Goal: Task Accomplishment & Management: Complete application form

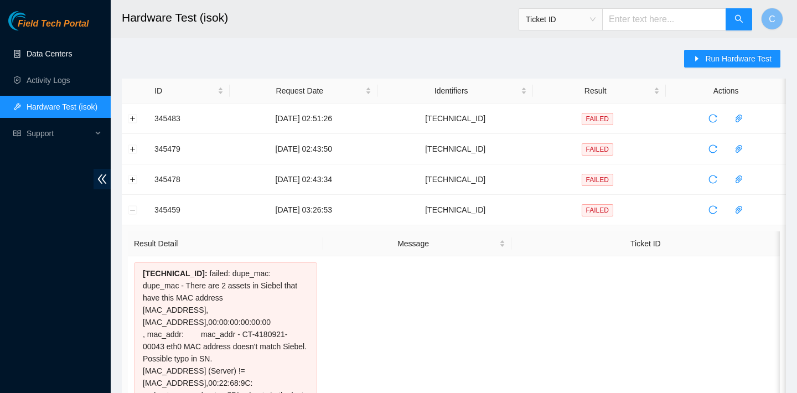
scroll to position [220, 0]
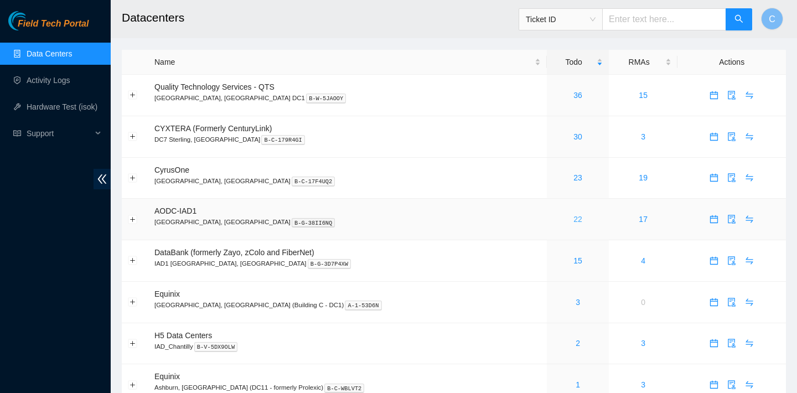
click at [573, 217] on link "22" at bounding box center [577, 219] width 9 height 9
click at [573, 136] on link "24" at bounding box center [577, 136] width 9 height 9
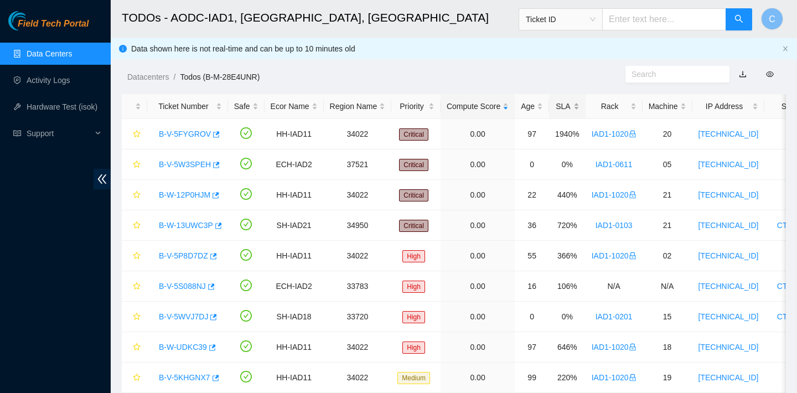
click at [572, 100] on div "SLA" at bounding box center [567, 106] width 24 height 12
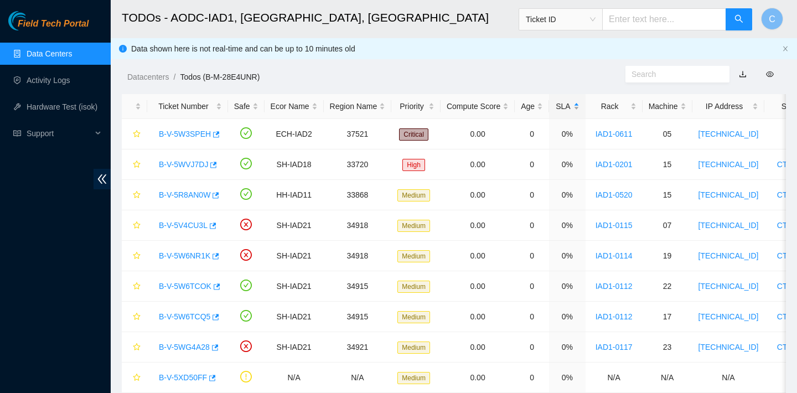
click at [572, 100] on div "SLA" at bounding box center [567, 106] width 24 height 12
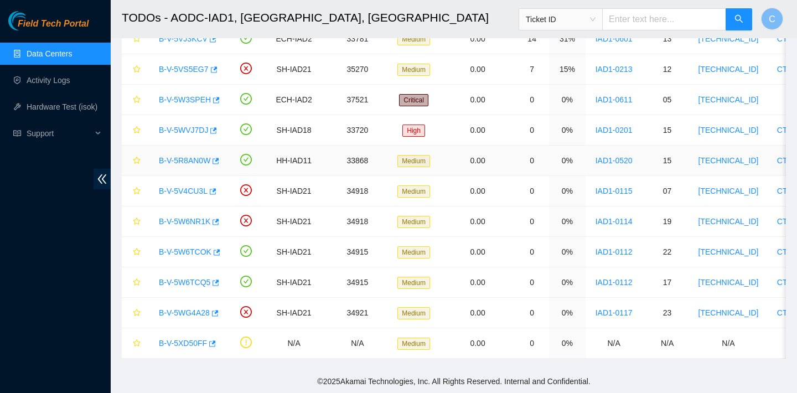
scroll to position [15, 0]
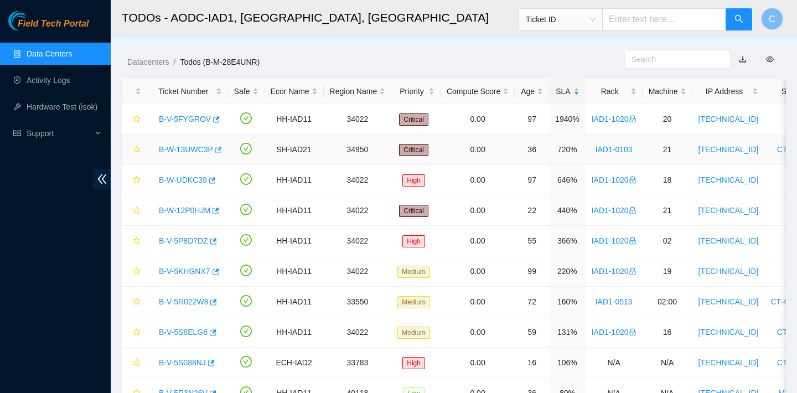
click at [220, 149] on icon "button" at bounding box center [218, 150] width 7 height 6
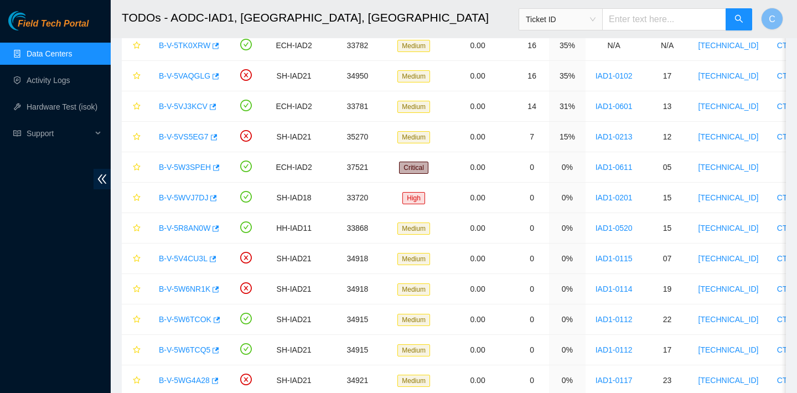
scroll to position [491, 0]
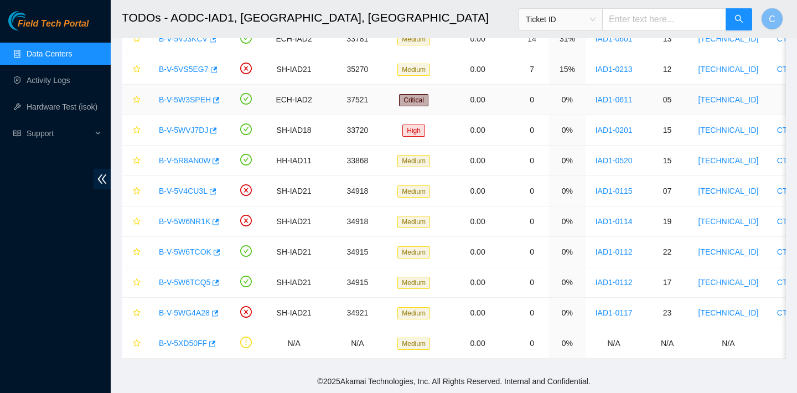
click at [226, 96] on td "B-V-5W3SPEH" at bounding box center [187, 100] width 81 height 30
click at [215, 100] on icon "button" at bounding box center [215, 100] width 8 height 8
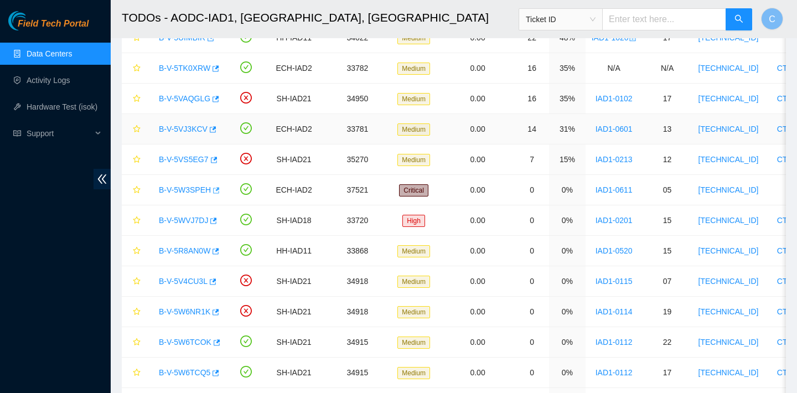
scroll to position [407, 0]
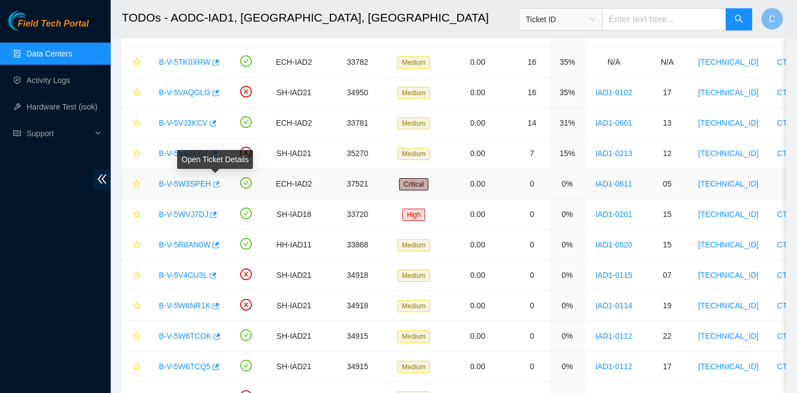
click at [220, 184] on icon "button" at bounding box center [216, 184] width 7 height 6
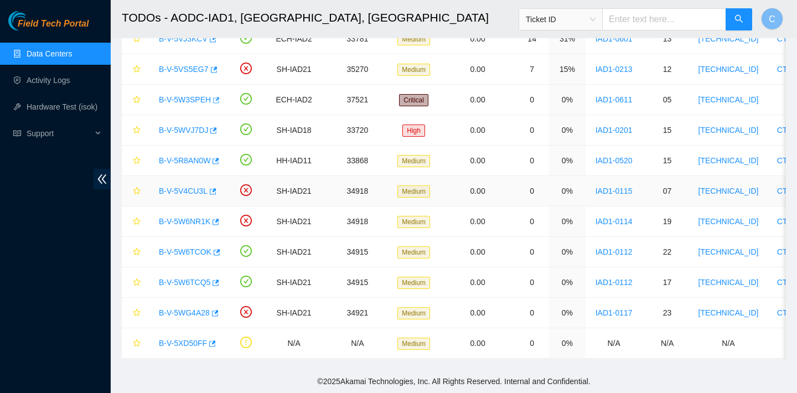
scroll to position [480, 0]
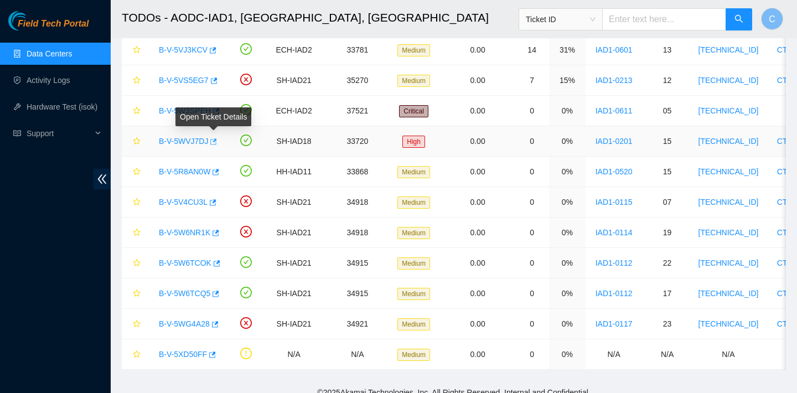
click at [215, 142] on icon "button" at bounding box center [213, 142] width 8 height 8
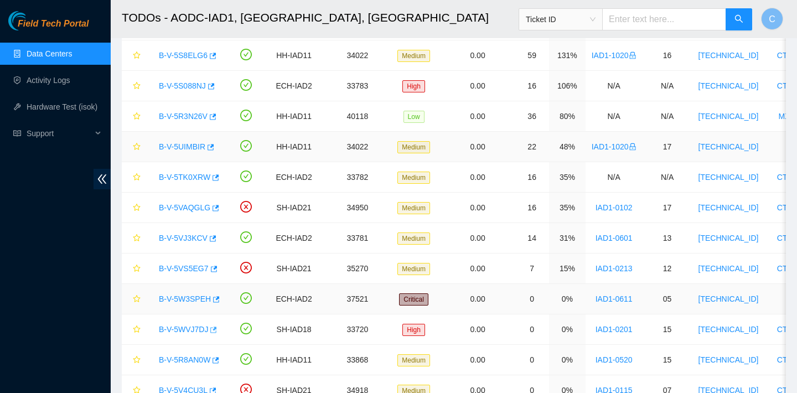
scroll to position [202, 0]
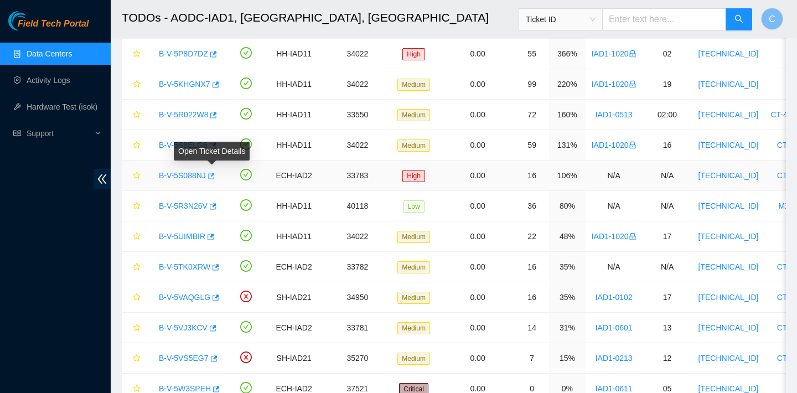
click at [214, 172] on icon "button" at bounding box center [210, 176] width 8 height 8
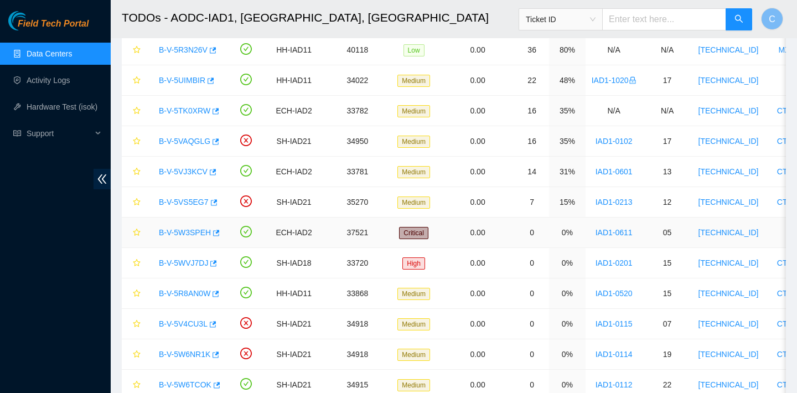
scroll to position [361, 0]
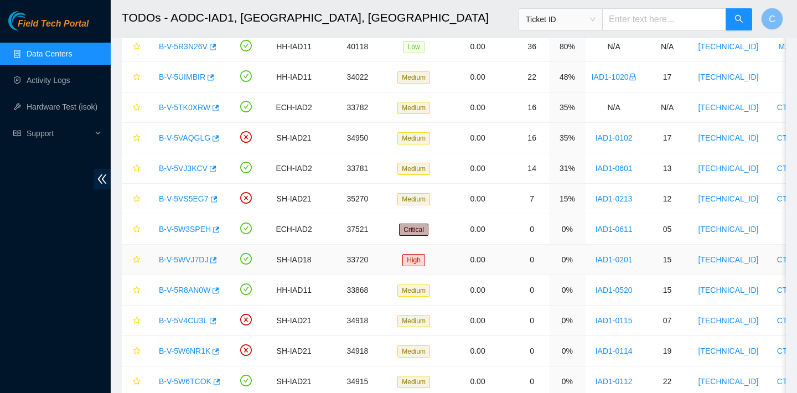
click at [225, 263] on td "B-V-5WVJ7DJ" at bounding box center [187, 260] width 81 height 30
click at [215, 259] on icon "button" at bounding box center [213, 260] width 8 height 8
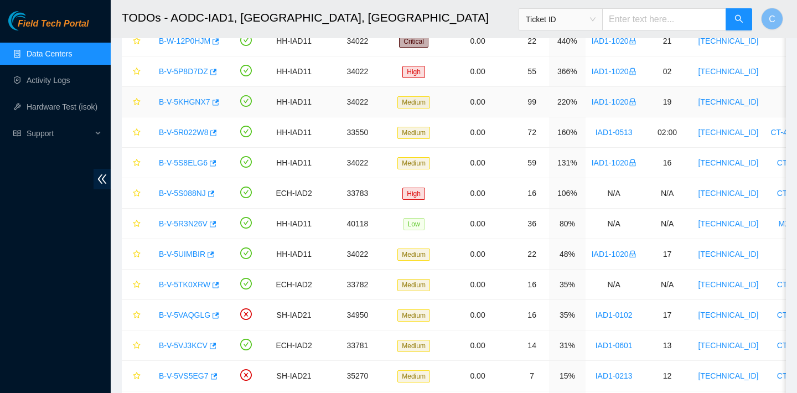
scroll to position [185, 0]
click at [216, 224] on icon "button" at bounding box center [213, 223] width 7 height 6
click at [219, 283] on icon "button" at bounding box center [215, 284] width 8 height 8
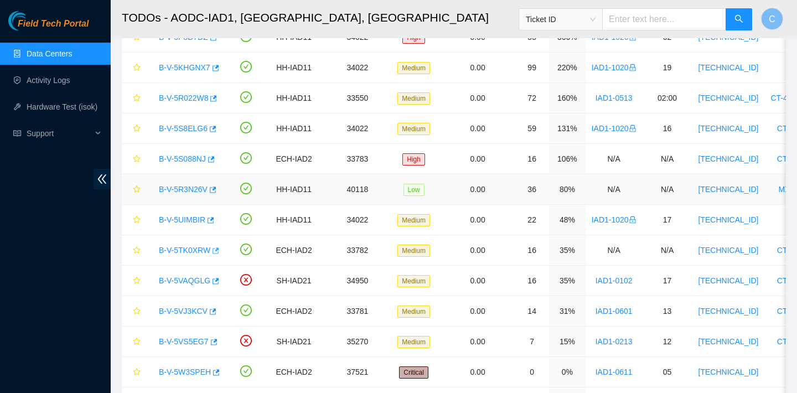
scroll to position [220, 0]
click at [219, 250] on icon "button" at bounding box center [215, 250] width 8 height 8
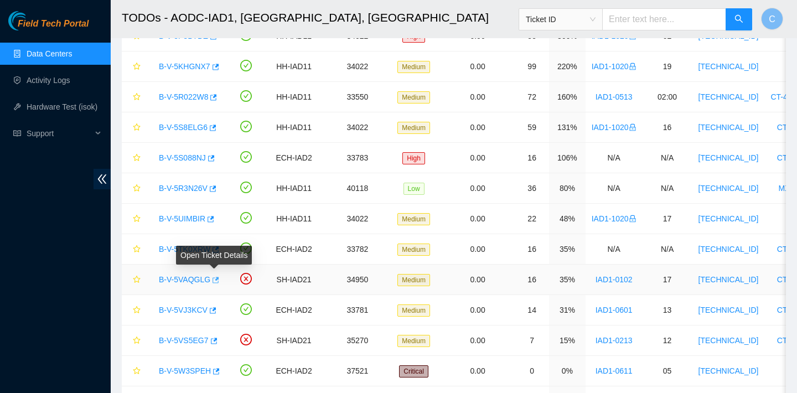
click at [217, 280] on icon "button" at bounding box center [215, 280] width 8 height 8
click at [578, 13] on span "Ticket ID" at bounding box center [561, 19] width 70 height 17
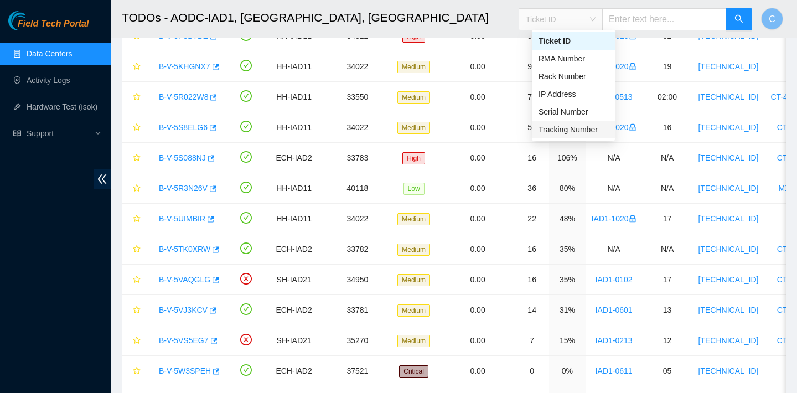
click at [565, 129] on div "Tracking Number" at bounding box center [573, 129] width 70 height 12
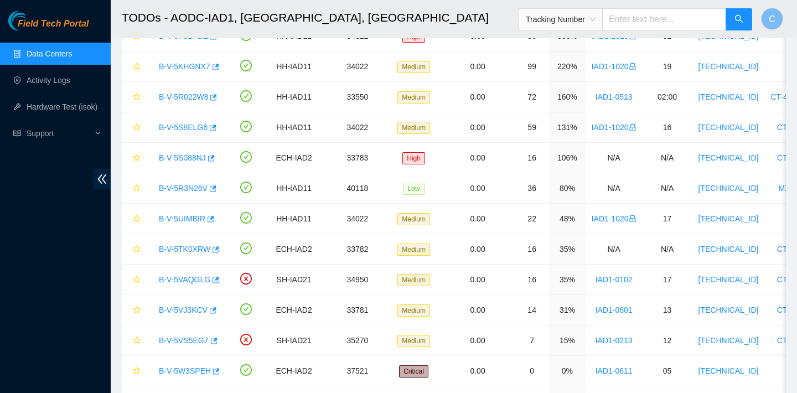
click at [646, 20] on input "text" at bounding box center [664, 19] width 124 height 22
type input "417328429236"
click at [742, 14] on icon "search" at bounding box center [738, 18] width 9 height 9
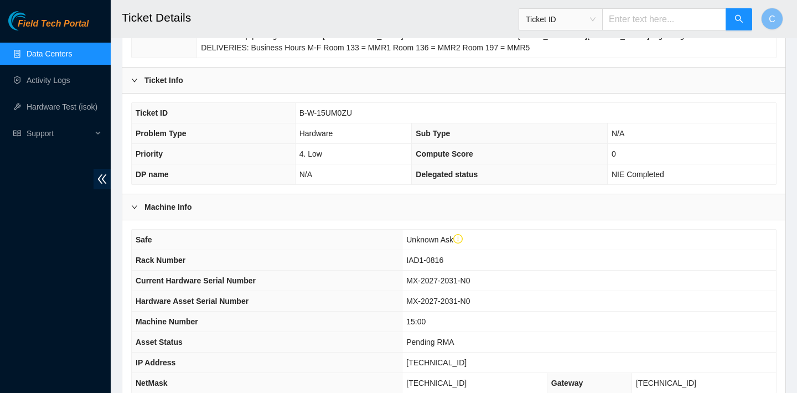
scroll to position [379, 0]
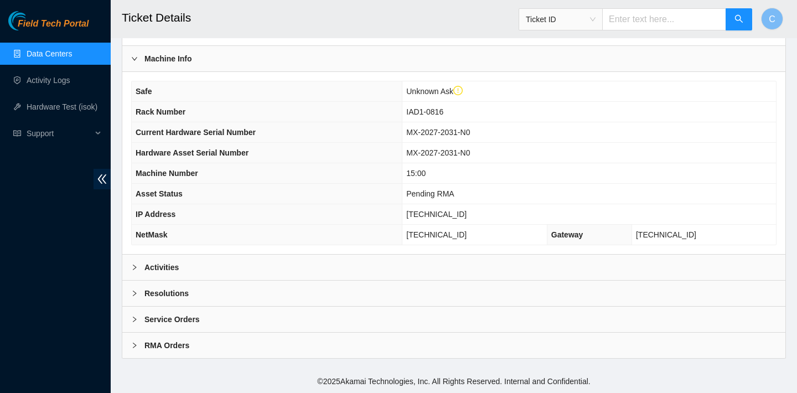
click at [609, 263] on div "Activities" at bounding box center [453, 266] width 663 height 25
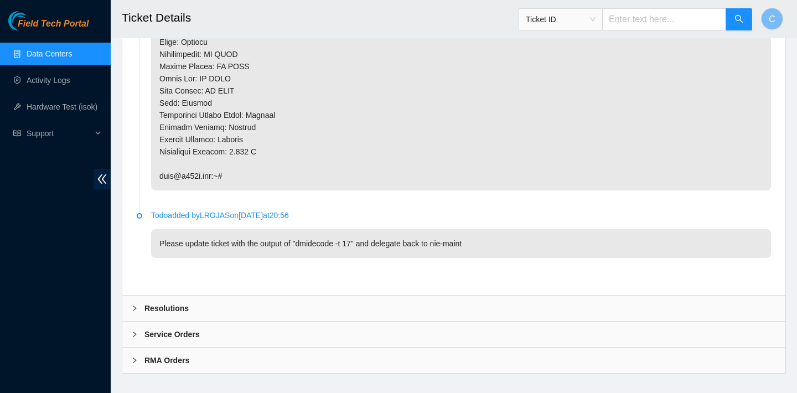
scroll to position [3503, 0]
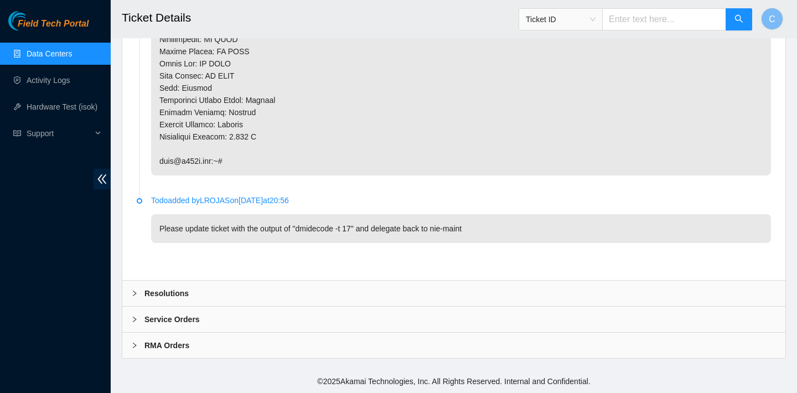
click at [344, 293] on div "Resolutions" at bounding box center [453, 292] width 663 height 25
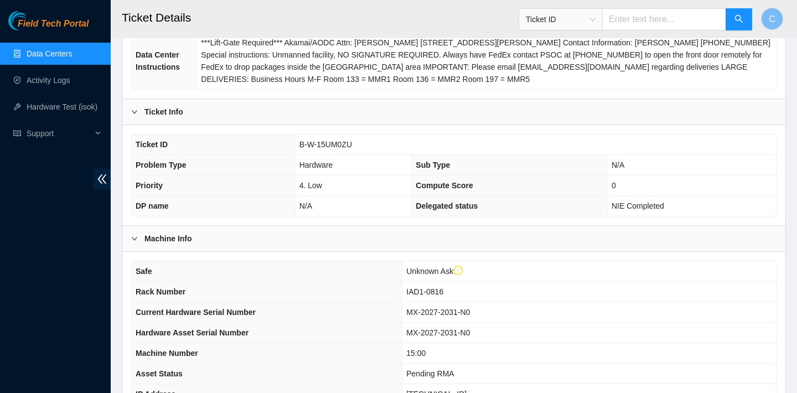
scroll to position [214, 0]
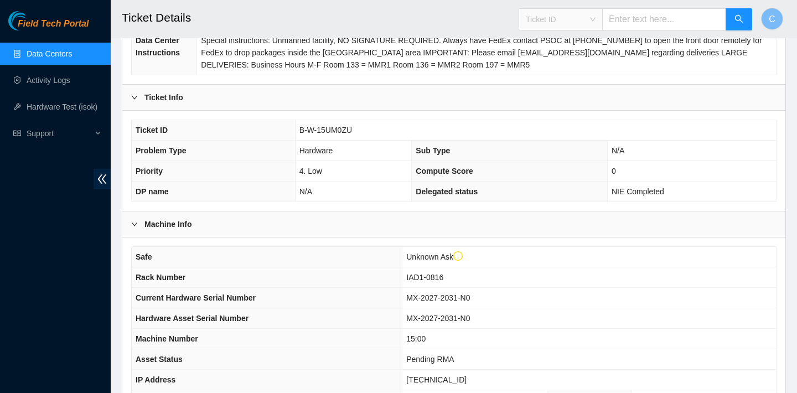
click at [595, 17] on span "Ticket ID" at bounding box center [561, 19] width 70 height 17
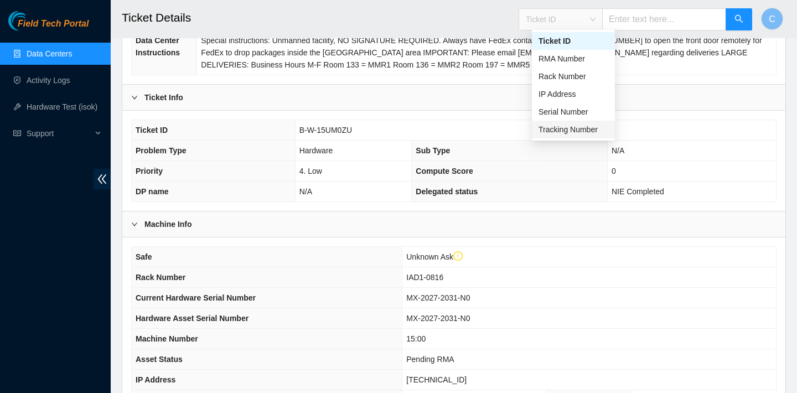
click at [567, 127] on div "Tracking Number" at bounding box center [573, 129] width 70 height 12
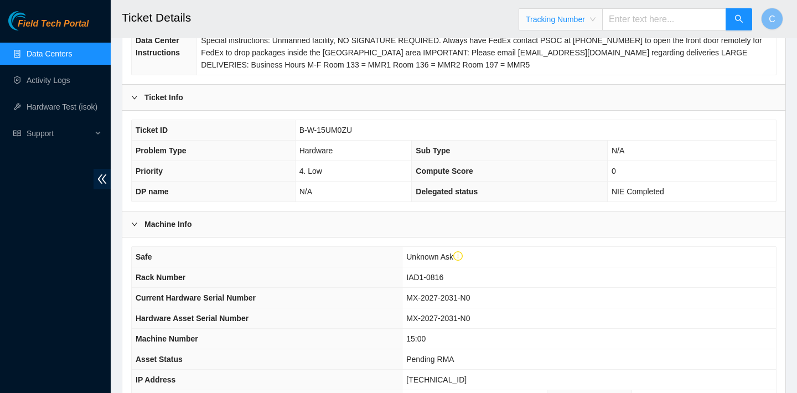
click at [641, 23] on input "text" at bounding box center [664, 19] width 124 height 22
type input "463470061369"
click at [749, 12] on button "button" at bounding box center [738, 19] width 27 height 22
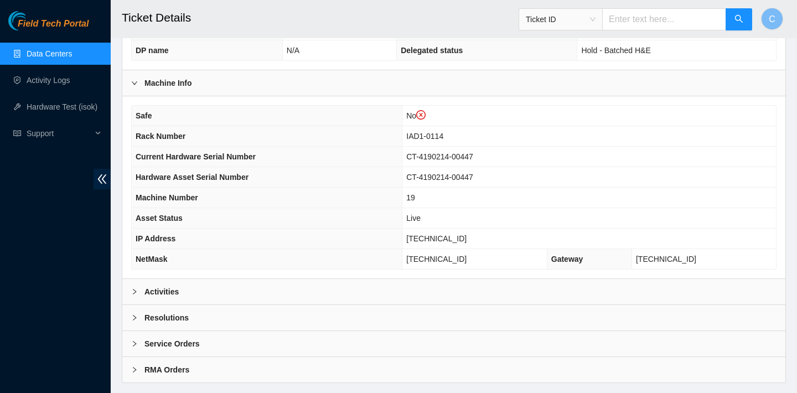
scroll to position [379, 0]
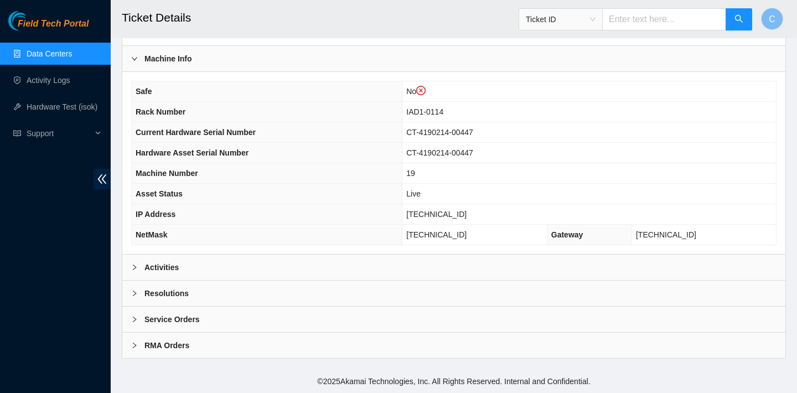
click at [622, 262] on div "Activities" at bounding box center [453, 266] width 663 height 25
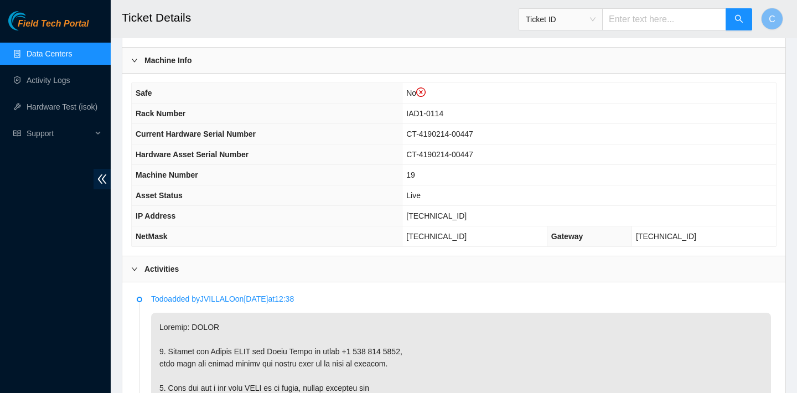
scroll to position [268, 0]
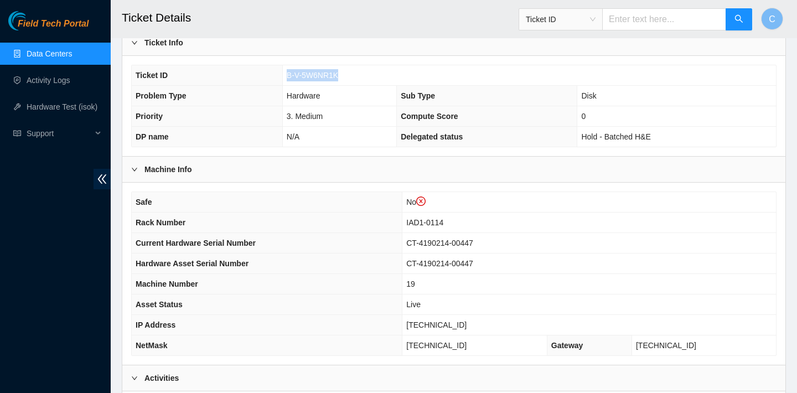
drag, startPoint x: 351, startPoint y: 72, endPoint x: 287, endPoint y: 72, distance: 64.2
click at [287, 72] on td "B-V-5W6NR1K" at bounding box center [528, 75] width 493 height 20
copy span "B-V-5W6NR1K"
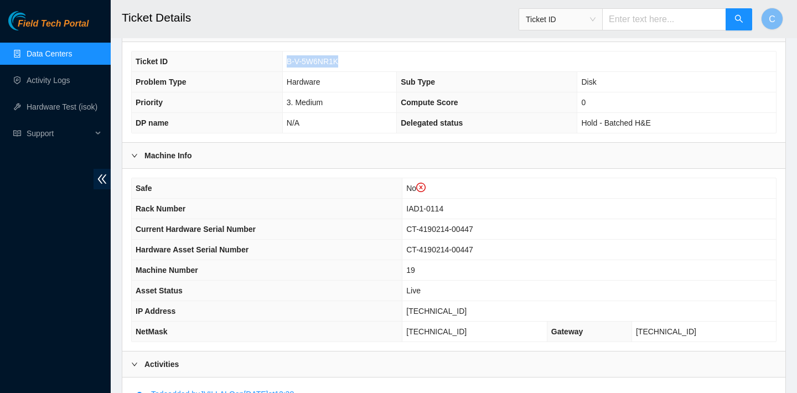
scroll to position [165, 0]
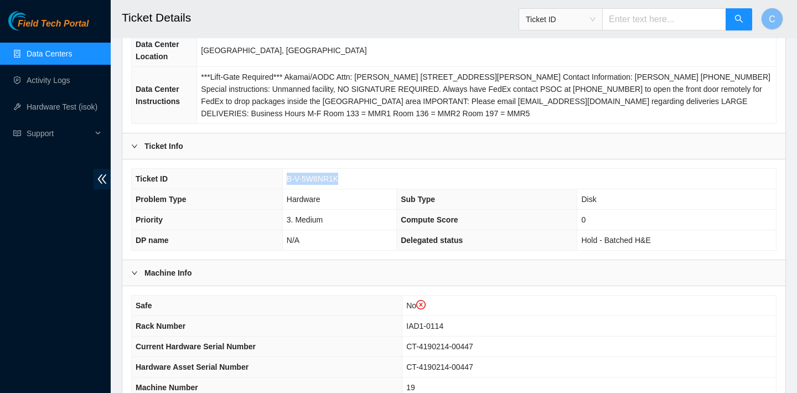
copy span "B-V-5W6NR1K"
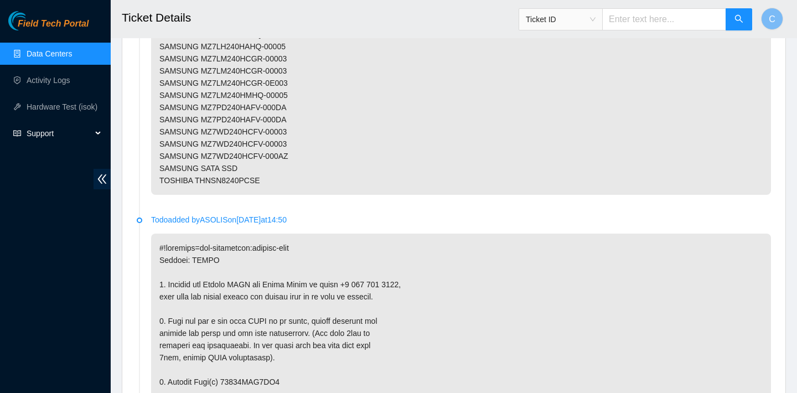
scroll to position [2024, 0]
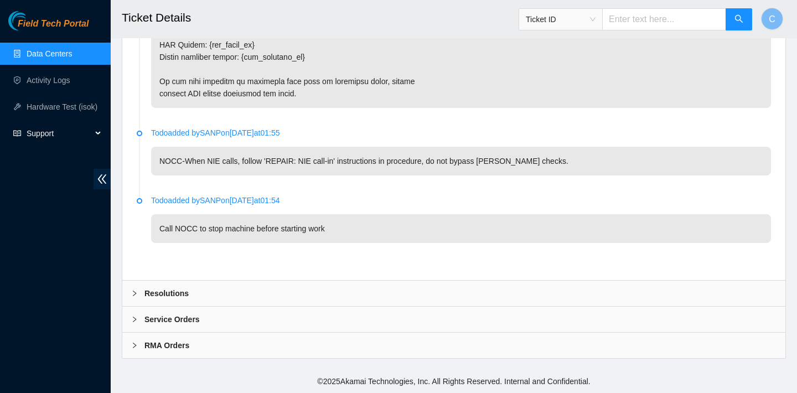
click at [246, 289] on div "Resolutions" at bounding box center [453, 292] width 663 height 25
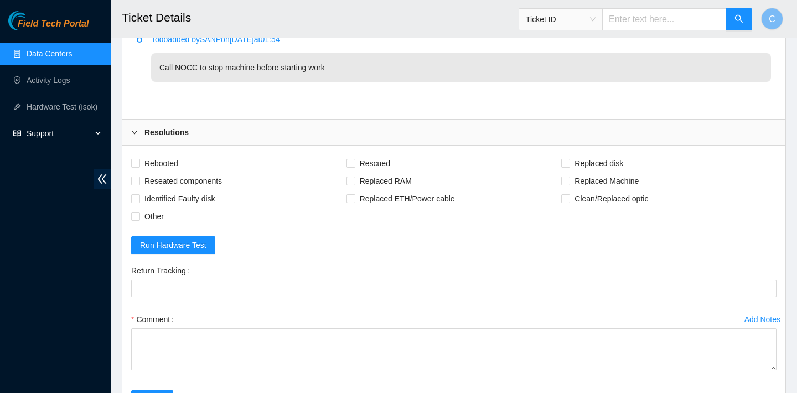
scroll to position [2297, 0]
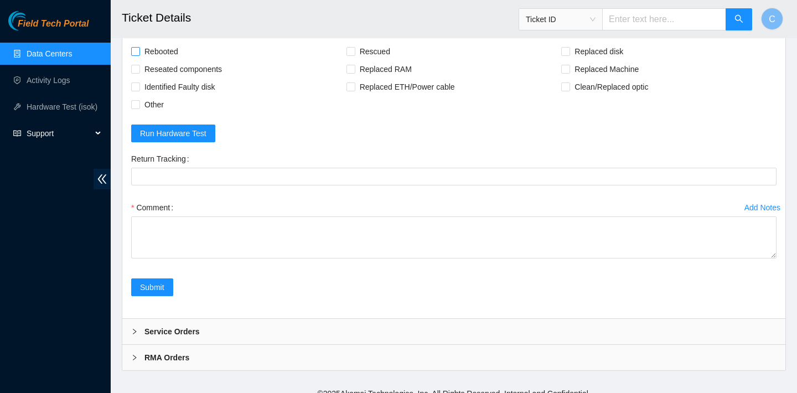
click at [165, 46] on span "Rebooted" at bounding box center [161, 52] width 43 height 18
click at [139, 47] on input "Rebooted" at bounding box center [135, 51] width 8 height 8
checkbox input "true"
click at [381, 53] on span "Rescued" at bounding box center [374, 52] width 39 height 18
click at [354, 53] on input "Rescued" at bounding box center [350, 51] width 8 height 8
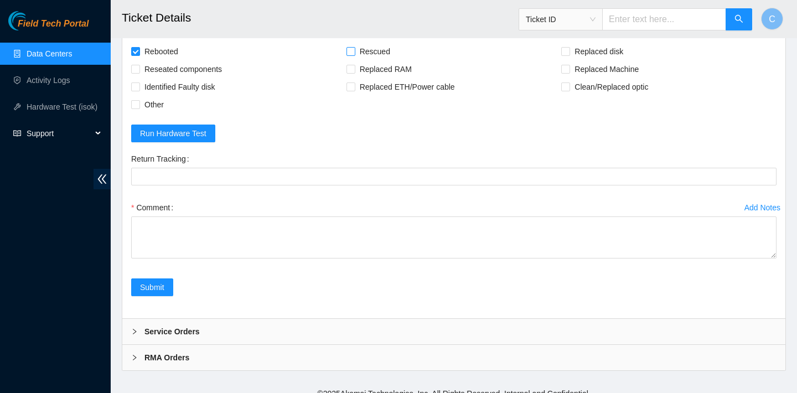
checkbox input "true"
click at [581, 49] on span "Replaced disk" at bounding box center [599, 52] width 58 height 18
click at [569, 49] on input "Replaced disk" at bounding box center [565, 51] width 8 height 8
checkbox input "true"
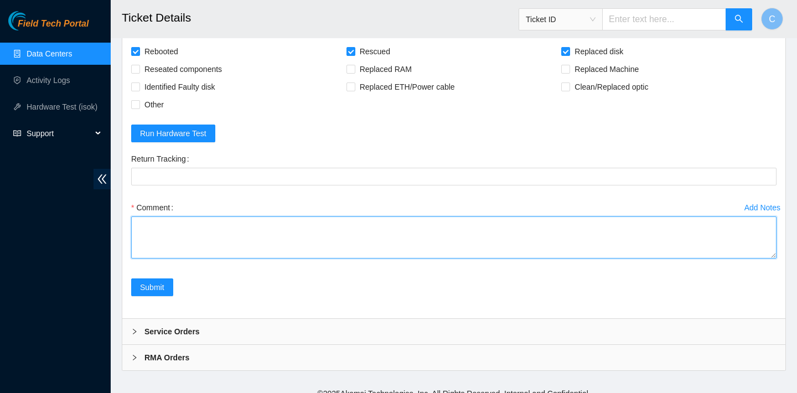
click at [331, 231] on textarea "Comment" at bounding box center [453, 237] width 645 height 42
click at [205, 237] on textarea "verified SN replaced OLD disk NEW disk" at bounding box center [453, 237] width 645 height 42
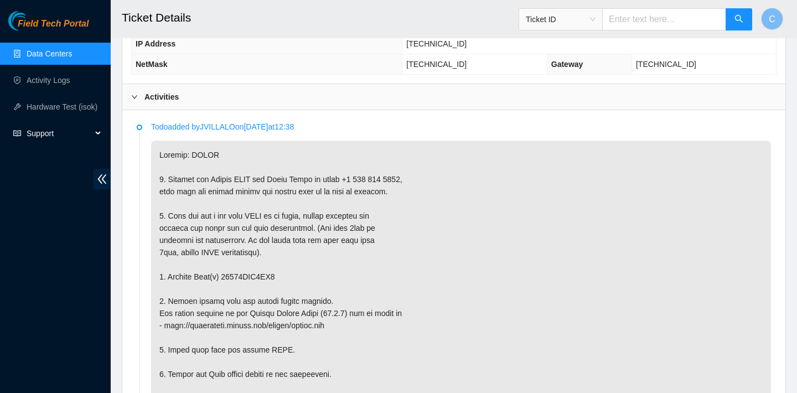
scroll to position [606, 0]
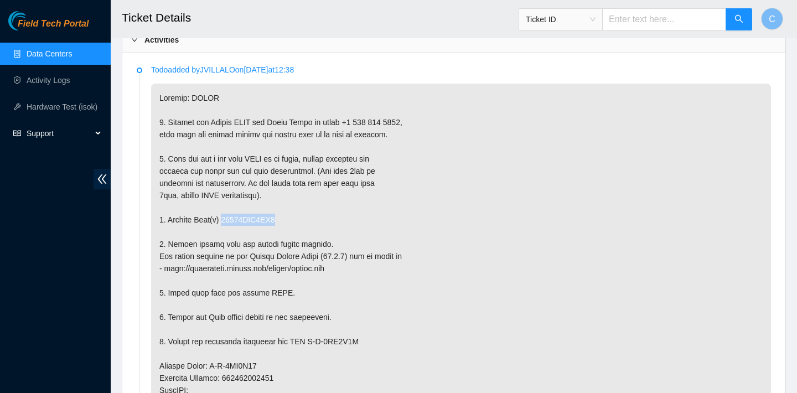
drag, startPoint x: 287, startPoint y: 219, endPoint x: 227, endPoint y: 216, distance: 60.4
click at [227, 216] on p at bounding box center [461, 378] width 620 height 589
copy p "18521FDA0CF1"
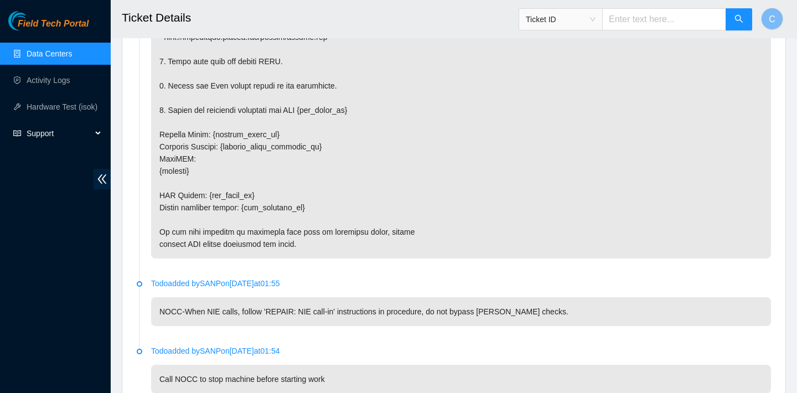
scroll to position [2309, 0]
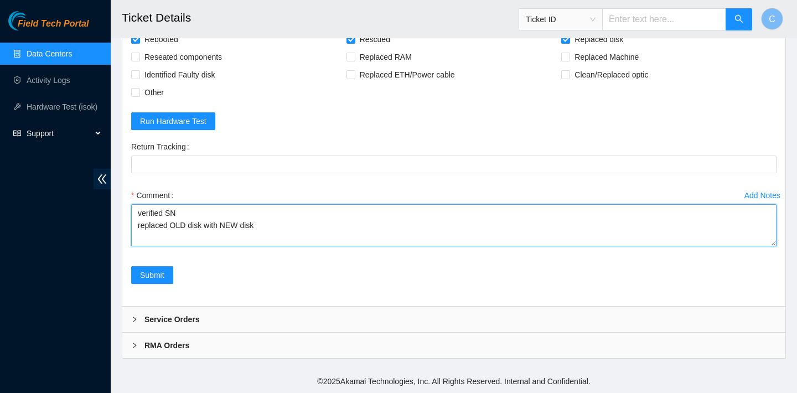
click at [205, 223] on textarea "verified SN replaced OLD disk with NEW disk" at bounding box center [453, 225] width 645 height 42
paste textarea "18521FDA0CF1"
click at [328, 224] on textarea "verified SN replaced OLD disk 18521FDA0CF1 with NEW disk" at bounding box center [453, 225] width 645 height 42
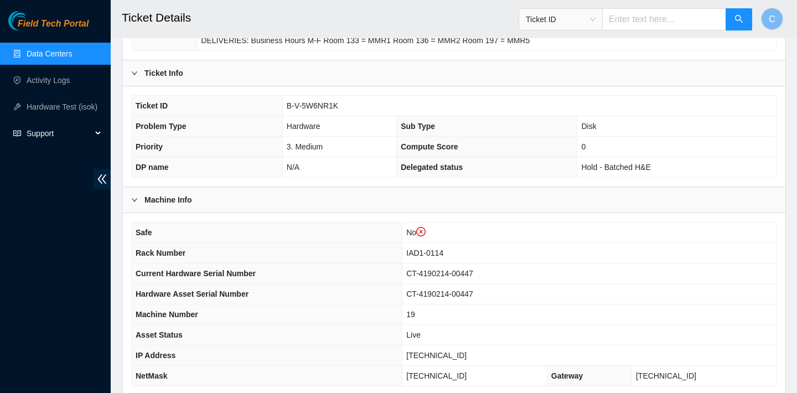
scroll to position [277, 0]
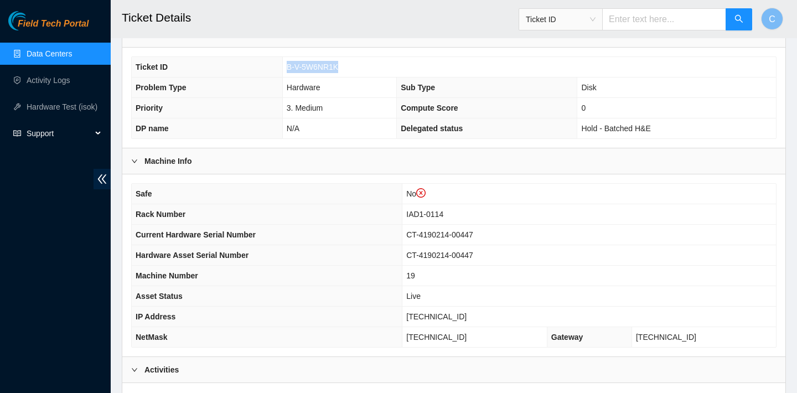
drag, startPoint x: 341, startPoint y: 63, endPoint x: 287, endPoint y: 61, distance: 54.8
click at [287, 61] on td "B-V-5W6NR1K" at bounding box center [528, 67] width 493 height 20
copy span "B-V-5W6NR1K"
drag, startPoint x: 479, startPoint y: 313, endPoint x: 409, endPoint y: 312, distance: 69.2
click at [409, 312] on td "[TECHNICAL_ID]" at bounding box center [588, 316] width 373 height 20
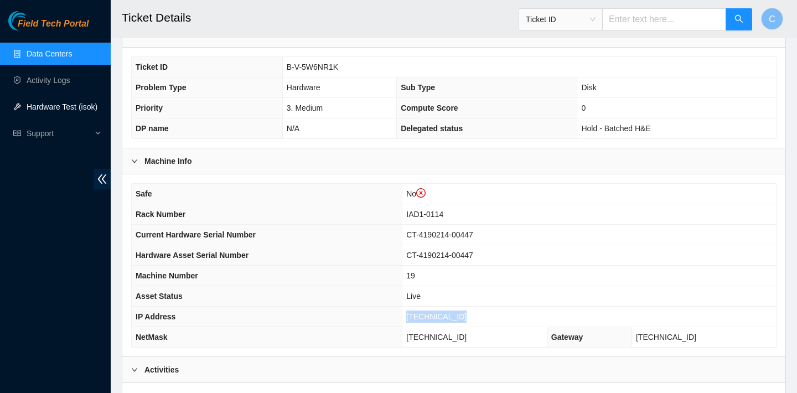
copy span "[TECHNICAL_ID]"
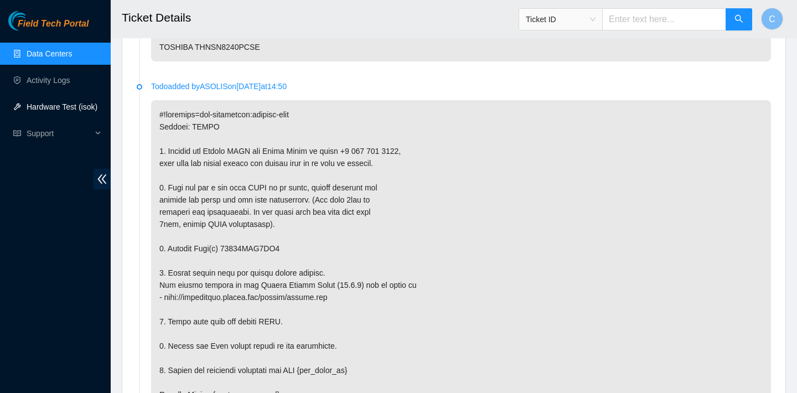
scroll to position [2309, 0]
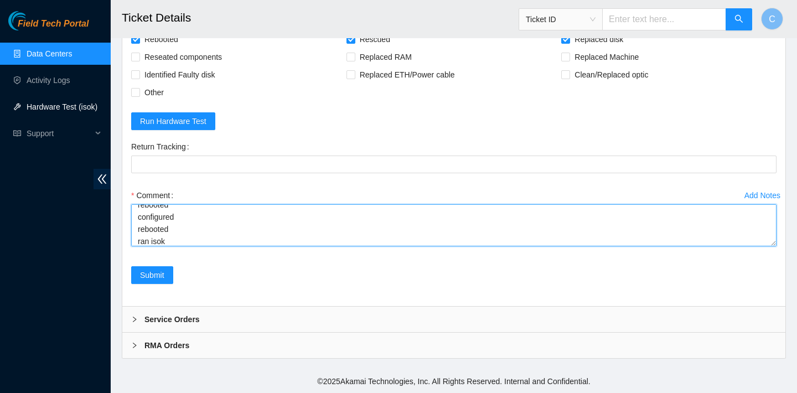
click at [206, 238] on textarea "verified SN replaced OLD disk 18521FDA0CF1 with NEW disk S45RNC0R826760 reboote…" at bounding box center [453, 225] width 645 height 42
paste textarea "104.84.228.166 : passed: ok"
type textarea "verified SN replaced OLD disk 18521FDA0CF1 with NEW disk S45RNC0R826760 reboote…"
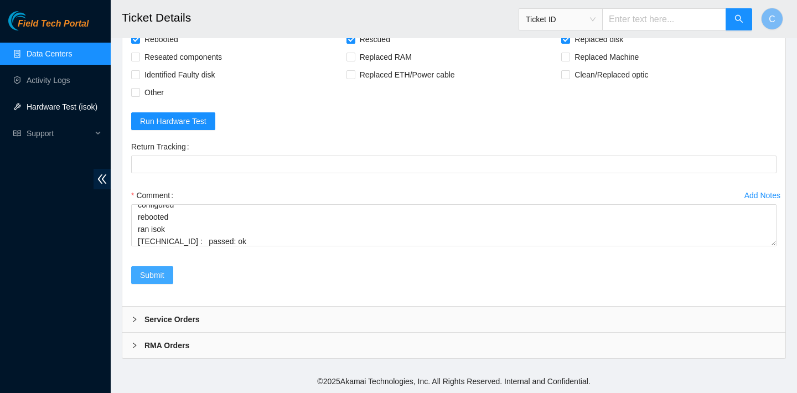
click at [160, 275] on span "Submit" at bounding box center [152, 275] width 24 height 12
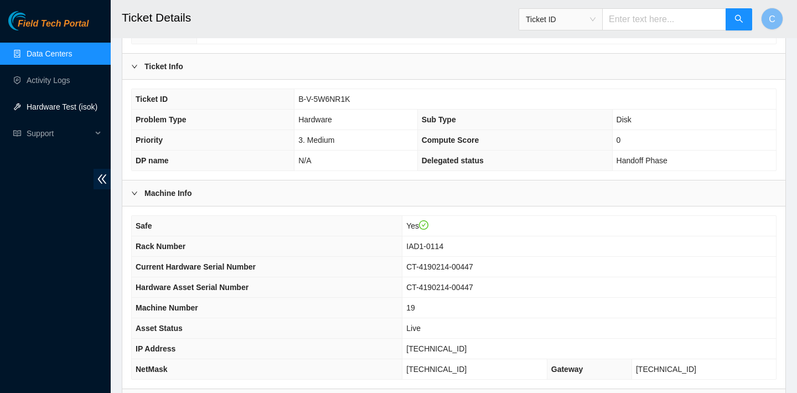
scroll to position [276, 0]
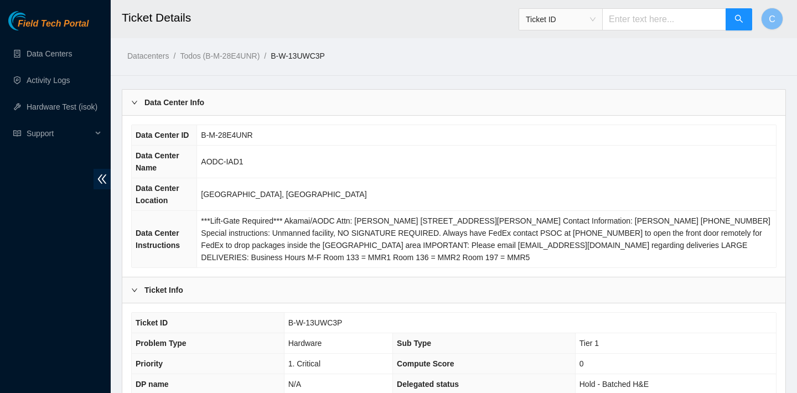
scroll to position [358, 0]
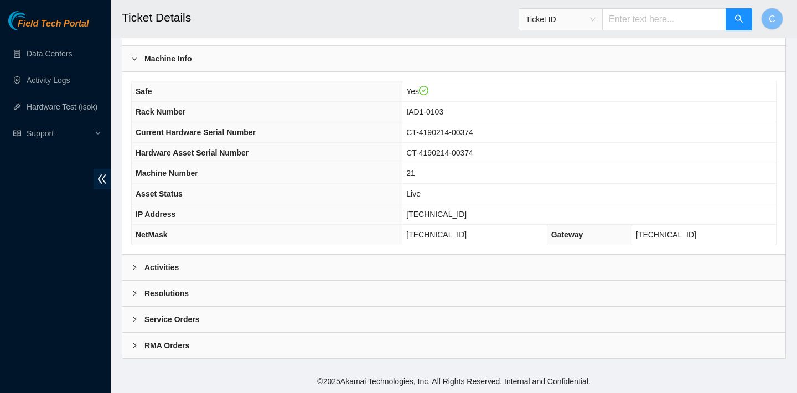
click at [467, 272] on div "Activities" at bounding box center [453, 266] width 663 height 25
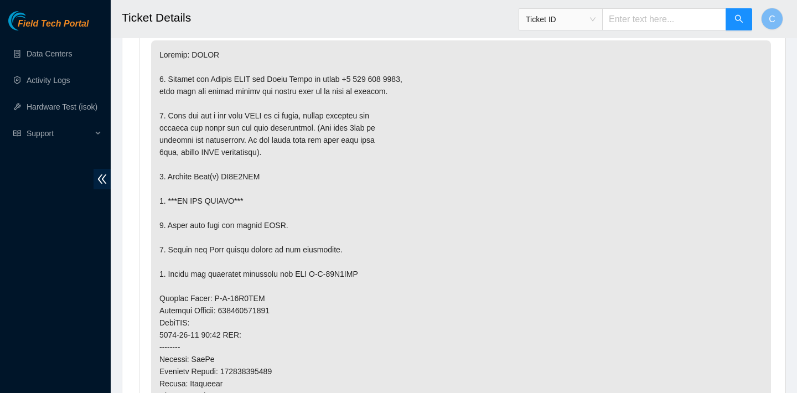
scroll to position [632, 0]
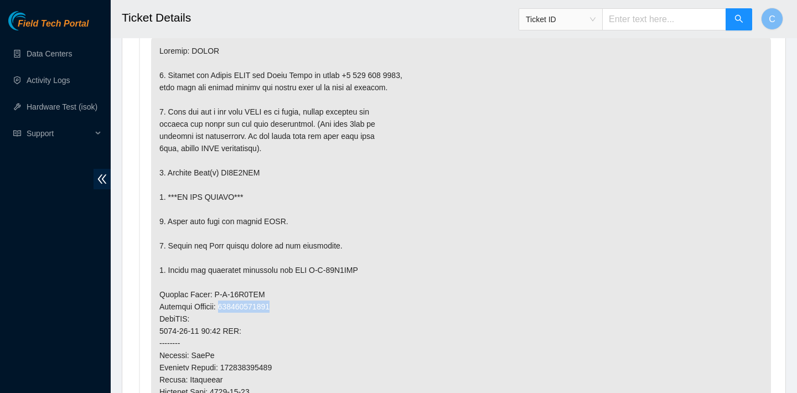
drag, startPoint x: 287, startPoint y: 306, endPoint x: 230, endPoint y: 308, distance: 56.5
click at [230, 308] on p at bounding box center [461, 319] width 620 height 564
copy p "463470046130"
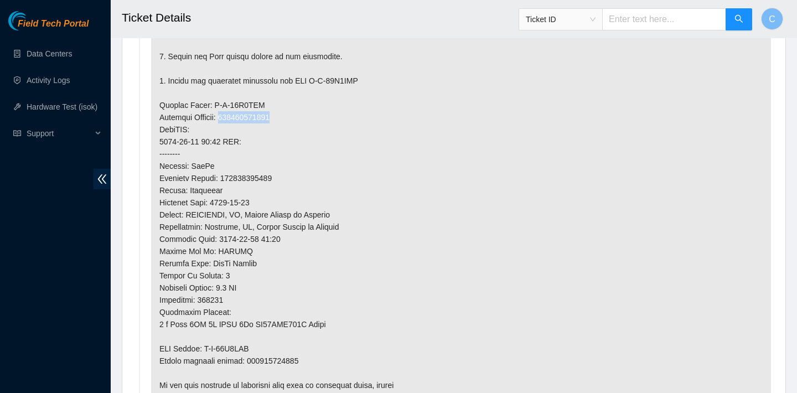
scroll to position [995, 0]
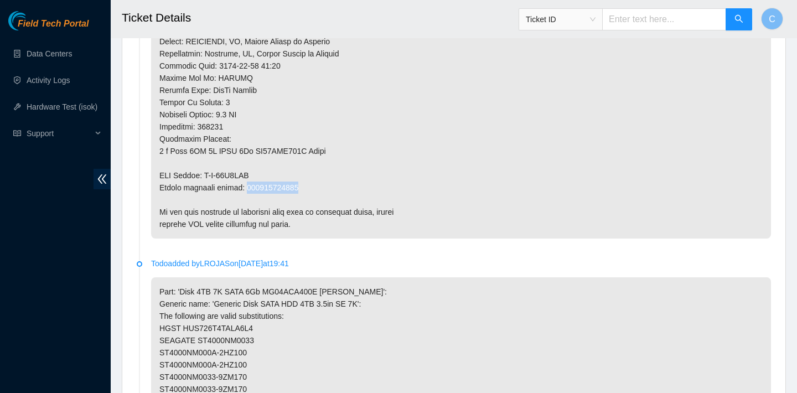
drag, startPoint x: 310, startPoint y: 192, endPoint x: 247, endPoint y: 192, distance: 63.1
copy p "463470046141"
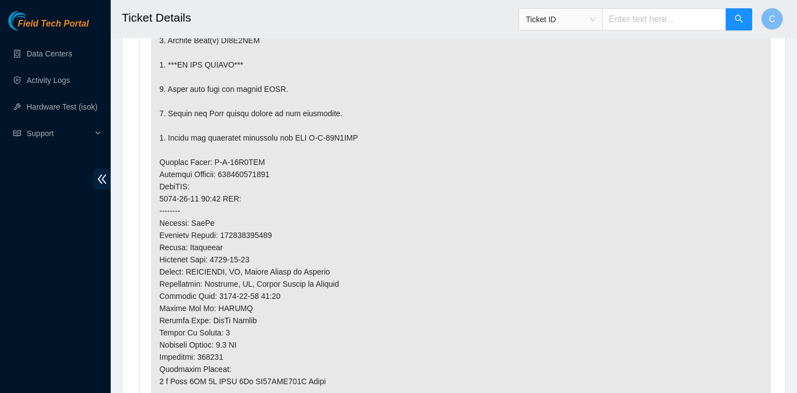
scroll to position [746, 0]
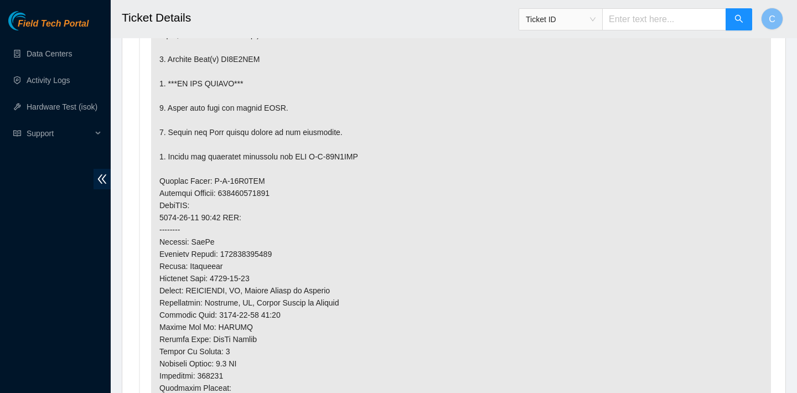
click at [432, 228] on p at bounding box center [461, 205] width 620 height 564
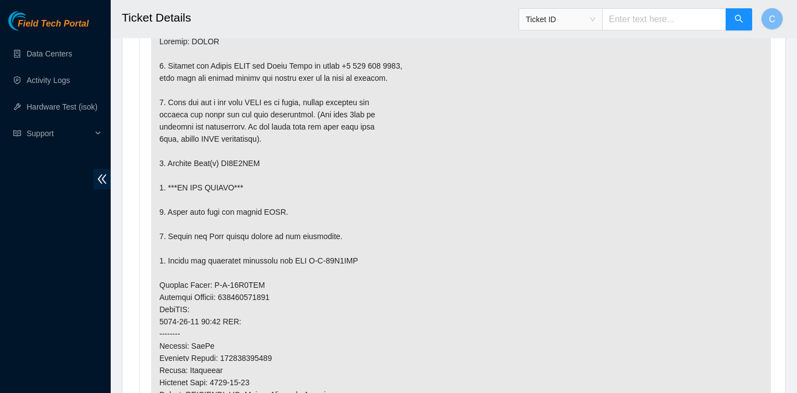
scroll to position [700, 0]
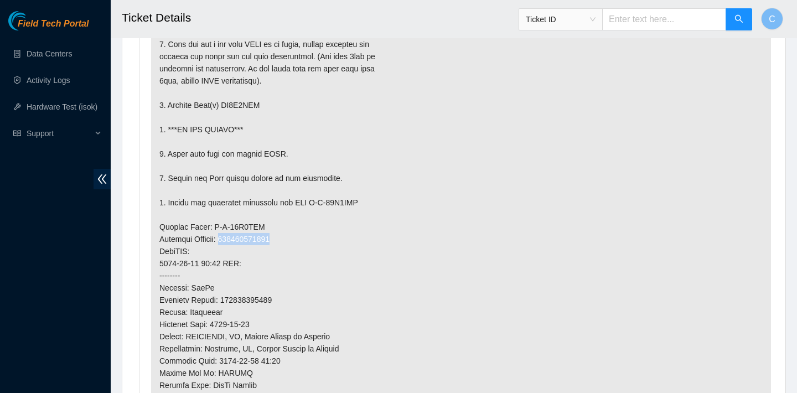
drag, startPoint x: 290, startPoint y: 241, endPoint x: 231, endPoint y: 240, distance: 59.8
click at [231, 240] on p at bounding box center [461, 251] width 620 height 564
copy p "463470046130"
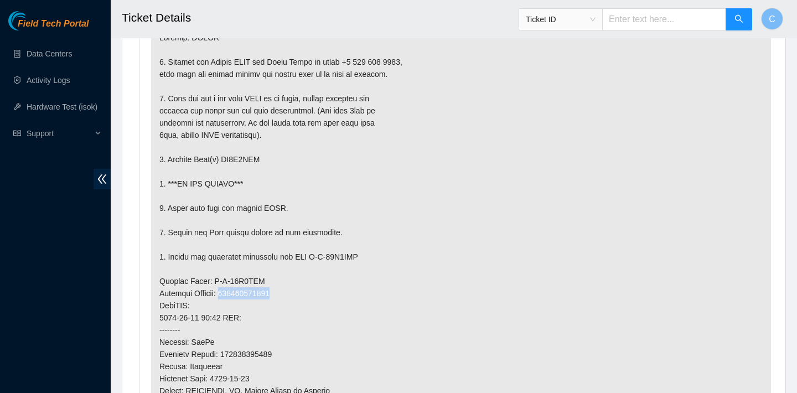
scroll to position [664, 0]
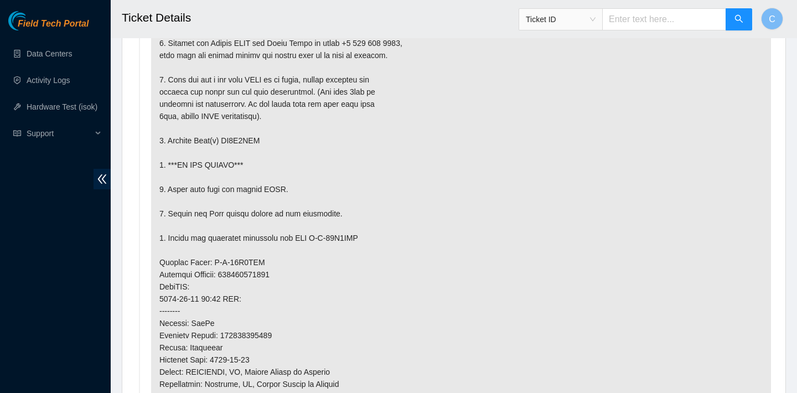
click at [553, 118] on p at bounding box center [461, 286] width 620 height 564
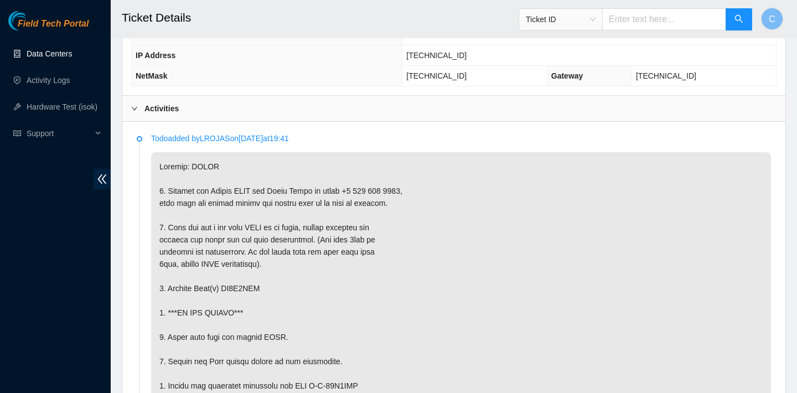
scroll to position [522, 0]
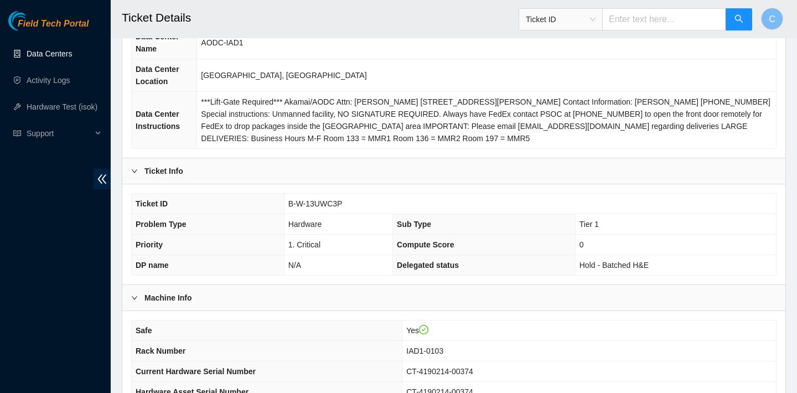
scroll to position [120, 0]
drag, startPoint x: 346, startPoint y: 199, endPoint x: 288, endPoint y: 198, distance: 58.1
click at [288, 198] on td "B-W-13UWC3P" at bounding box center [530, 203] width 492 height 20
copy span "B-W-13UWC3P"
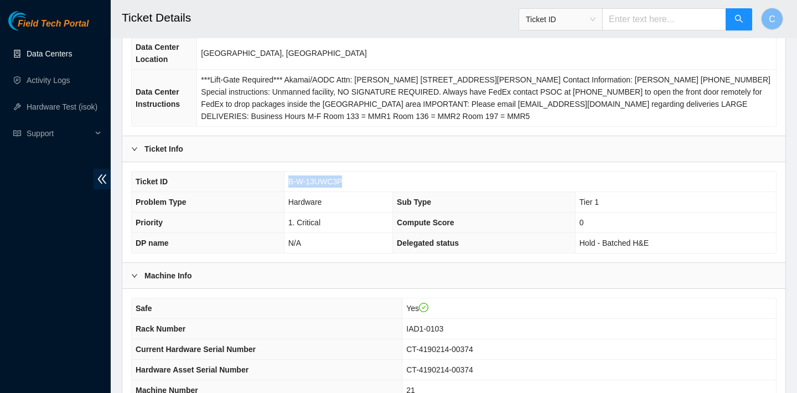
scroll to position [141, 0]
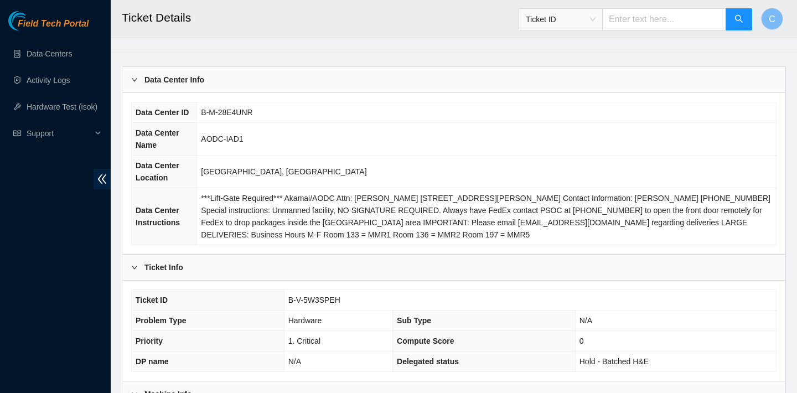
scroll to position [358, 0]
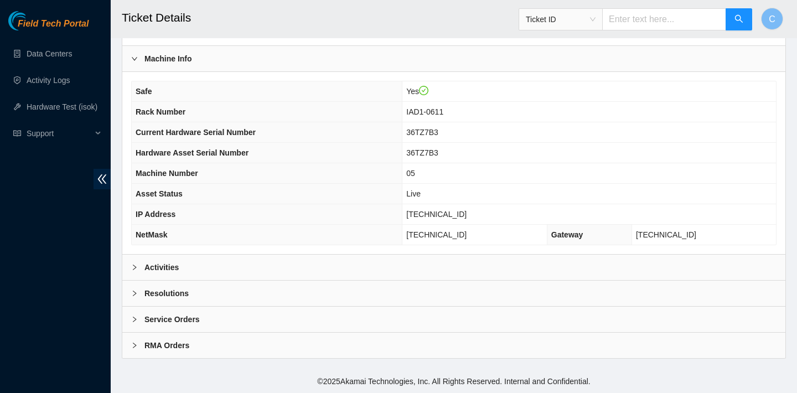
click at [402, 260] on div "Activities" at bounding box center [453, 266] width 663 height 25
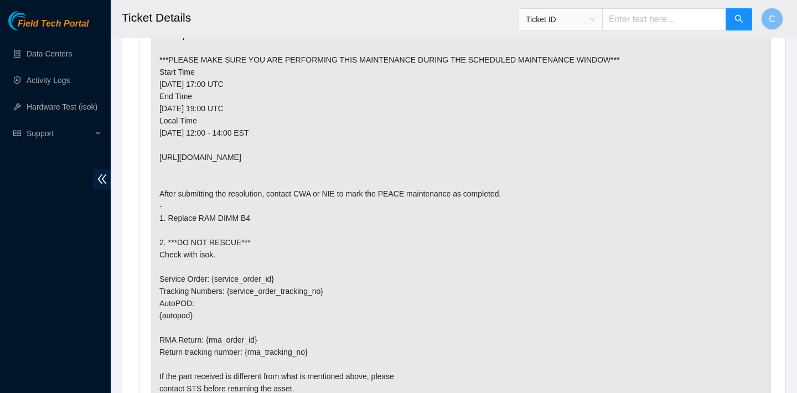
scroll to position [646, 0]
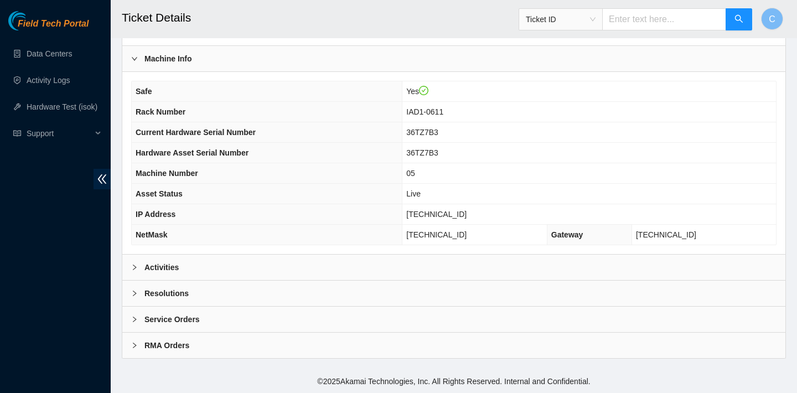
click at [274, 268] on div "Activities" at bounding box center [453, 266] width 663 height 25
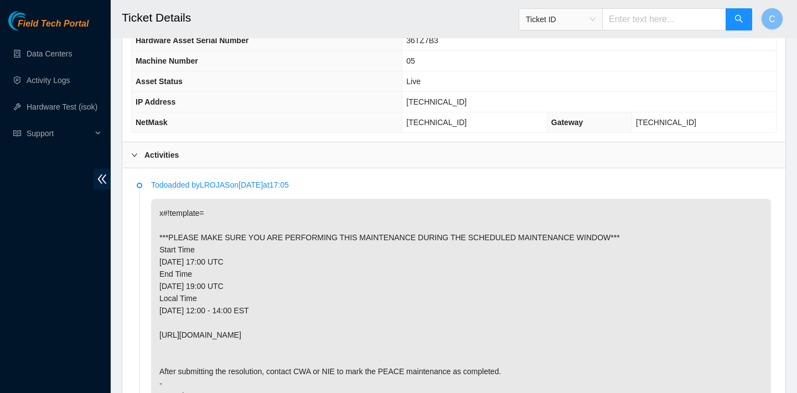
scroll to position [563, 0]
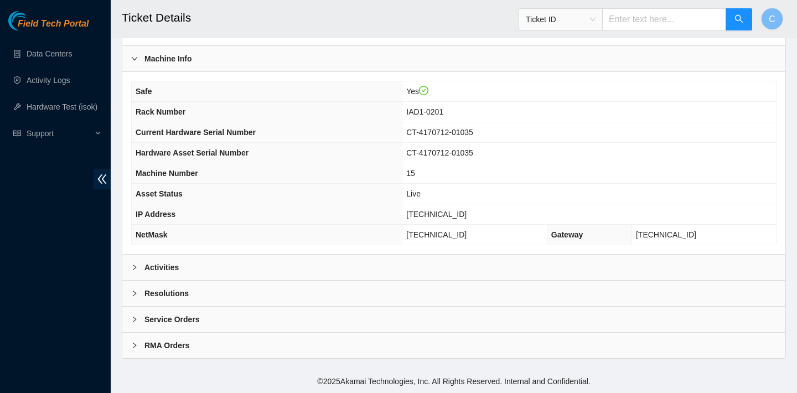
click at [412, 261] on div "Activities" at bounding box center [453, 266] width 663 height 25
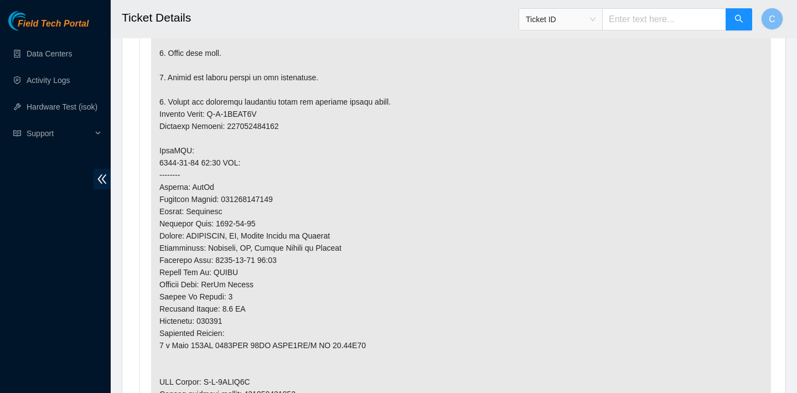
scroll to position [783, 0]
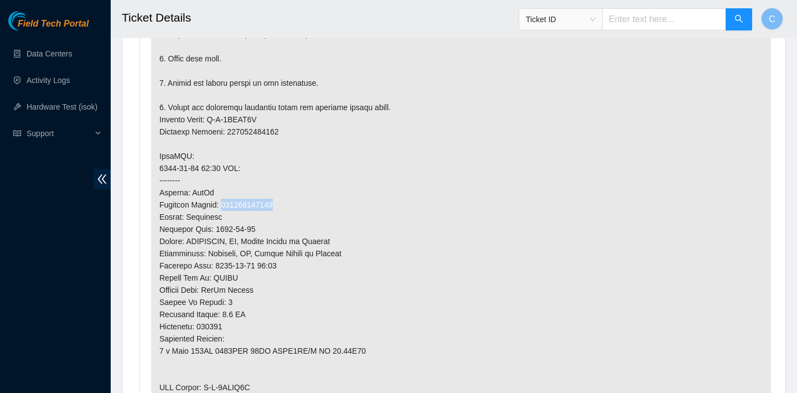
drag, startPoint x: 294, startPoint y: 206, endPoint x: 226, endPoint y: 207, distance: 68.1
click at [226, 207] on p at bounding box center [461, 174] width 620 height 576
copy p "463470061645"
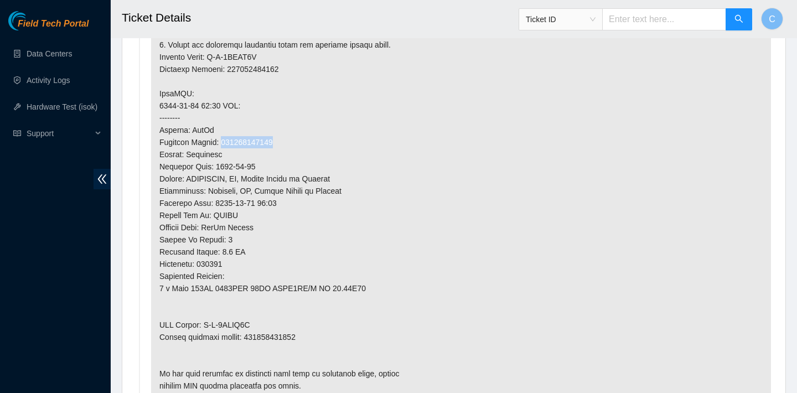
scroll to position [925, 0]
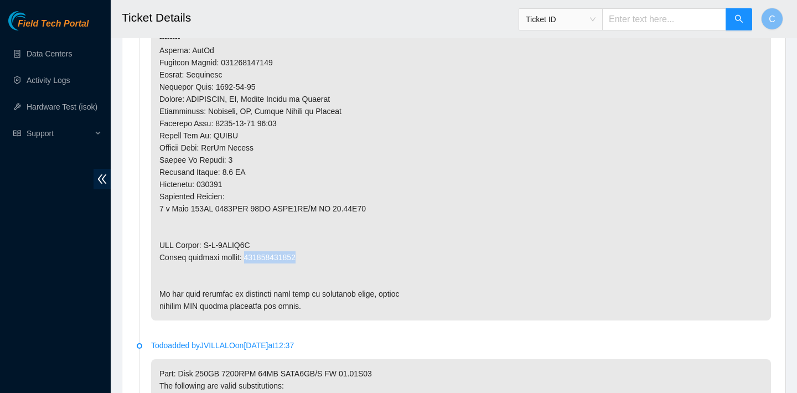
drag, startPoint x: 309, startPoint y: 255, endPoint x: 249, endPoint y: 256, distance: 59.8
click at [249, 256] on p at bounding box center [461, 32] width 620 height 576
copy p "463470061656"
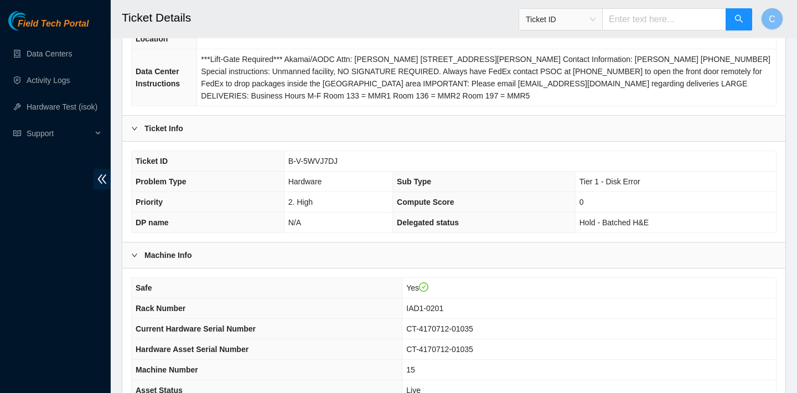
scroll to position [181, 0]
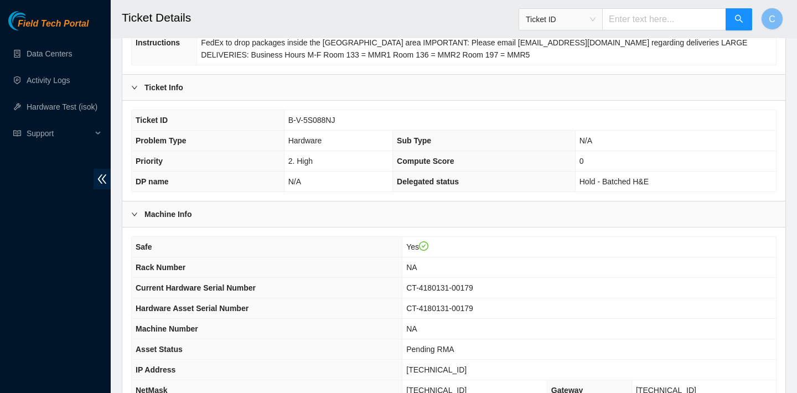
scroll to position [358, 0]
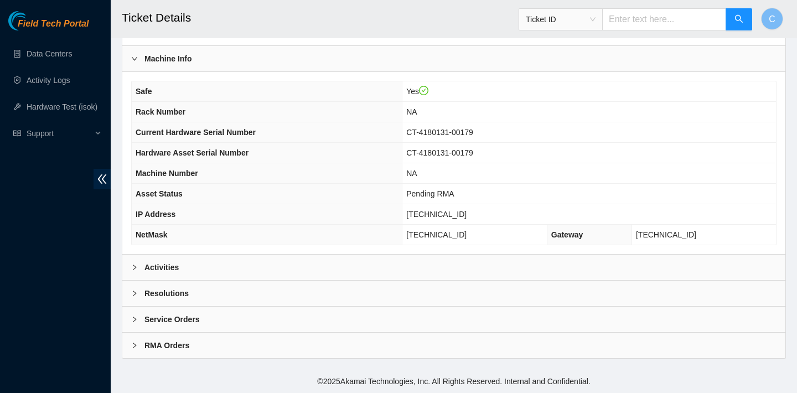
click at [388, 266] on div "Activities" at bounding box center [453, 266] width 663 height 25
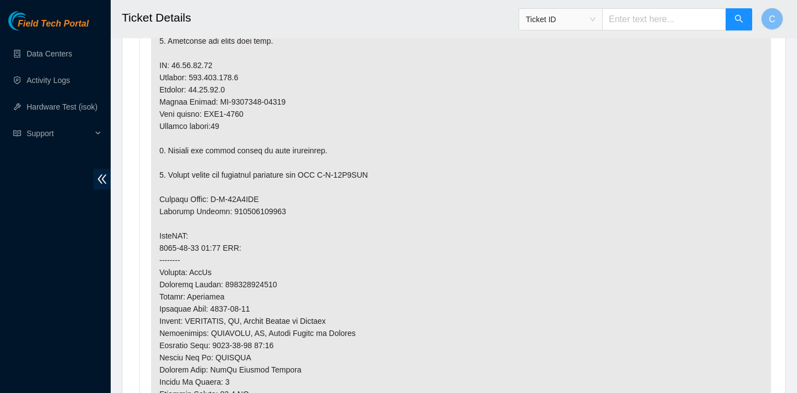
scroll to position [695, 0]
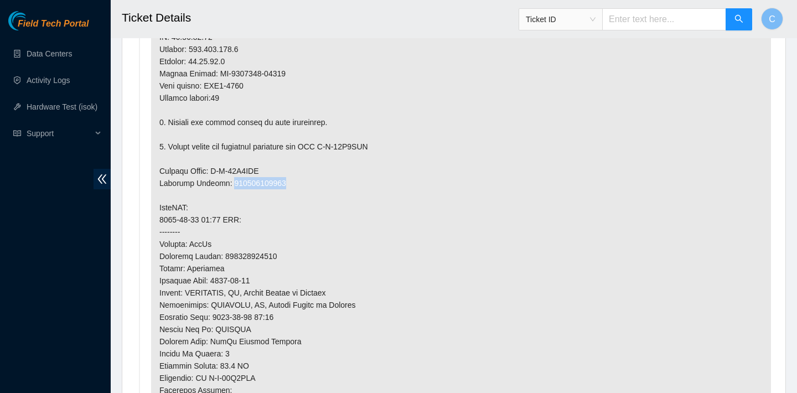
drag, startPoint x: 292, startPoint y: 181, endPoint x: 229, endPoint y: 180, distance: 62.5
click at [229, 180] on p at bounding box center [461, 292] width 620 height 637
copy p "883959426933"
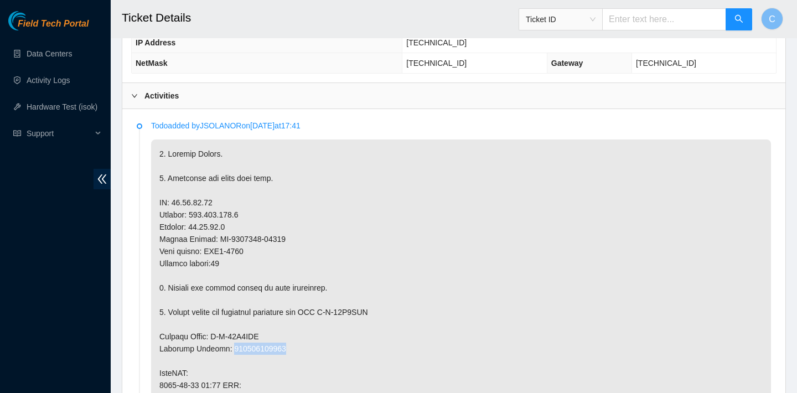
scroll to position [610, 0]
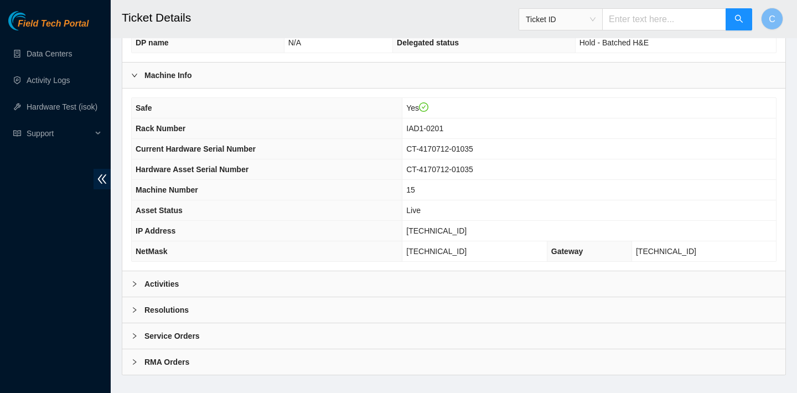
scroll to position [358, 0]
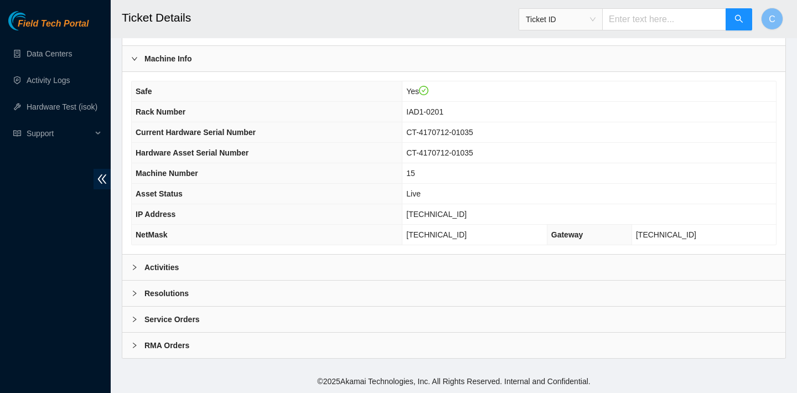
click at [352, 272] on div "Activities" at bounding box center [453, 266] width 663 height 25
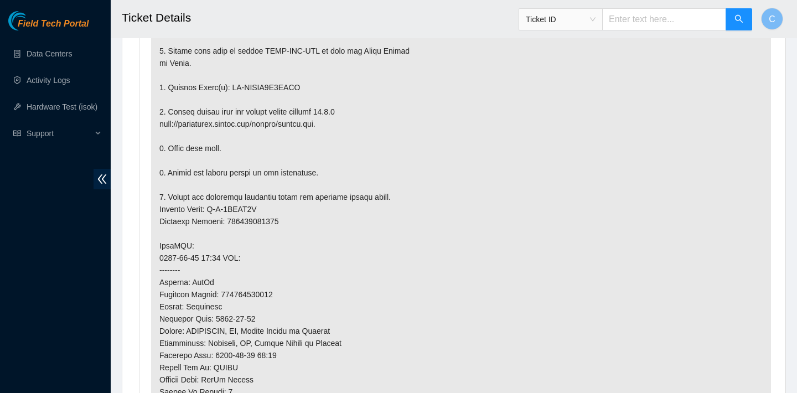
scroll to position [787, 0]
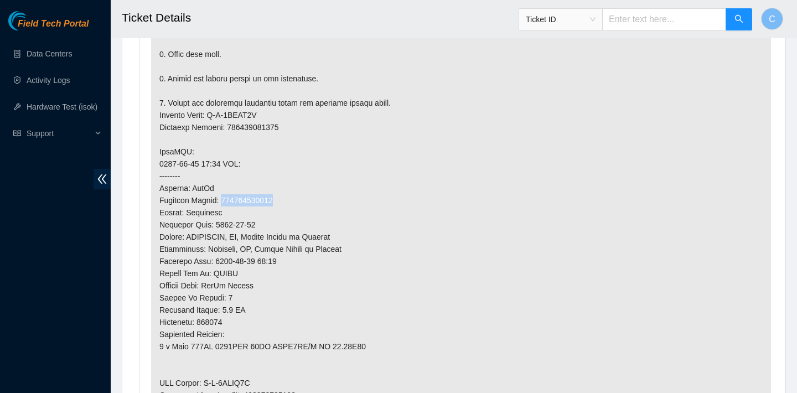
drag, startPoint x: 287, startPoint y: 200, endPoint x: 226, endPoint y: 200, distance: 61.4
click at [226, 200] on p at bounding box center [461, 170] width 620 height 576
copy p "463470061645"
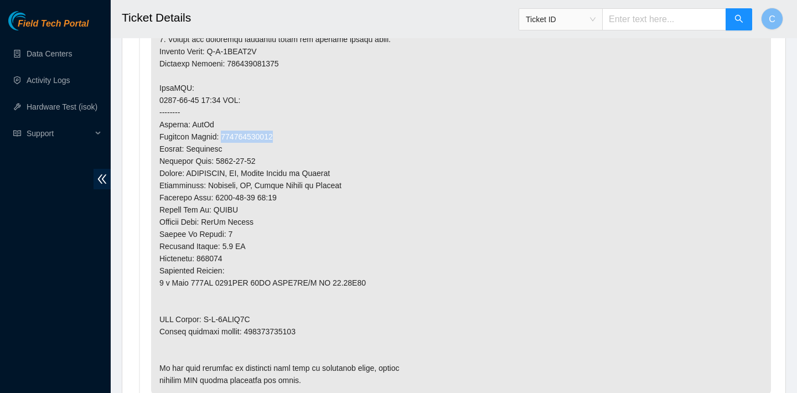
scroll to position [993, 0]
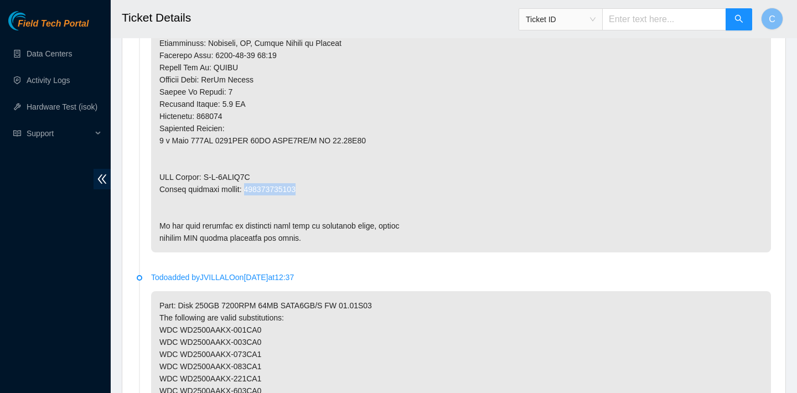
drag, startPoint x: 318, startPoint y: 189, endPoint x: 249, endPoint y: 186, distance: 68.7
copy p "463470061656"
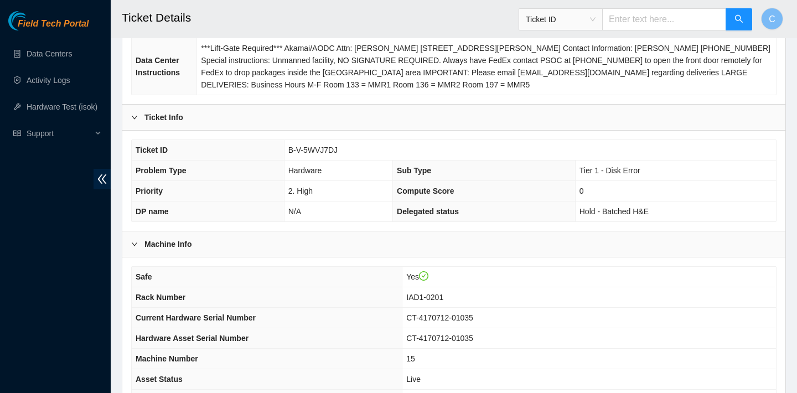
scroll to position [159, 0]
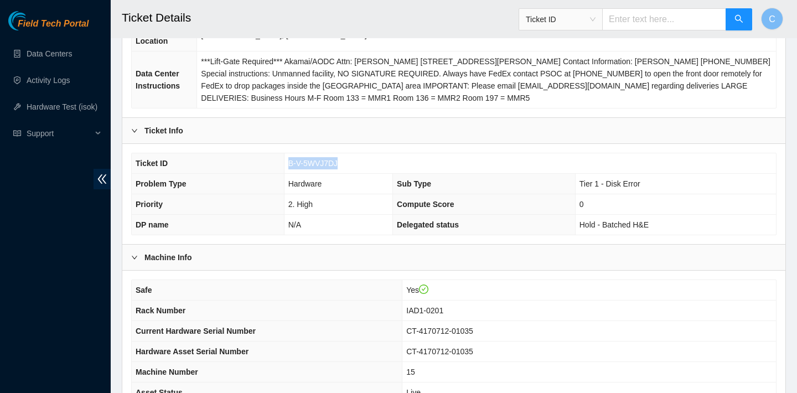
drag, startPoint x: 351, startPoint y: 164, endPoint x: 279, endPoint y: 164, distance: 71.4
click at [279, 164] on tr "Ticket ID B-V-5WVJ7DJ" at bounding box center [454, 163] width 644 height 20
copy tr "B-V-5WVJ7DJ"
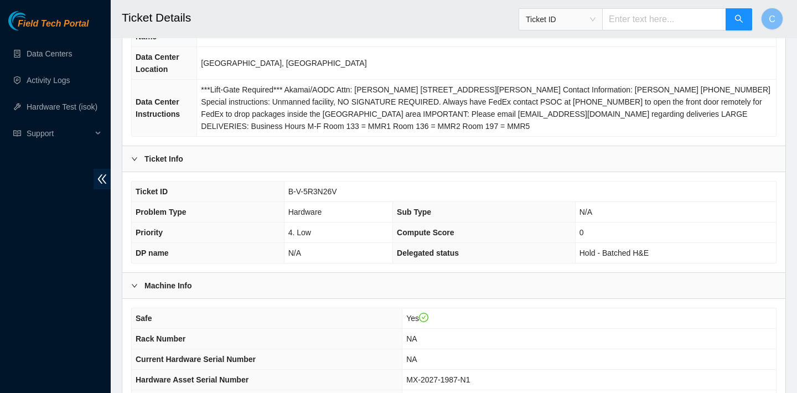
scroll to position [358, 0]
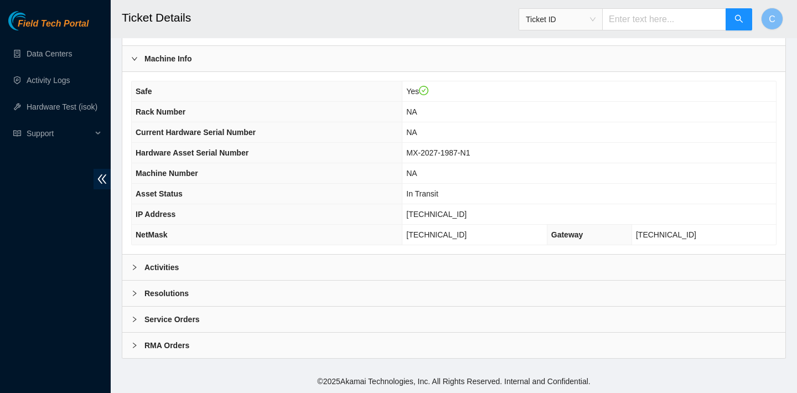
click at [345, 259] on div "Activities" at bounding box center [453, 266] width 663 height 25
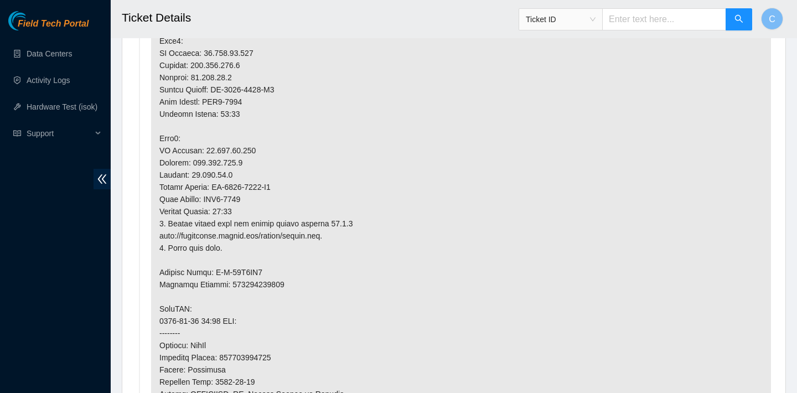
scroll to position [773, 0]
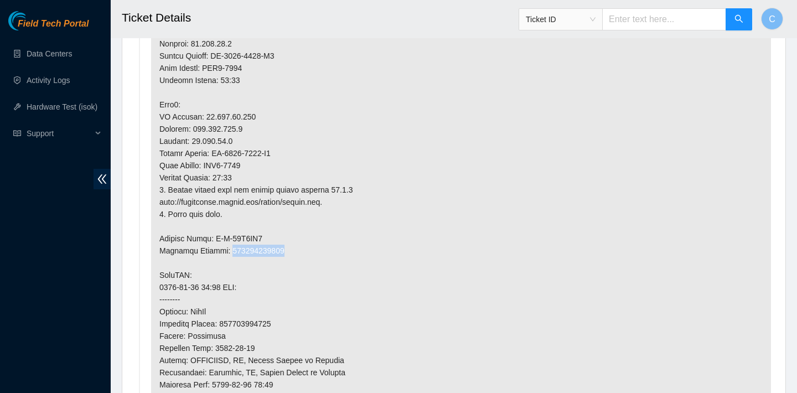
drag, startPoint x: 290, startPoint y: 250, endPoint x: 228, endPoint y: 256, distance: 62.3
click at [228, 256] on p at bounding box center [461, 244] width 620 height 698
copy p "417328424440"
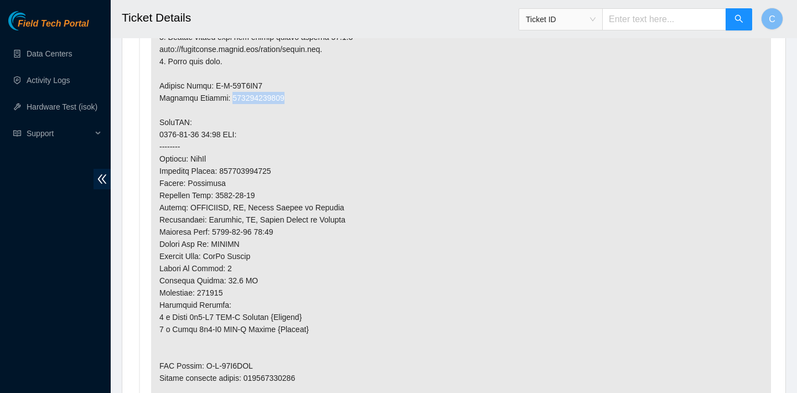
scroll to position [1022, 0]
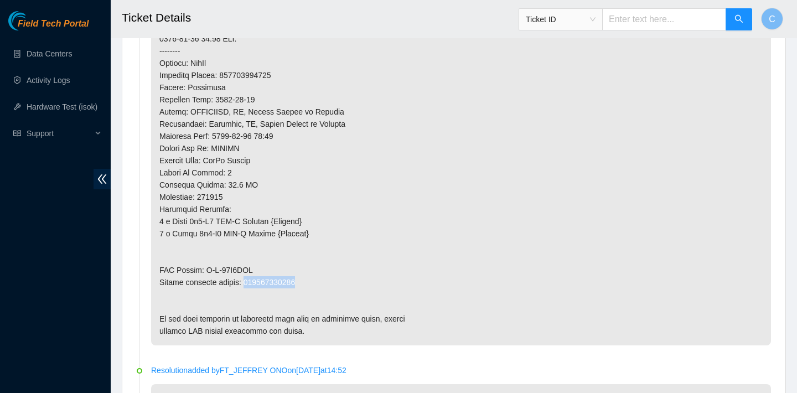
drag, startPoint x: 309, startPoint y: 284, endPoint x: 249, endPoint y: 286, distance: 59.8
copy p "425421600456"
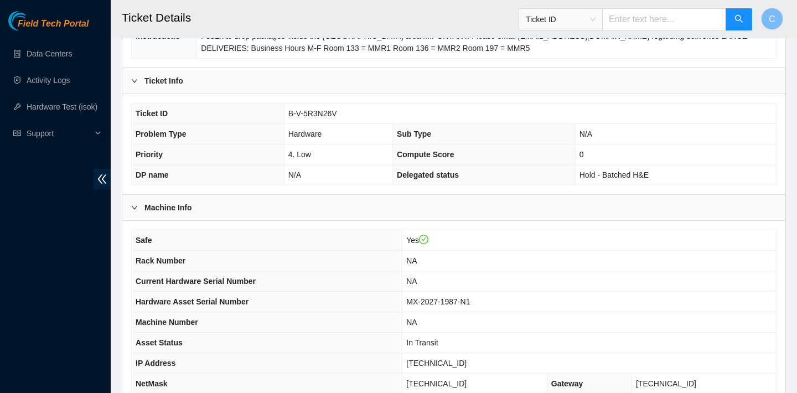
scroll to position [170, 0]
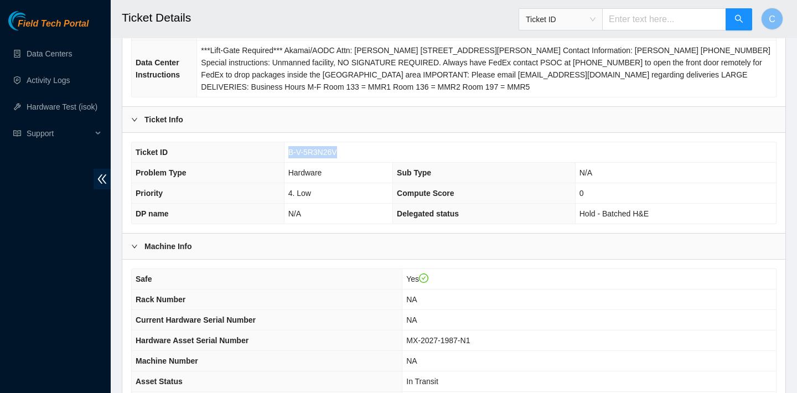
drag, startPoint x: 342, startPoint y: 152, endPoint x: 286, endPoint y: 150, distance: 56.4
click at [286, 150] on td "B-V-5R3N26V" at bounding box center [530, 152] width 492 height 20
copy span "B-V-5R3N26V"
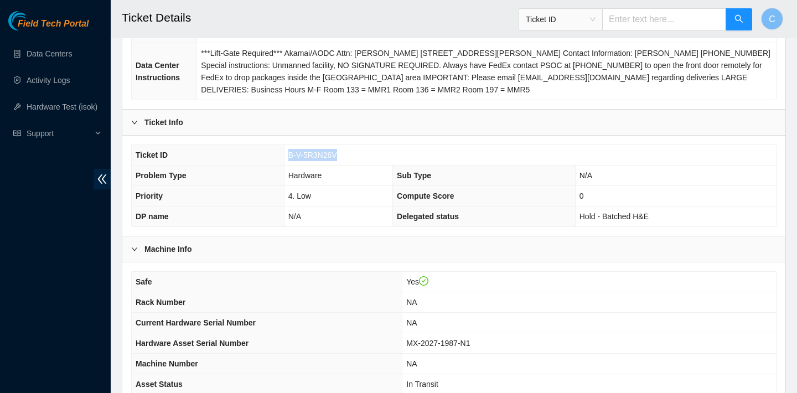
scroll to position [160, 0]
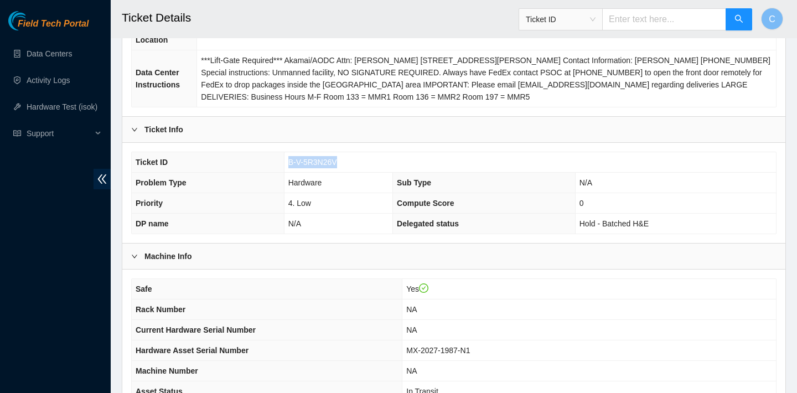
copy span "B-V-5R3N26V"
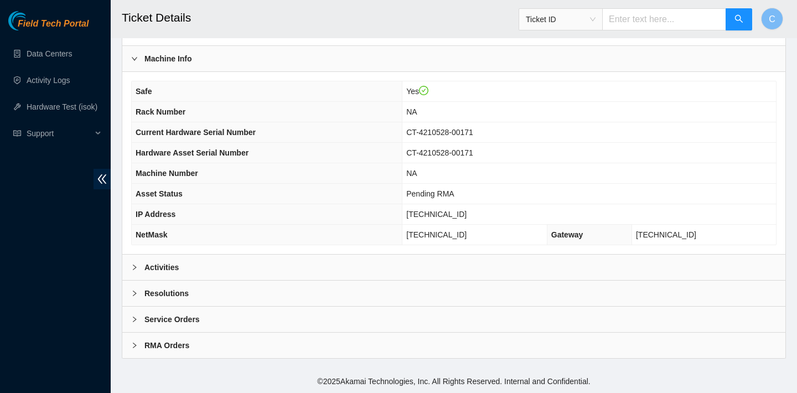
click at [318, 269] on div "Activities" at bounding box center [453, 266] width 663 height 25
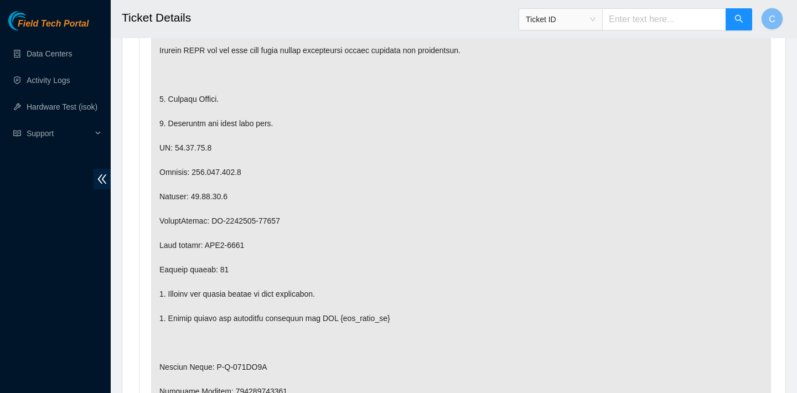
scroll to position [1036, 0]
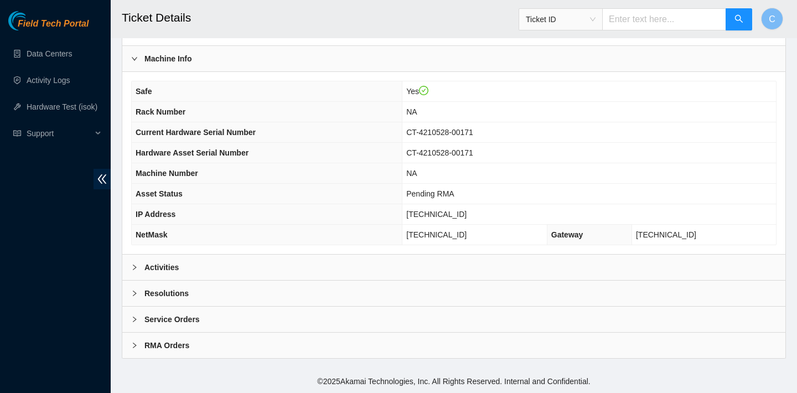
click at [388, 258] on div "Activities" at bounding box center [453, 266] width 663 height 25
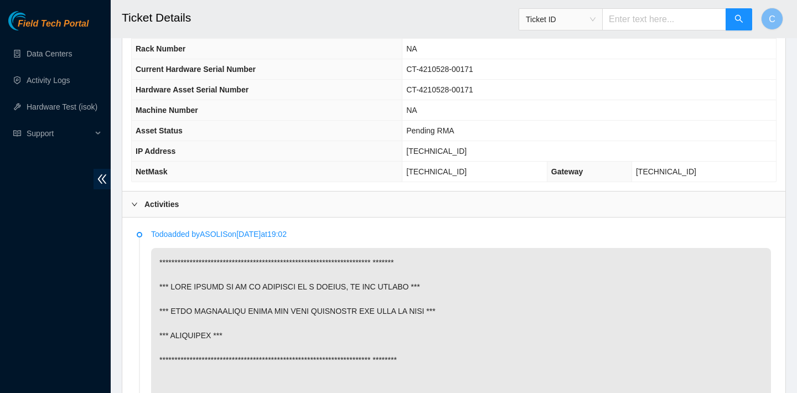
scroll to position [595, 0]
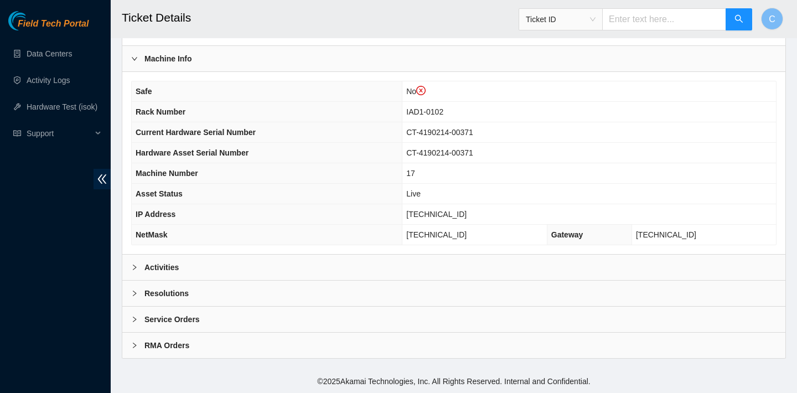
click at [299, 265] on div "Activities" at bounding box center [453, 266] width 663 height 25
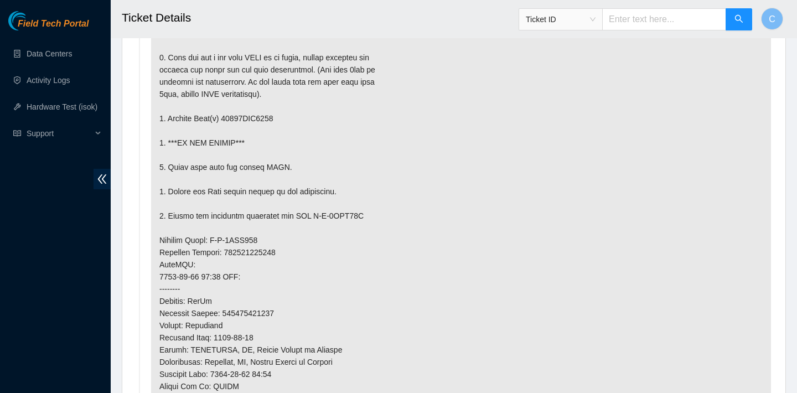
scroll to position [718, 0]
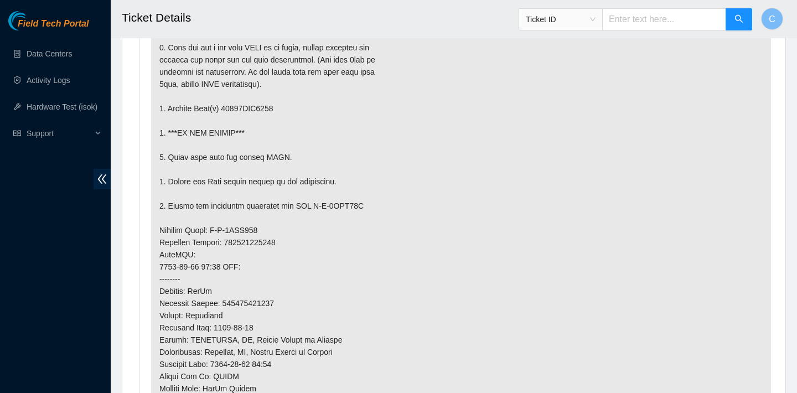
click at [567, 15] on span "Ticket ID" at bounding box center [561, 19] width 70 height 17
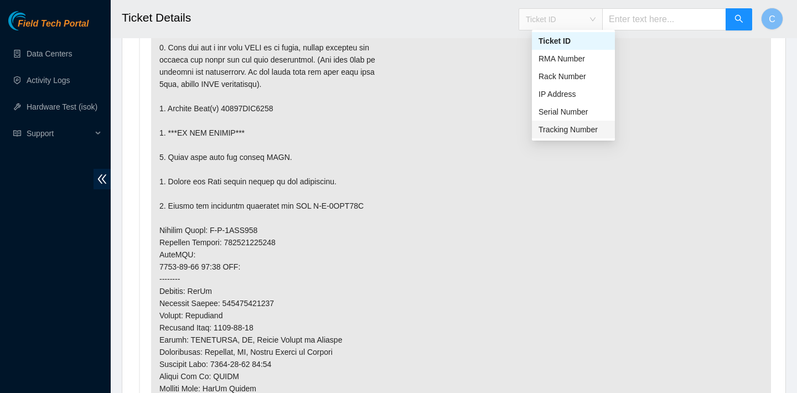
click at [555, 126] on div "Tracking Number" at bounding box center [573, 129] width 70 height 12
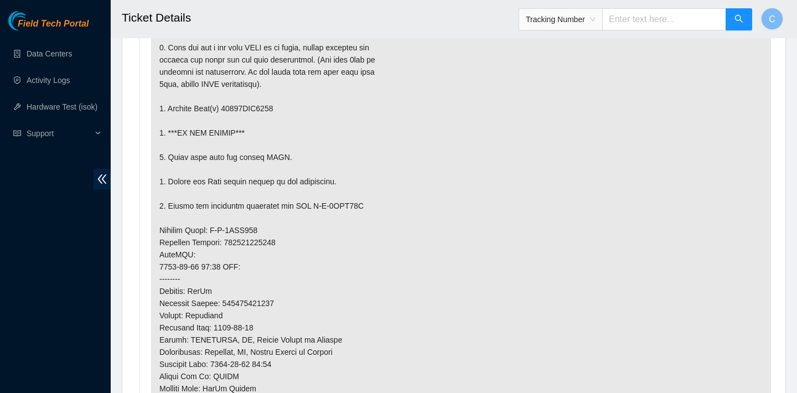
click at [651, 19] on input "text" at bounding box center [664, 19] width 124 height 22
type input "463470061406"
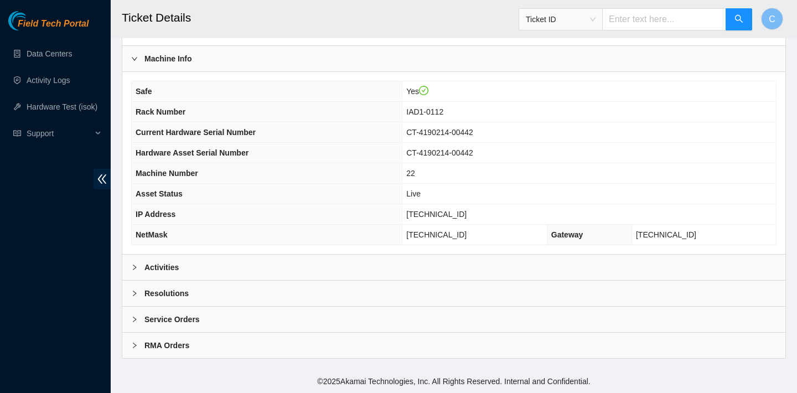
click at [494, 261] on div "Activities" at bounding box center [453, 266] width 663 height 25
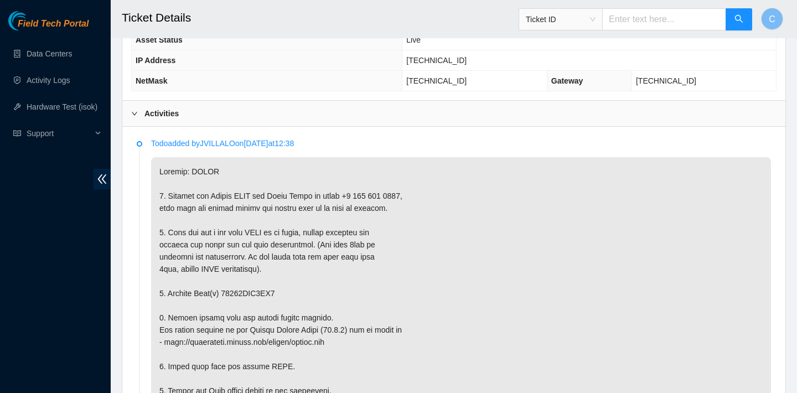
scroll to position [510, 0]
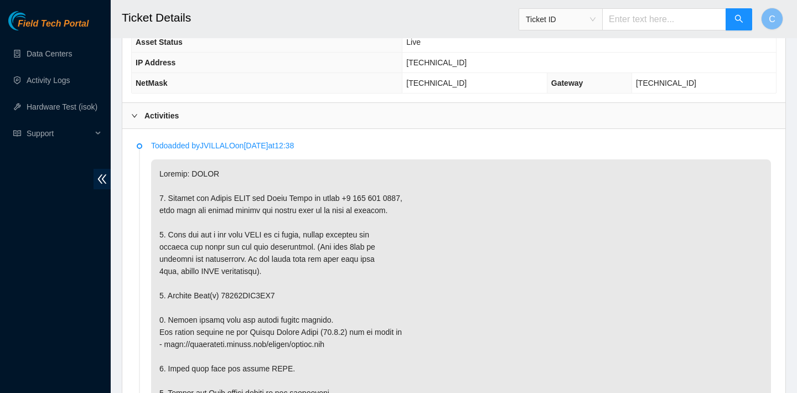
click at [654, 22] on input "text" at bounding box center [664, 19] width 124 height 22
type input "463470061005"
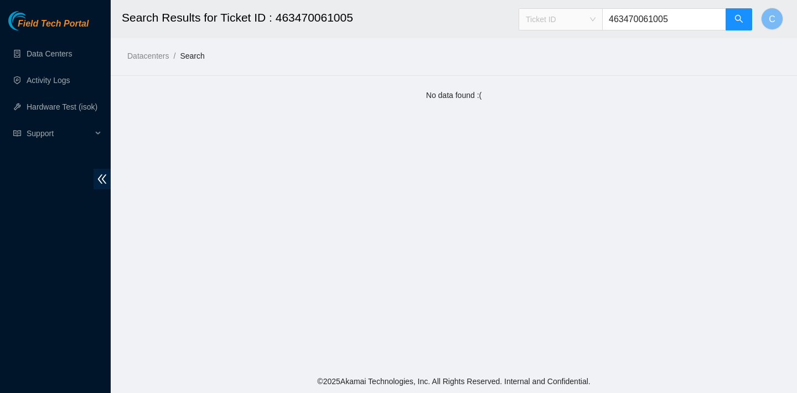
click at [595, 14] on span "Ticket ID" at bounding box center [561, 19] width 70 height 17
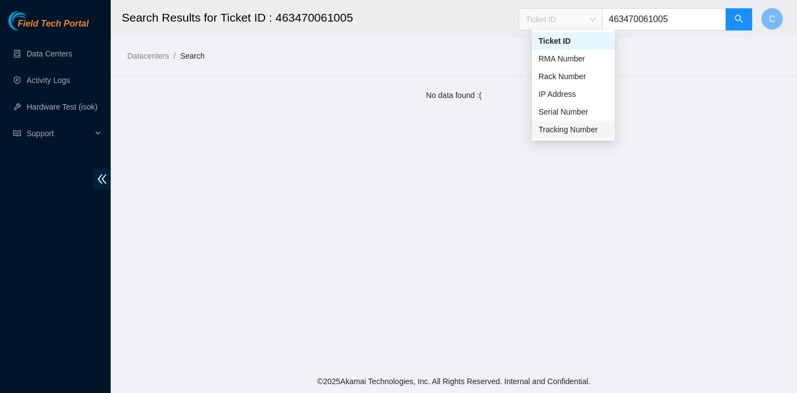
click at [578, 127] on div "Tracking Number" at bounding box center [573, 129] width 70 height 12
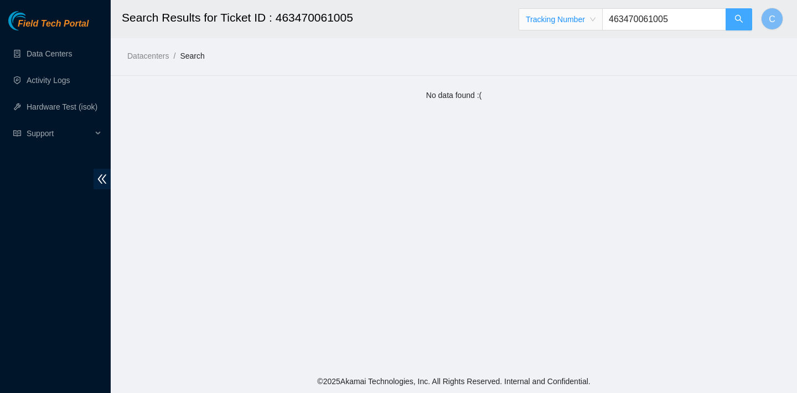
click at [740, 20] on icon "search" at bounding box center [738, 18] width 9 height 9
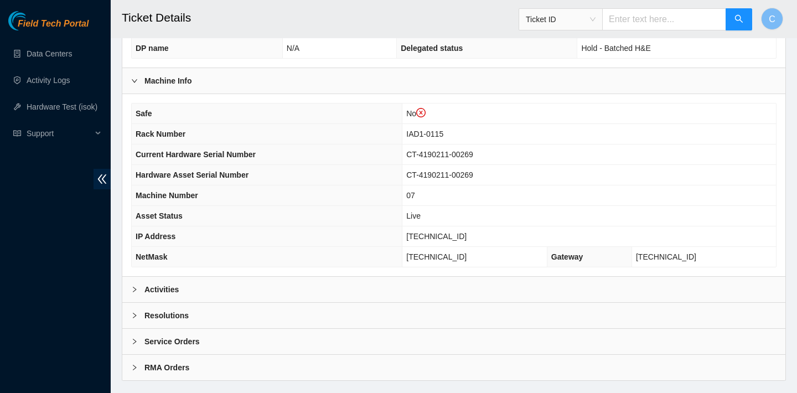
scroll to position [379, 0]
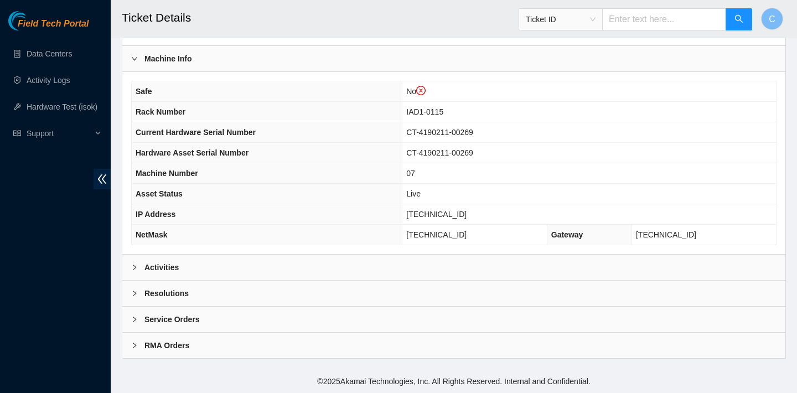
click at [420, 259] on div "Activities" at bounding box center [453, 266] width 663 height 25
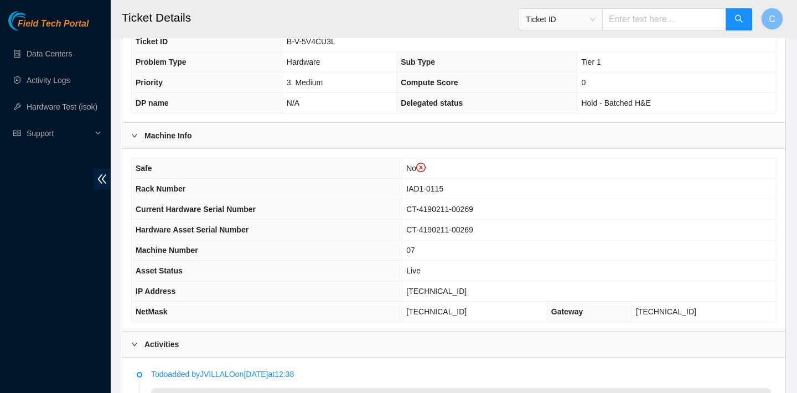
scroll to position [289, 0]
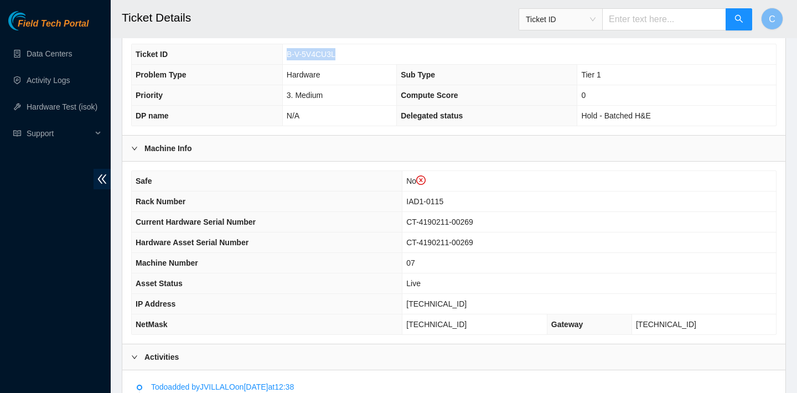
drag, startPoint x: 346, startPoint y: 54, endPoint x: 285, endPoint y: 53, distance: 60.9
click at [285, 53] on td "B-V-5V4CU3L" at bounding box center [528, 54] width 493 height 20
copy span "B-V-5V4CU3L"
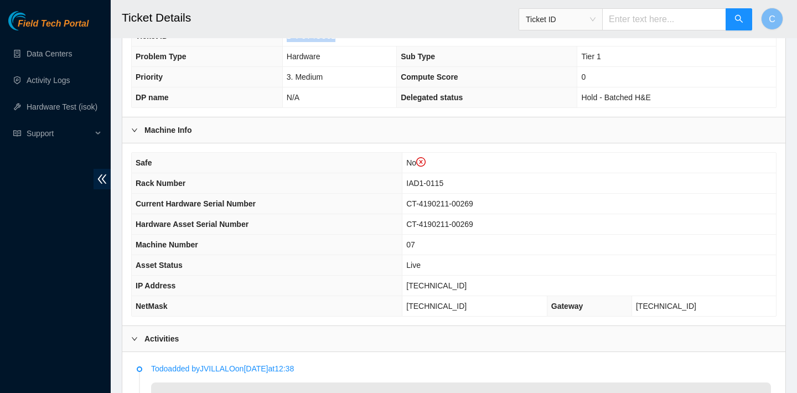
scroll to position [235, 0]
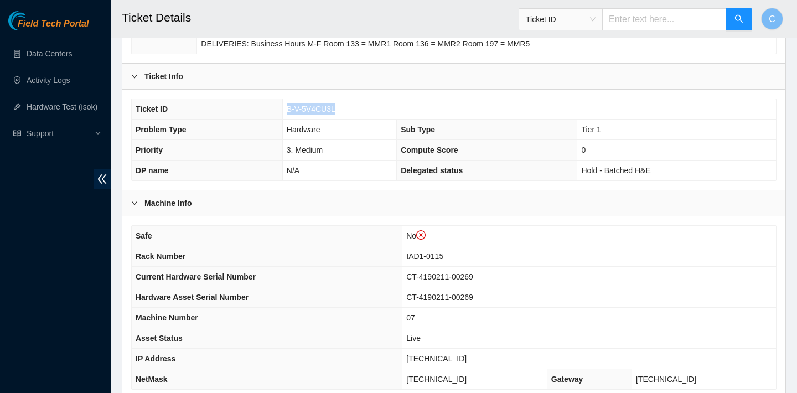
copy span "B-V-5V4CU3L"
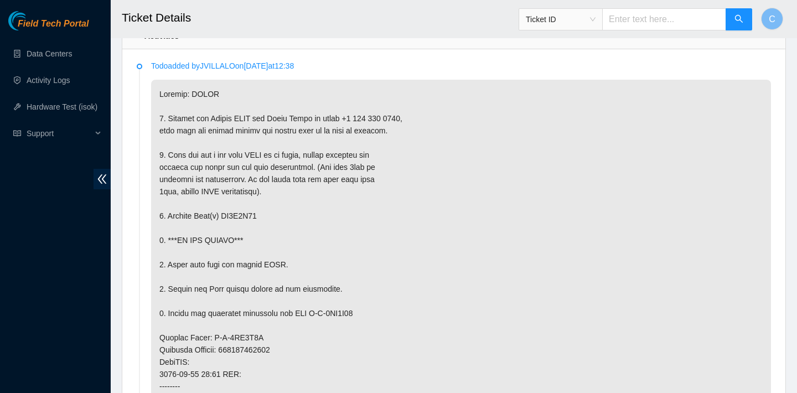
scroll to position [611, 0]
drag, startPoint x: 282, startPoint y: 212, endPoint x: 227, endPoint y: 213, distance: 54.2
click at [227, 213] on p at bounding box center [461, 361] width 620 height 564
copy p "ZC1A8A13"
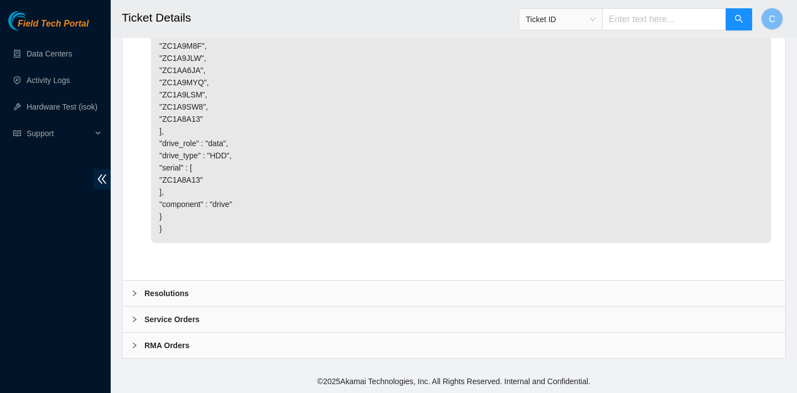
click at [190, 284] on div "Resolutions" at bounding box center [453, 292] width 663 height 25
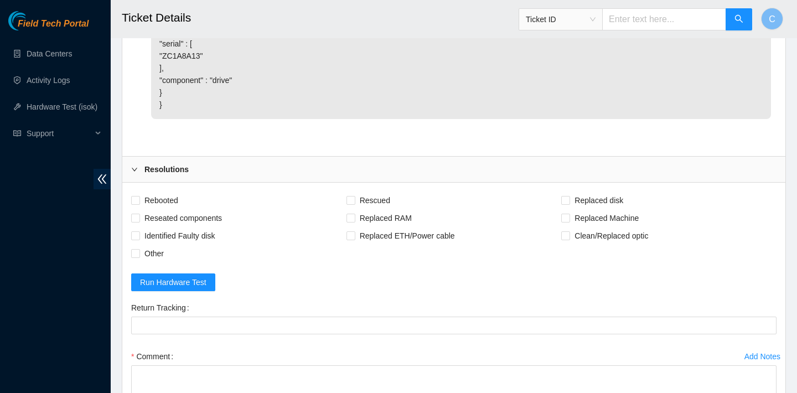
scroll to position [2882, 0]
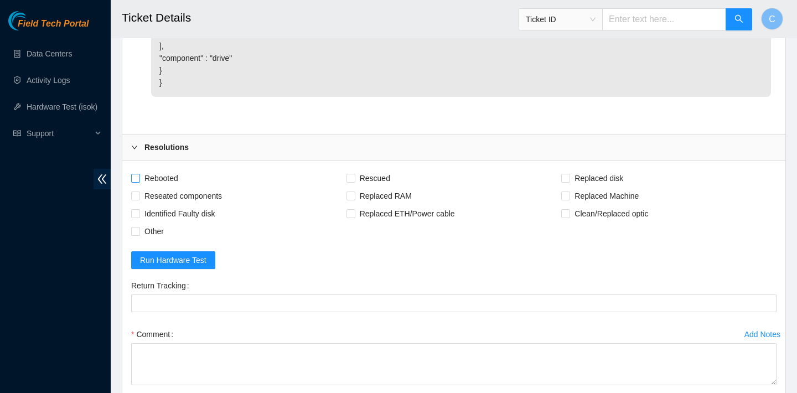
click at [170, 187] on span "Rebooted" at bounding box center [161, 178] width 43 height 18
click at [139, 181] on input "Rebooted" at bounding box center [135, 178] width 8 height 8
checkbox input "true"
click at [568, 181] on input "Replaced disk" at bounding box center [565, 178] width 8 height 8
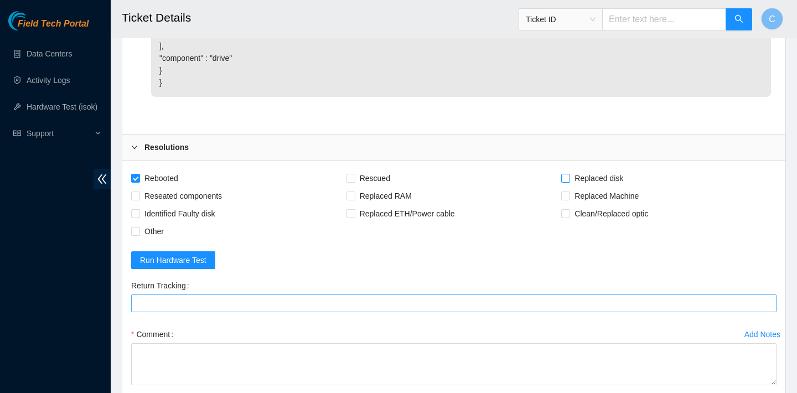
checkbox input "true"
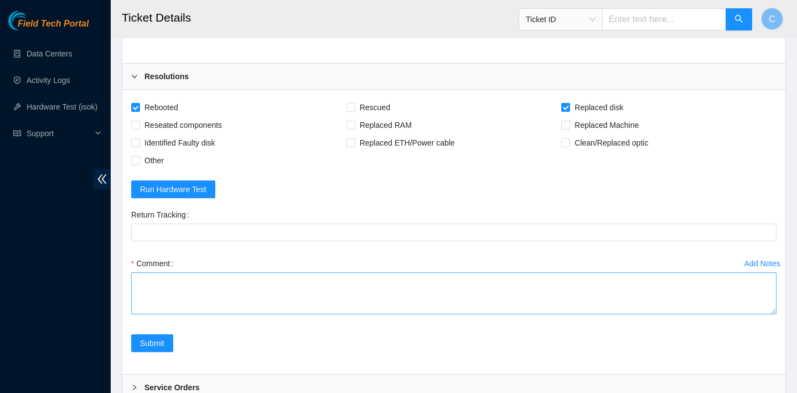
scroll to position [2989, 0]
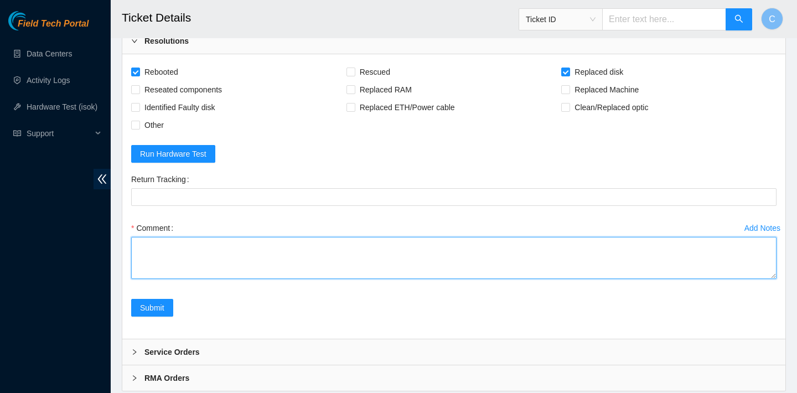
click at [260, 279] on textarea "Comment" at bounding box center [453, 258] width 645 height 42
paste textarea "ZC1A8A13"
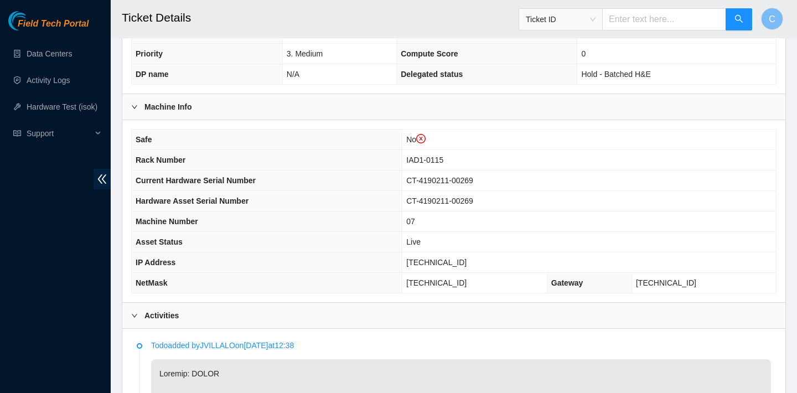
scroll to position [305, 0]
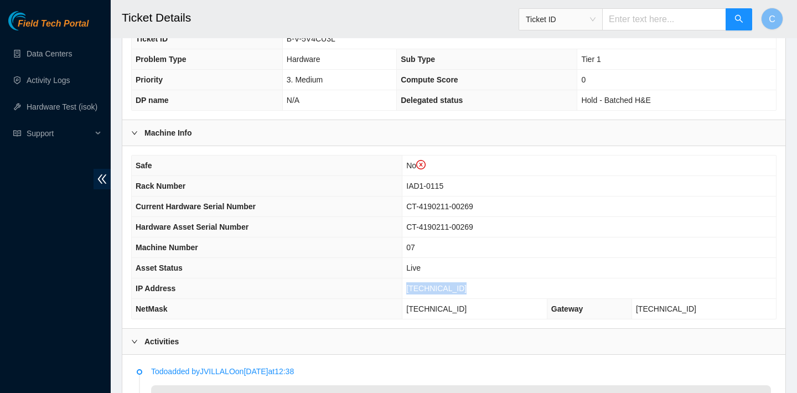
drag, startPoint x: 475, startPoint y: 289, endPoint x: 409, endPoint y: 287, distance: 65.3
click at [409, 287] on td "[TECHNICAL_ID]" at bounding box center [588, 288] width 373 height 20
copy span "[TECHNICAL_ID]"
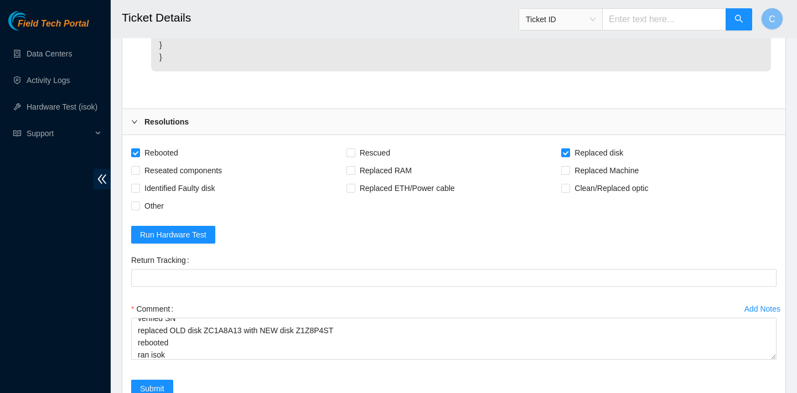
scroll to position [3033, 0]
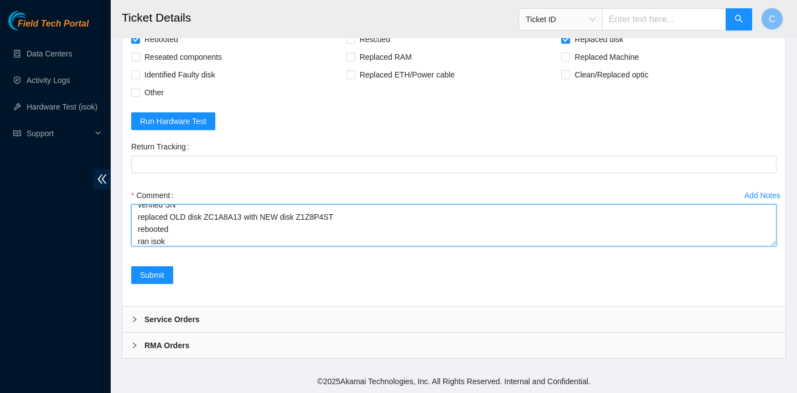
click at [279, 239] on textarea "verified SN replaced OLD disk ZC1A8A13 with NEW disk Z1Z8P4ST rebooted ran isok" at bounding box center [453, 225] width 645 height 42
paste textarea "104.84.228.174 : passed: ok"
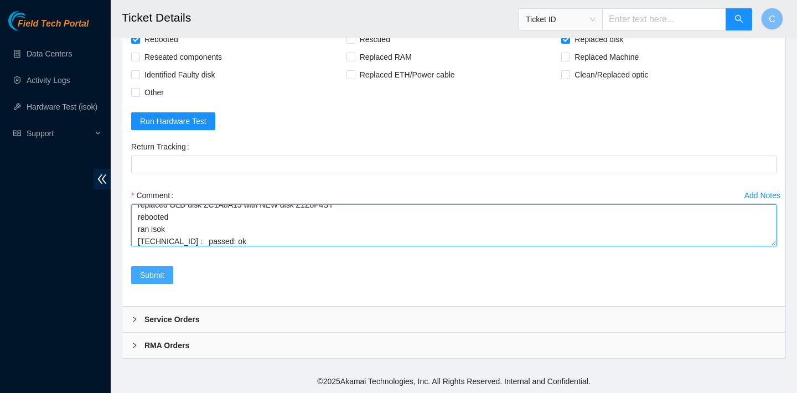
type textarea "verified SN replaced OLD disk ZC1A8A13 with NEW disk Z1Z8P4ST rebooted ran isok…"
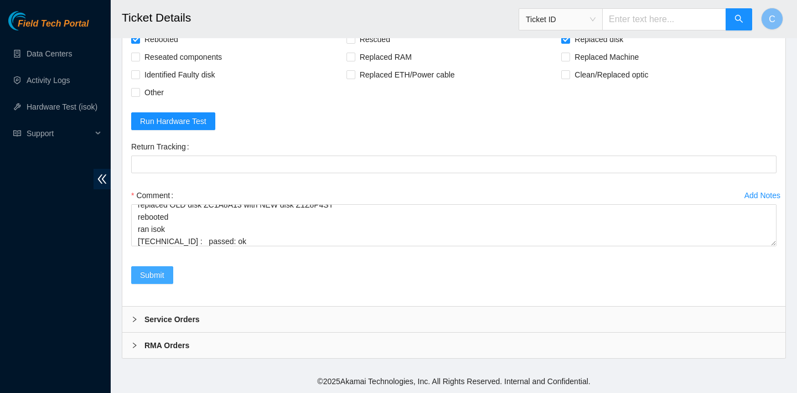
click at [158, 273] on span "Submit" at bounding box center [152, 275] width 24 height 12
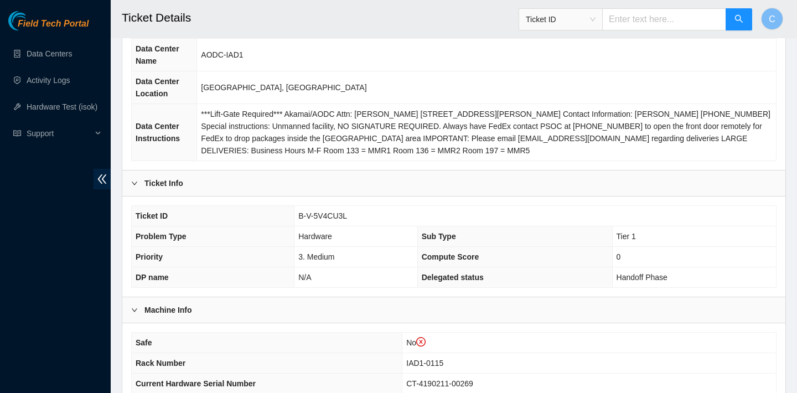
scroll to position [242, 0]
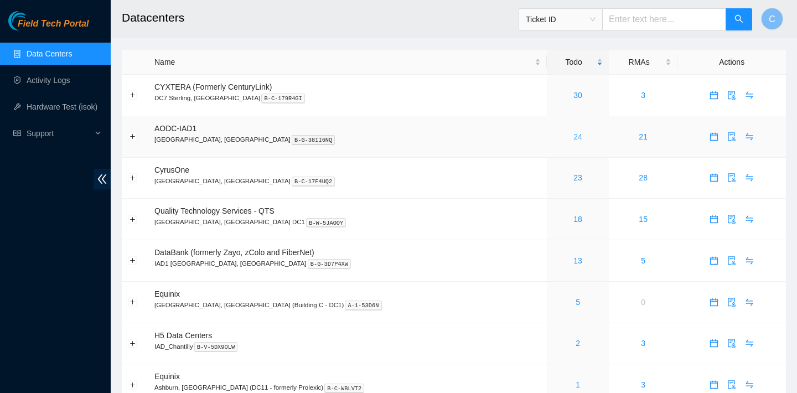
click at [573, 134] on link "24" at bounding box center [577, 136] width 9 height 9
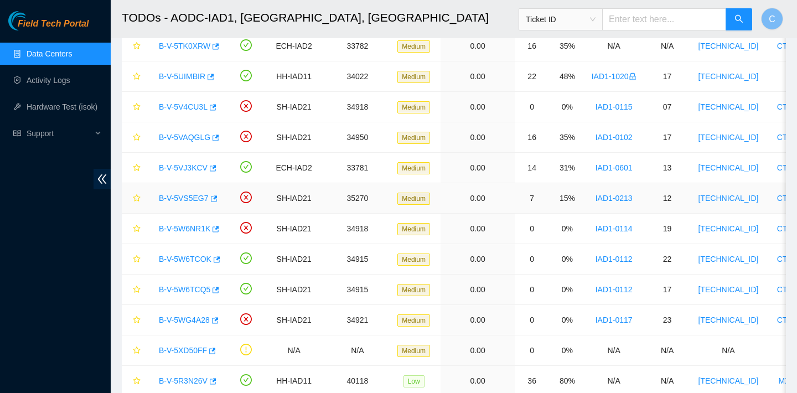
scroll to position [491, 0]
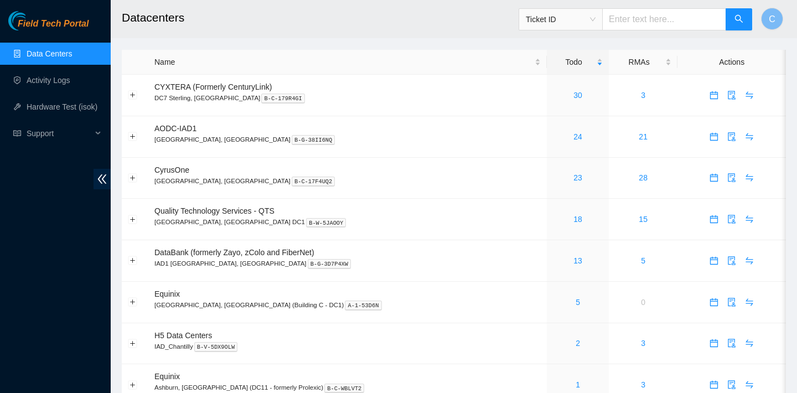
click at [583, 17] on span "Ticket ID" at bounding box center [561, 19] width 70 height 17
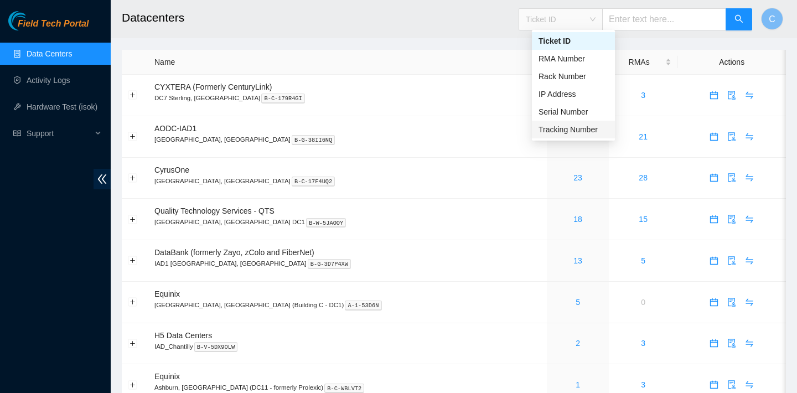
click at [572, 125] on div "Tracking Number" at bounding box center [573, 129] width 70 height 12
click at [590, 127] on div "Tracking Number" at bounding box center [573, 129] width 70 height 12
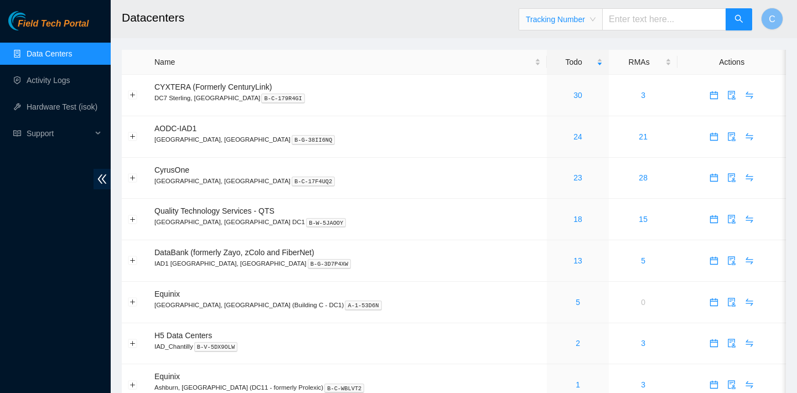
click at [656, 23] on input "text" at bounding box center [664, 19] width 124 height 22
type input "463470061406"
click at [734, 17] on button "button" at bounding box center [738, 19] width 27 height 22
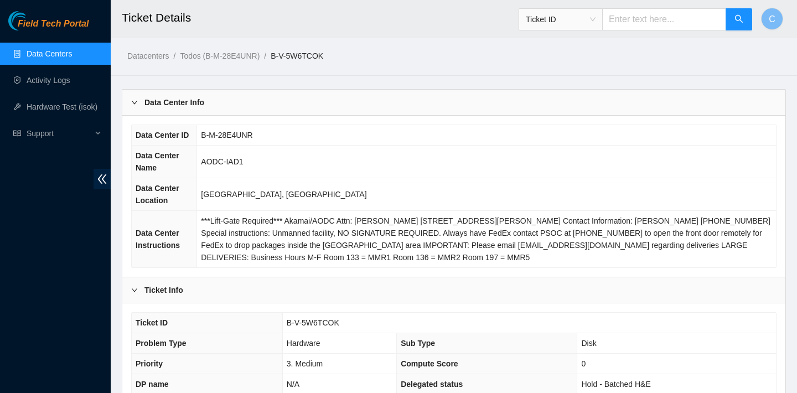
scroll to position [358, 0]
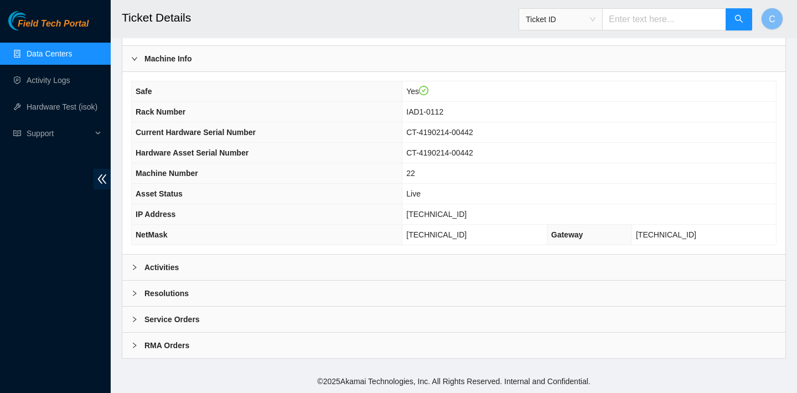
click at [618, 272] on div "Activities" at bounding box center [453, 266] width 663 height 25
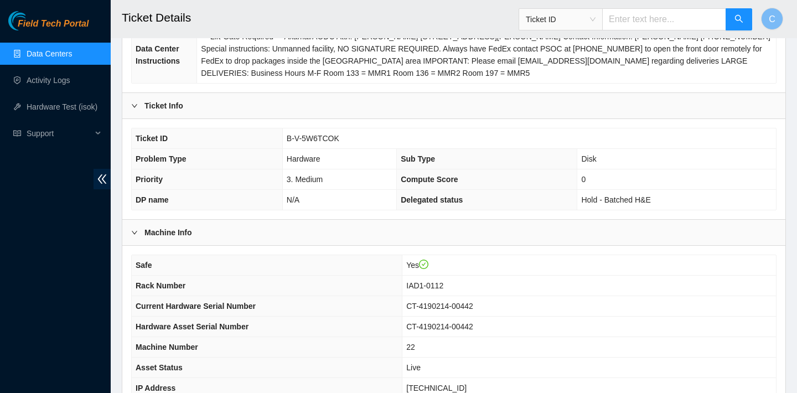
scroll to position [149, 0]
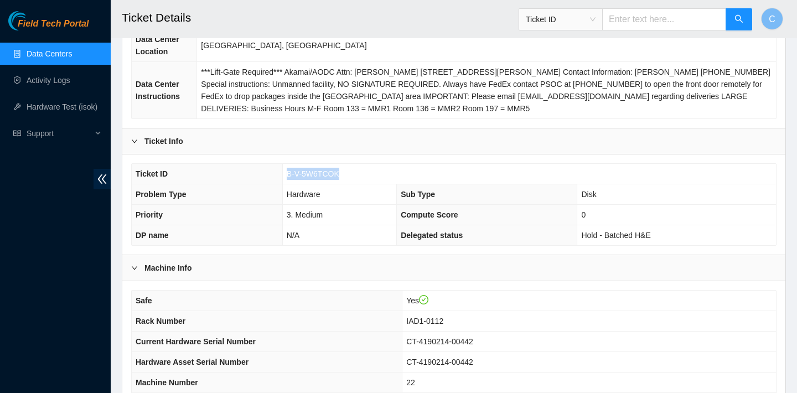
drag, startPoint x: 345, startPoint y: 169, endPoint x: 287, endPoint y: 170, distance: 58.1
click at [287, 170] on td "B-V-5W6TCOK" at bounding box center [528, 174] width 493 height 20
copy span "B-V-5W6TCOK"
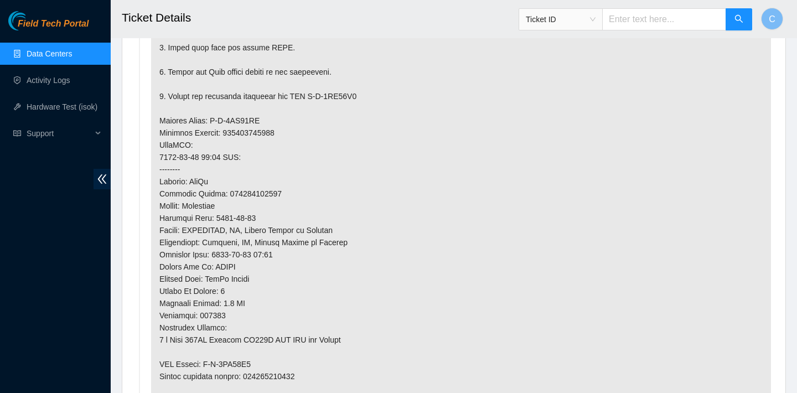
scroll to position [723, 0]
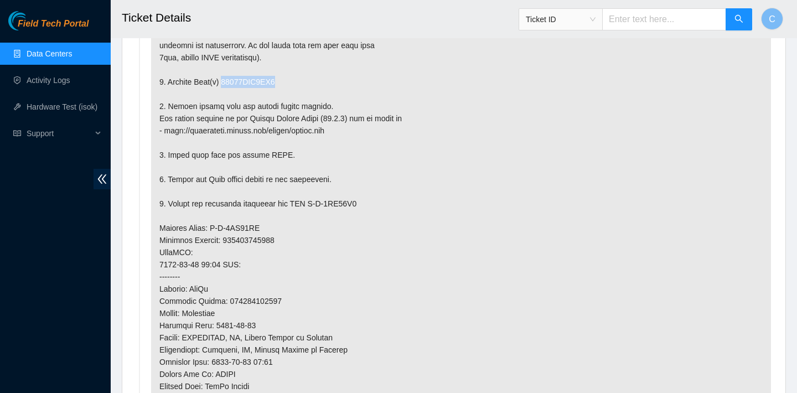
drag, startPoint x: 288, startPoint y: 79, endPoint x: 227, endPoint y: 79, distance: 60.3
click at [227, 79] on p at bounding box center [461, 240] width 620 height 589
copy p "18521FDB7EF7"
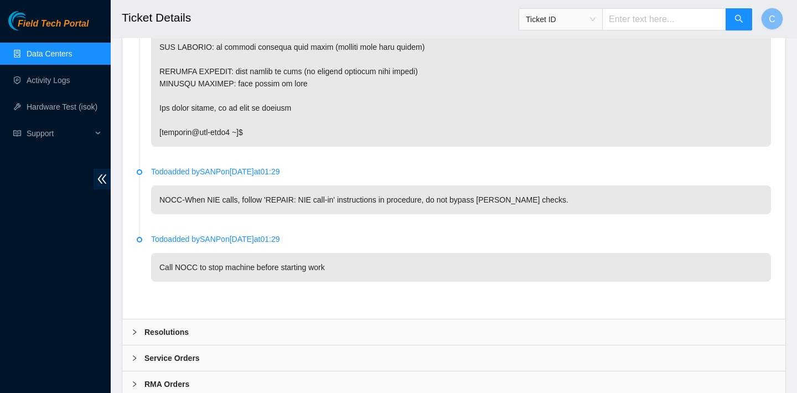
scroll to position [3537, 0]
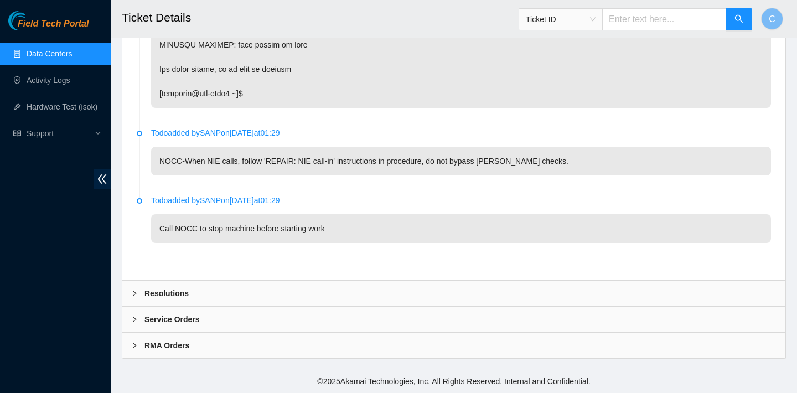
click at [262, 289] on div "Resolutions" at bounding box center [453, 292] width 663 height 25
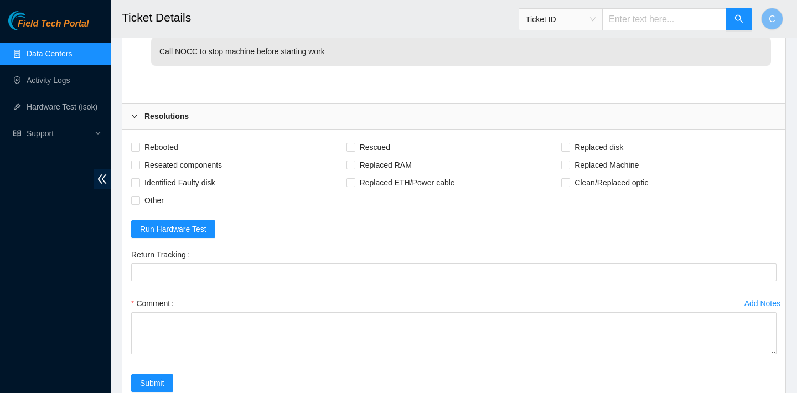
scroll to position [3689, 0]
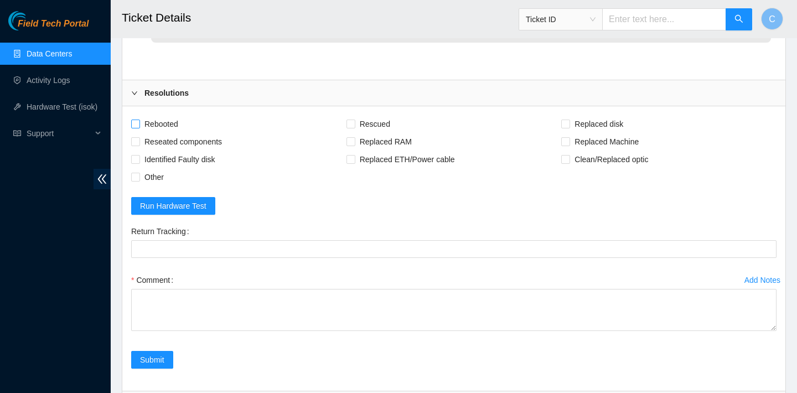
click at [168, 133] on span "Rebooted" at bounding box center [161, 124] width 43 height 18
click at [139, 127] on input "Rebooted" at bounding box center [135, 124] width 8 height 8
checkbox input "true"
click at [352, 127] on input "Rescued" at bounding box center [350, 124] width 8 height 8
checkbox input "true"
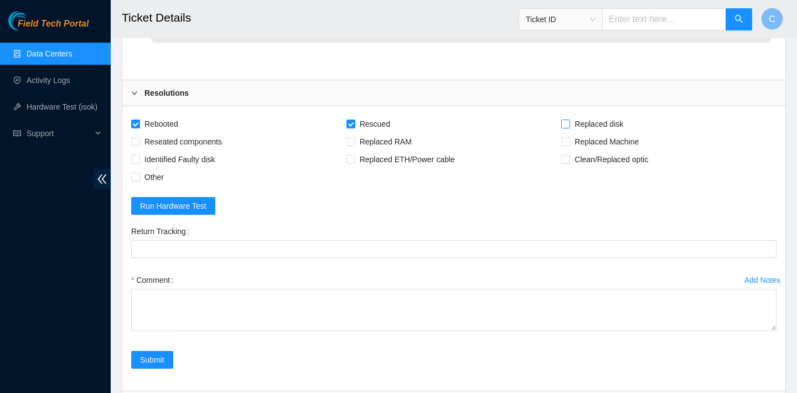
click at [588, 133] on span "Replaced disk" at bounding box center [599, 124] width 58 height 18
click at [569, 127] on input "Replaced disk" at bounding box center [565, 124] width 8 height 8
checkbox input "true"
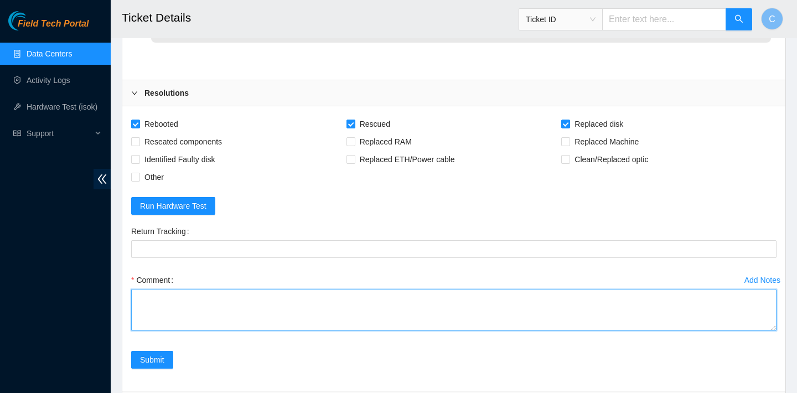
click at [441, 331] on textarea "Comment" at bounding box center [453, 310] width 645 height 42
paste textarea "18521FDB7EF7"
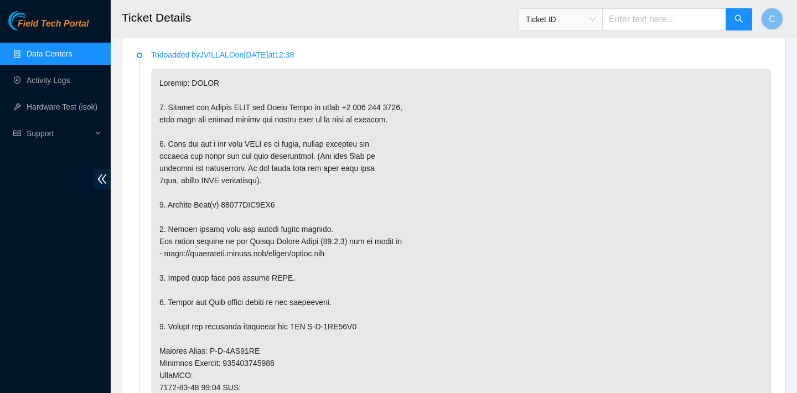
scroll to position [257, 0]
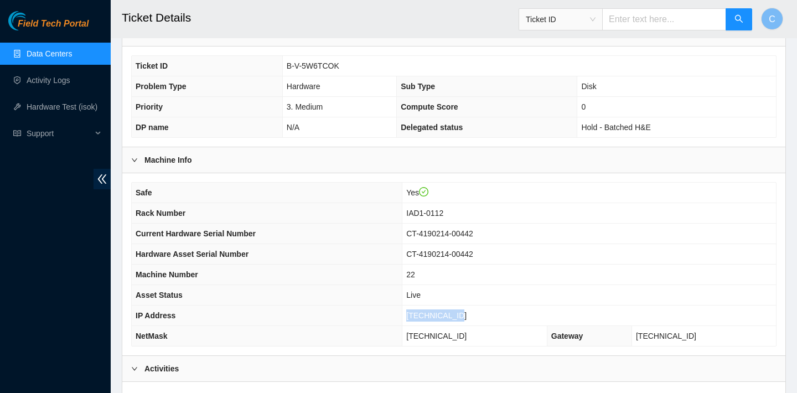
drag, startPoint x: 478, startPoint y: 314, endPoint x: 419, endPoint y: 313, distance: 59.2
click at [419, 313] on td "[TECHNICAL_ID]" at bounding box center [588, 315] width 373 height 20
copy span "[TECHNICAL_ID]"
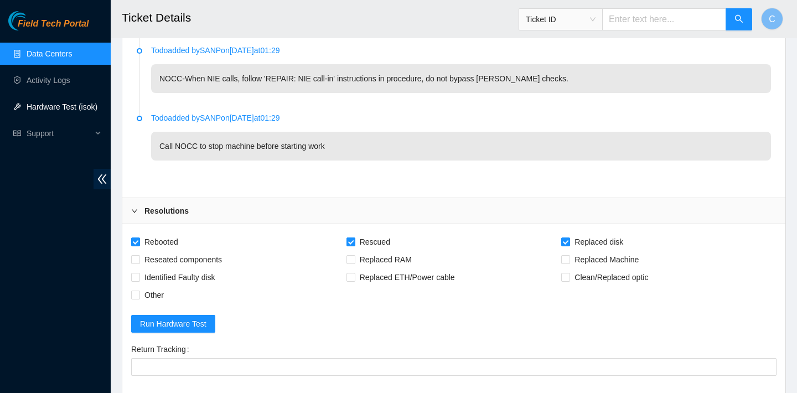
scroll to position [3822, 0]
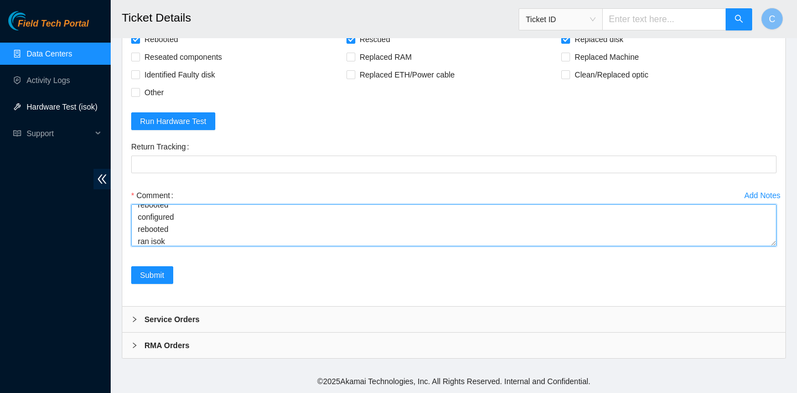
click at [201, 243] on textarea "verified SN replaced OLD disk 18521FDB7EF7 with NEW disk S1G0NYA rebooted rescu…" at bounding box center [453, 225] width 645 height 42
paste textarea "104.84.228.67 : passed: ok"
type textarea "verified SN replaced OLD disk 18521FDB7EF7 with NEW disk S1G0NYA rebooted rescu…"
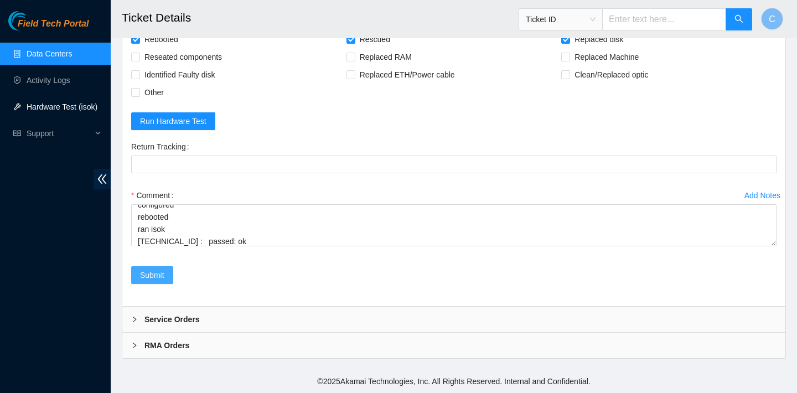
click at [159, 270] on span "Submit" at bounding box center [152, 275] width 24 height 12
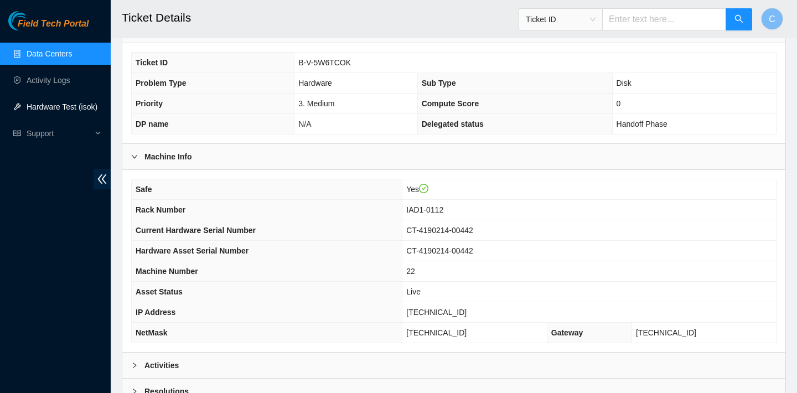
scroll to position [147, 0]
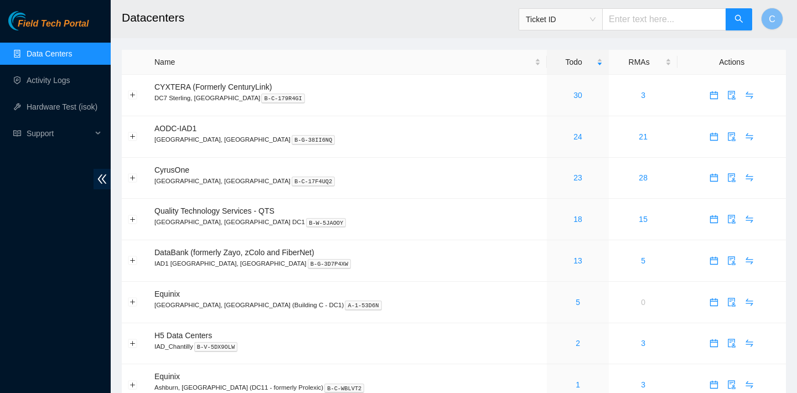
click at [469, 19] on h2 "Datacenters" at bounding box center [393, 17] width 542 height 35
click at [585, 19] on span "Ticket ID" at bounding box center [561, 19] width 70 height 17
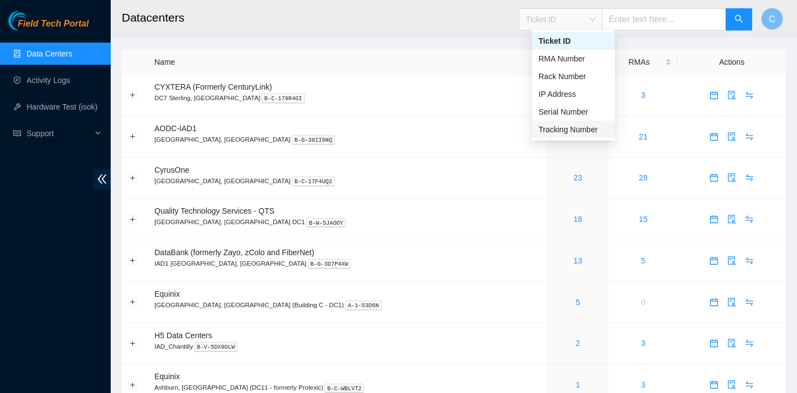
click at [567, 125] on div "Tracking Number" at bounding box center [573, 129] width 70 height 12
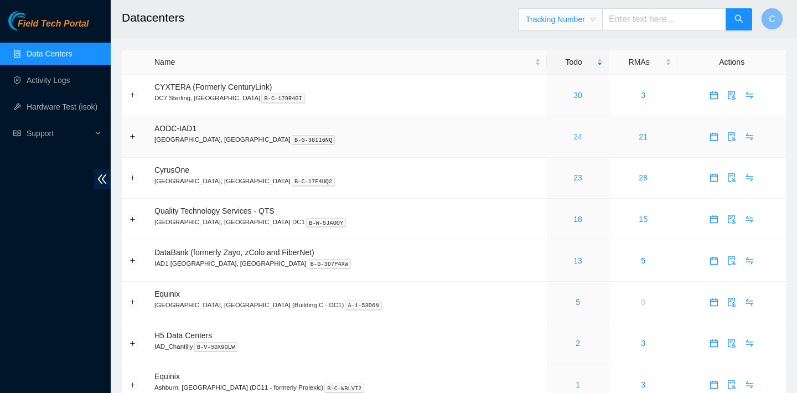
click at [573, 134] on link "24" at bounding box center [577, 136] width 9 height 9
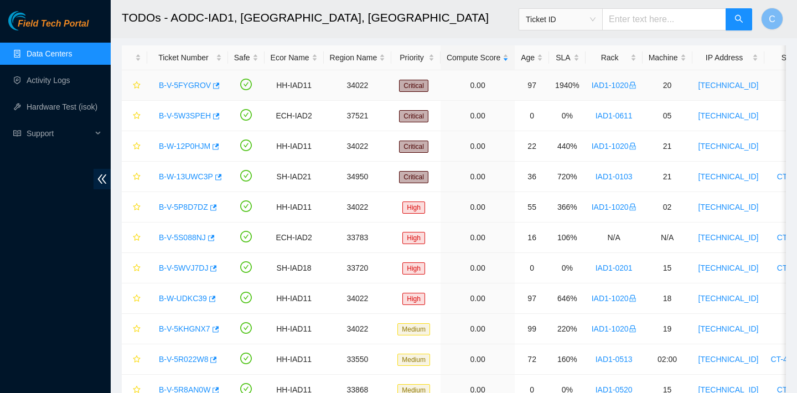
scroll to position [53, 0]
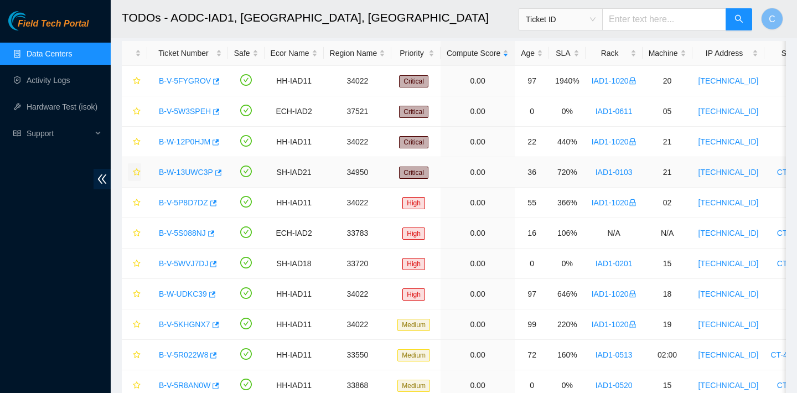
click at [137, 172] on icon "star" at bounding box center [137, 172] width 8 height 8
click at [216, 113] on icon "button" at bounding box center [215, 112] width 8 height 8
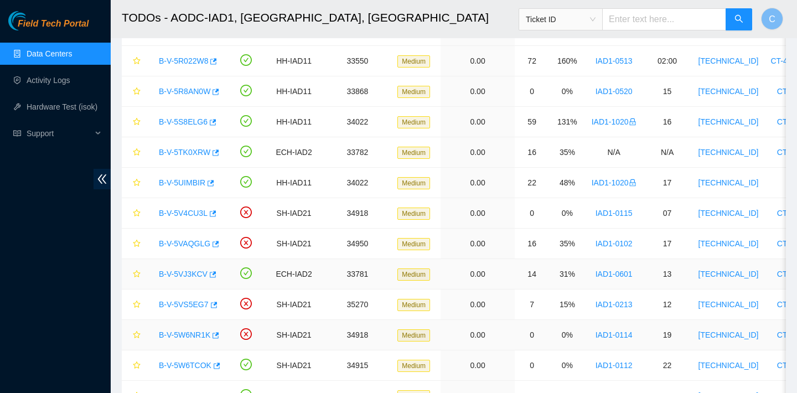
scroll to position [399, 0]
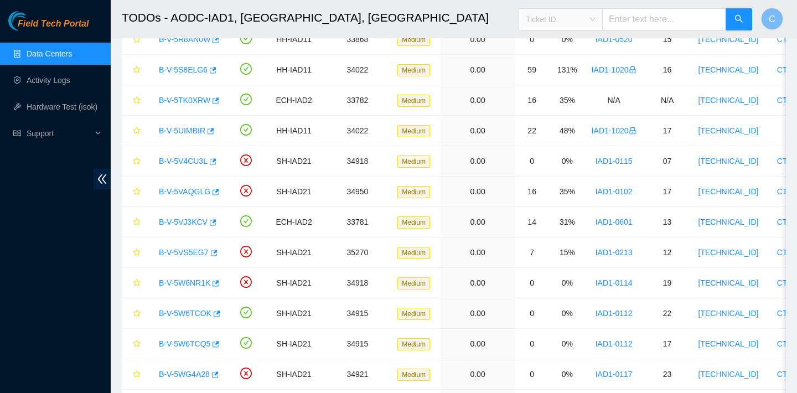
click at [595, 19] on span "Ticket ID" at bounding box center [561, 19] width 70 height 17
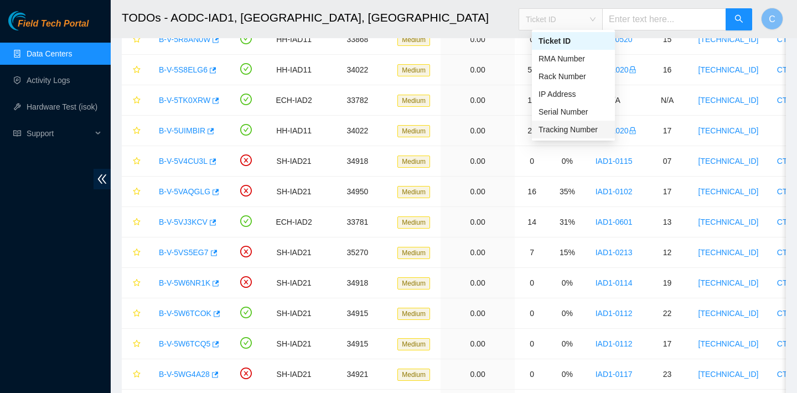
click at [554, 126] on div "Tracking Number" at bounding box center [573, 129] width 70 height 12
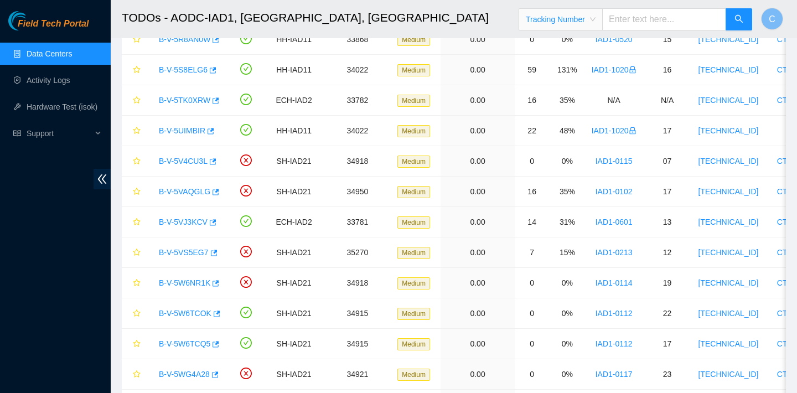
click at [686, 14] on input "text" at bounding box center [664, 19] width 124 height 22
type input "463470060822"
click at [738, 19] on icon "search" at bounding box center [738, 18] width 9 height 9
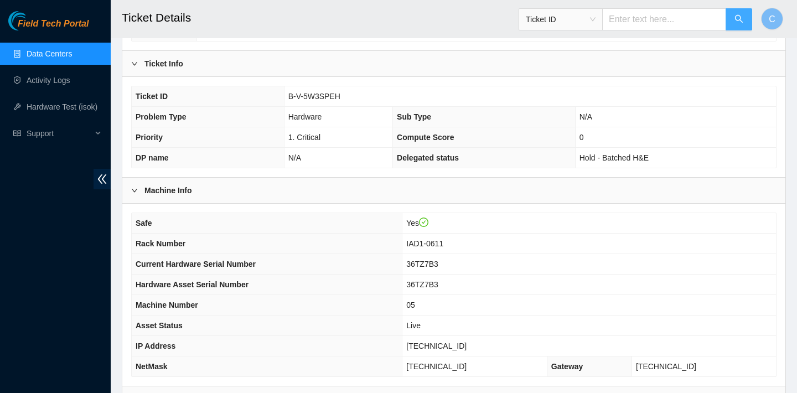
scroll to position [358, 0]
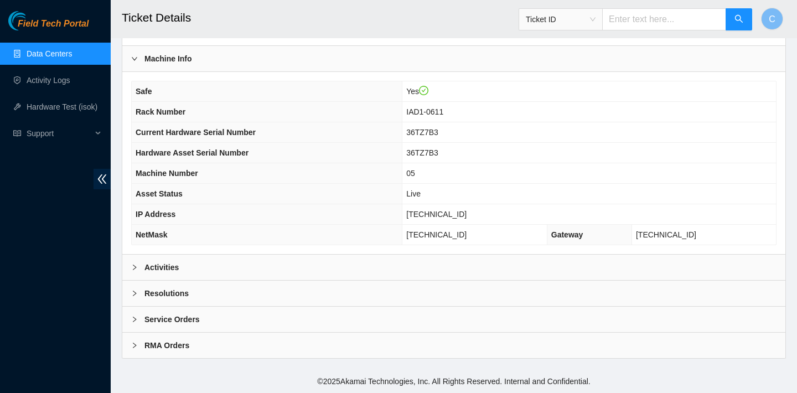
click at [643, 259] on div "Activities" at bounding box center [453, 266] width 663 height 25
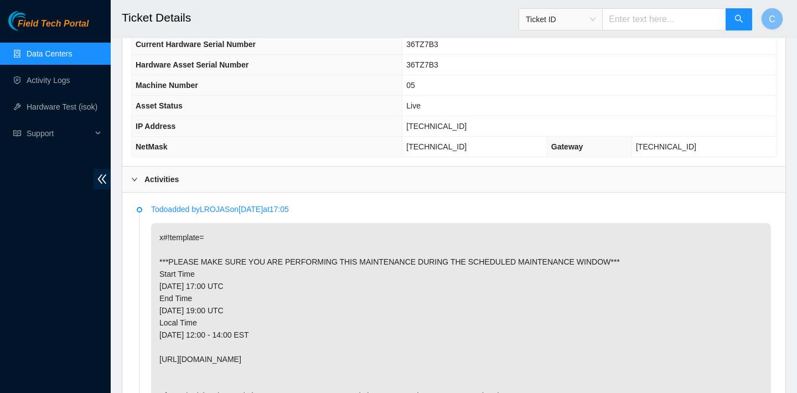
scroll to position [567, 0]
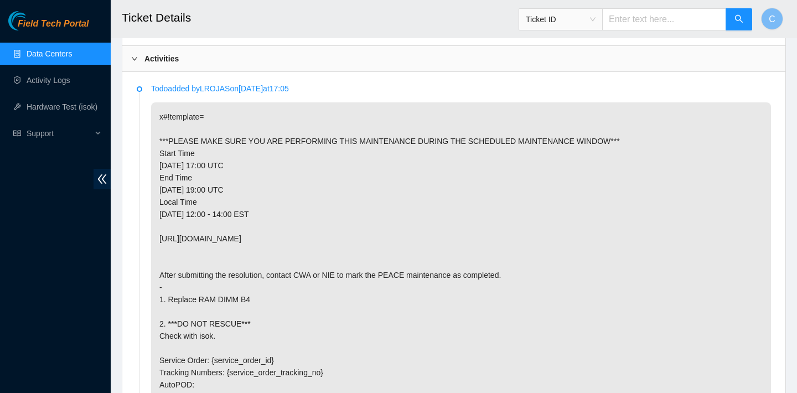
click at [656, 16] on input "text" at bounding box center [664, 19] width 124 height 22
click at [595, 19] on span "Ticket ID" at bounding box center [561, 19] width 70 height 17
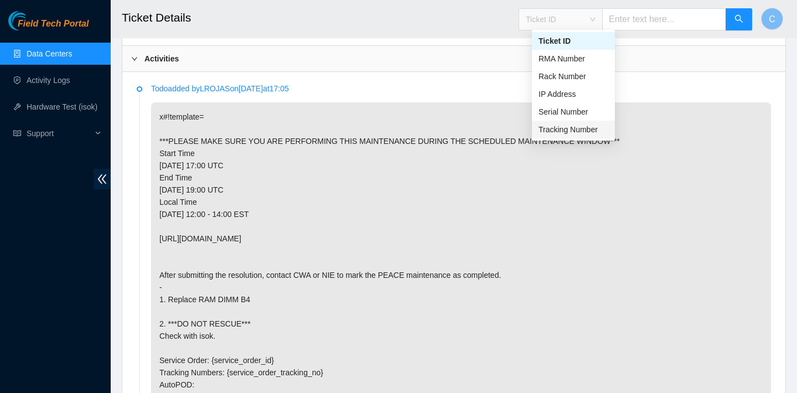
click at [557, 124] on div "Tracking Number" at bounding box center [573, 129] width 70 height 12
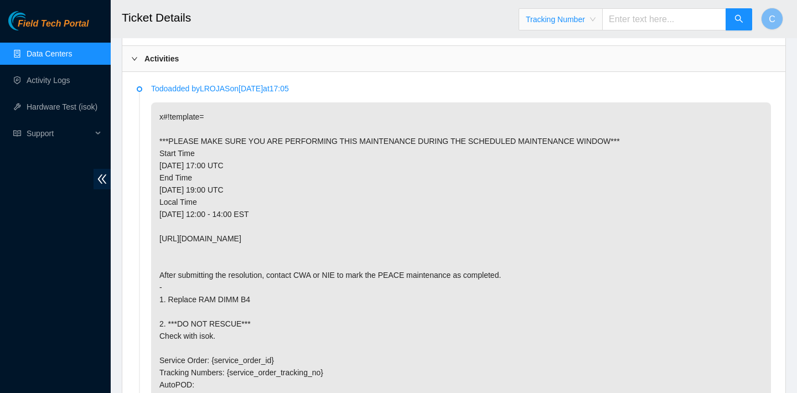
click at [637, 20] on input "text" at bounding box center [664, 19] width 124 height 22
type input "463470061163"
click at [737, 18] on icon "search" at bounding box center [738, 18] width 9 height 9
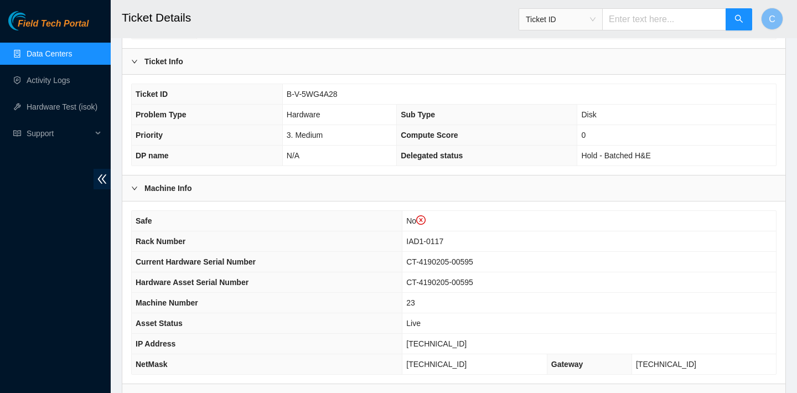
scroll to position [379, 0]
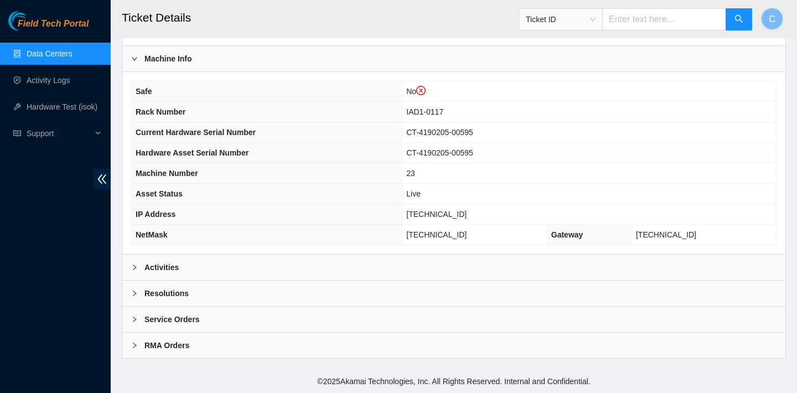
click at [495, 258] on div "Activities" at bounding box center [453, 266] width 663 height 25
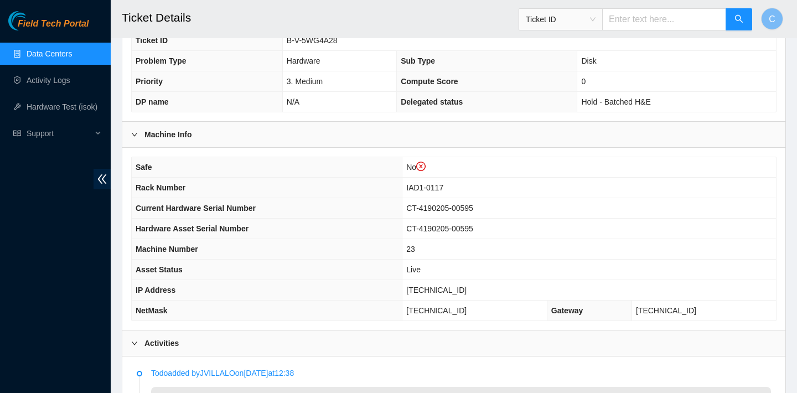
scroll to position [253, 0]
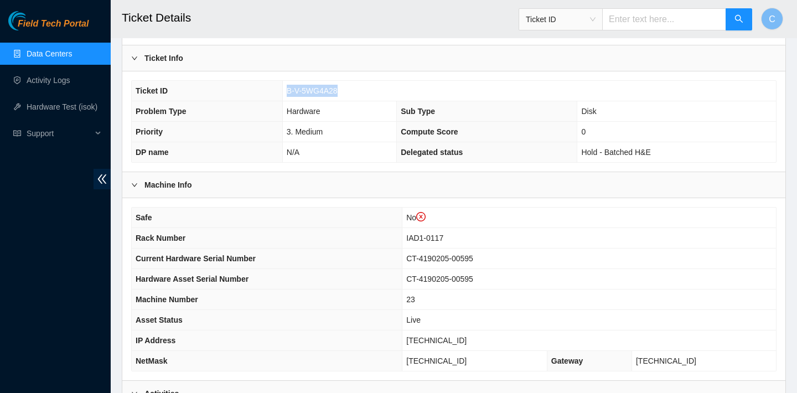
drag, startPoint x: 345, startPoint y: 90, endPoint x: 280, endPoint y: 90, distance: 64.7
click at [280, 90] on tr "Ticket ID B-V-5WG4A28" at bounding box center [454, 91] width 644 height 20
copy tr "B-V-5WG4A28"
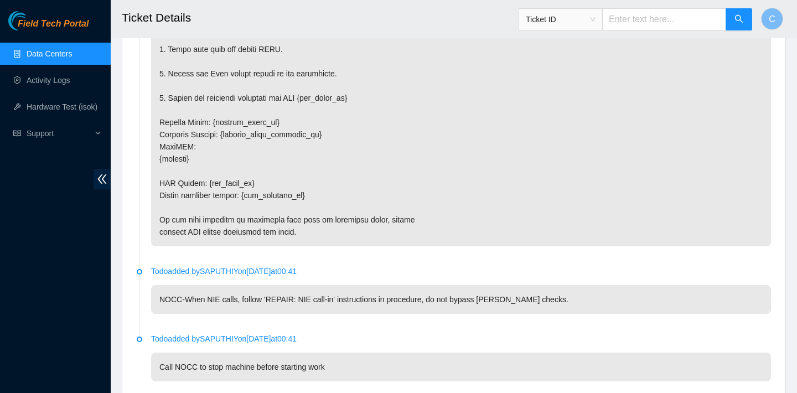
scroll to position [2024, 0]
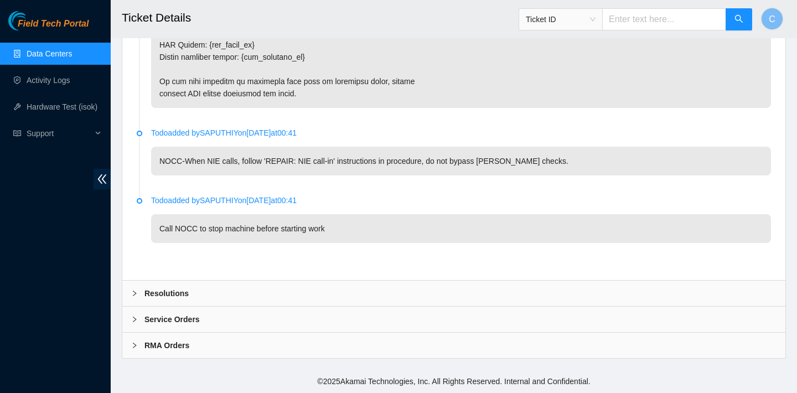
click at [271, 288] on div "Resolutions" at bounding box center [453, 292] width 663 height 25
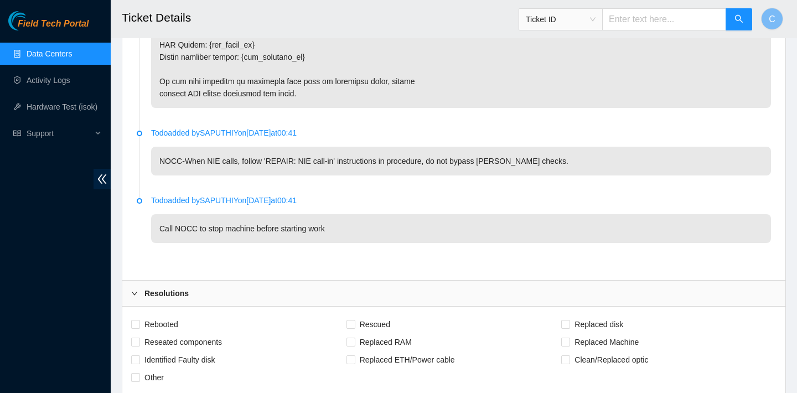
scroll to position [2081, 0]
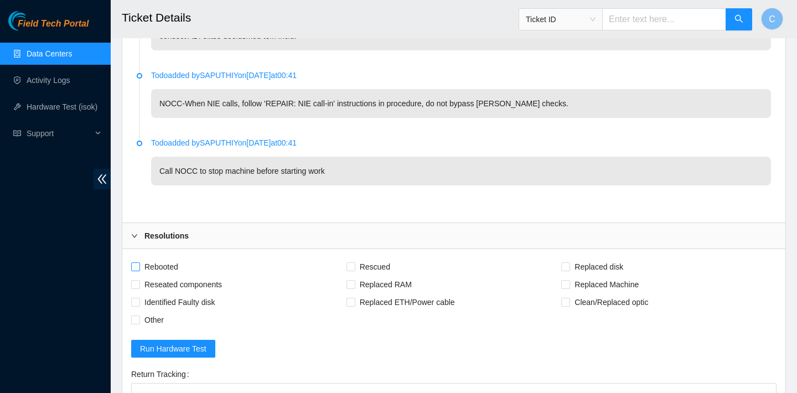
click at [154, 268] on span "Rebooted" at bounding box center [161, 267] width 43 height 18
click at [139, 268] on input "Rebooted" at bounding box center [135, 266] width 8 height 8
checkbox input "true"
click at [362, 260] on span "Rescued" at bounding box center [374, 267] width 39 height 18
click at [354, 262] on input "Rescued" at bounding box center [350, 266] width 8 height 8
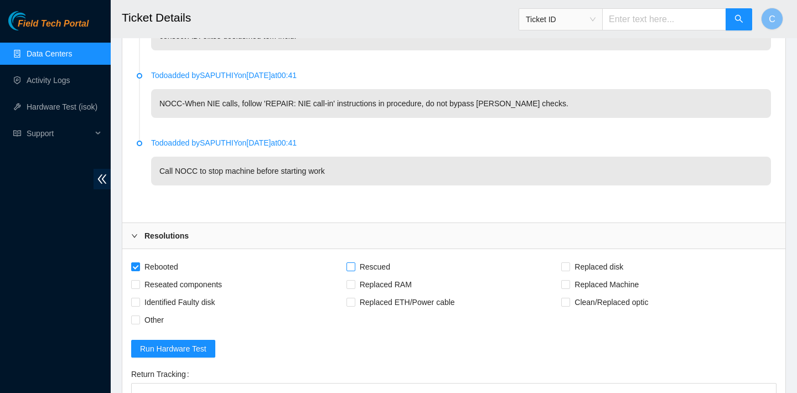
checkbox input "true"
click at [574, 266] on span "Replaced disk" at bounding box center [599, 267] width 58 height 18
click at [569, 266] on input "Replaced disk" at bounding box center [565, 266] width 8 height 8
checkbox input "true"
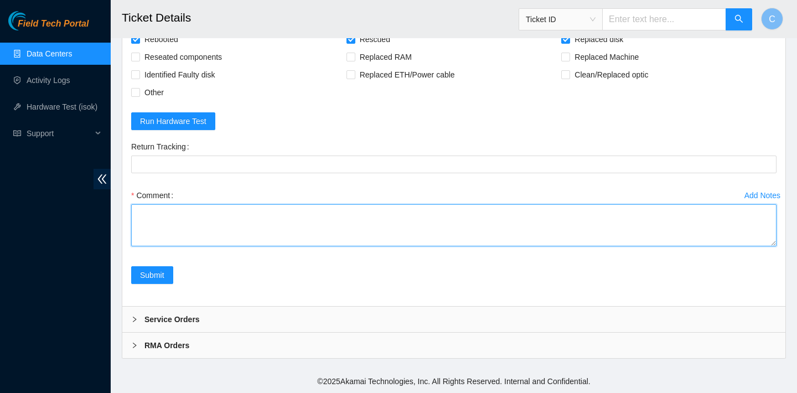
click at [242, 231] on textarea "Comment" at bounding box center [453, 225] width 645 height 42
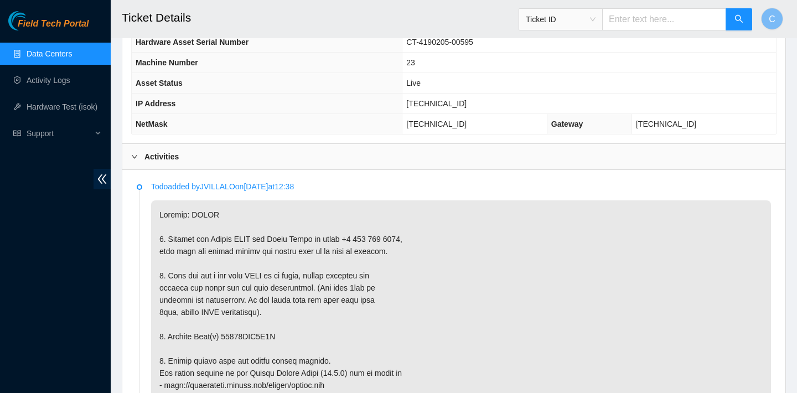
scroll to position [585, 0]
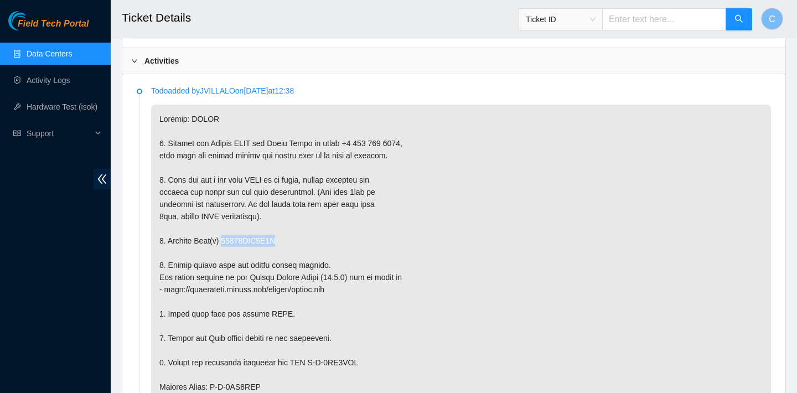
drag, startPoint x: 292, startPoint y: 238, endPoint x: 228, endPoint y: 237, distance: 64.2
click at [228, 237] on p at bounding box center [461, 399] width 620 height 589
copy p "18521FDA7B8B"
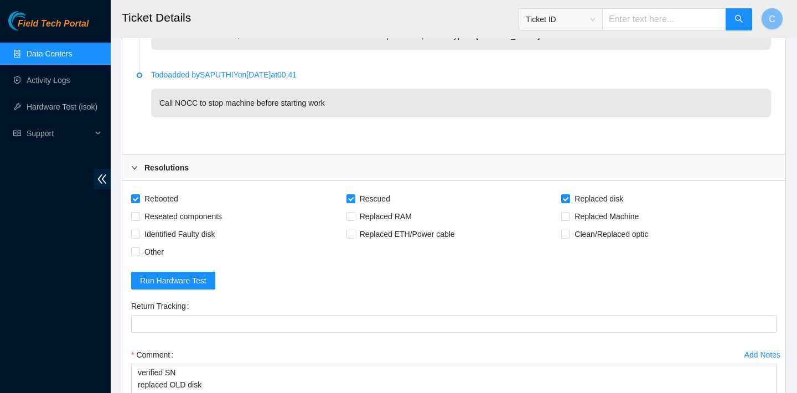
scroll to position [2309, 0]
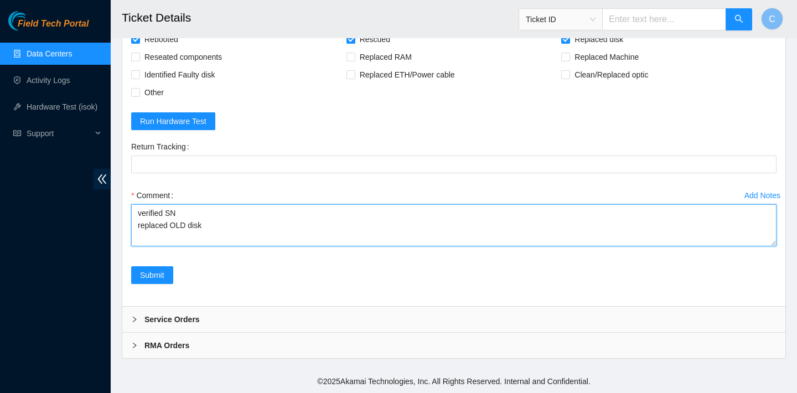
click at [219, 228] on textarea "verified SN replaced OLD disk" at bounding box center [453, 225] width 645 height 42
paste textarea "18521FDA7B8B"
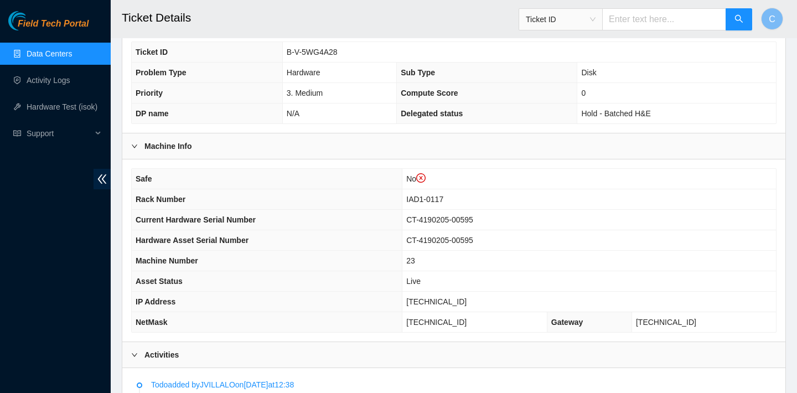
scroll to position [304, 0]
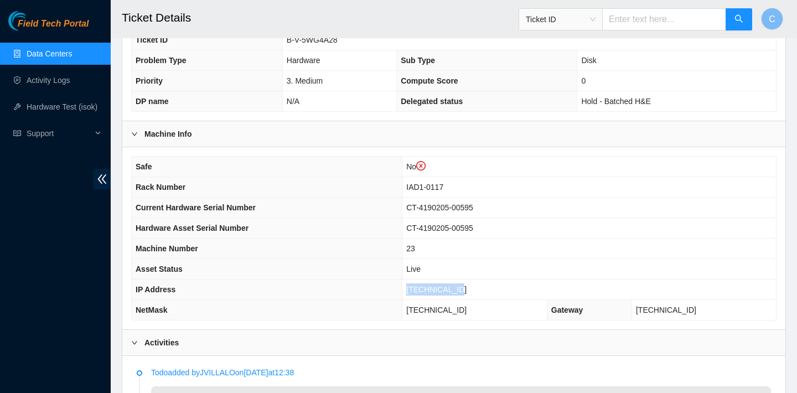
drag, startPoint x: 473, startPoint y: 286, endPoint x: 416, endPoint y: 285, distance: 57.0
click at [416, 285] on td "[TECHNICAL_ID]" at bounding box center [588, 289] width 373 height 20
copy span "[TECHNICAL_ID]"
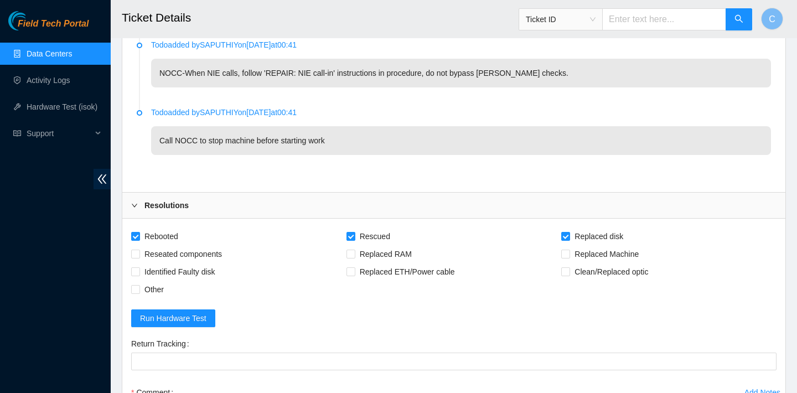
scroll to position [2309, 0]
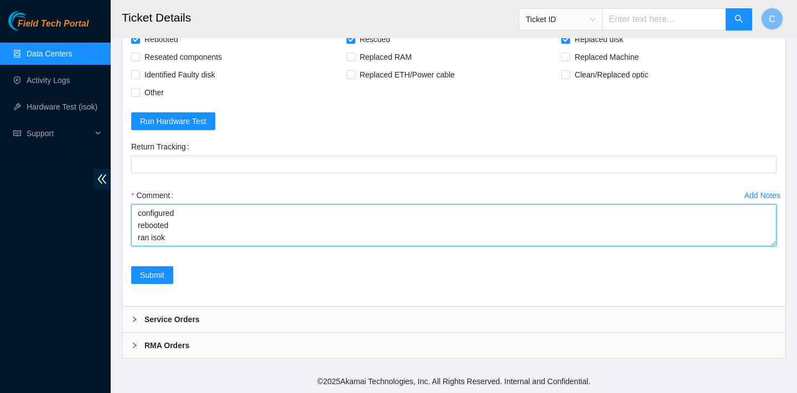
click at [302, 241] on textarea "verified SN replaced OLD disk 18521FDA7B8B with NEW disk S45RNC0R826765 reboote…" at bounding box center [453, 225] width 645 height 42
paste textarea "104.84.229.62 : passed: ok"
type textarea "verified SN replaced OLD disk 18521FDA7B8B with NEW disk S45RNC0R826765 reboote…"
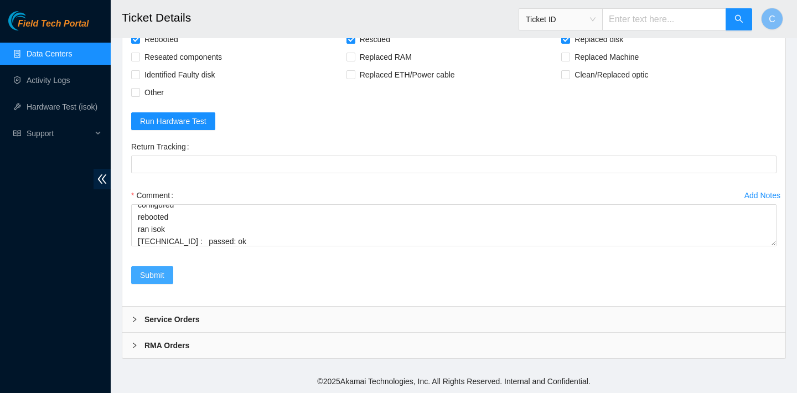
click at [162, 274] on span "Submit" at bounding box center [152, 275] width 24 height 12
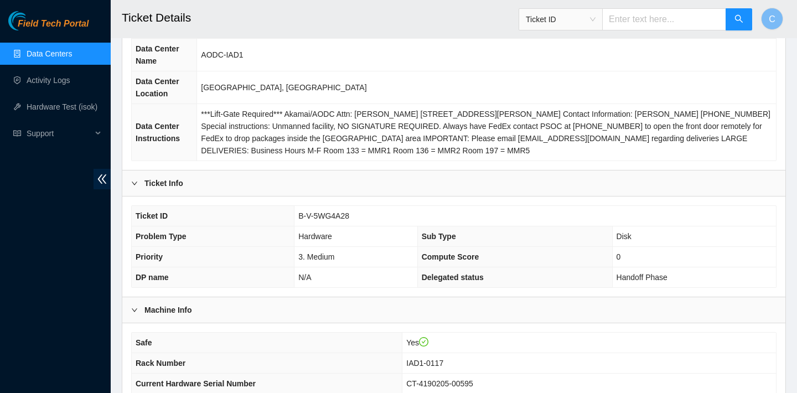
scroll to position [109, 0]
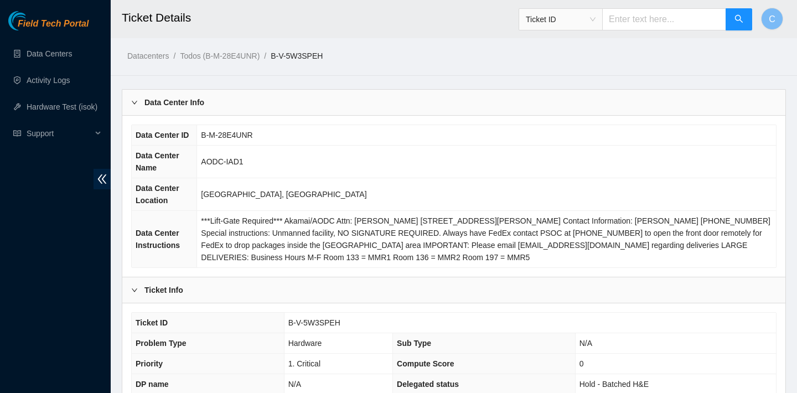
scroll to position [358, 0]
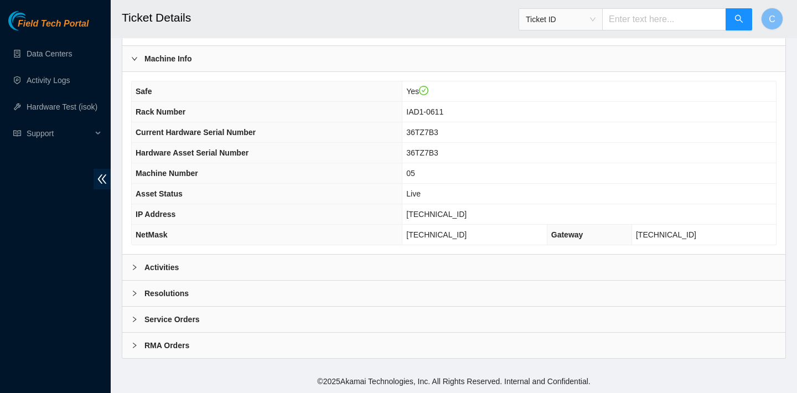
click at [444, 254] on div "Activities" at bounding box center [453, 266] width 663 height 25
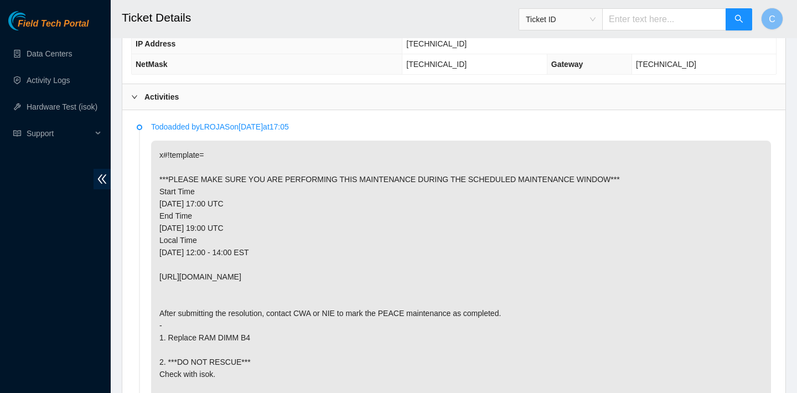
scroll to position [649, 0]
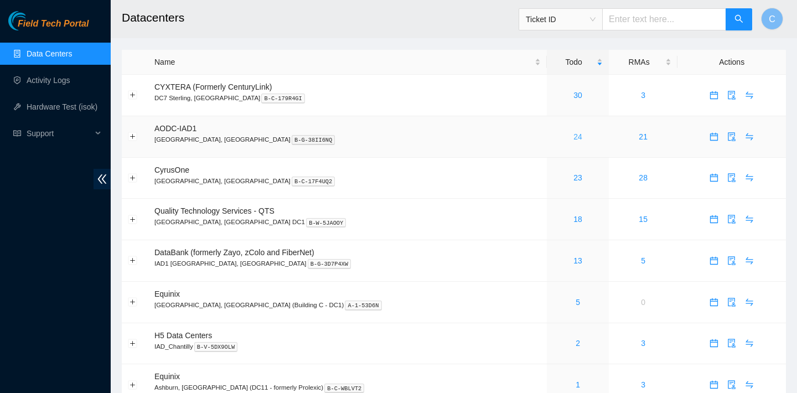
click at [573, 138] on link "24" at bounding box center [577, 136] width 9 height 9
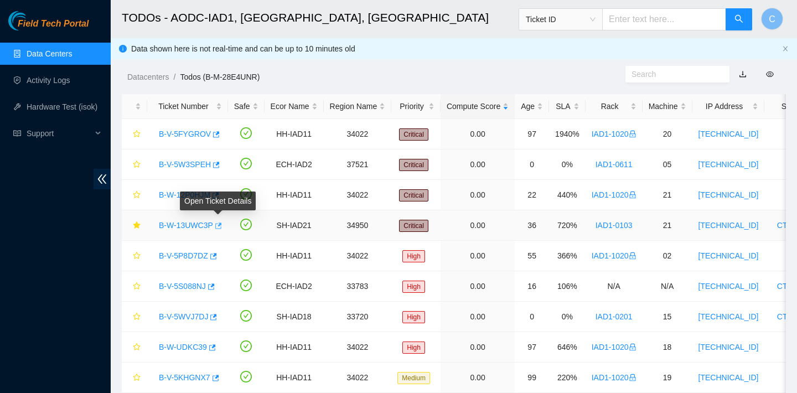
click at [218, 225] on icon "button" at bounding box center [218, 226] width 8 height 8
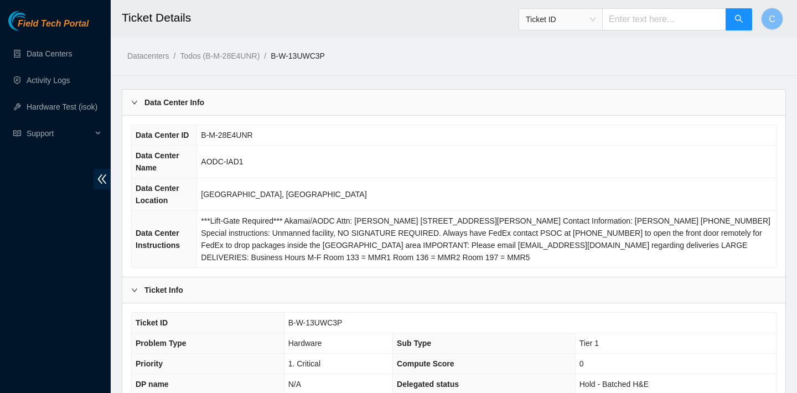
scroll to position [358, 0]
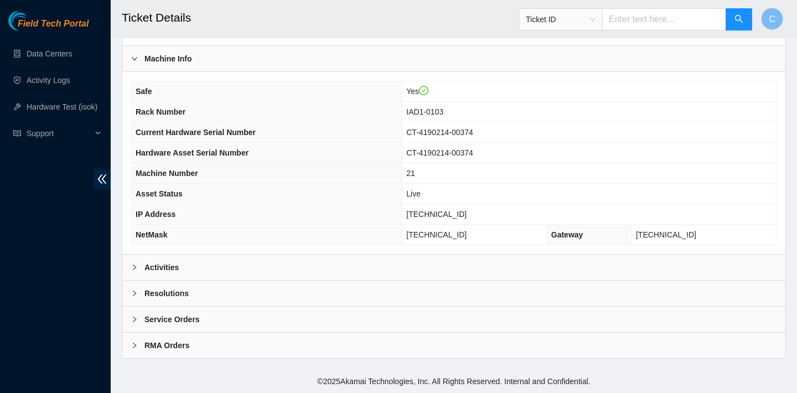
click at [276, 251] on div "Safe Yes Rack Number IAD1-0103 Current Hardware Serial Number CT-4190214-00374 …" at bounding box center [453, 163] width 663 height 182
click at [268, 263] on div "Activities" at bounding box center [453, 266] width 663 height 25
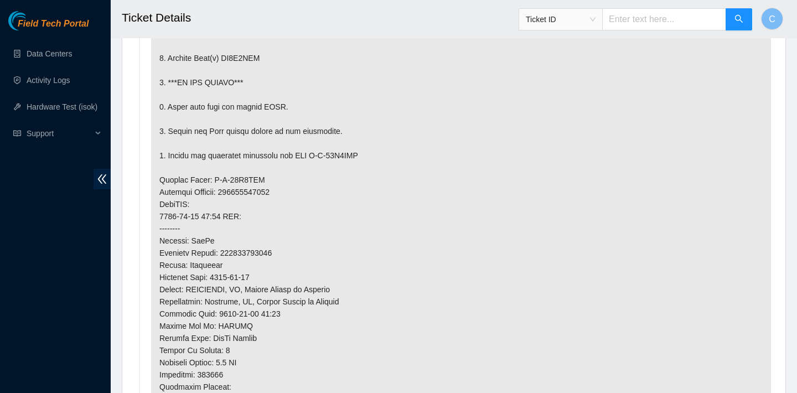
scroll to position [922, 0]
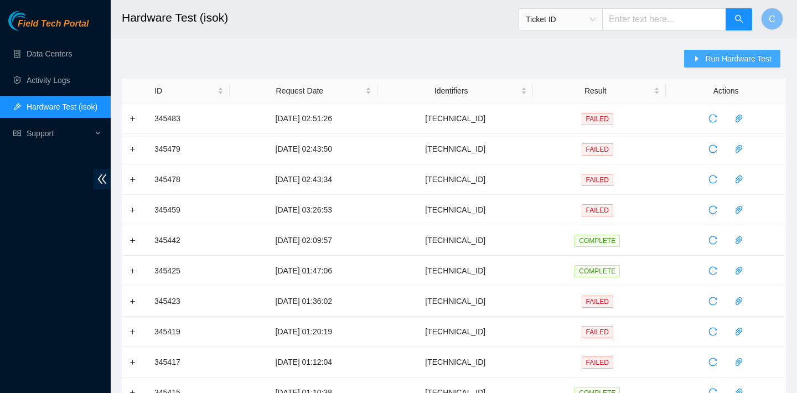
click at [698, 63] on span "caret-right" at bounding box center [697, 59] width 8 height 9
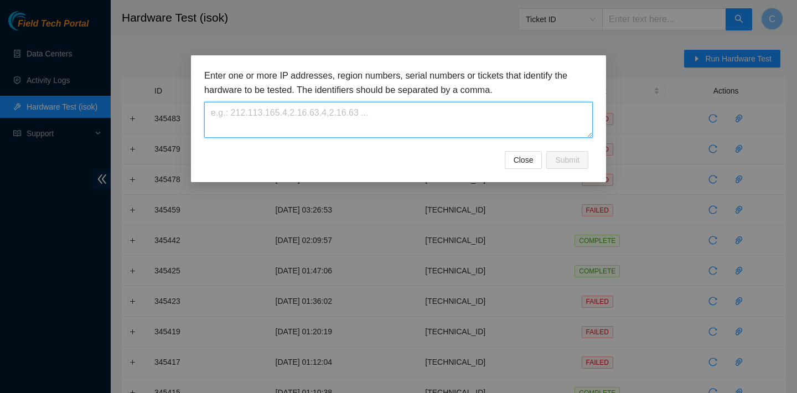
click at [410, 124] on textarea at bounding box center [398, 120] width 388 height 36
paste textarea "B-V-5W6NR1K"
type textarea "B-V-5W6NR1K"
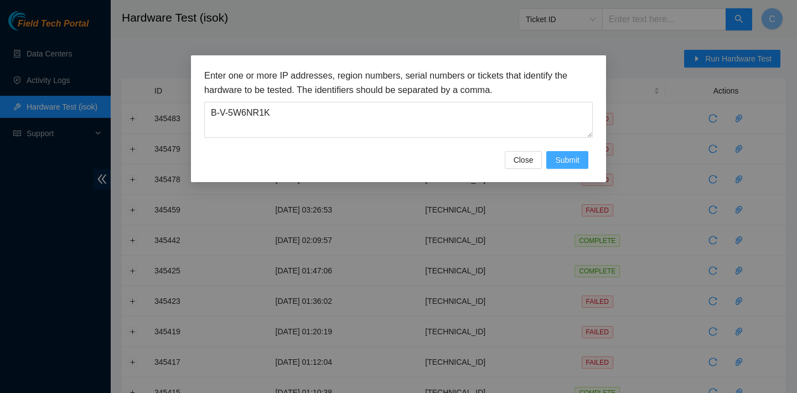
click at [562, 154] on span "Submit" at bounding box center [567, 160] width 24 height 12
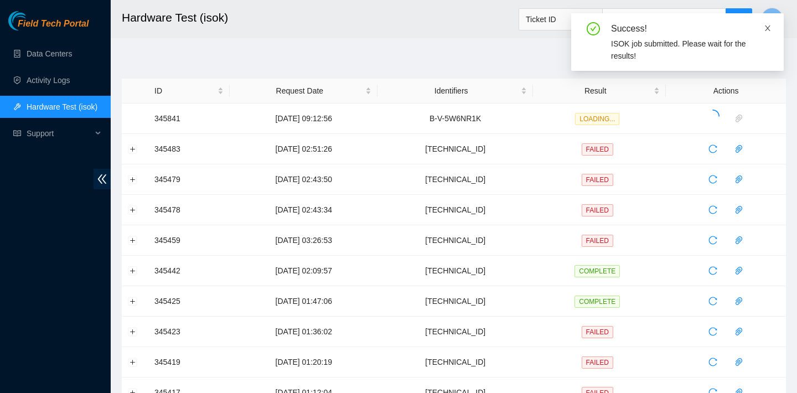
click at [768, 29] on icon "close" at bounding box center [767, 28] width 8 height 8
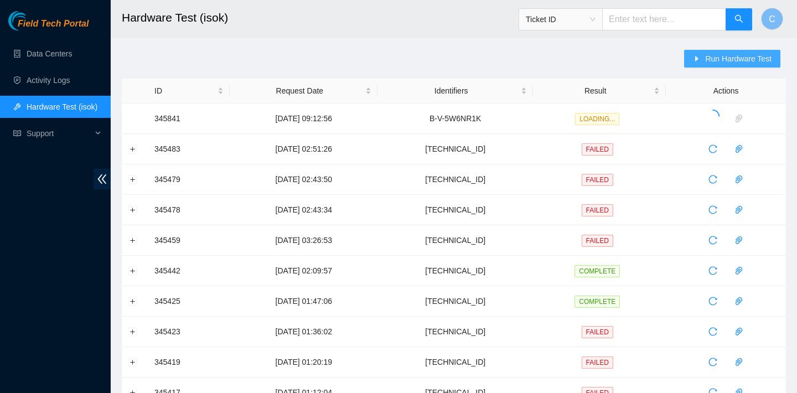
click at [739, 53] on span "Run Hardware Test" at bounding box center [738, 59] width 66 height 12
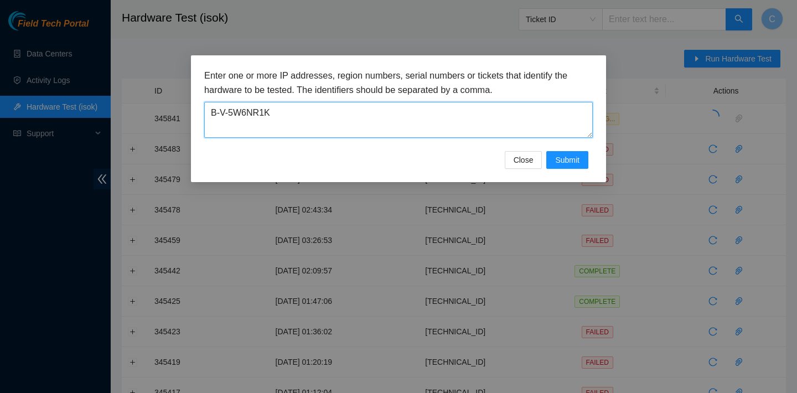
drag, startPoint x: 416, startPoint y: 116, endPoint x: 220, endPoint y: 80, distance: 199.0
click at [220, 80] on div "Enter one or more IP addresses, region numbers, serial numbers or tickets that …" at bounding box center [398, 103] width 388 height 69
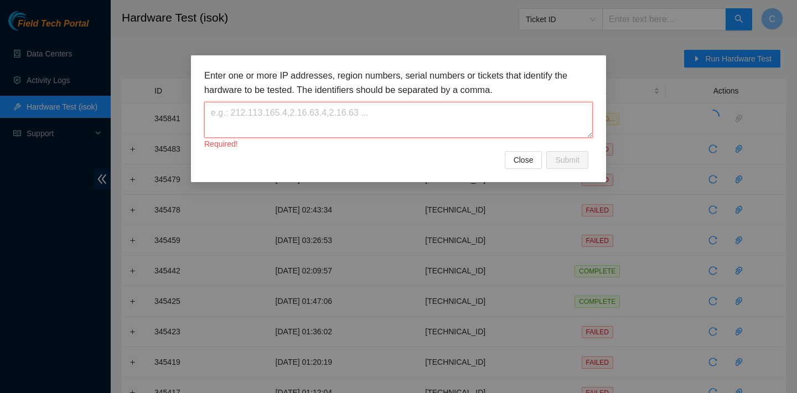
paste textarea "104.84.228.166"
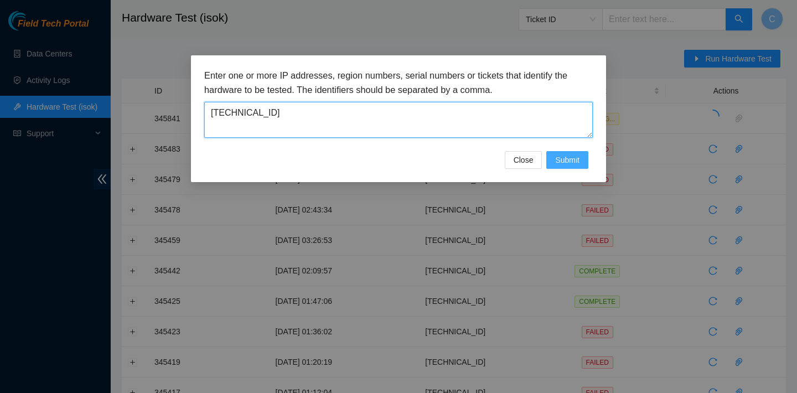
type textarea "104.84.228.166"
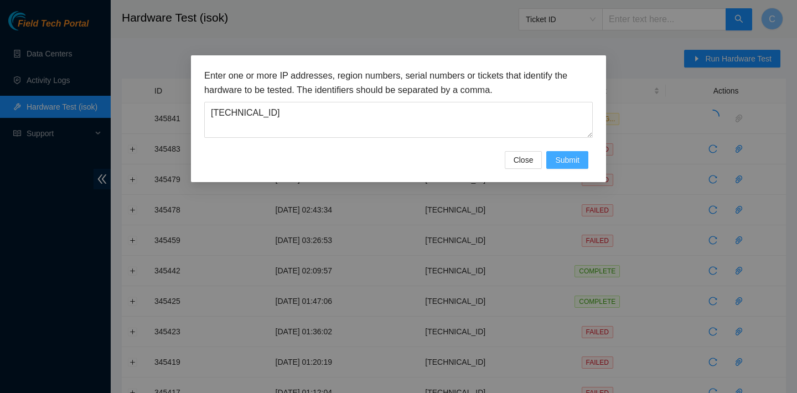
click at [571, 161] on span "Submit" at bounding box center [567, 160] width 24 height 12
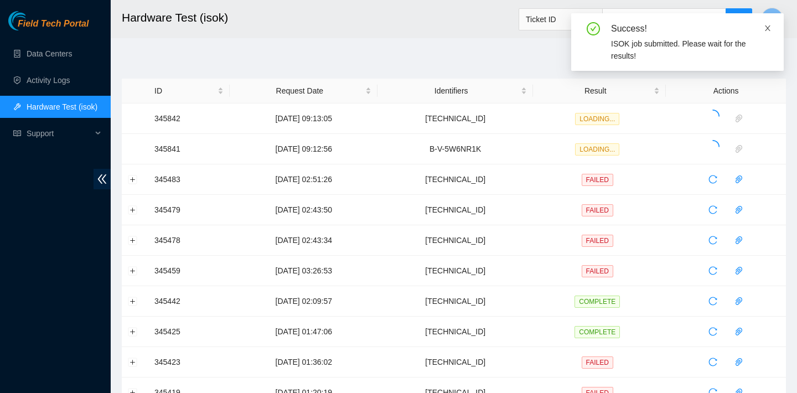
click at [768, 25] on icon "close" at bounding box center [767, 28] width 8 height 8
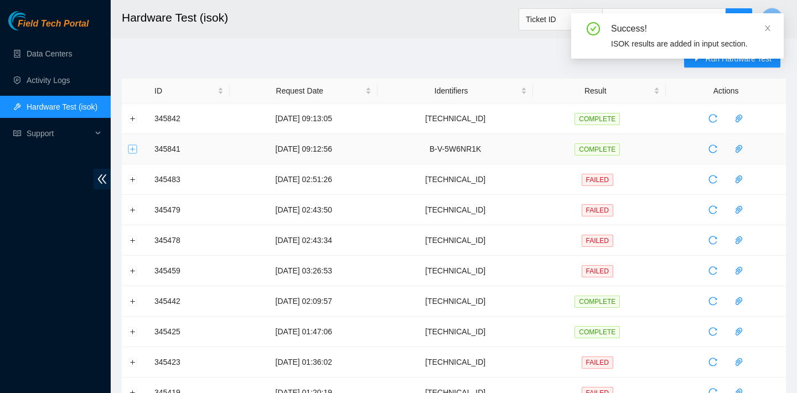
click at [136, 147] on button "Expand row" at bounding box center [132, 148] width 9 height 9
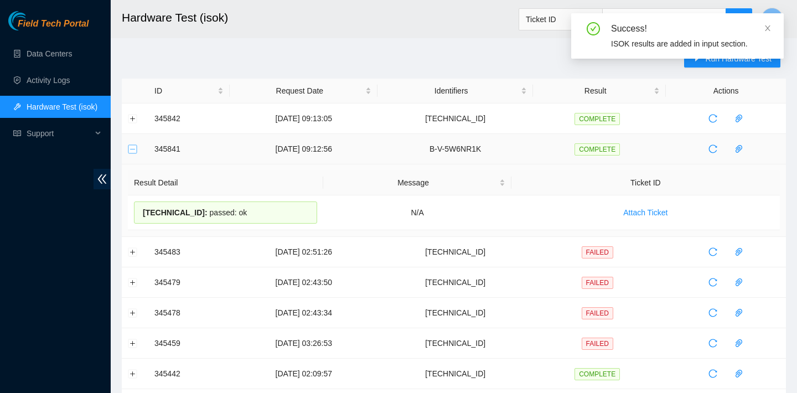
click at [136, 147] on button "Collapse row" at bounding box center [132, 148] width 9 height 9
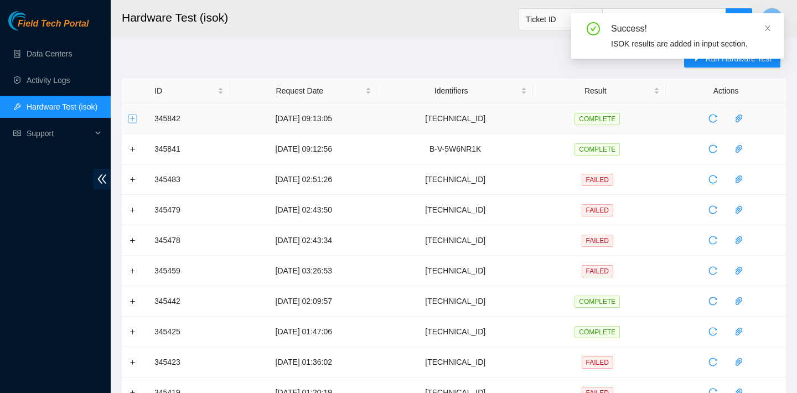
click at [134, 120] on button "Expand row" at bounding box center [132, 118] width 9 height 9
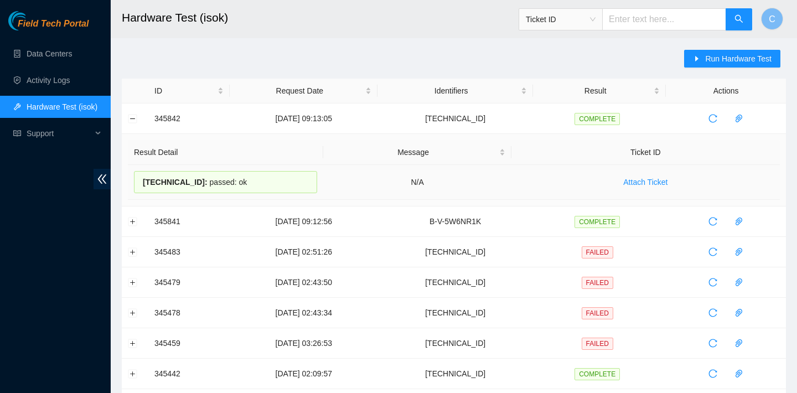
drag, startPoint x: 269, startPoint y: 180, endPoint x: 143, endPoint y: 174, distance: 126.3
click at [143, 174] on div "104.84.228.166 : passed: ok" at bounding box center [225, 182] width 183 height 22
copy div "104.84.228.166 : passed: ok"
click at [718, 59] on span "Run Hardware Test" at bounding box center [738, 59] width 66 height 12
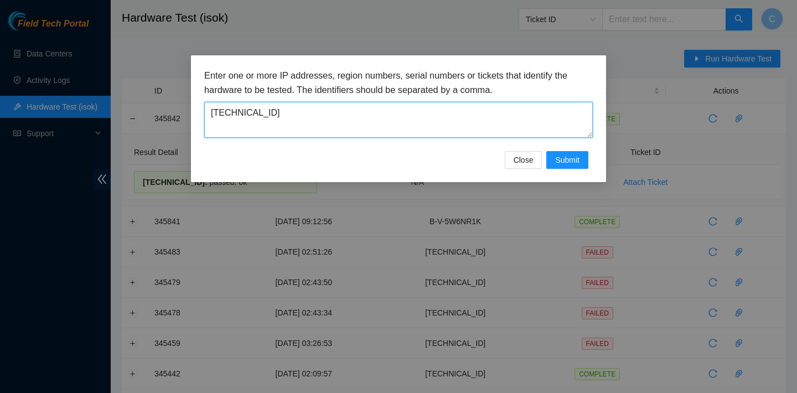
drag, startPoint x: 449, startPoint y: 118, endPoint x: 93, endPoint y: 108, distance: 355.9
click at [93, 108] on div "Enter one or more IP addresses, region numbers, serial numbers or tickets that …" at bounding box center [398, 196] width 797 height 393
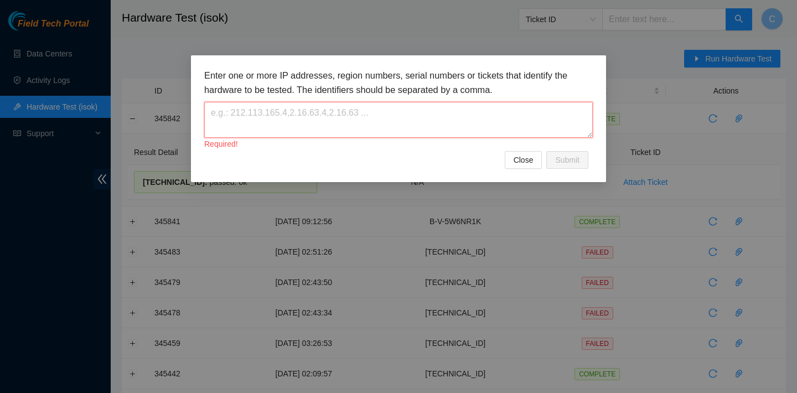
paste textarea "104.84.228.174"
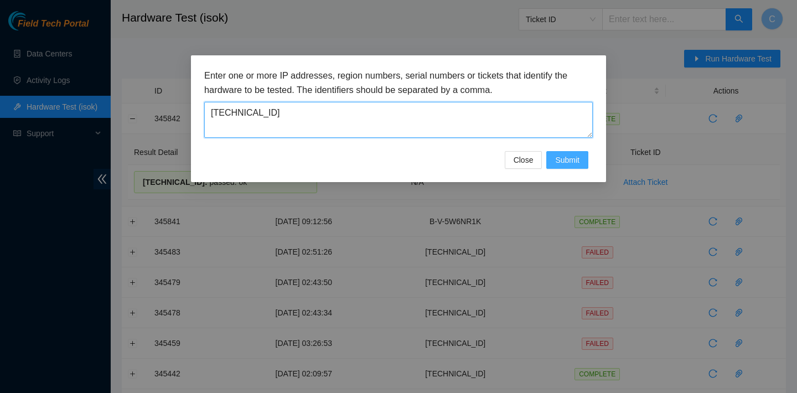
type textarea "104.84.228.174"
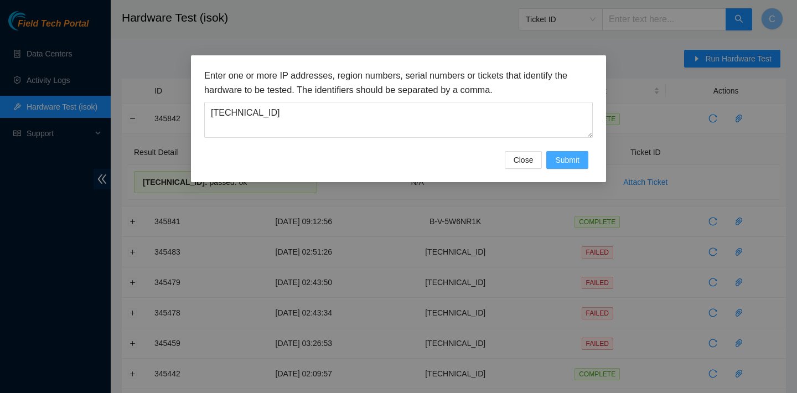
click at [569, 157] on span "Submit" at bounding box center [567, 160] width 24 height 12
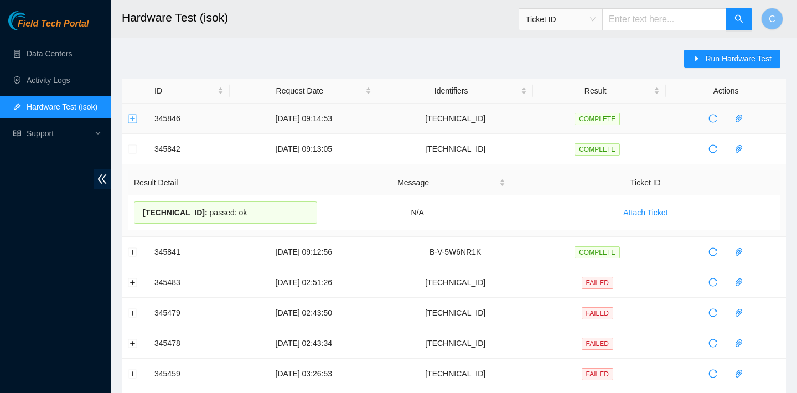
click at [132, 118] on button "Expand row" at bounding box center [132, 118] width 9 height 9
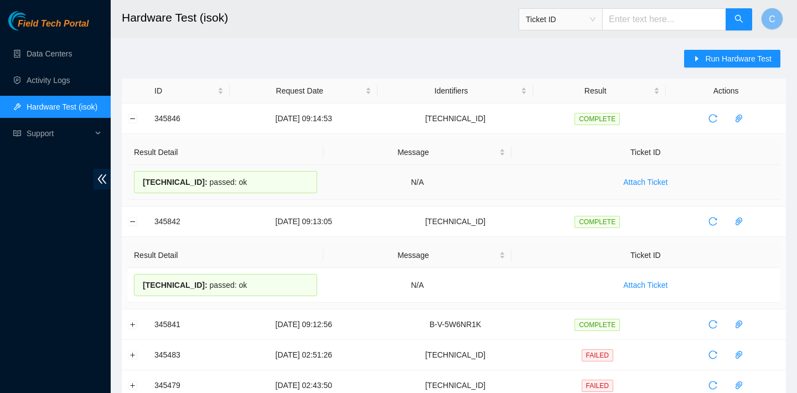
drag, startPoint x: 264, startPoint y: 174, endPoint x: 264, endPoint y: 185, distance: 11.1
click at [264, 185] on div "104.84.228.174 : passed: ok" at bounding box center [225, 182] width 183 height 22
copy div "104.84.228.174 : passed: ok"
click at [70, 50] on link "Data Centers" at bounding box center [49, 53] width 45 height 9
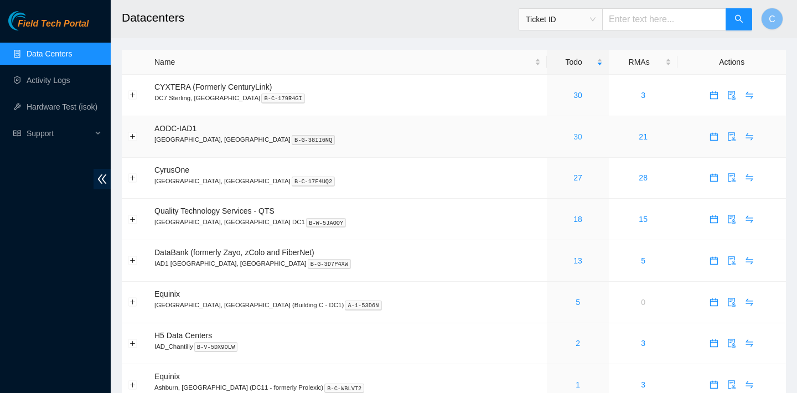
click at [573, 137] on link "30" at bounding box center [577, 136] width 9 height 9
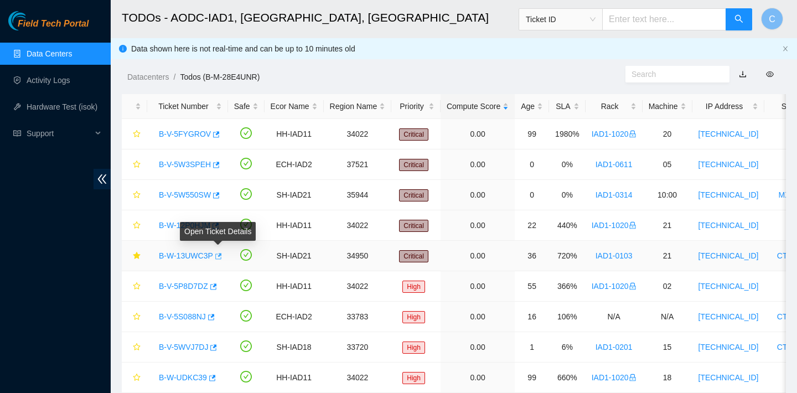
click at [222, 254] on icon "button" at bounding box center [218, 256] width 7 height 6
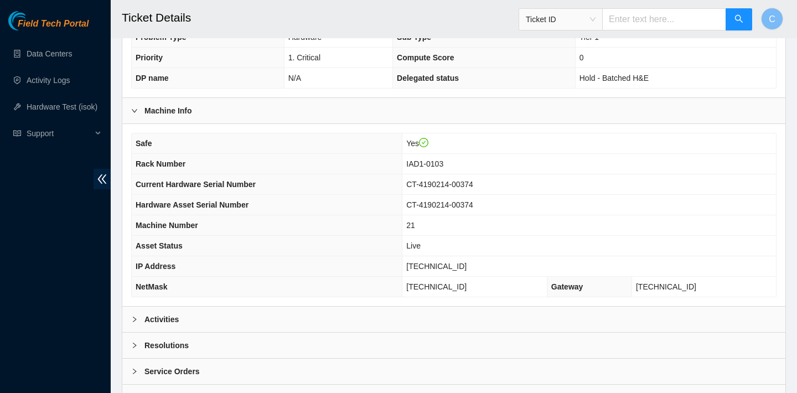
scroll to position [358, 0]
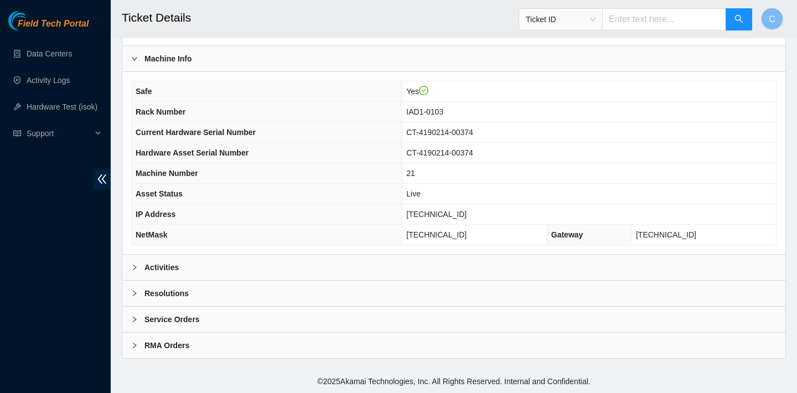
click at [325, 290] on div "Resolutions" at bounding box center [453, 292] width 663 height 25
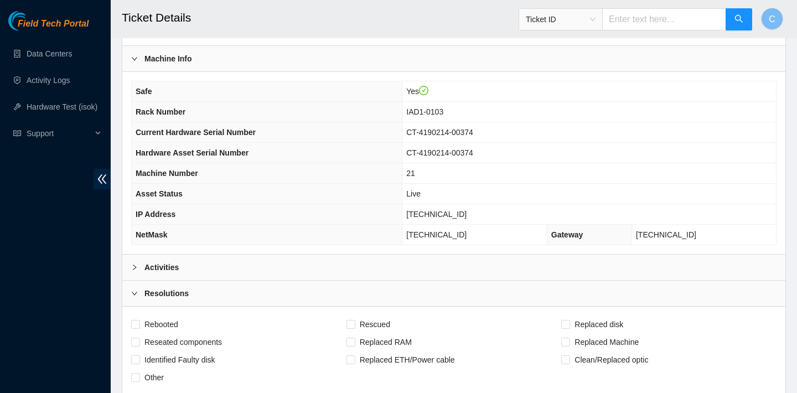
scroll to position [643, 0]
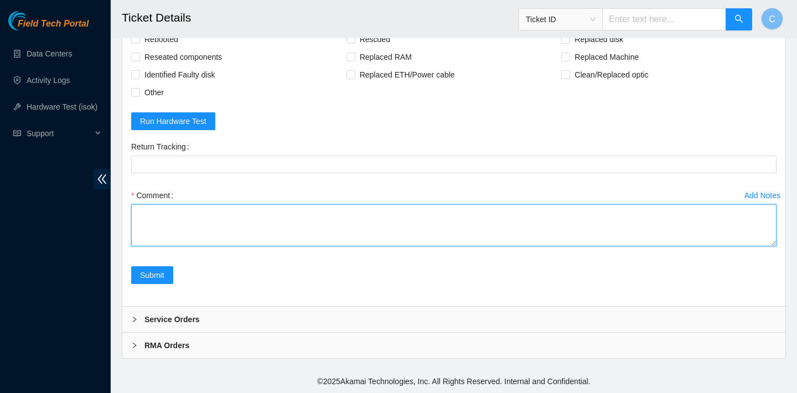
click at [262, 221] on textarea "Comment" at bounding box center [453, 225] width 645 height 42
paste textarea "1 x Disk 250GB 7200RPM 64MB SATA6GB/S FW 01.01S03"
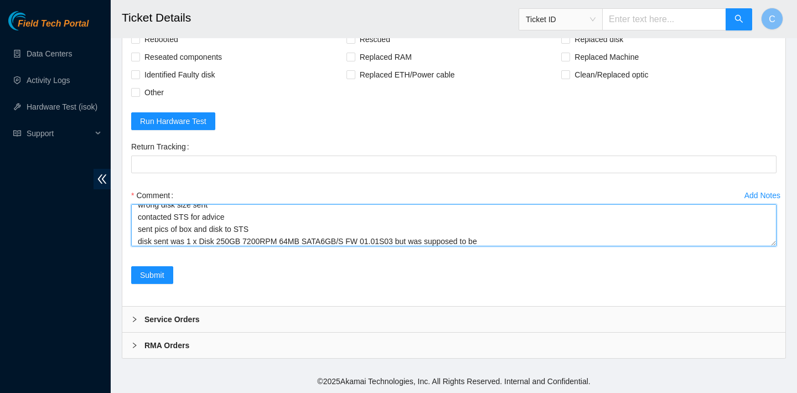
paste textarea "1 x Disk 1.2TB 10K 2.5in SAS 12Gb ST1200MM0009 128MB Seagate Ciara Server"
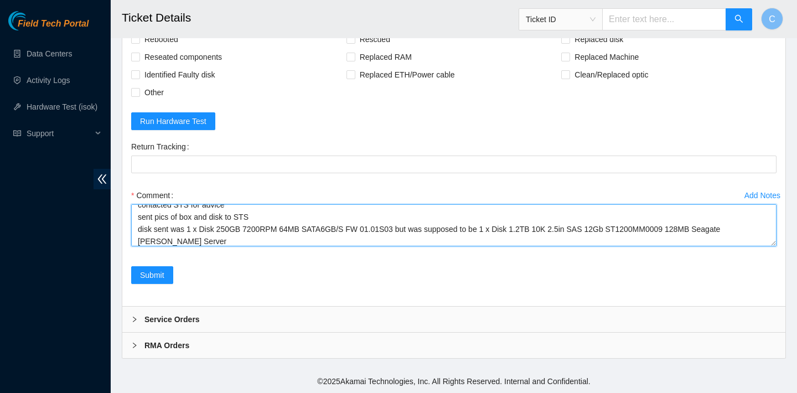
click at [293, 237] on textarea "verified SN wrong disk size sent contacted STS for advice sent pics of box and …" at bounding box center [453, 225] width 645 height 42
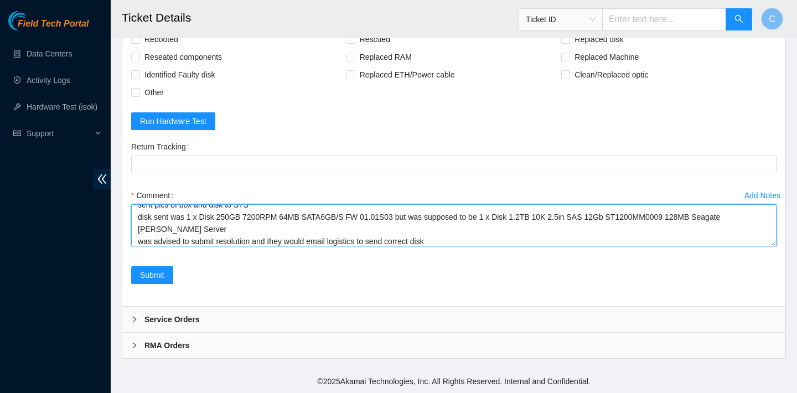
type textarea "verified SN wrong disk size sent contacted STS for advice sent pics of box and …"
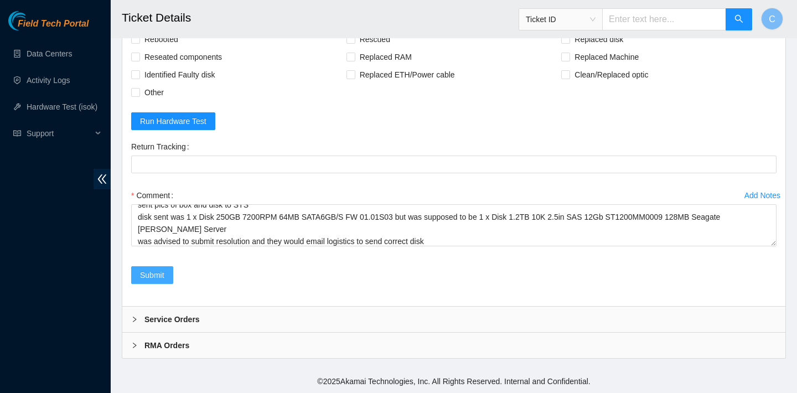
click at [151, 278] on span "Submit" at bounding box center [152, 275] width 24 height 12
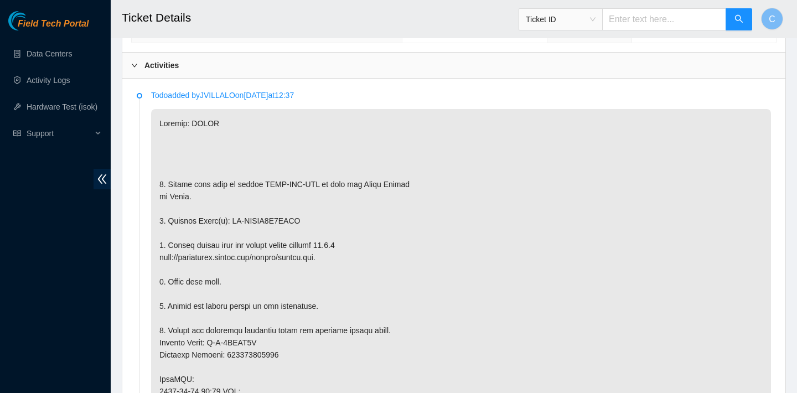
scroll to position [773, 0]
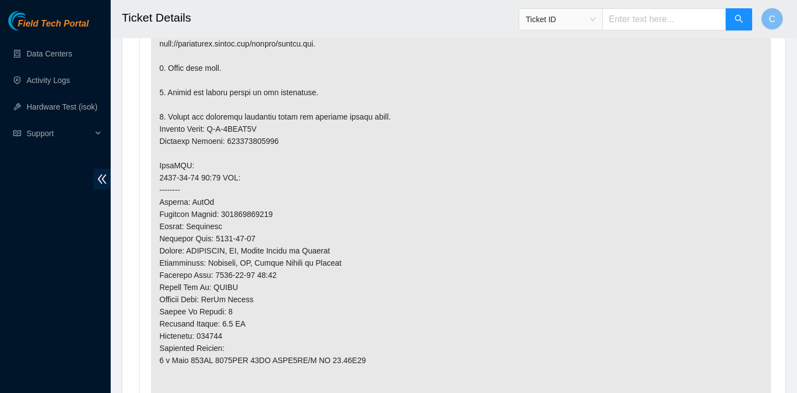
click at [412, 162] on p at bounding box center [461, 183] width 620 height 576
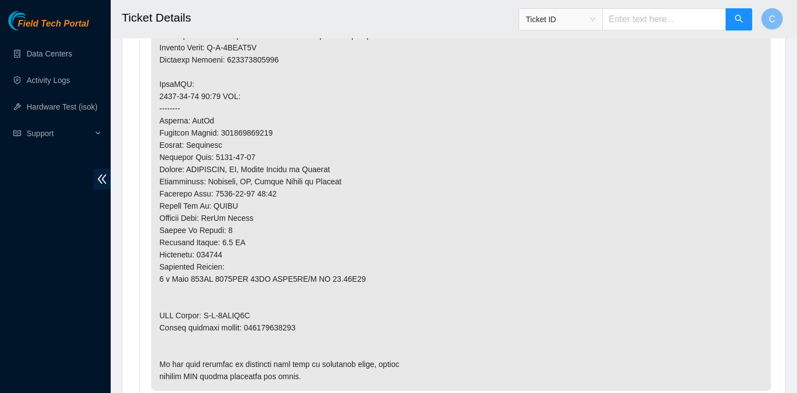
scroll to position [902, 0]
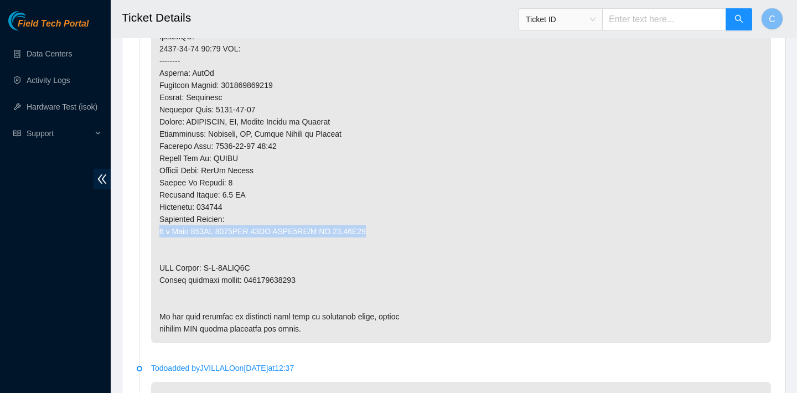
drag, startPoint x: 385, startPoint y: 233, endPoint x: 159, endPoint y: 229, distance: 225.8
click at [159, 229] on p at bounding box center [461, 55] width 620 height 576
copy p "1 x Disk 250GB 7200RPM 64MB SATA6GB/S FW 01.01S03"
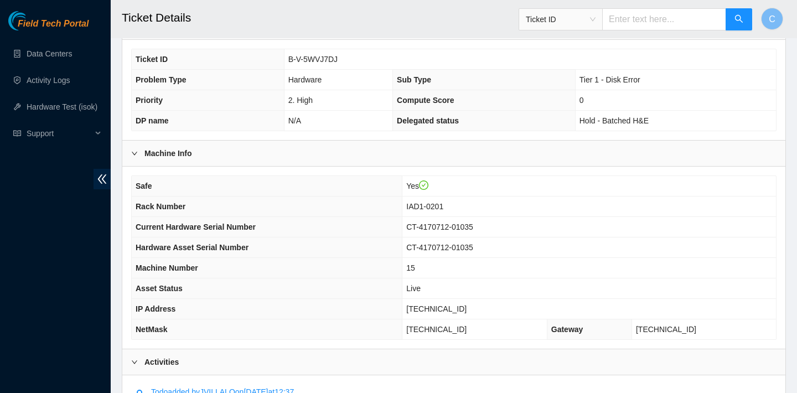
scroll to position [263, 0]
click at [472, 166] on div "Machine Info" at bounding box center [453, 153] width 663 height 25
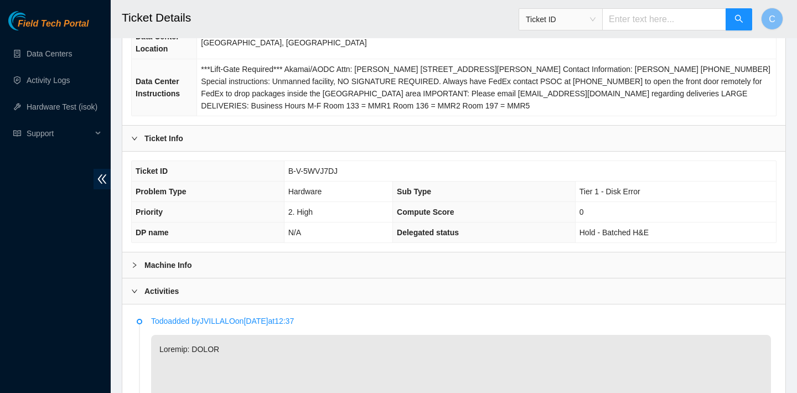
scroll to position [137, 0]
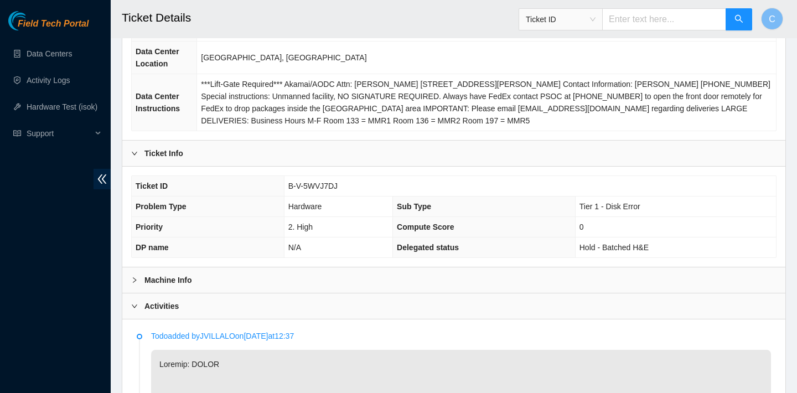
click at [470, 277] on div "Machine Info" at bounding box center [453, 279] width 663 height 25
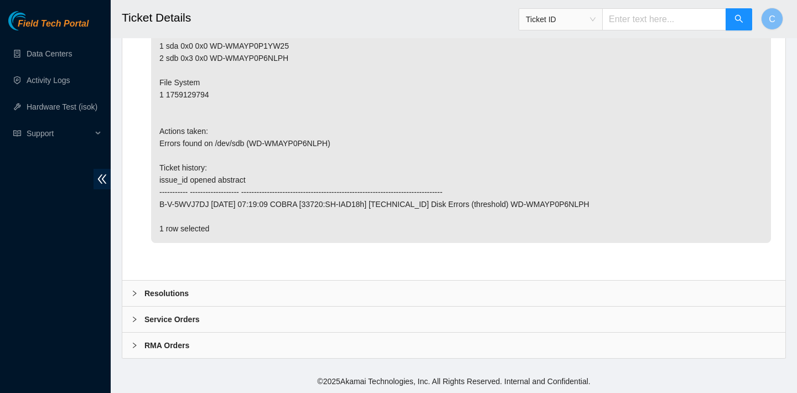
scroll to position [2429, 0]
click at [422, 290] on div "Resolutions" at bounding box center [453, 292] width 663 height 25
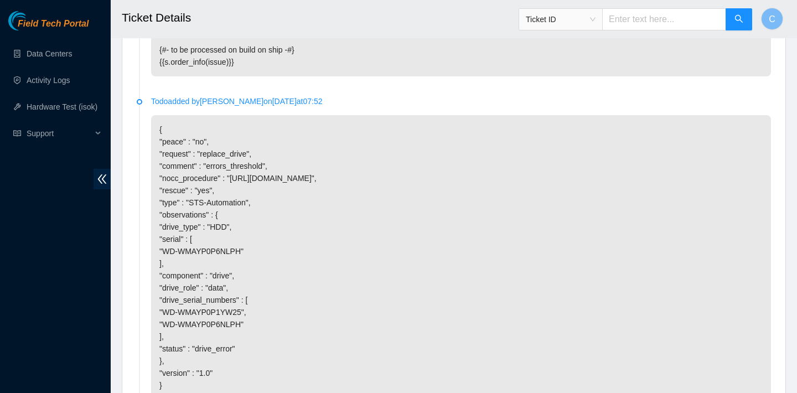
scroll to position [1726, 0]
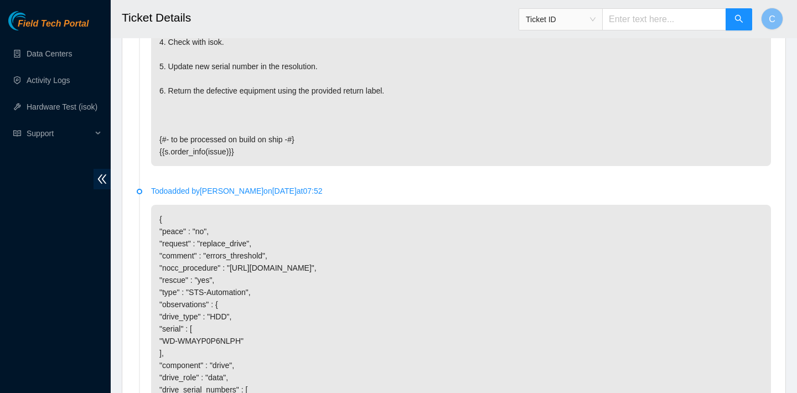
drag, startPoint x: 316, startPoint y: 60, endPoint x: 293, endPoint y: 68, distance: 25.2
drag, startPoint x: 232, startPoint y: 64, endPoint x: 310, endPoint y: 66, distance: 78.6
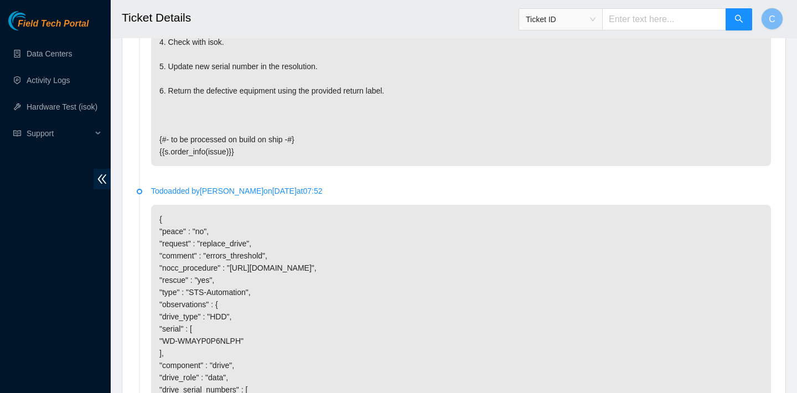
copy p "WD-WMAYP0P6NLPH"
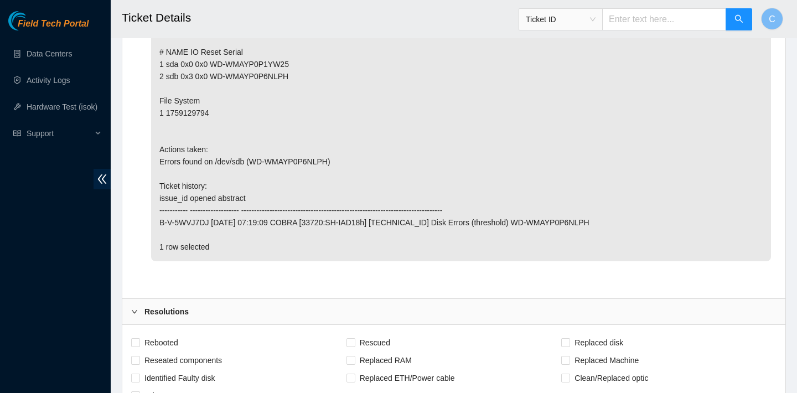
scroll to position [2714, 0]
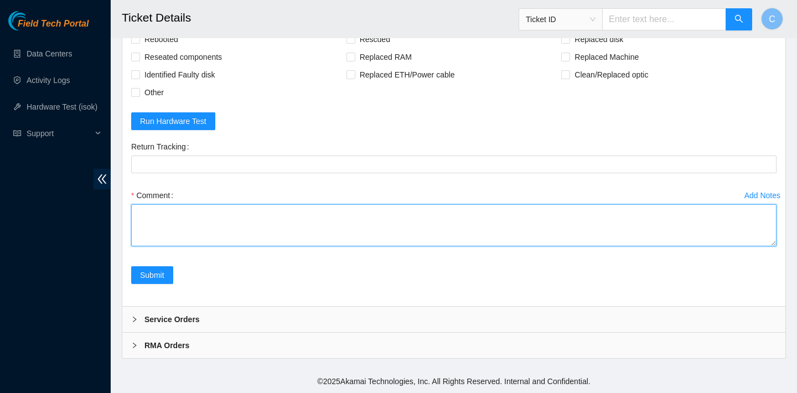
click at [261, 221] on textarea "Comment" at bounding box center [453, 225] width 645 height 42
paste textarea "WD-WMAYP0P6NLPH"
type textarea "verified SN replaced OLD disk WD-WMAYP0P6NLPH with NEW disk WMAYP0H17WV5 reboot…"
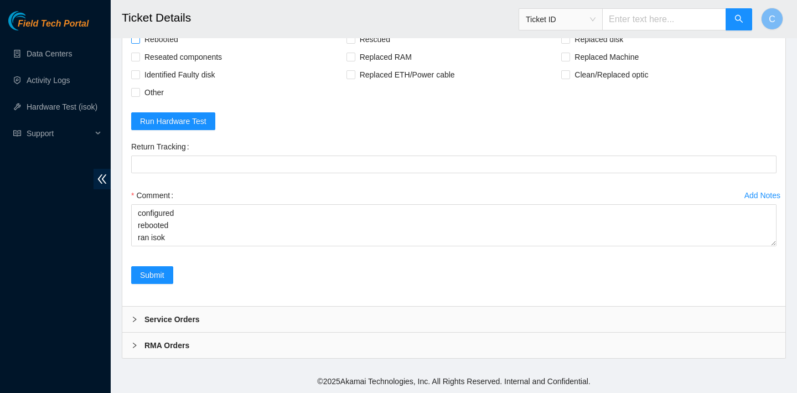
click at [174, 48] on span "Rebooted" at bounding box center [161, 39] width 43 height 18
click at [139, 43] on input "Rebooted" at bounding box center [135, 39] width 8 height 8
checkbox input "true"
click at [376, 48] on span "Rescued" at bounding box center [374, 39] width 39 height 18
click at [354, 43] on input "Rescued" at bounding box center [350, 39] width 8 height 8
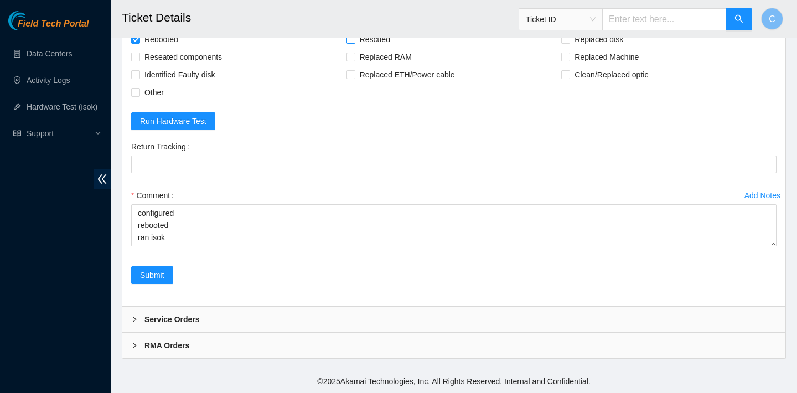
checkbox input "true"
click at [576, 48] on span "Replaced disk" at bounding box center [599, 39] width 58 height 18
click at [569, 43] on input "Replaced disk" at bounding box center [565, 39] width 8 height 8
checkbox input "true"
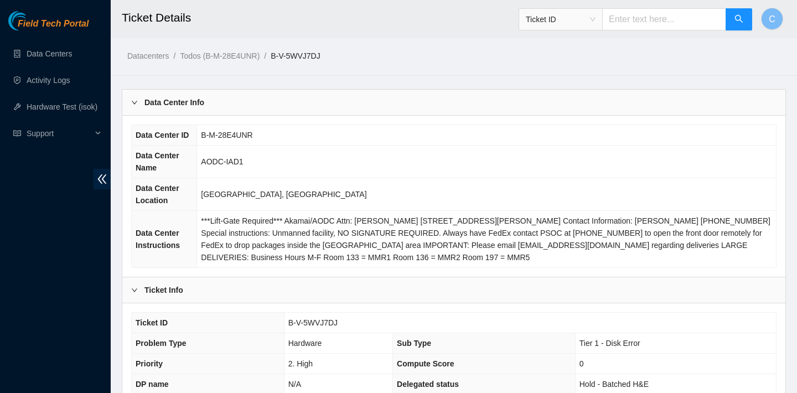
scroll to position [263, 0]
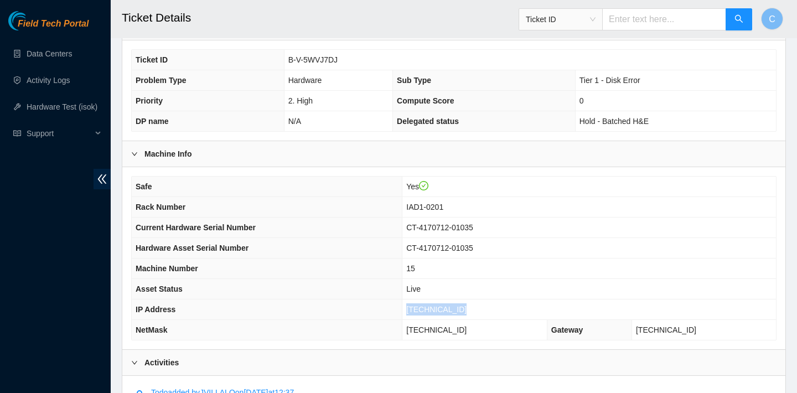
drag, startPoint x: 475, startPoint y: 308, endPoint x: 408, endPoint y: 308, distance: 67.5
click at [408, 308] on td "23.218.104.146" at bounding box center [588, 309] width 373 height 20
copy span "23.218.104.146"
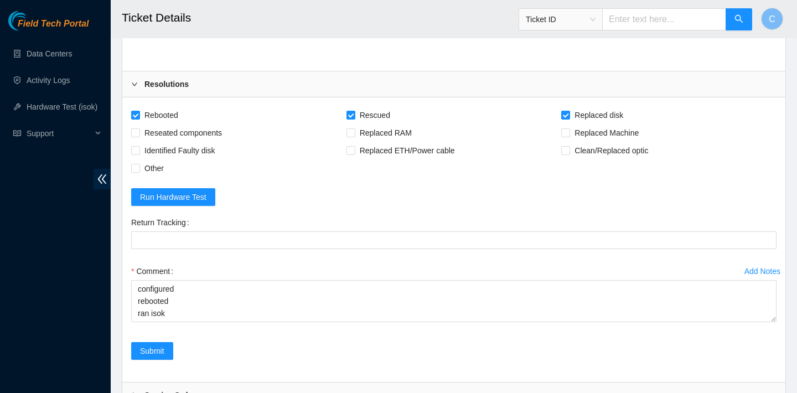
scroll to position [2714, 0]
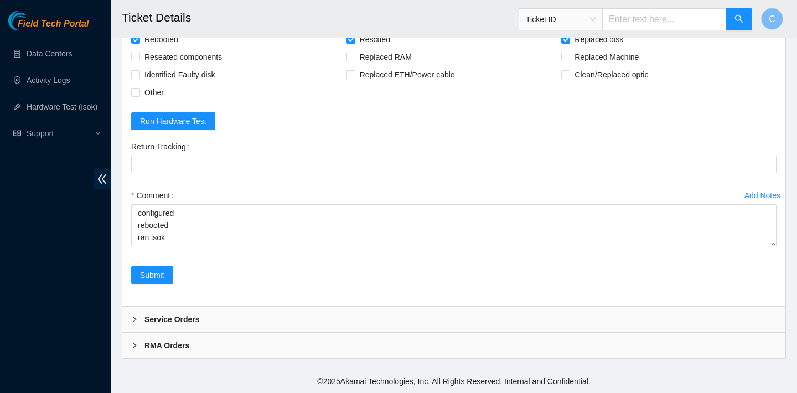
click at [137, 249] on div "Comment verified SN replaced OLD disk WD-WMAYP0P6NLPH with NEW disk WMAYP0H17WV…" at bounding box center [453, 219] width 645 height 66
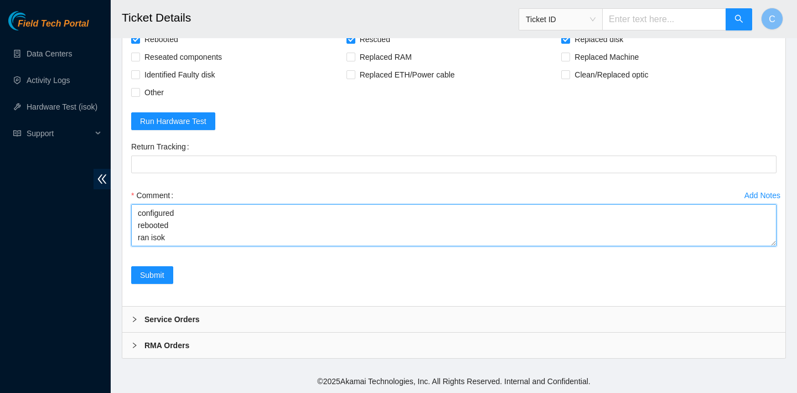
click at [137, 243] on textarea "verified SN replaced OLD disk WD-WMAYP0P6NLPH with NEW disk WMAYP0H17WV5 reboot…" at bounding box center [453, 225] width 645 height 42
paste textarea "23.218.104.146 : passed: ok"
type textarea "verified SN replaced OLD disk WD-WMAYP0P6NLPH with NEW disk WMAYP0H17WV5 reboot…"
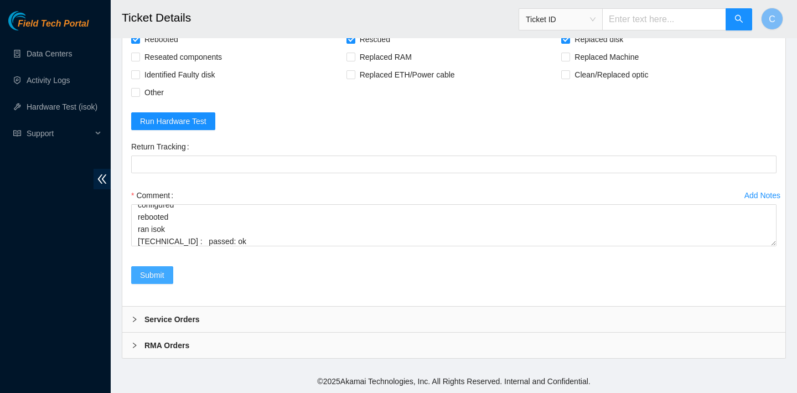
click at [162, 279] on span "Submit" at bounding box center [152, 275] width 24 height 12
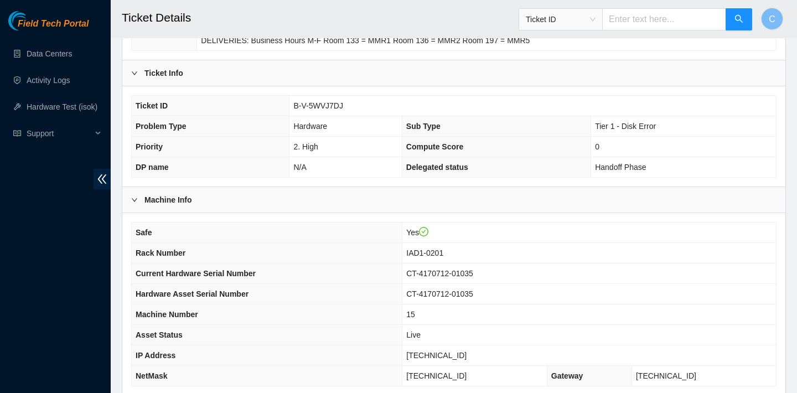
scroll to position [218, 0]
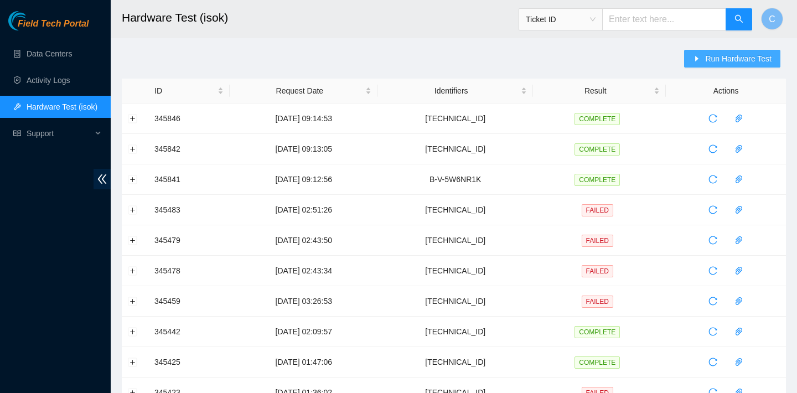
click at [709, 61] on span "Run Hardware Test" at bounding box center [738, 59] width 66 height 12
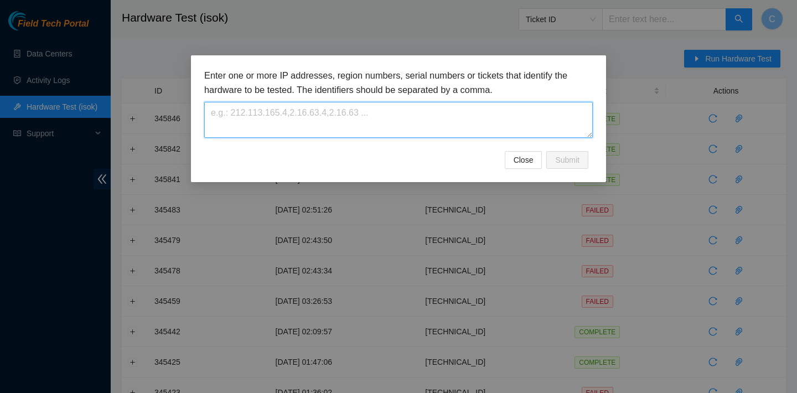
click at [387, 117] on textarea at bounding box center [398, 120] width 388 height 36
paste textarea "[TECHNICAL_ID]"
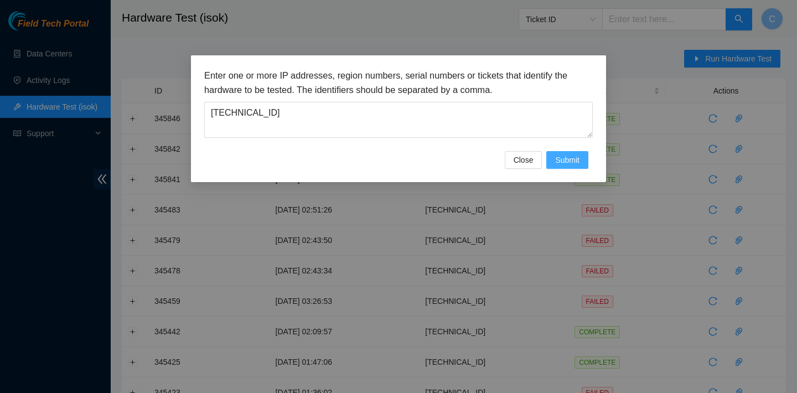
click at [562, 165] on span "Submit" at bounding box center [567, 160] width 24 height 12
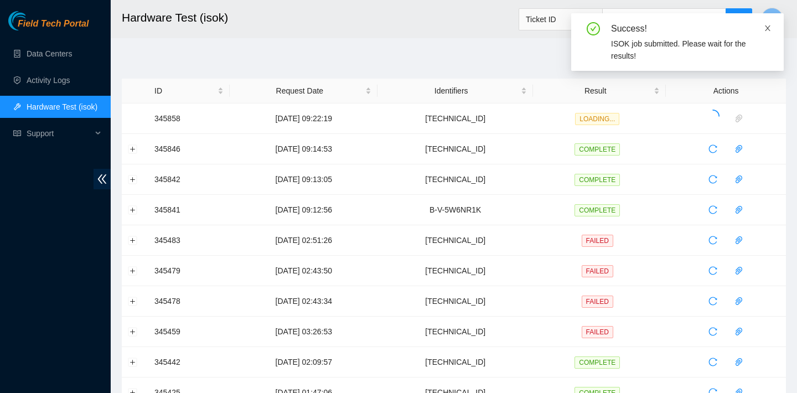
click at [767, 27] on icon "close" at bounding box center [767, 28] width 8 height 8
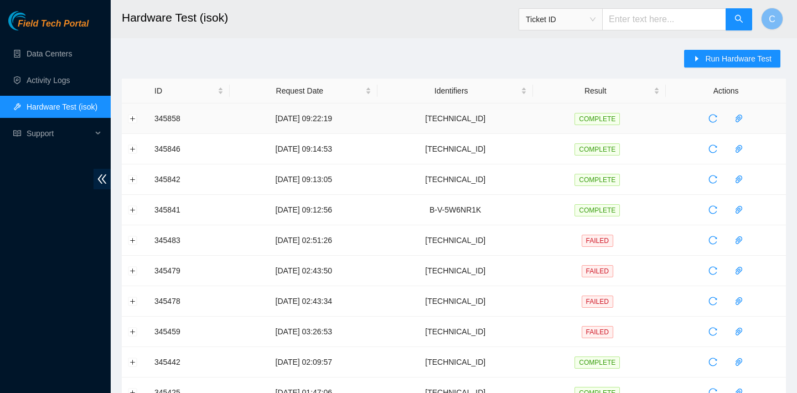
click at [135, 123] on td at bounding box center [135, 118] width 27 height 30
click at [135, 117] on button "Expand row" at bounding box center [132, 118] width 9 height 9
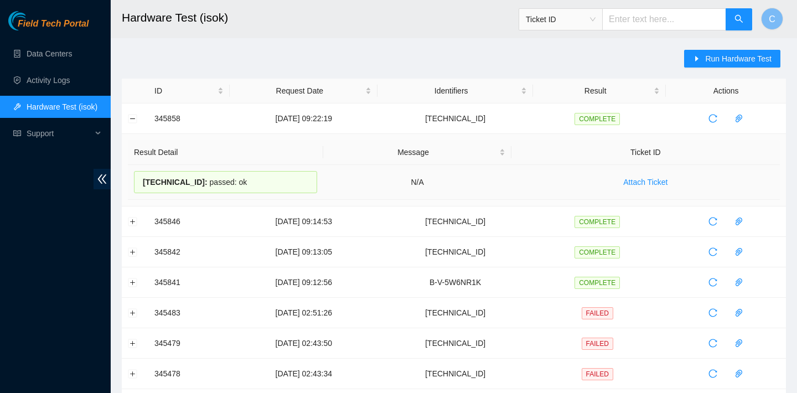
drag, startPoint x: 262, startPoint y: 180, endPoint x: 142, endPoint y: 179, distance: 120.1
click at [142, 179] on div "104.84.228.67 : passed: ok" at bounding box center [225, 182] width 183 height 22
copy div "104.84.228.67 : passed: ok"
click at [707, 61] on span "Run Hardware Test" at bounding box center [738, 59] width 66 height 12
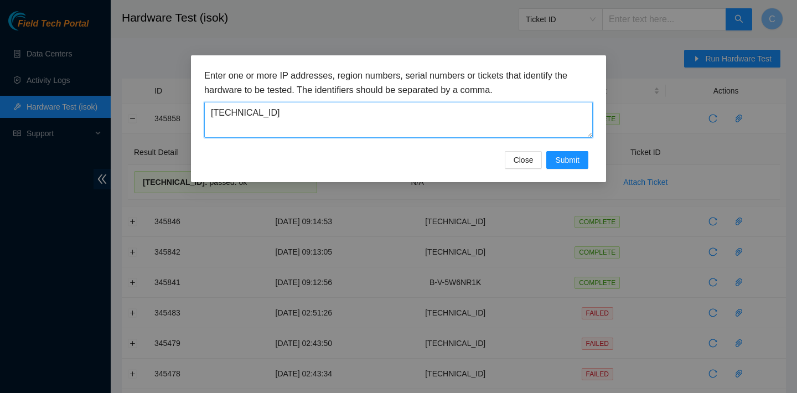
drag, startPoint x: 420, startPoint y: 124, endPoint x: 218, endPoint y: 113, distance: 202.8
click at [218, 113] on textarea "104.84.228.67" at bounding box center [398, 120] width 388 height 36
type textarea "1"
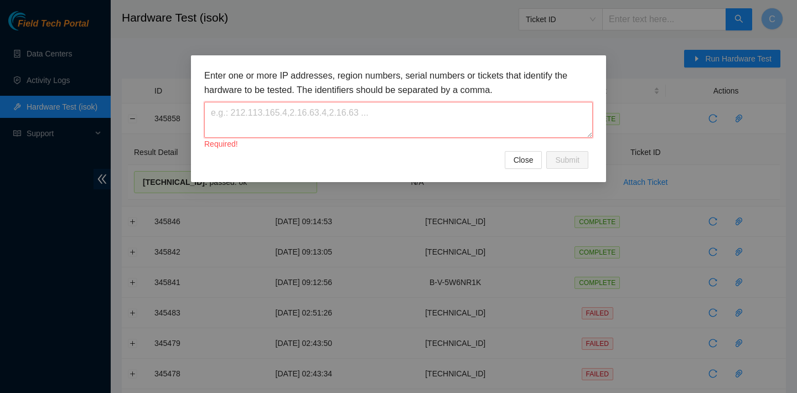
paste textarea "104.84.229.62"
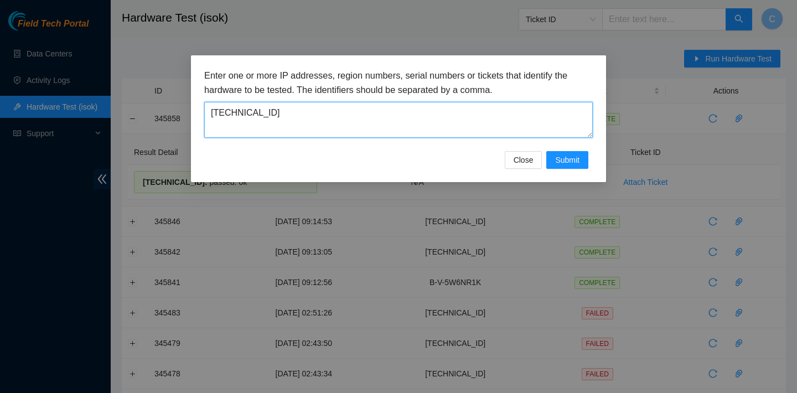
type textarea "104.84.229.62"
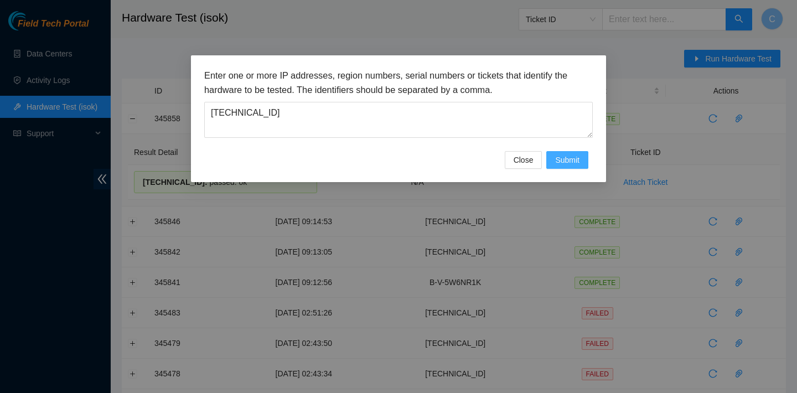
click at [552, 159] on button "Submit" at bounding box center [567, 160] width 42 height 18
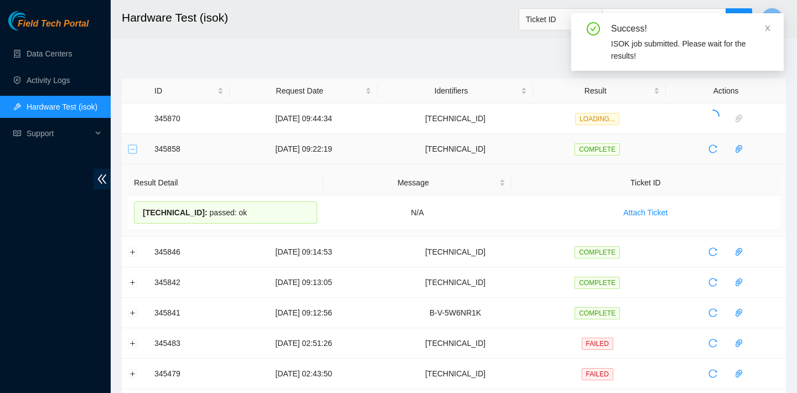
click at [132, 152] on button "Collapse row" at bounding box center [132, 148] width 9 height 9
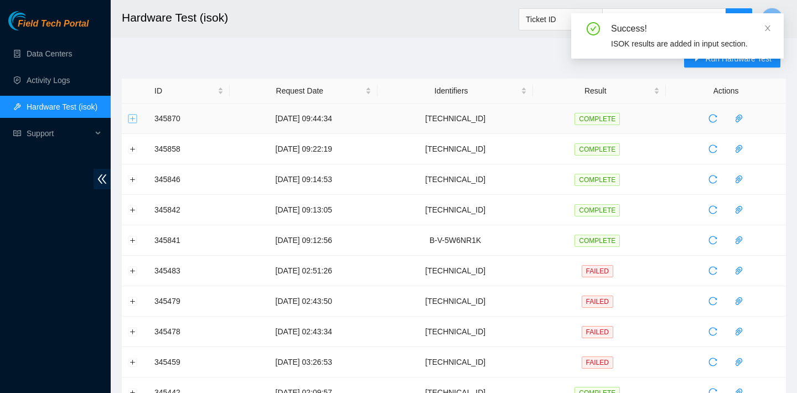
click at [134, 119] on button "Expand row" at bounding box center [132, 118] width 9 height 9
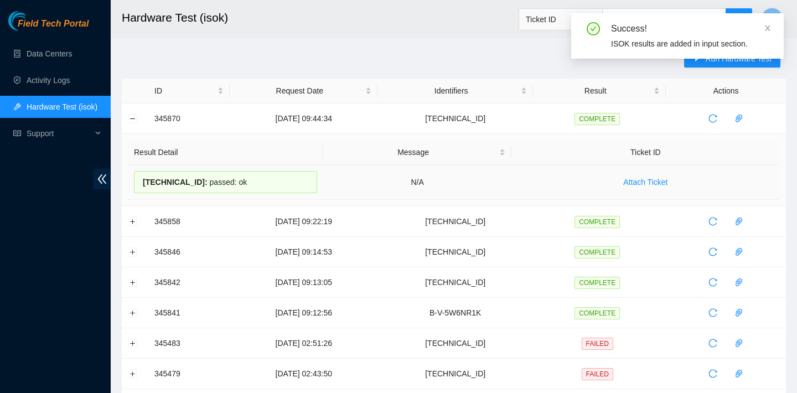
drag, startPoint x: 265, startPoint y: 185, endPoint x: 143, endPoint y: 183, distance: 122.3
click at [143, 183] on div "104.84.229.62 : passed: ok" at bounding box center [225, 182] width 183 height 22
copy div "104.84.229.62 : passed: ok"
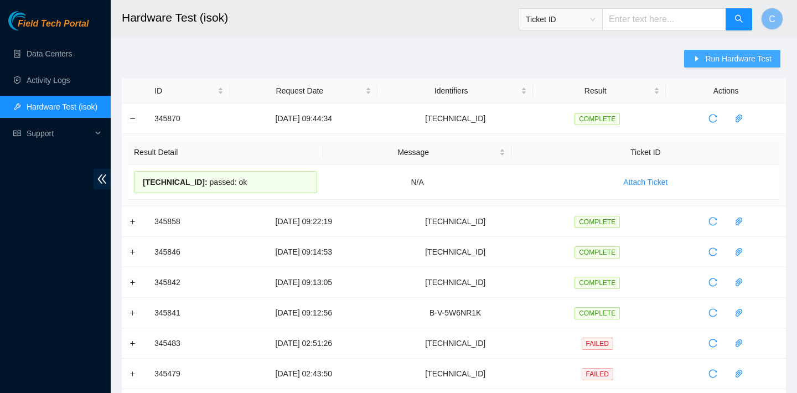
click at [716, 54] on span "Run Hardware Test" at bounding box center [738, 59] width 66 height 12
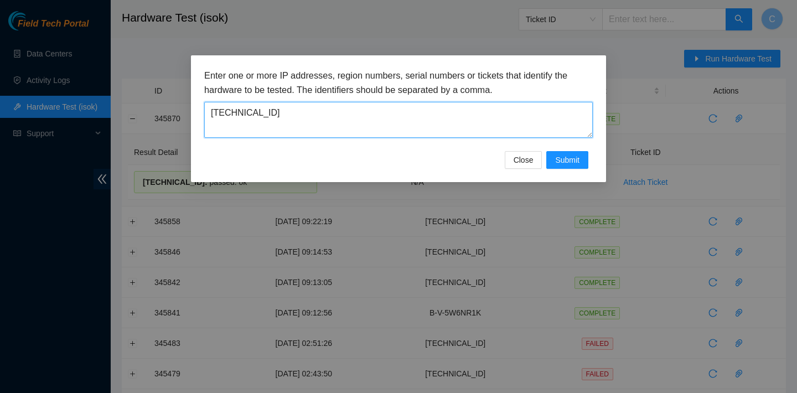
drag, startPoint x: 387, startPoint y: 102, endPoint x: 175, endPoint y: 122, distance: 212.3
click at [175, 122] on div "Enter one or more IP addresses, region numbers, serial numbers or tickets that …" at bounding box center [398, 196] width 797 height 393
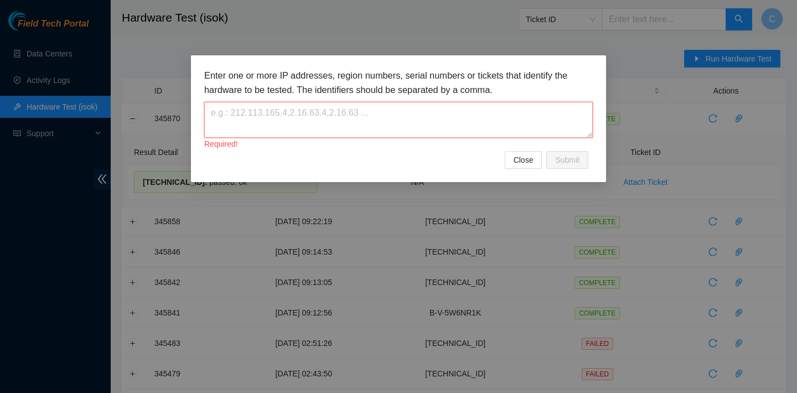
paste textarea "[TECHNICAL_ID]"
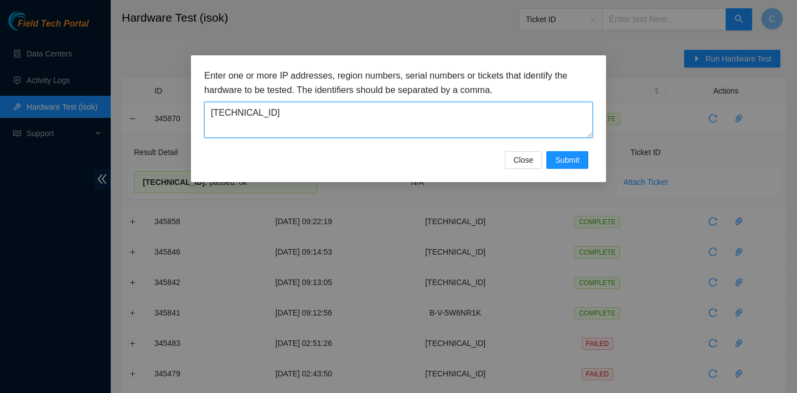
type textarea "[TECHNICAL_ID]"
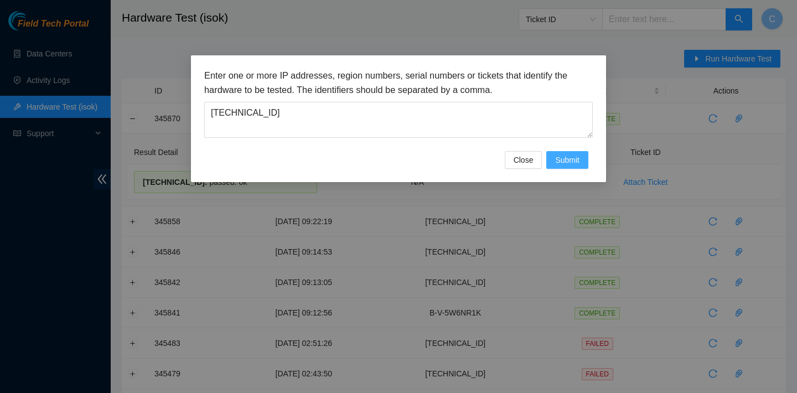
click at [580, 154] on button "Submit" at bounding box center [567, 160] width 42 height 18
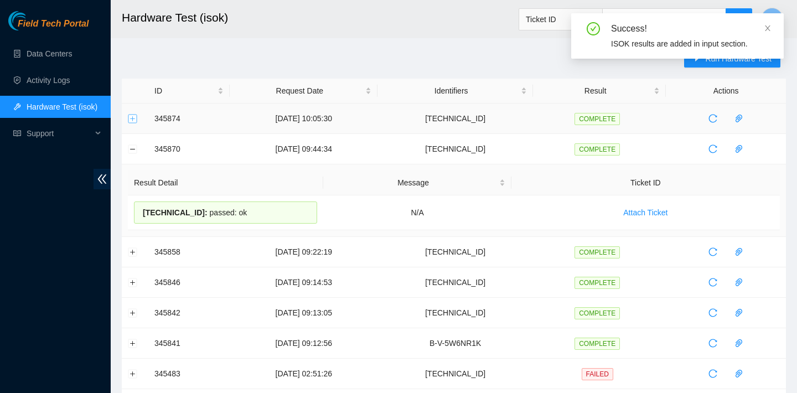
click at [137, 118] on button "Expand row" at bounding box center [132, 118] width 9 height 9
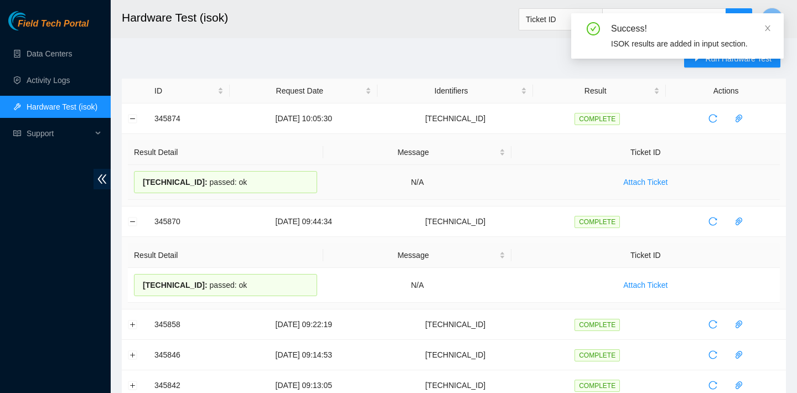
drag, startPoint x: 267, startPoint y: 179, endPoint x: 142, endPoint y: 176, distance: 125.1
click at [142, 176] on div "23.218.104.146 : passed: ok" at bounding box center [225, 182] width 183 height 22
copy div "23.218.104.146 : passed: ok"
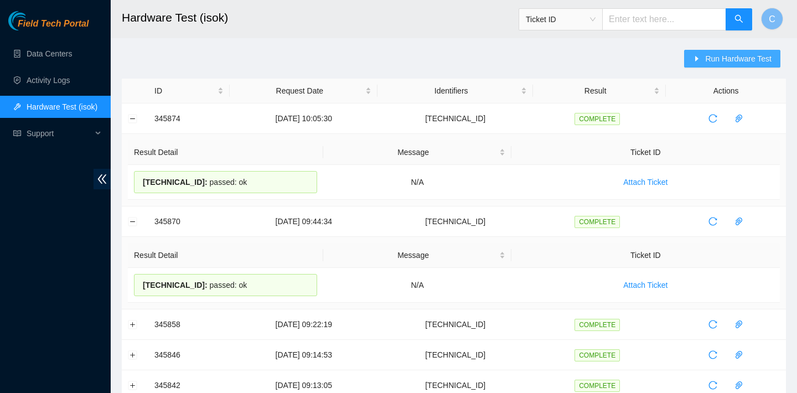
click at [699, 60] on icon "caret-right" at bounding box center [697, 59] width 8 height 8
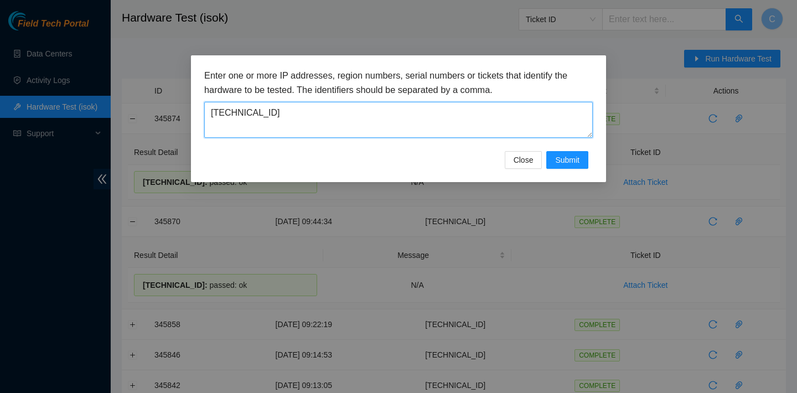
drag, startPoint x: 383, startPoint y: 113, endPoint x: 198, endPoint y: 85, distance: 188.1
click at [198, 85] on div "Enter one or more IP addresses, region numbers, serial numbers or tickets that …" at bounding box center [398, 118] width 415 height 127
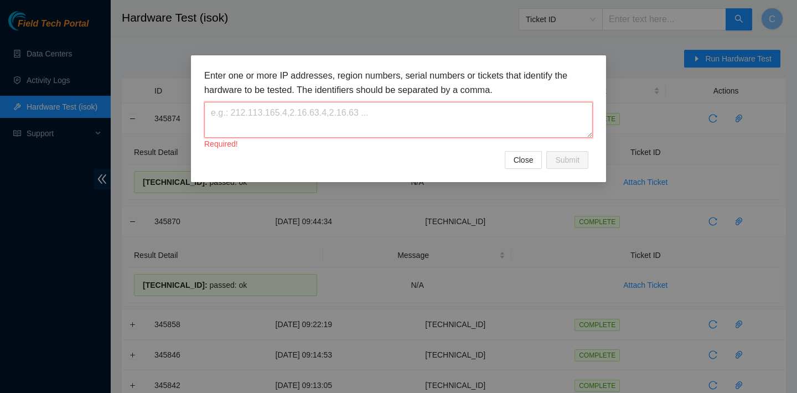
paste textarea "23.199.35.154"
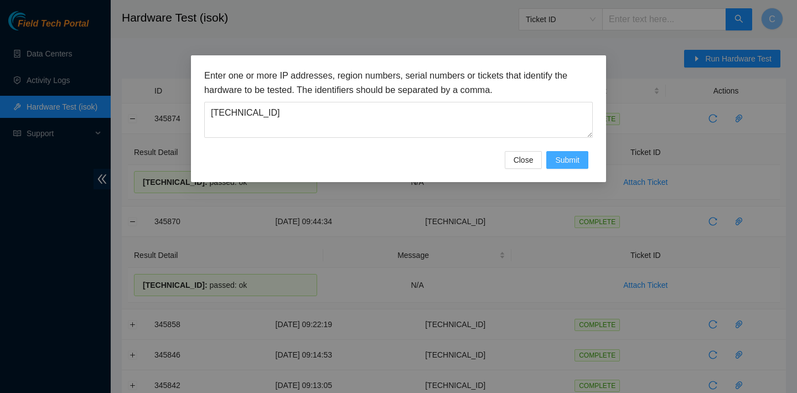
click at [555, 159] on span "Submit" at bounding box center [567, 160] width 24 height 12
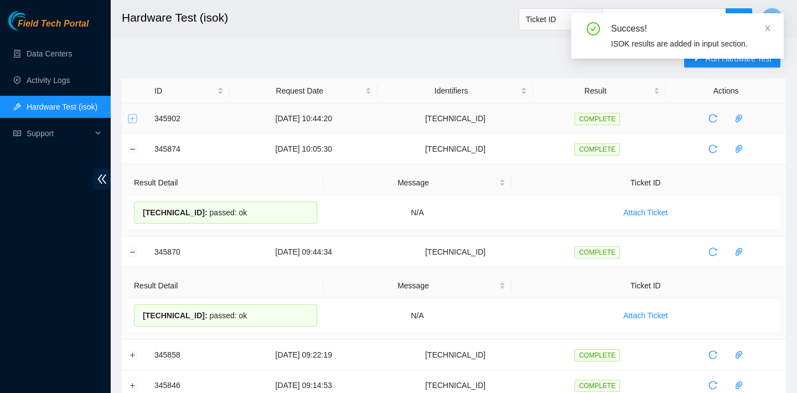
click at [129, 118] on button "Expand row" at bounding box center [132, 118] width 9 height 9
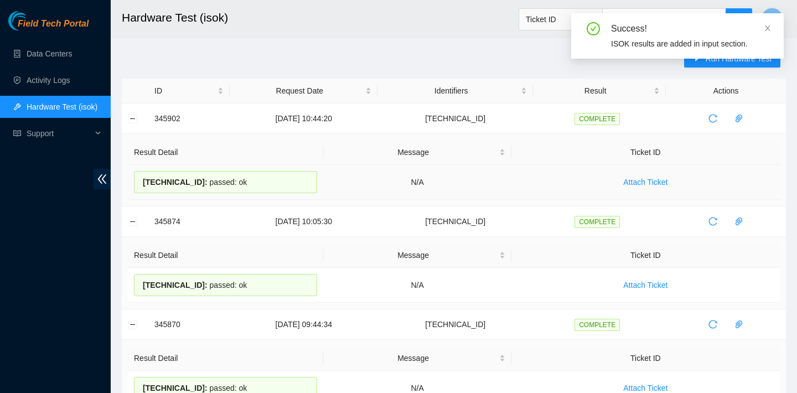
drag, startPoint x: 270, startPoint y: 181, endPoint x: 143, endPoint y: 176, distance: 126.8
click at [143, 176] on div "23.199.35.154 : passed: ok" at bounding box center [225, 182] width 183 height 22
copy div "23.199.35.154 : passed: ok"
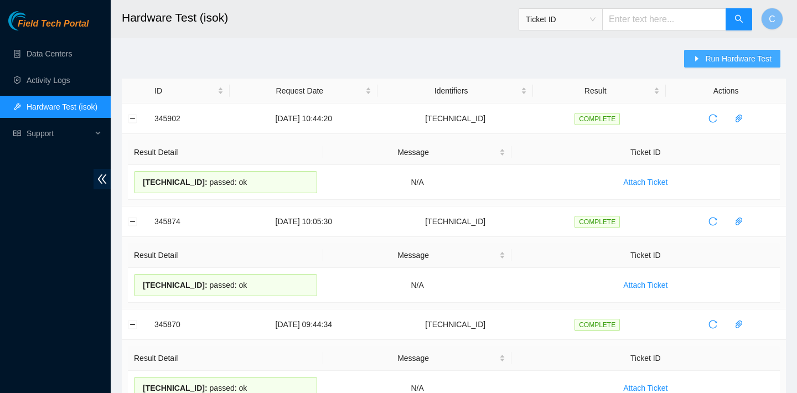
click at [710, 62] on span "Run Hardware Test" at bounding box center [738, 59] width 66 height 12
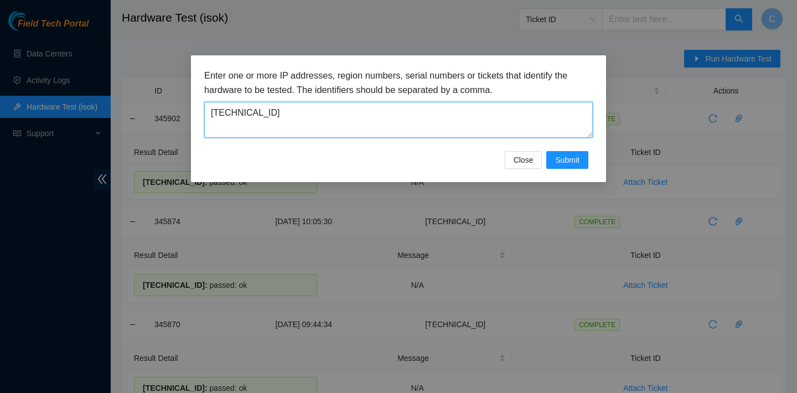
click at [368, 109] on textarea "23.199.35.154" at bounding box center [398, 120] width 388 height 36
type textarea "23.199.35.155"
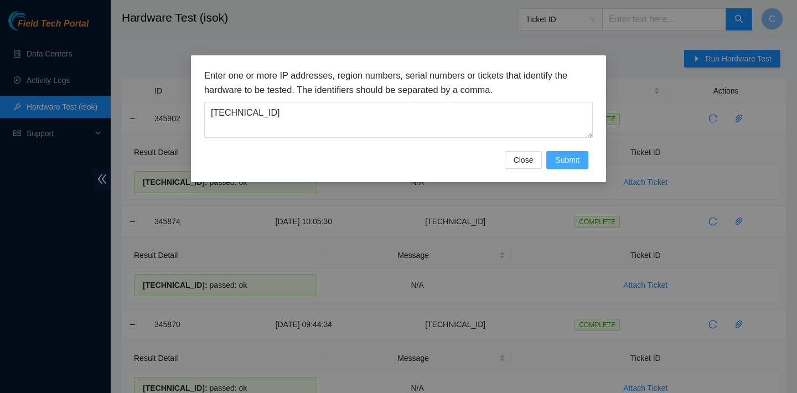
click at [568, 160] on span "Submit" at bounding box center [567, 160] width 24 height 12
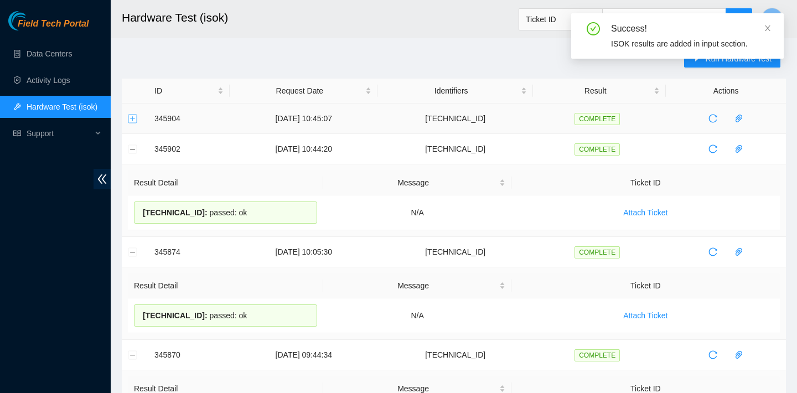
click at [129, 115] on button "Expand row" at bounding box center [132, 118] width 9 height 9
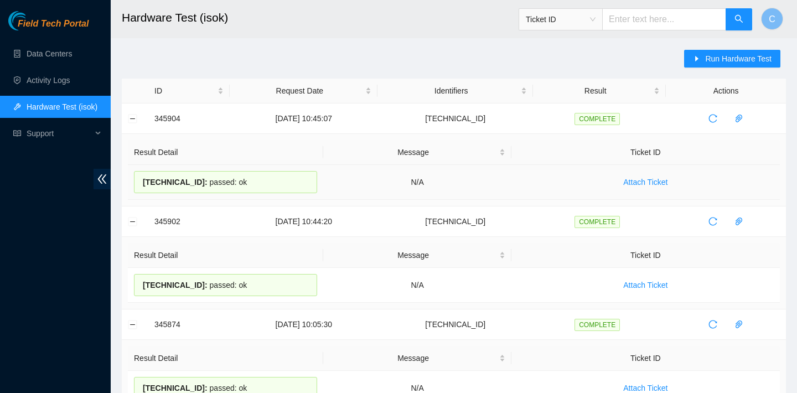
drag, startPoint x: 264, startPoint y: 188, endPoint x: 141, endPoint y: 184, distance: 123.4
click at [141, 184] on div "23.199.35.155 : passed: ok" at bounding box center [225, 182] width 183 height 22
copy div "23.199.35.155 : passed: ok"
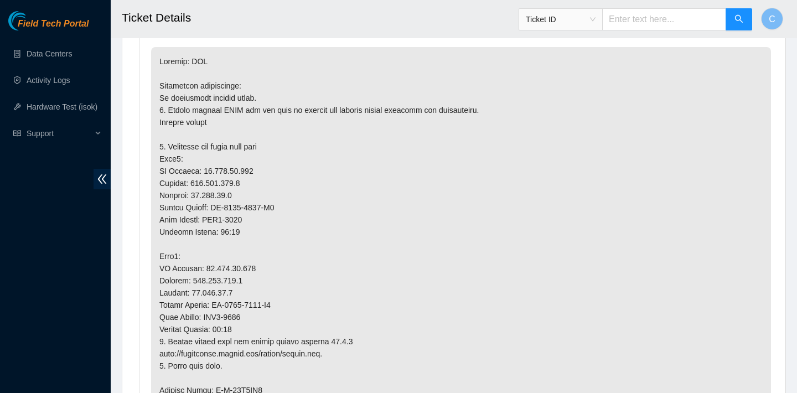
scroll to position [642, 0]
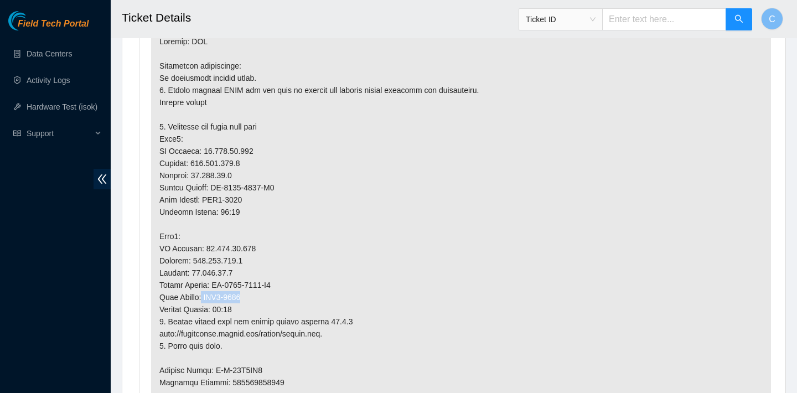
drag, startPoint x: 257, startPoint y: 293, endPoint x: 210, endPoint y: 293, distance: 46.5
click at [210, 293] on p at bounding box center [461, 376] width 620 height 698
copy p "IAD1-0405"
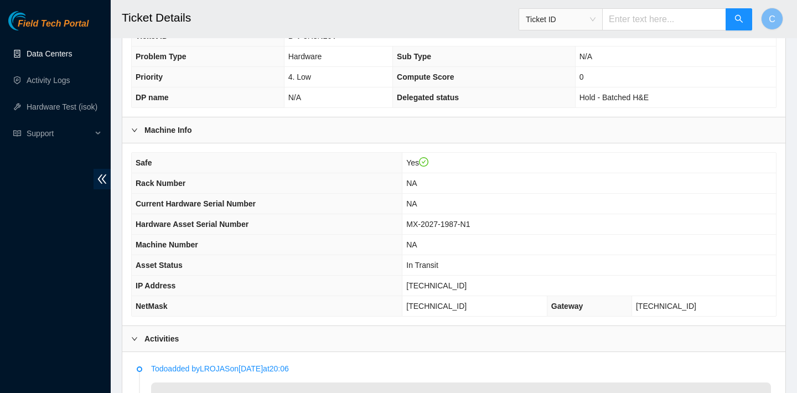
scroll to position [273, 0]
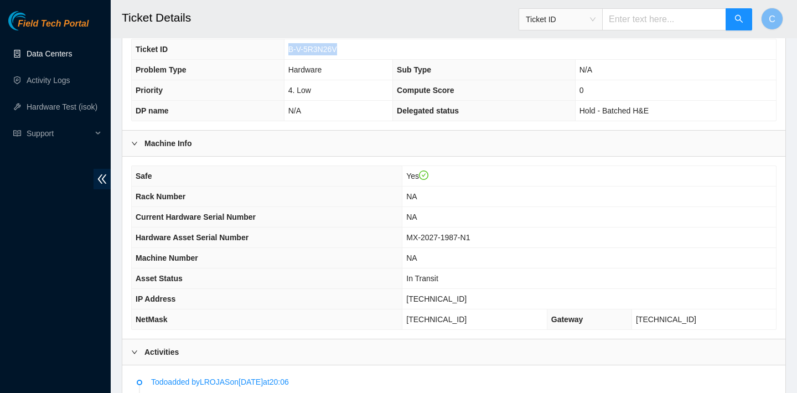
drag, startPoint x: 344, startPoint y: 48, endPoint x: 288, endPoint y: 45, distance: 56.5
click at [287, 44] on td "B-V-5R3N26V" at bounding box center [530, 49] width 492 height 20
copy span "B-V-5R3N26V"
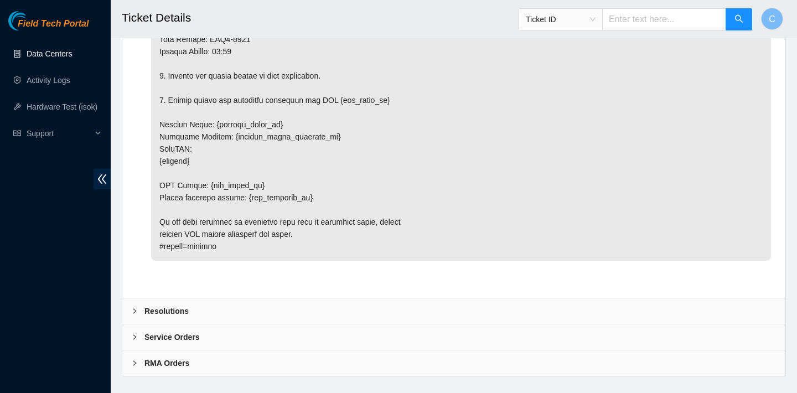
scroll to position [3497, 0]
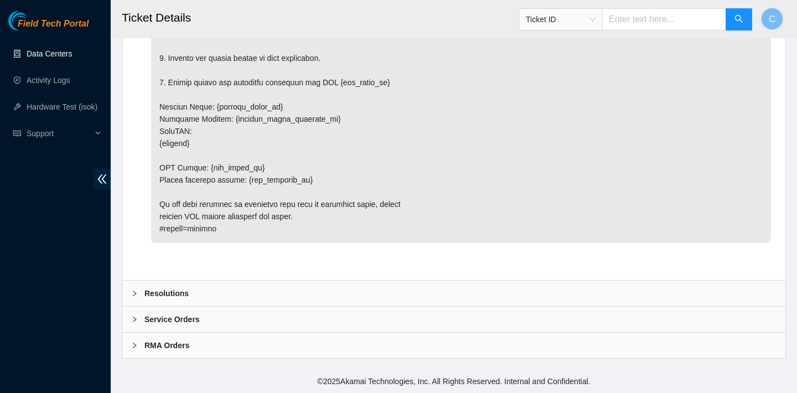
click at [241, 288] on div "Resolutions" at bounding box center [453, 292] width 663 height 25
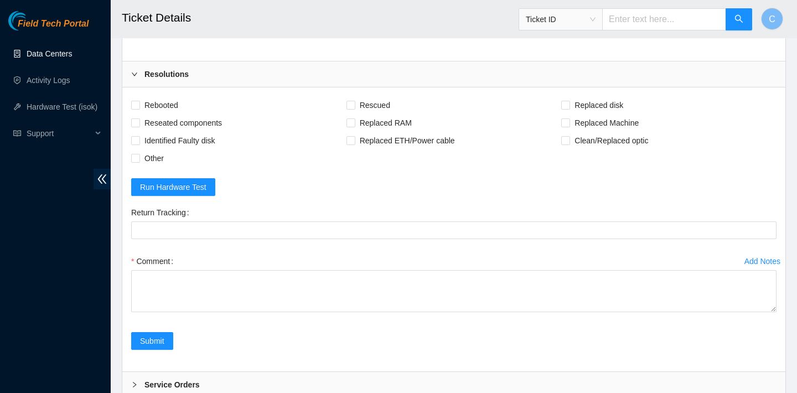
scroll to position [3528, 0]
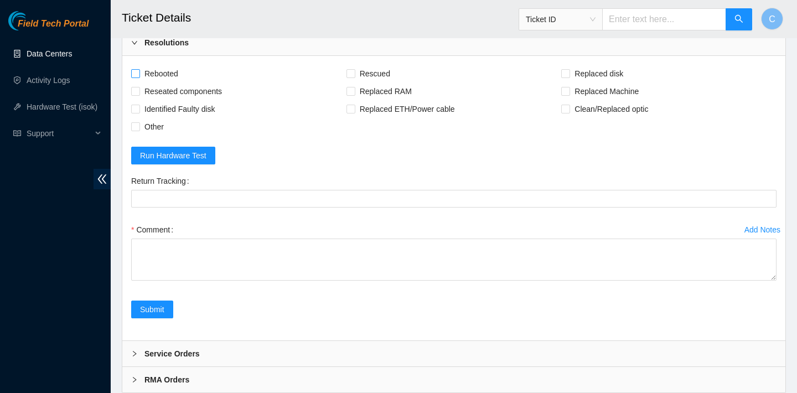
click at [167, 82] on span "Rebooted" at bounding box center [161, 74] width 43 height 18
click at [139, 77] on input "Rebooted" at bounding box center [135, 73] width 8 height 8
checkbox input "true"
click at [371, 82] on span "Rescued" at bounding box center [374, 74] width 39 height 18
click at [354, 77] on input "Rescued" at bounding box center [350, 73] width 8 height 8
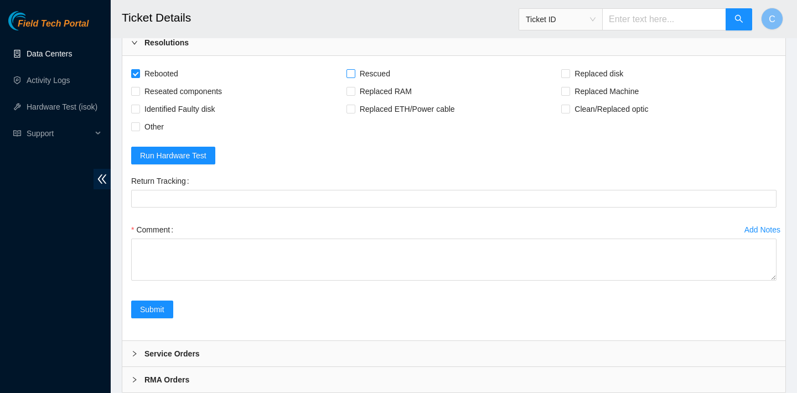
checkbox input "true"
click at [623, 100] on span "Replaced Machine" at bounding box center [606, 91] width 73 height 18
click at [569, 95] on input "Replaced Machine" at bounding box center [565, 91] width 8 height 8
checkbox input "true"
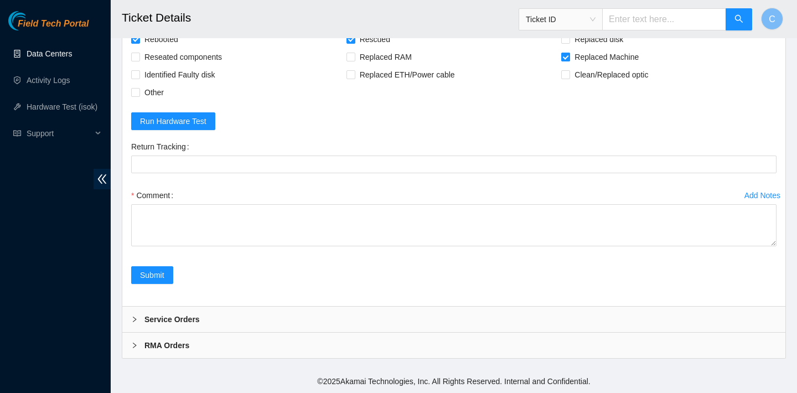
scroll to position [3781, 0]
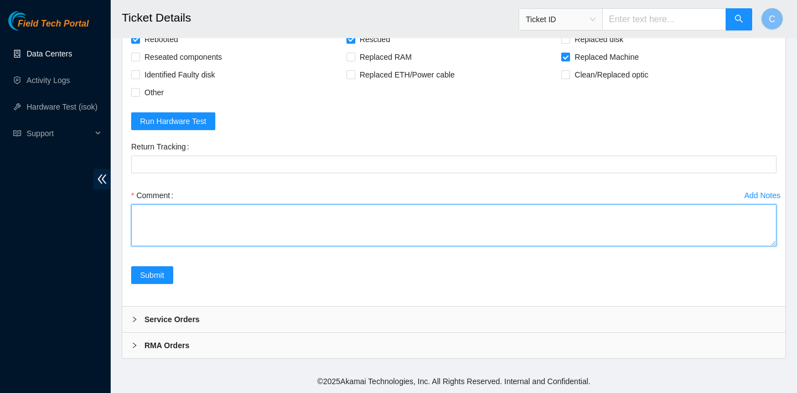
click at [356, 231] on textarea "Comment" at bounding box center [453, 225] width 645 height 42
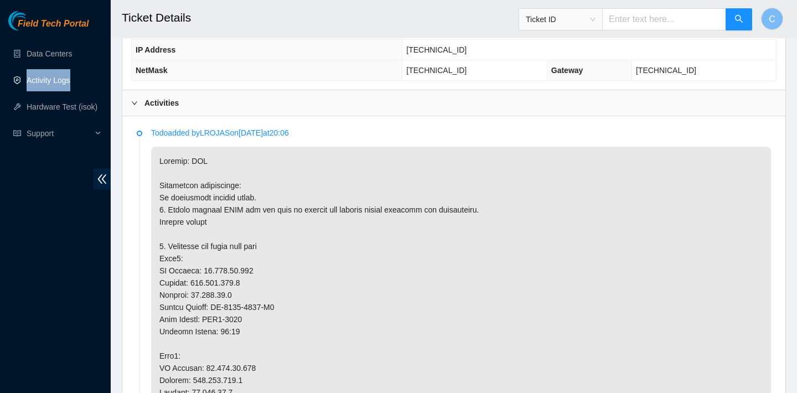
scroll to position [539, 0]
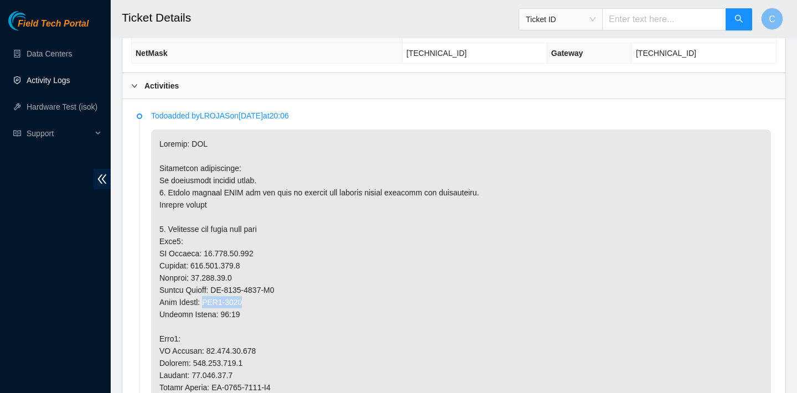
drag, startPoint x: 253, startPoint y: 301, endPoint x: 211, endPoint y: 300, distance: 41.5
copy p "IAD1-0405"
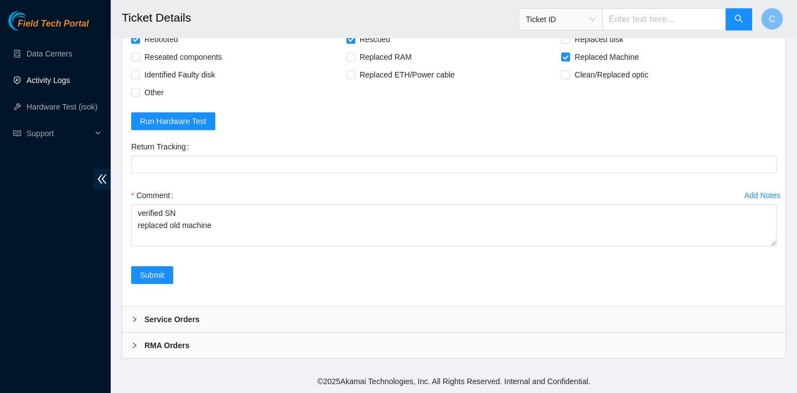
scroll to position [3781, 0]
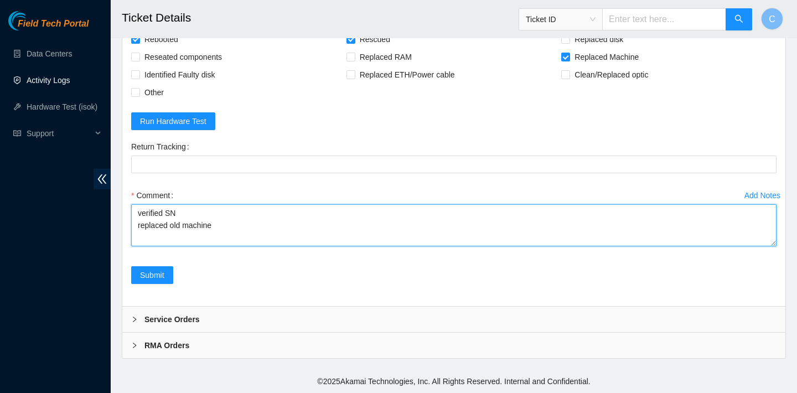
click at [250, 228] on textarea "verified SN replaced old machine" at bounding box center [453, 225] width 645 height 42
paste textarea "MX-2024-0041"
click at [184, 224] on textarea "verified SN replaced old machine MX-2024-0041 with NEW machine" at bounding box center [453, 225] width 645 height 42
click at [380, 222] on textarea "verified SN replaced OLdD machine MX-2024-0041 with NEW machine" at bounding box center [453, 225] width 645 height 42
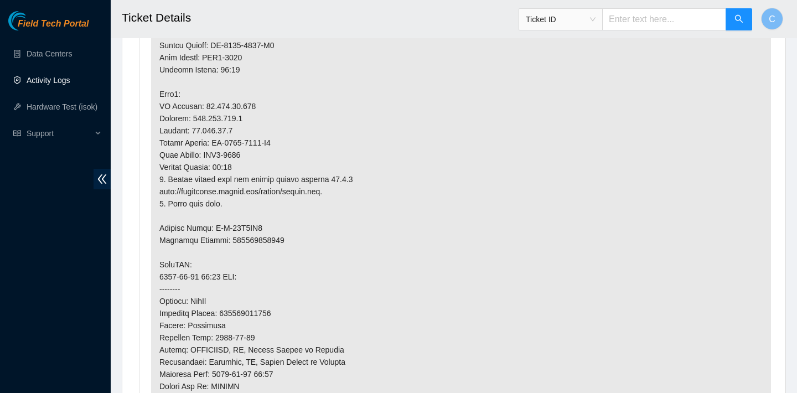
scroll to position [673, 0]
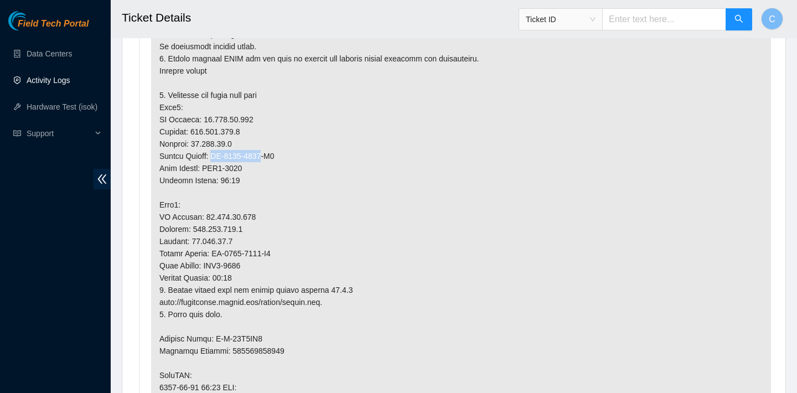
drag, startPoint x: 269, startPoint y: 154, endPoint x: 214, endPoint y: 153, distance: 55.9
click at [214, 153] on p at bounding box center [461, 345] width 620 height 698
copy p "MX-2027-1987"
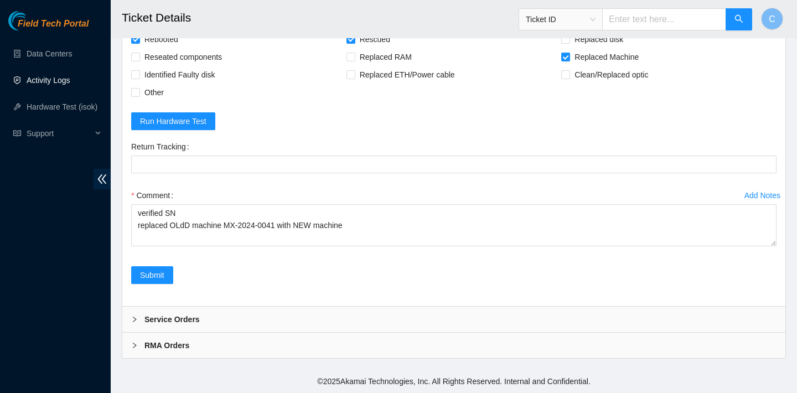
scroll to position [3781, 0]
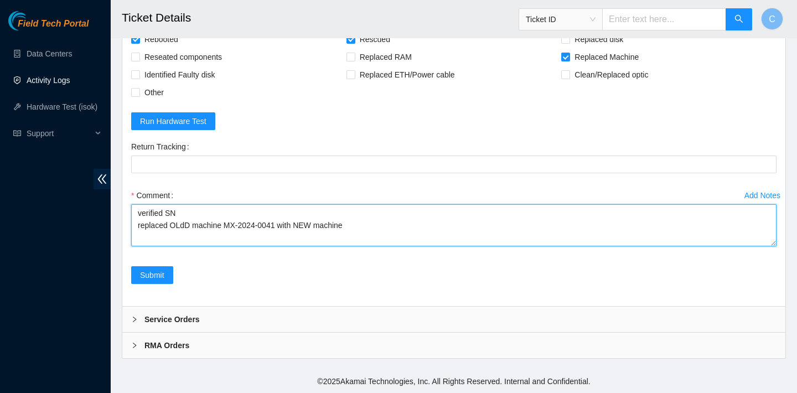
click at [382, 224] on textarea "verified SN replaced OLdD machine MX-2024-0041 with NEW machine" at bounding box center [453, 225] width 645 height 42
paste textarea "MX-2027-1987"
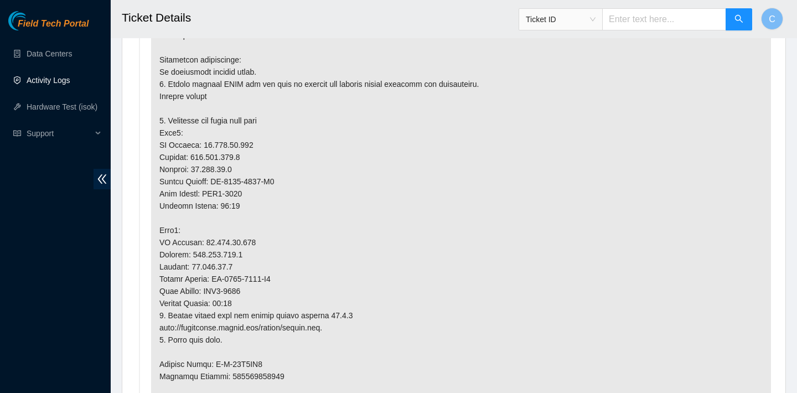
scroll to position [665, 0]
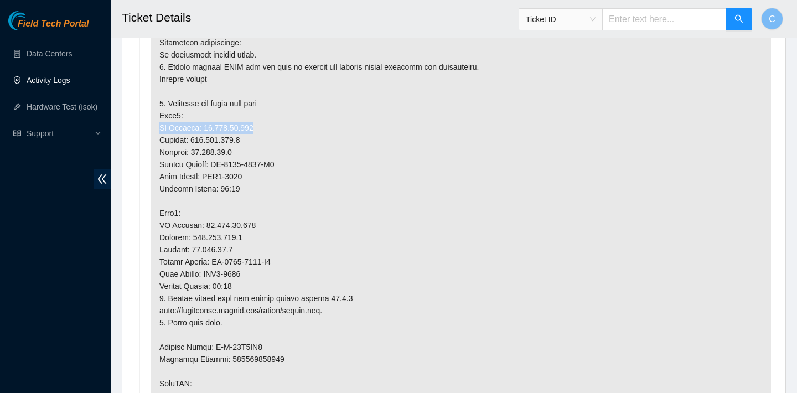
drag, startPoint x: 261, startPoint y: 124, endPoint x: 203, endPoint y: 121, distance: 57.7
click at [202, 121] on p at bounding box center [461, 353] width 620 height 698
click at [263, 122] on p at bounding box center [461, 353] width 620 height 698
drag, startPoint x: 202, startPoint y: 125, endPoint x: 259, endPoint y: 125, distance: 56.4
click at [259, 125] on p at bounding box center [461, 353] width 620 height 698
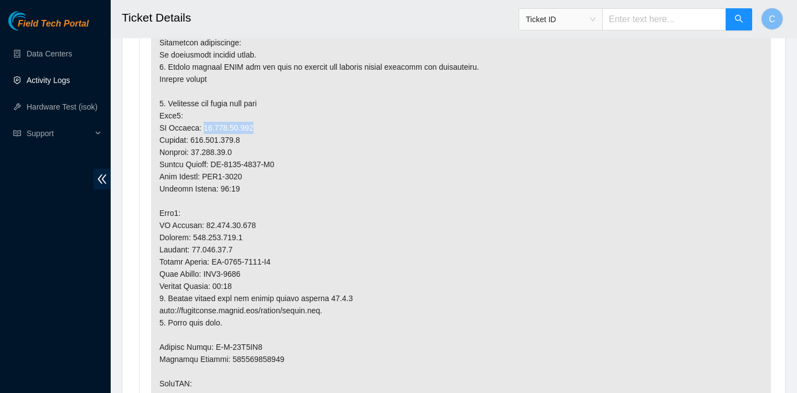
copy p "[TECHNICAL_ID]"
drag, startPoint x: 261, startPoint y: 225, endPoint x: 203, endPoint y: 220, distance: 57.7
click at [203, 220] on p at bounding box center [461, 353] width 620 height 698
copy p "[TECHNICAL_ID]"
drag, startPoint x: 255, startPoint y: 270, endPoint x: 212, endPoint y: 268, distance: 43.2
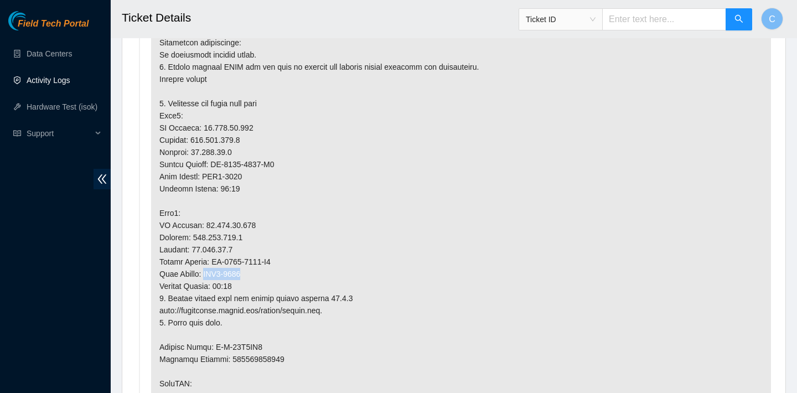
click at [212, 268] on p at bounding box center [461, 353] width 620 height 698
copy p "IAD1-0405"
drag, startPoint x: 259, startPoint y: 124, endPoint x: 203, endPoint y: 123, distance: 56.4
click at [203, 123] on p at bounding box center [461, 353] width 620 height 698
copy p "[TECHNICAL_ID]"
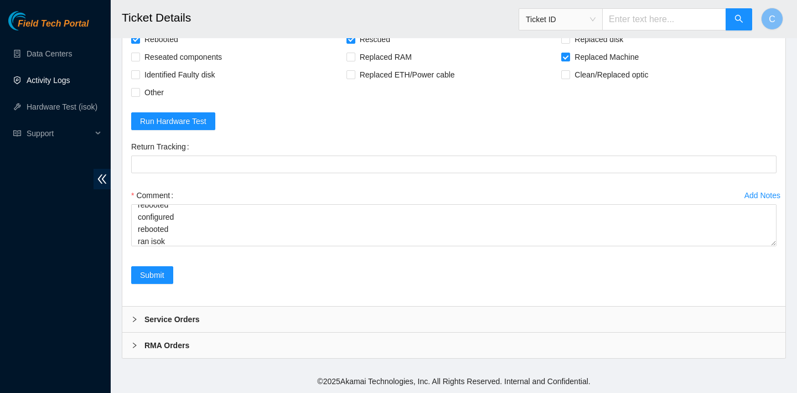
scroll to position [3781, 0]
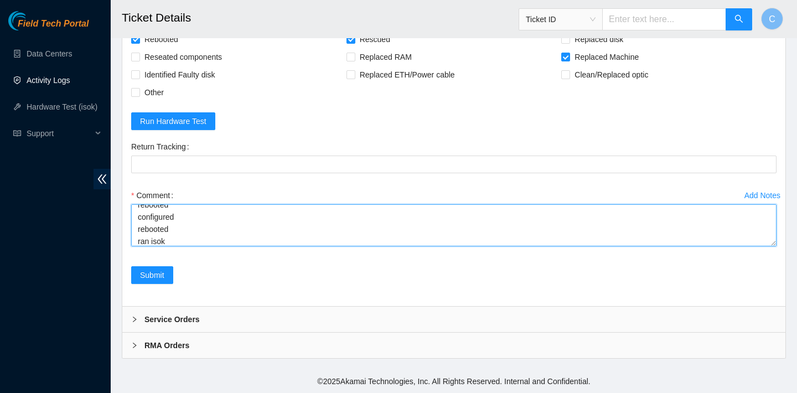
click at [255, 238] on textarea "verified SN replaced OLdD machine MX-2024-0041 with NEW machine MX-2027-1987 re…" at bounding box center [453, 225] width 645 height 42
paste textarea "[TECHNICAL_ID] : passed: ok"
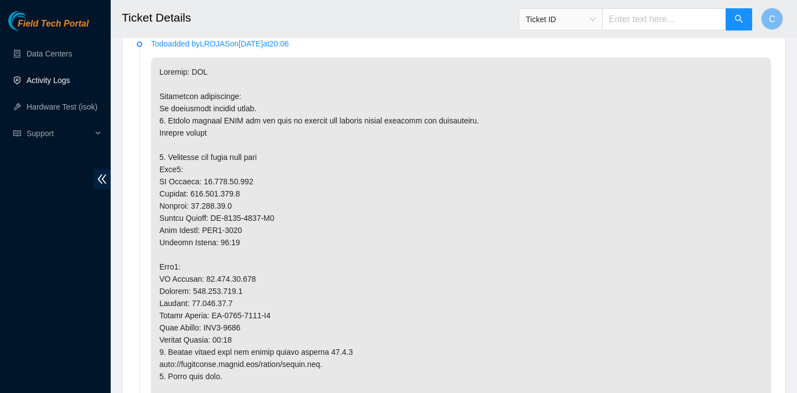
scroll to position [674, 0]
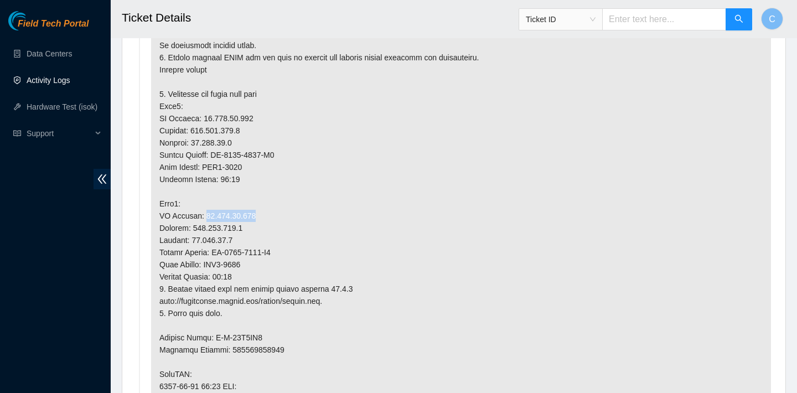
drag, startPoint x: 259, startPoint y: 215, endPoint x: 204, endPoint y: 210, distance: 55.5
click at [204, 210] on p at bounding box center [461, 343] width 620 height 698
copy p "[TECHNICAL_ID]"
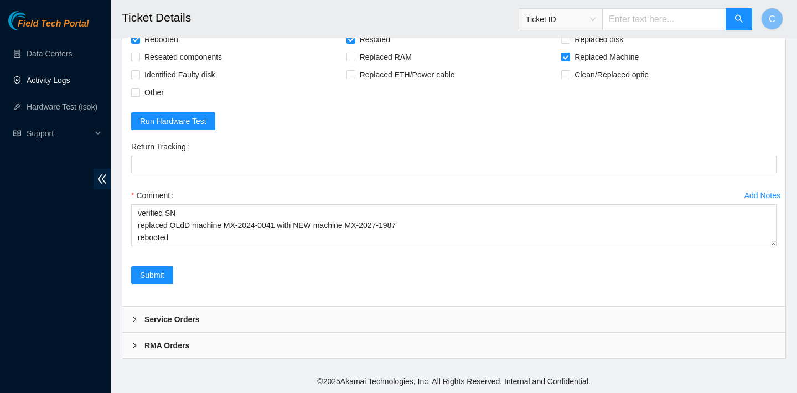
scroll to position [3781, 0]
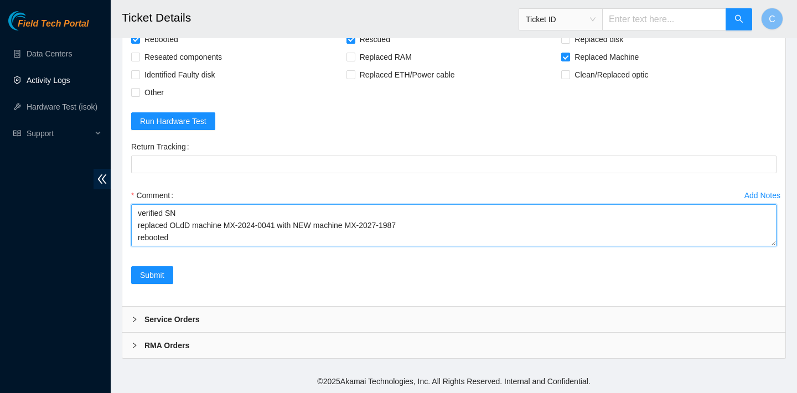
click at [185, 225] on textarea "verified SN replaced OLdD machine MX-2024-0041 with NEW machine MX-2027-1987 re…" at bounding box center [453, 225] width 645 height 42
click at [244, 233] on textarea "verified SN replaced OLD machine MX-2024-0041 with NEW machine MX-2027-1987 reb…" at bounding box center [453, 225] width 645 height 42
paste textarea "[TECHNICAL_ID] : passed: ok"
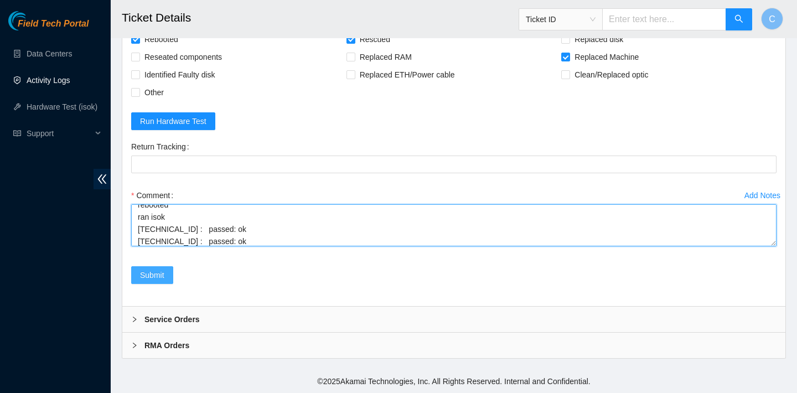
type textarea "verified SN replaced OLD machine MX-2024-0041 with NEW machine MX-2027-1987 reb…"
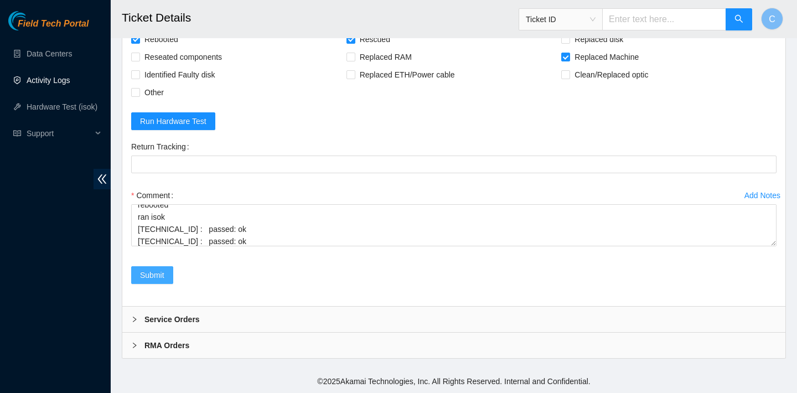
click at [160, 272] on span "Submit" at bounding box center [152, 275] width 24 height 12
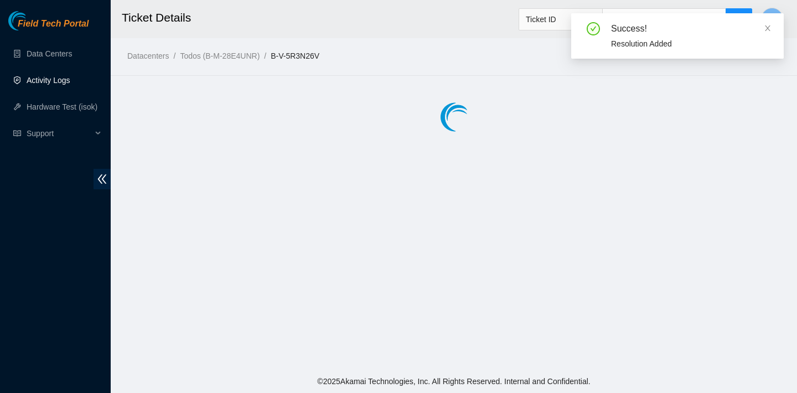
scroll to position [0, 0]
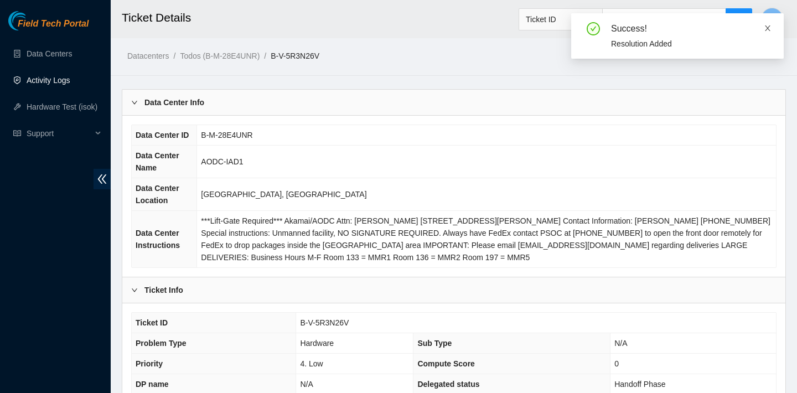
click at [766, 26] on icon "close" at bounding box center [768, 28] width 6 height 6
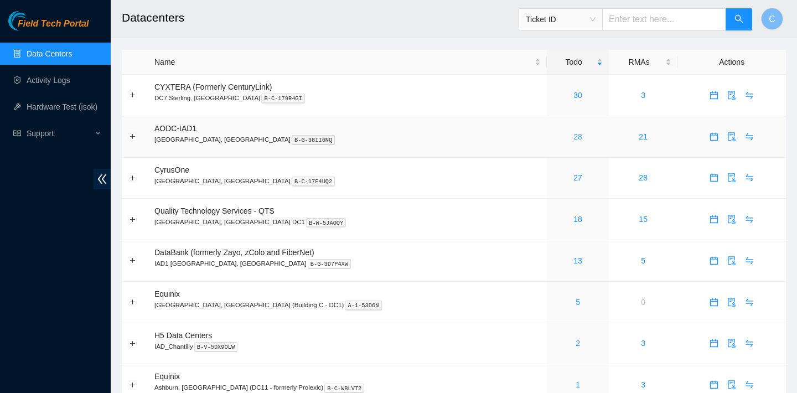
click at [573, 138] on link "28" at bounding box center [577, 136] width 9 height 9
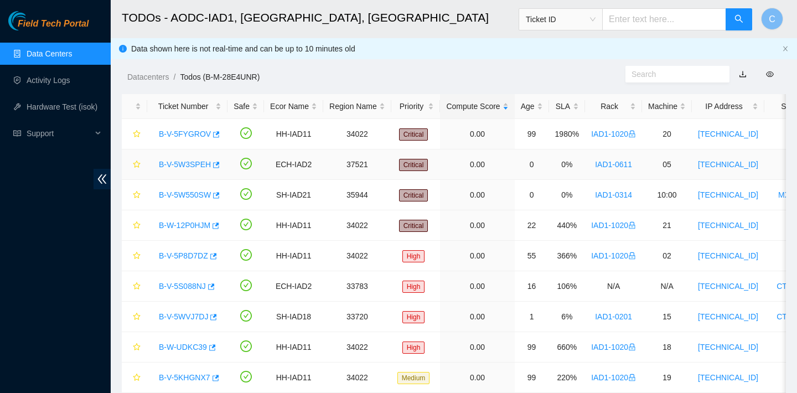
click at [221, 165] on div "B-V-5W3SPEH" at bounding box center [187, 164] width 68 height 18
click at [217, 165] on icon "button" at bounding box center [215, 165] width 8 height 8
click at [220, 194] on icon "button" at bounding box center [216, 195] width 7 height 6
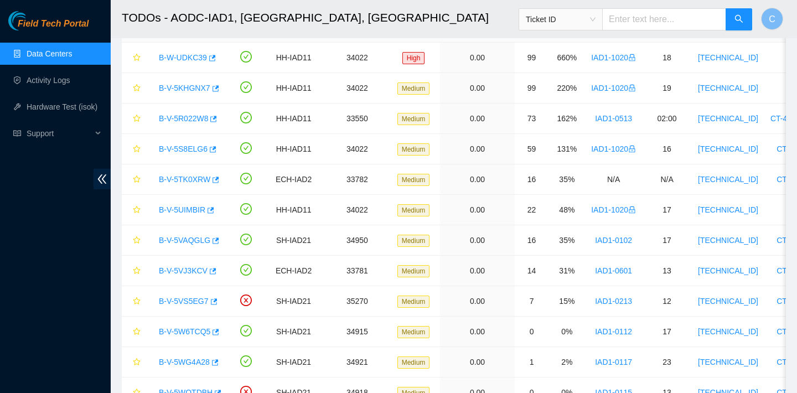
scroll to position [271, 0]
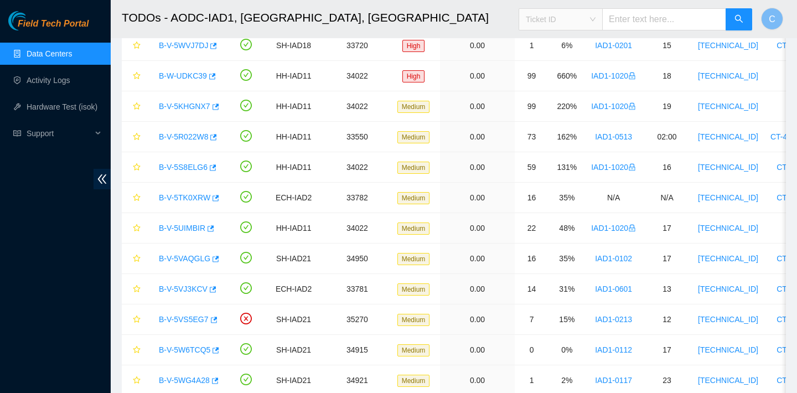
click at [554, 13] on span "Ticket ID" at bounding box center [561, 19] width 70 height 17
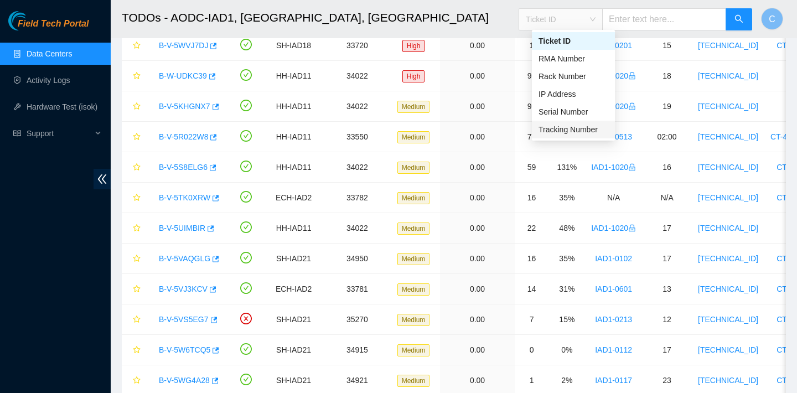
click at [552, 125] on div "Tracking Number" at bounding box center [573, 129] width 70 height 12
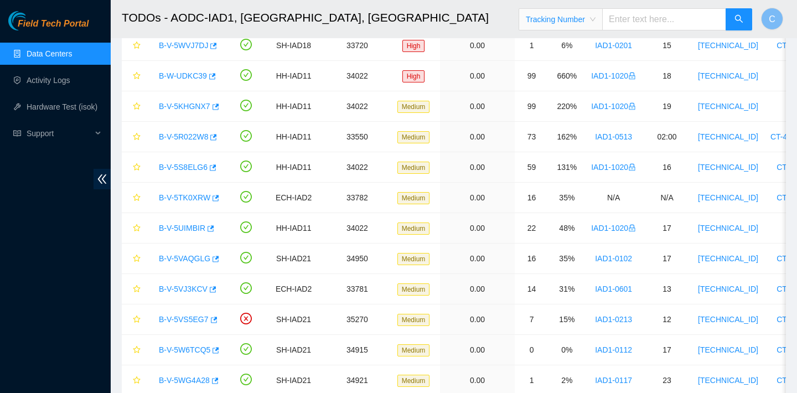
click at [634, 20] on input "text" at bounding box center [664, 19] width 124 height 22
type input "463470061862"
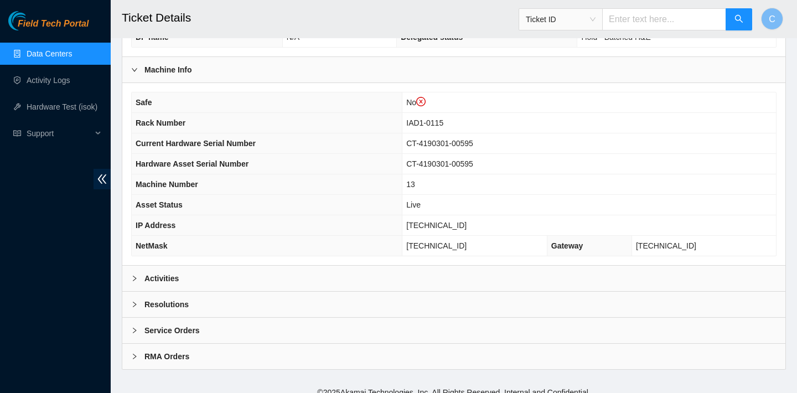
click at [404, 280] on div "Activities" at bounding box center [453, 278] width 663 height 25
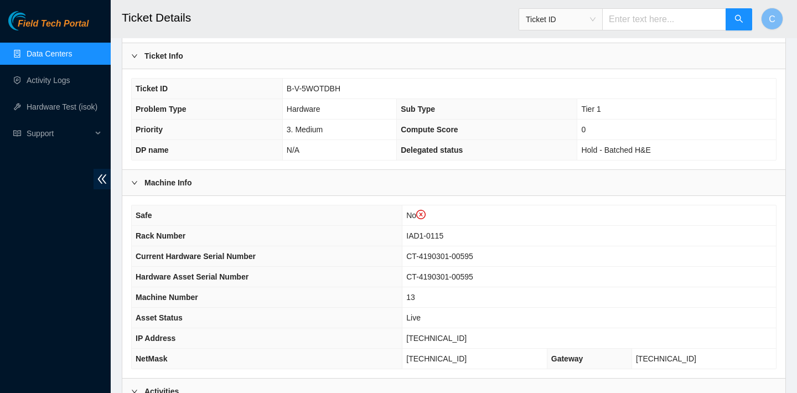
scroll to position [246, 0]
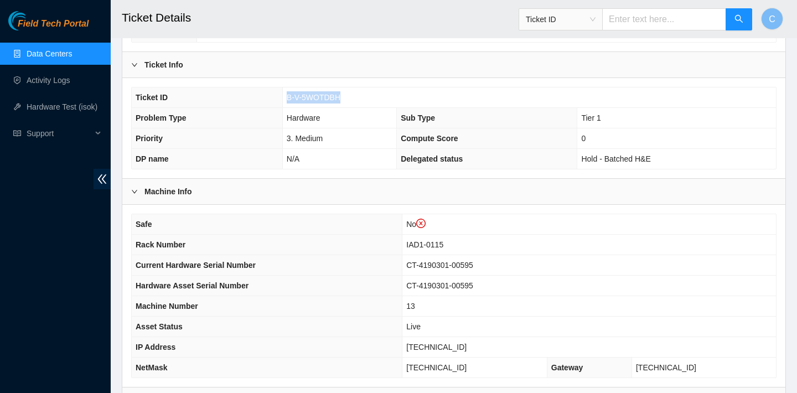
drag, startPoint x: 349, startPoint y: 99, endPoint x: 286, endPoint y: 97, distance: 63.1
click at [286, 97] on td "B-V-5WOTDBH" at bounding box center [528, 97] width 493 height 20
copy span "B-V-5WOTDBH"
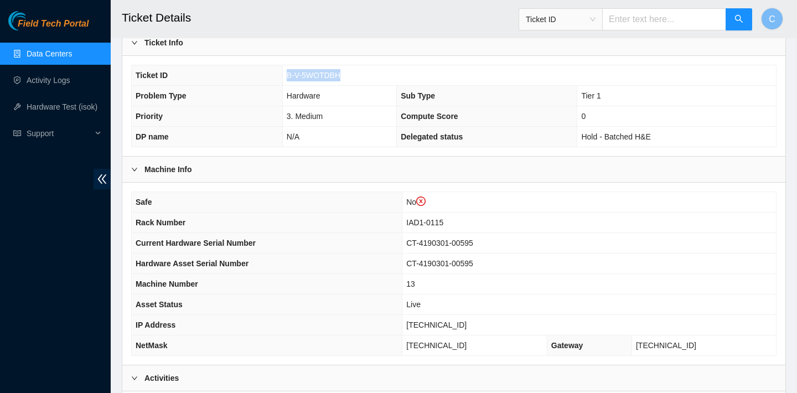
scroll to position [269, 0]
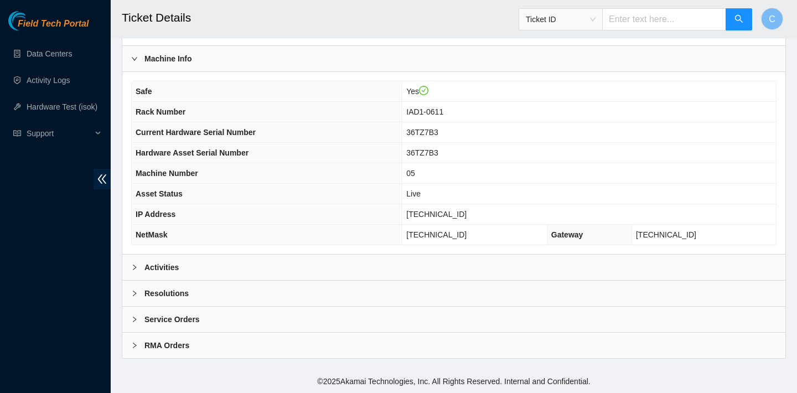
click at [241, 261] on div "Activities" at bounding box center [453, 266] width 663 height 25
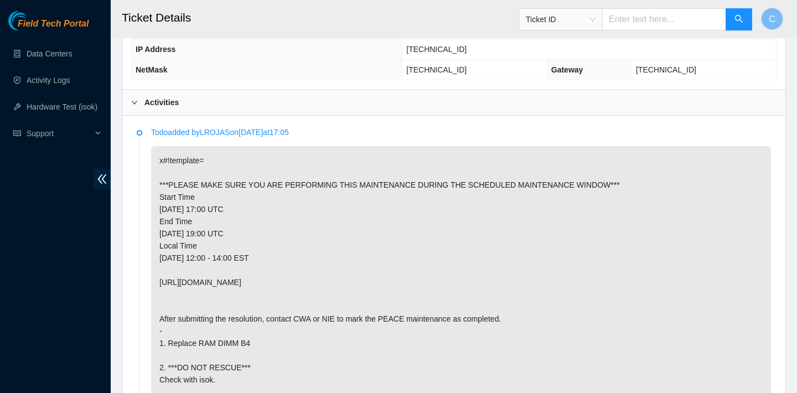
scroll to position [528, 0]
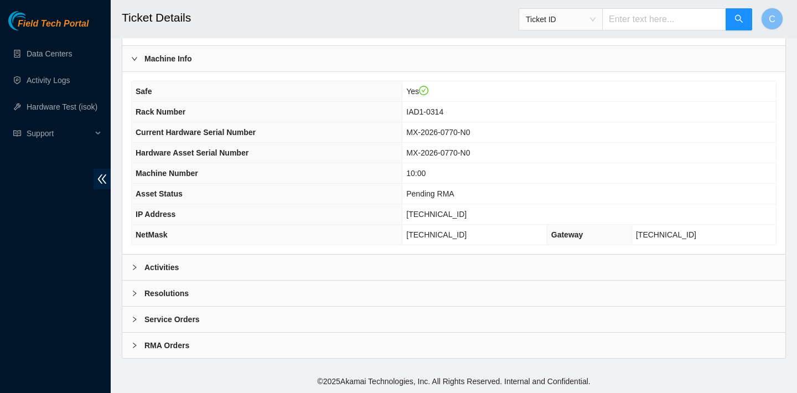
click at [228, 255] on div "Activities" at bounding box center [453, 266] width 663 height 25
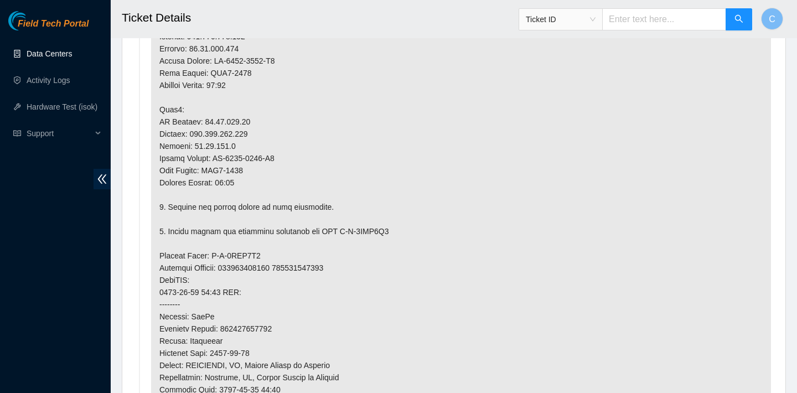
scroll to position [864, 0]
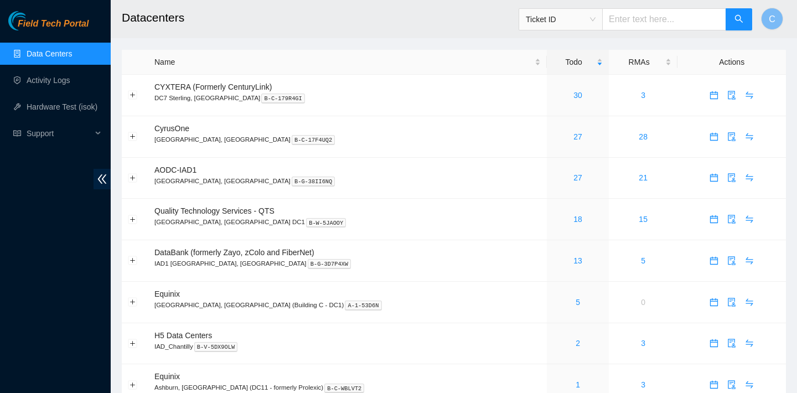
click at [593, 15] on span "Ticket ID" at bounding box center [561, 19] width 70 height 17
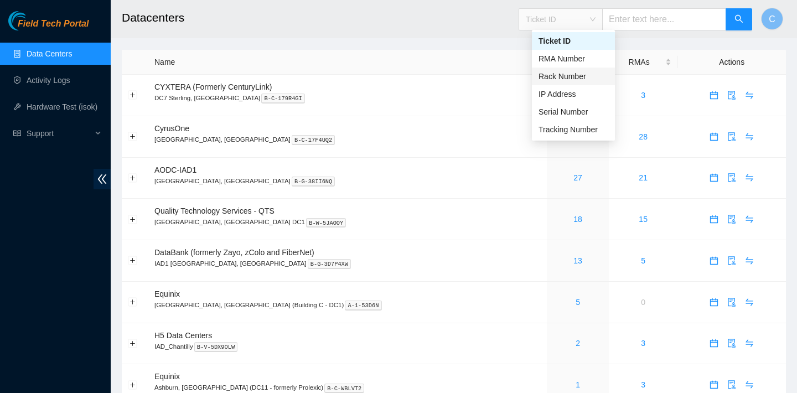
click at [588, 81] on div "Rack Number" at bounding box center [573, 76] width 70 height 12
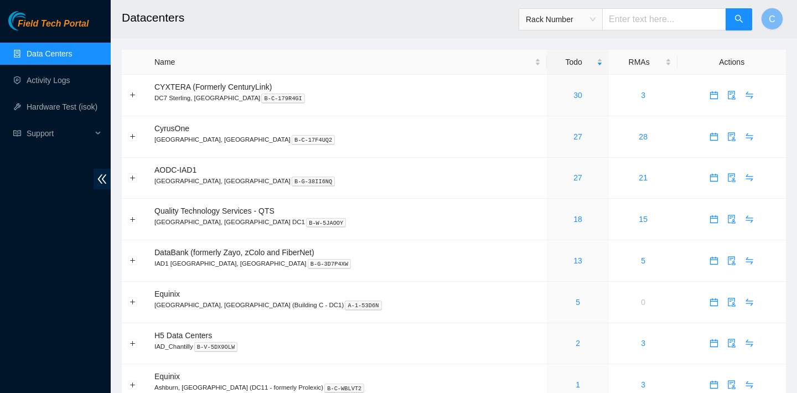
click at [659, 24] on input "text" at bounding box center [664, 19] width 124 height 22
paste input "IAD1-0405"
type input "IAD1-0405"
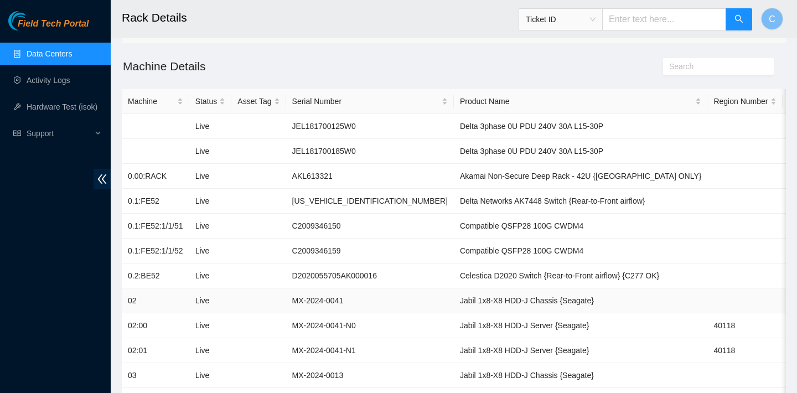
scroll to position [134, 0]
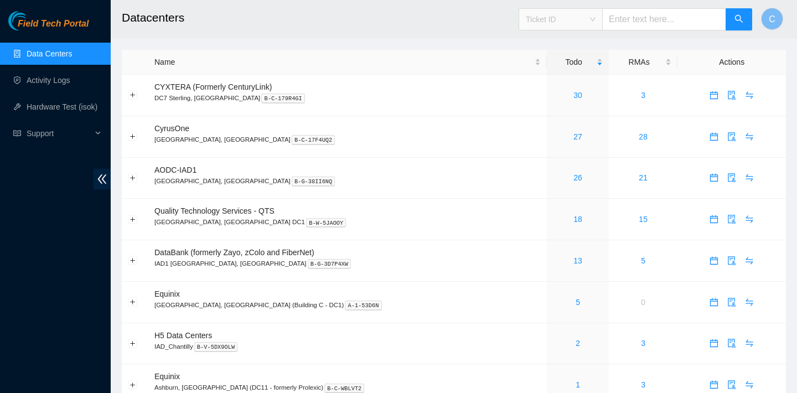
click at [595, 26] on span "Ticket ID" at bounding box center [561, 19] width 70 height 17
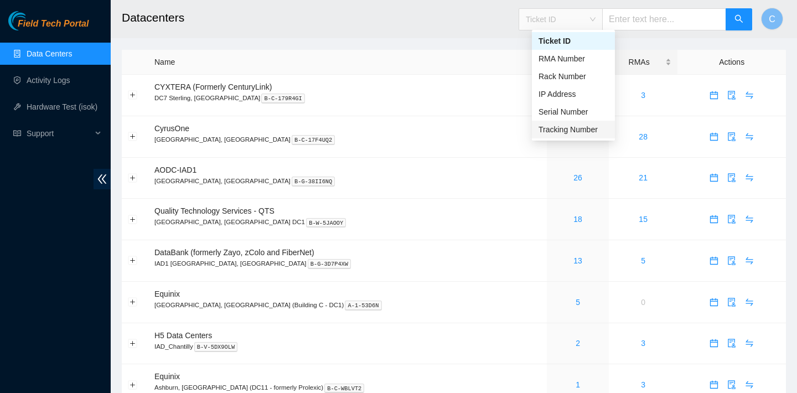
drag, startPoint x: 575, startPoint y: 129, endPoint x: 617, endPoint y: 65, distance: 76.7
click at [575, 129] on div "Tracking Number" at bounding box center [573, 129] width 70 height 12
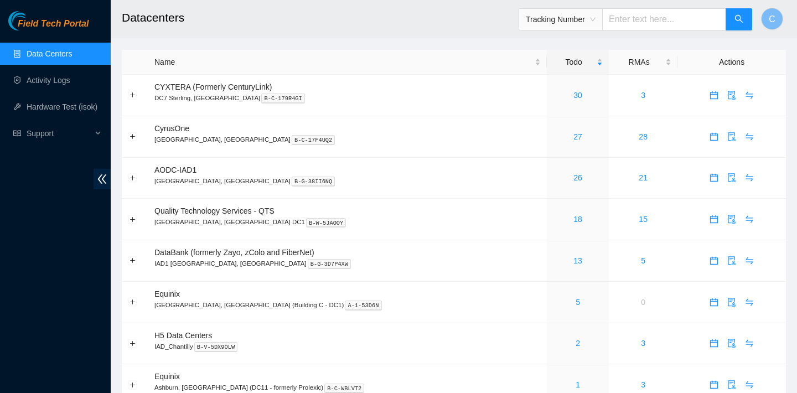
click at [665, 17] on input "text" at bounding box center [664, 19] width 124 height 22
type input "463470061266"
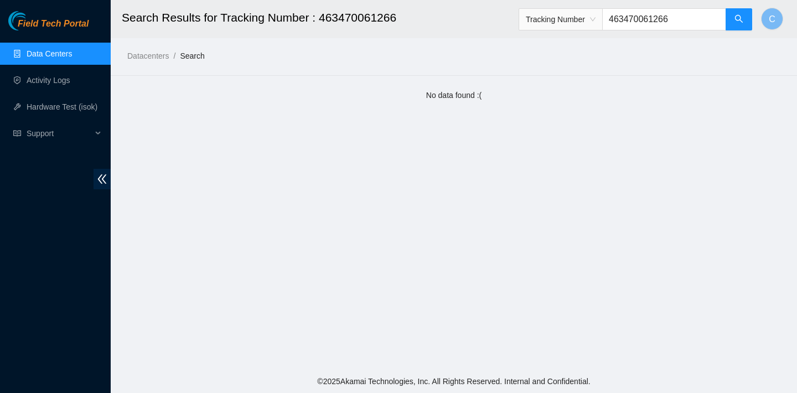
click at [699, 18] on input "463470061266" at bounding box center [664, 19] width 124 height 22
type input "463470062402"
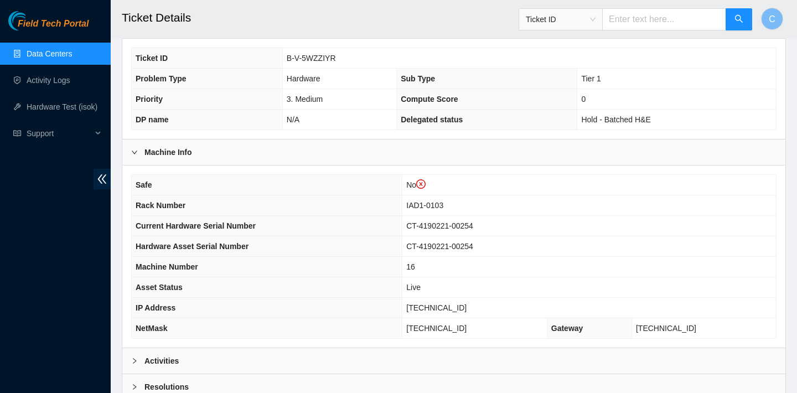
scroll to position [283, 0]
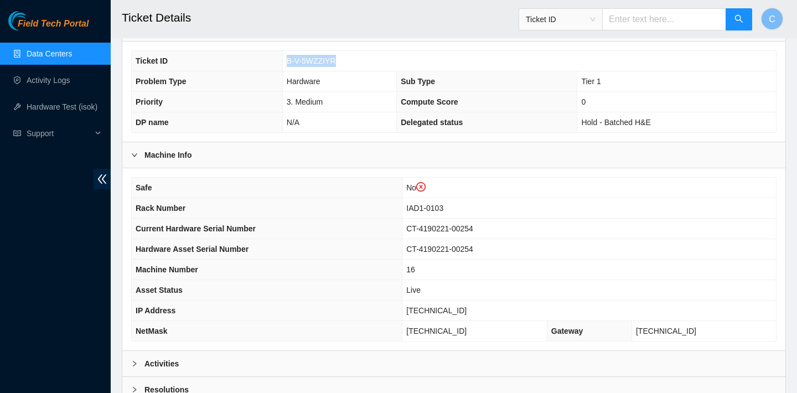
drag, startPoint x: 344, startPoint y: 61, endPoint x: 286, endPoint y: 60, distance: 58.1
click at [286, 60] on td "B-V-5WZZIYR" at bounding box center [528, 61] width 493 height 20
copy span "B-V-5WZZIYR"
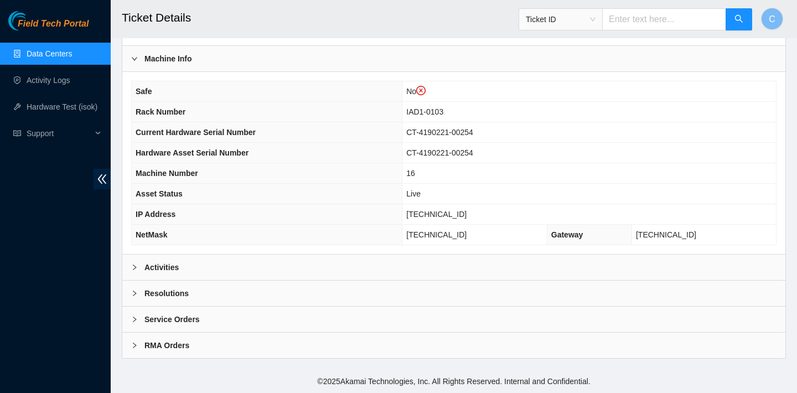
click at [289, 259] on div "Activities" at bounding box center [453, 266] width 663 height 25
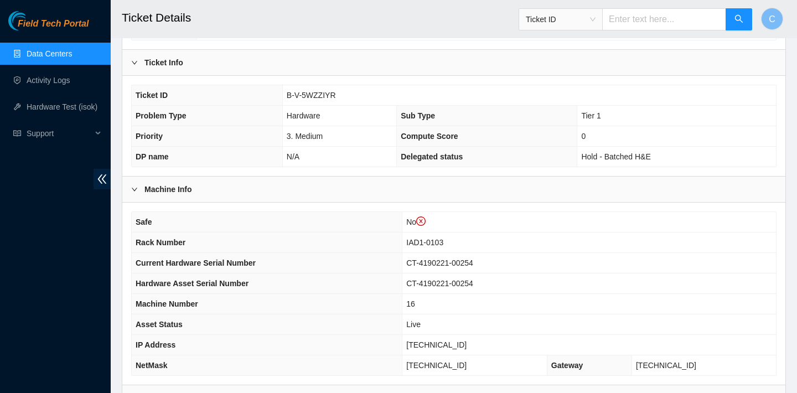
scroll to position [289, 0]
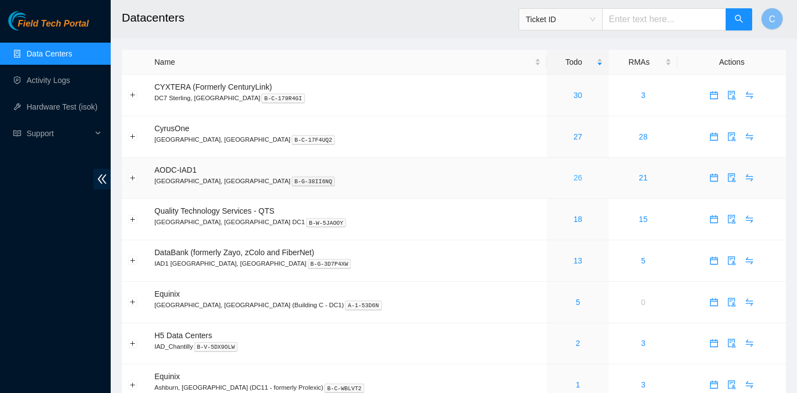
click at [573, 180] on link "26" at bounding box center [577, 177] width 9 height 9
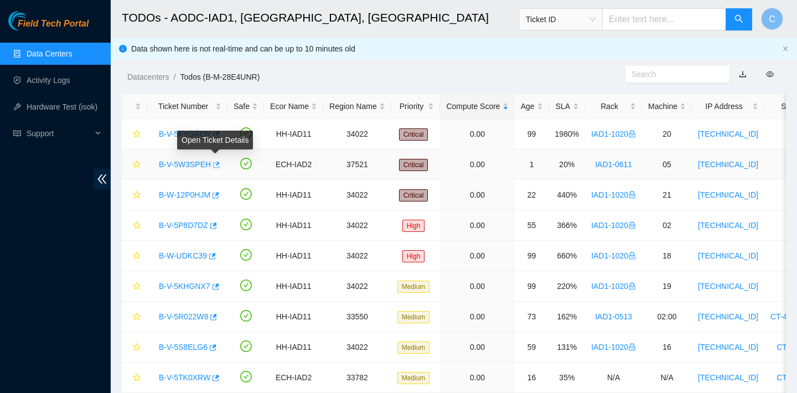
click at [219, 164] on icon "button" at bounding box center [215, 165] width 8 height 8
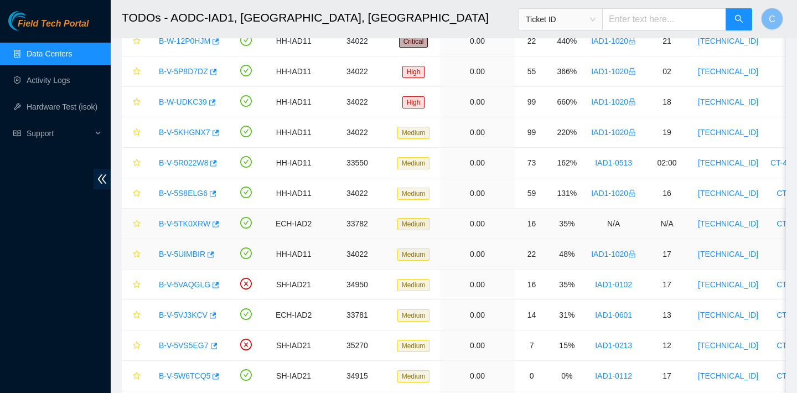
scroll to position [149, 0]
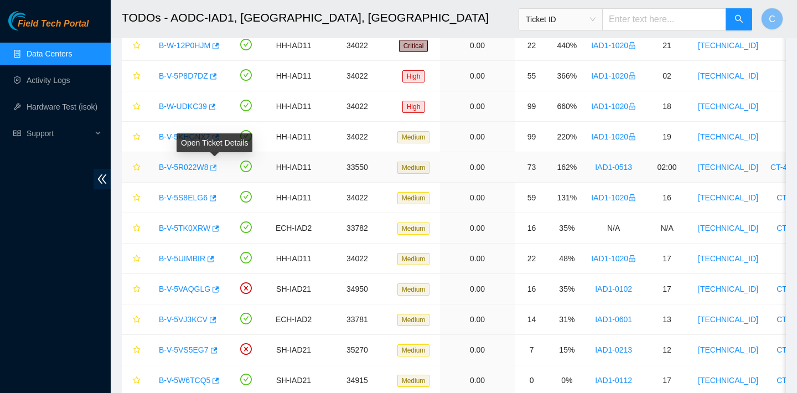
click at [217, 166] on icon "button" at bounding box center [214, 167] width 7 height 6
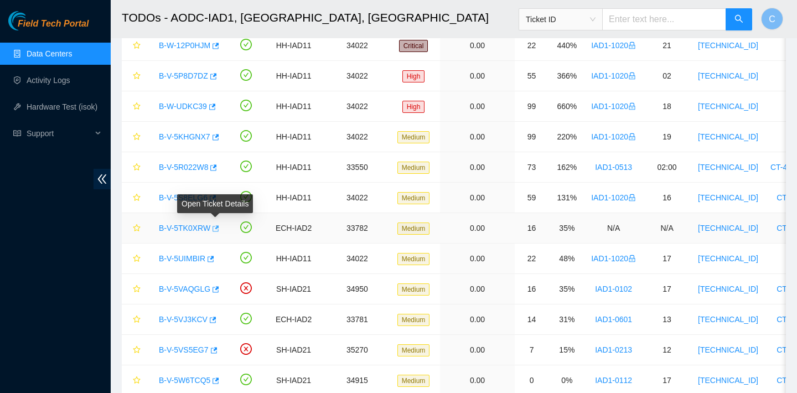
click at [216, 228] on icon "button" at bounding box center [215, 229] width 8 height 8
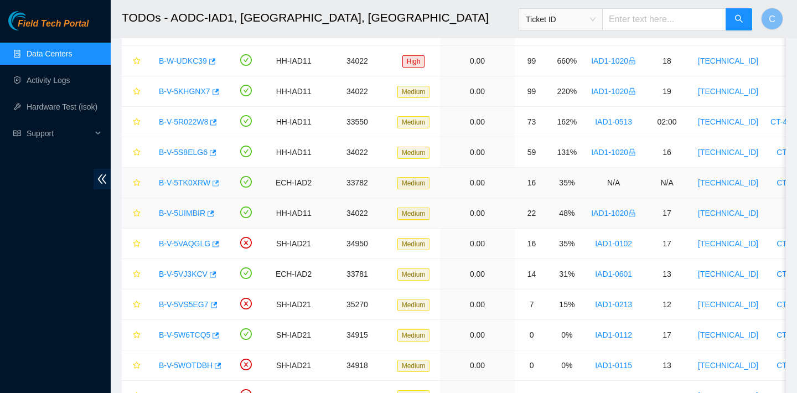
scroll to position [196, 0]
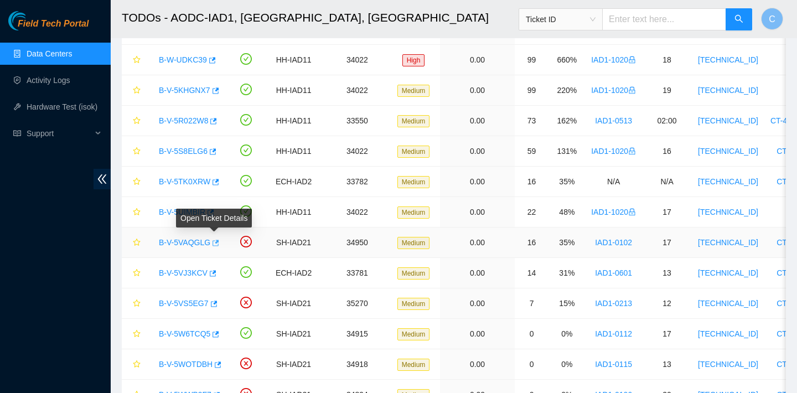
click at [217, 242] on icon "button" at bounding box center [215, 243] width 7 height 6
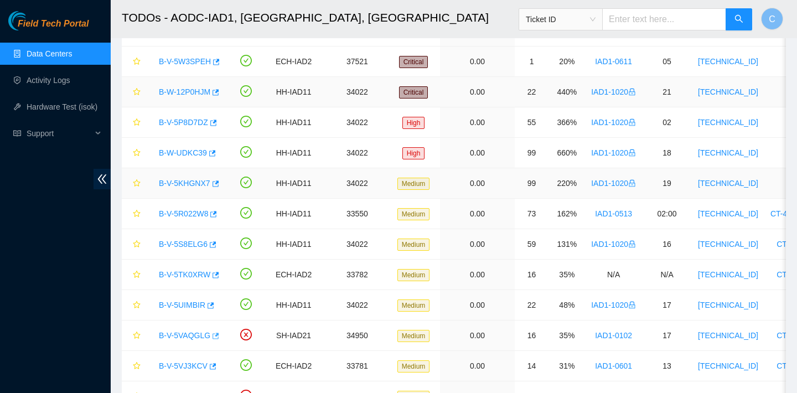
scroll to position [100, 0]
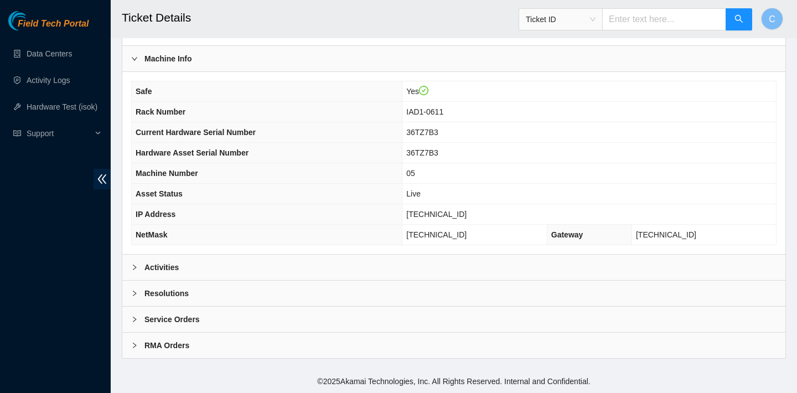
click at [318, 259] on div "Activities" at bounding box center [453, 266] width 663 height 25
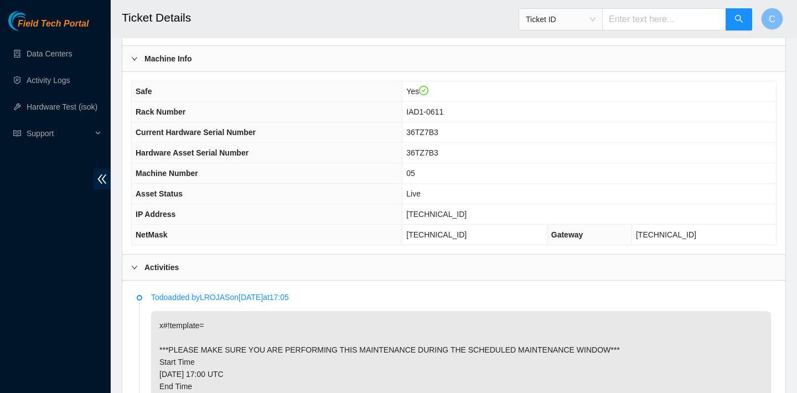
scroll to position [487, 0]
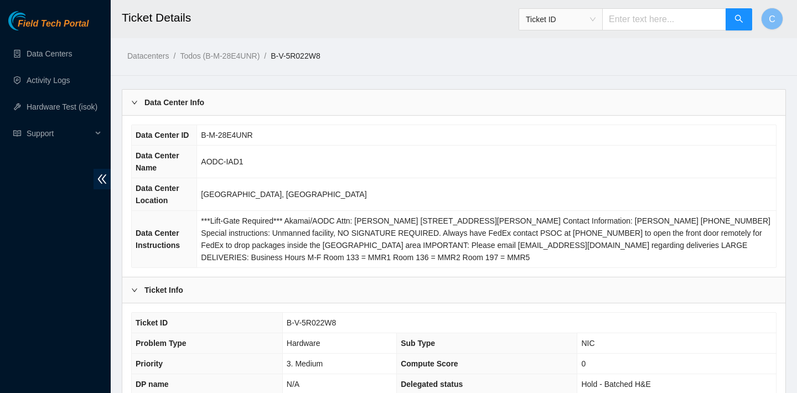
scroll to position [358, 0]
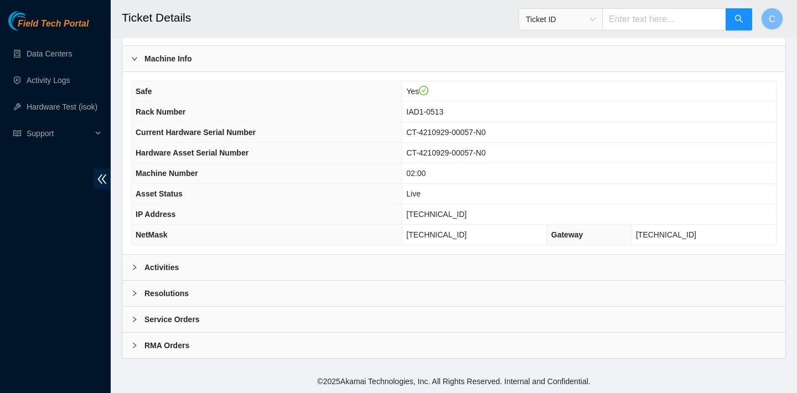
click at [311, 253] on div "Safe Yes Rack Number IAD1-0513 Current Hardware Serial Number CT-4210929-00057-…" at bounding box center [453, 163] width 663 height 182
click at [310, 266] on div "Activities" at bounding box center [453, 266] width 663 height 25
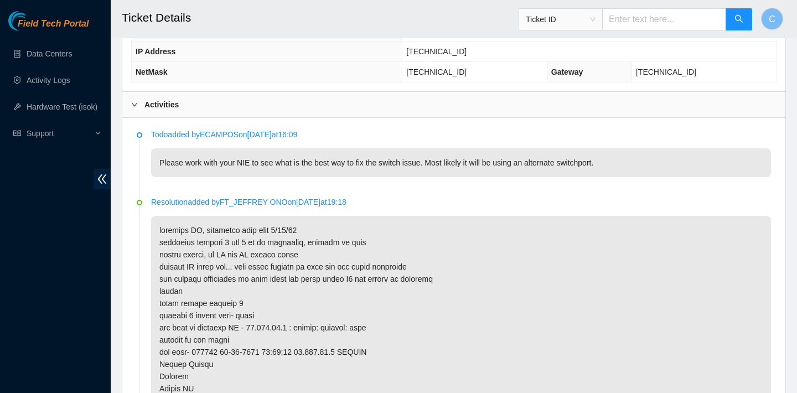
scroll to position [522, 0]
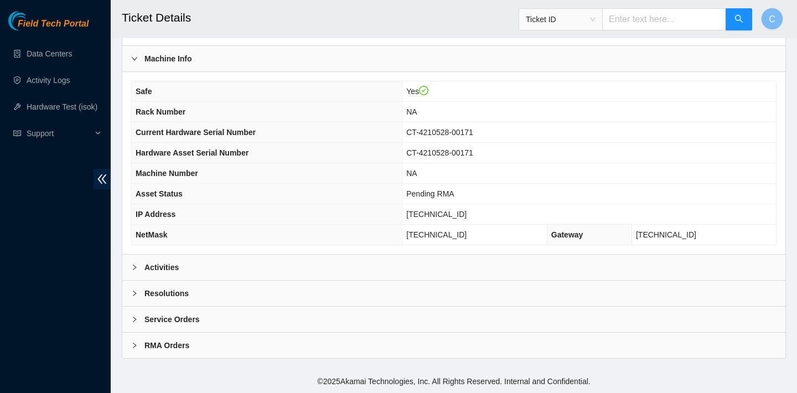
click at [286, 263] on div "Activities" at bounding box center [453, 266] width 663 height 25
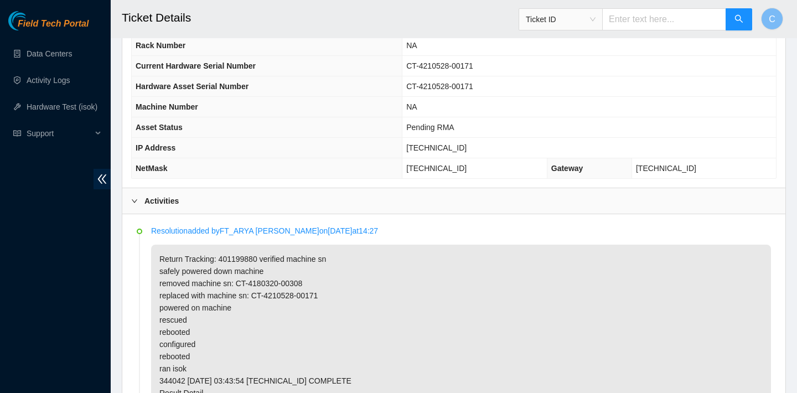
scroll to position [542, 0]
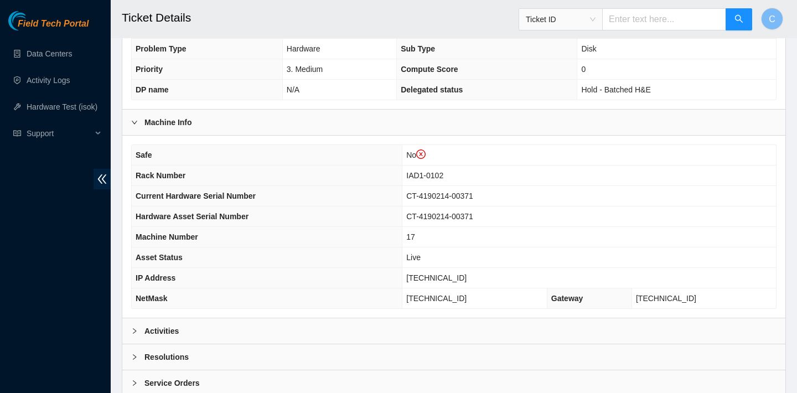
scroll to position [379, 0]
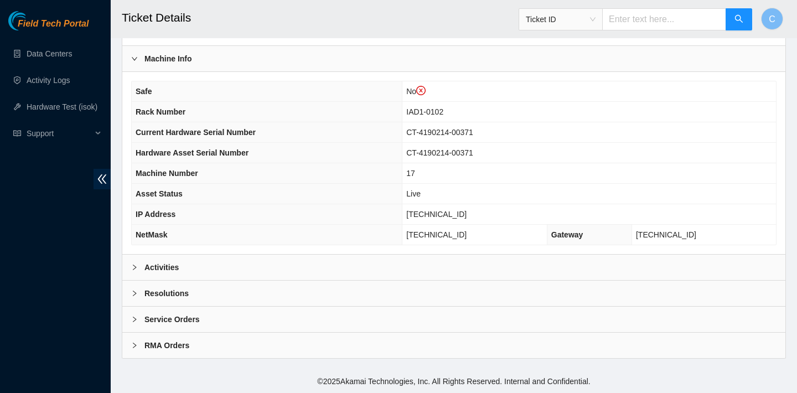
click at [393, 266] on div "Activities" at bounding box center [453, 266] width 663 height 25
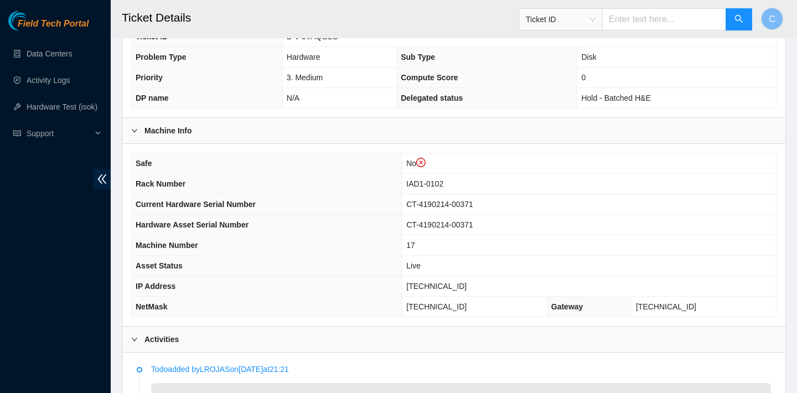
scroll to position [261, 0]
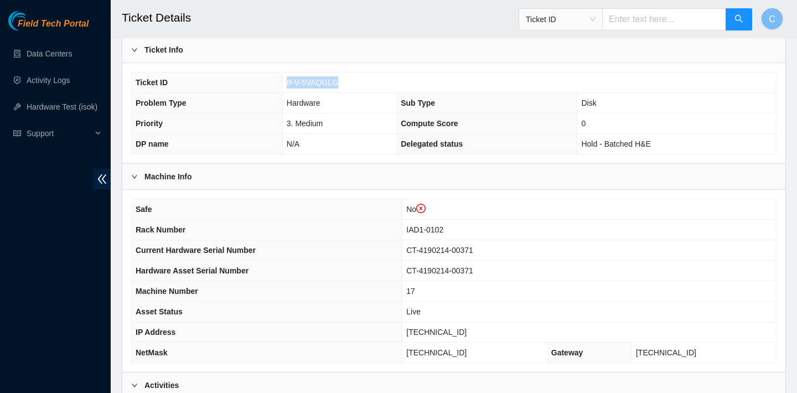
drag, startPoint x: 350, startPoint y: 79, endPoint x: 283, endPoint y: 79, distance: 66.4
click at [283, 79] on td "B-V-5VAQGLG" at bounding box center [528, 82] width 493 height 20
copy span "B-V-5VAQGLG"
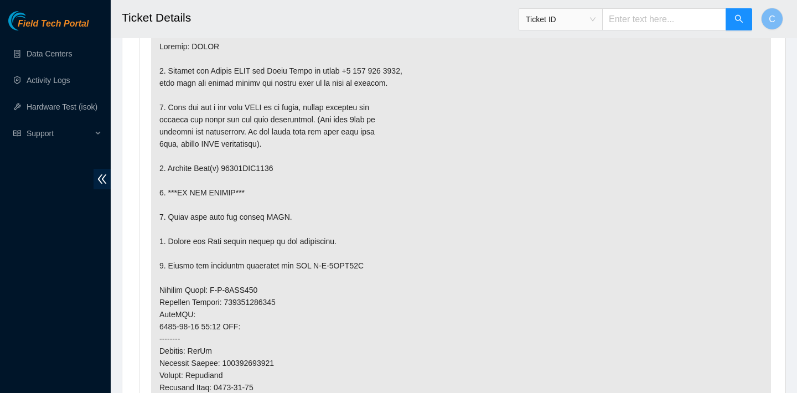
scroll to position [676, 0]
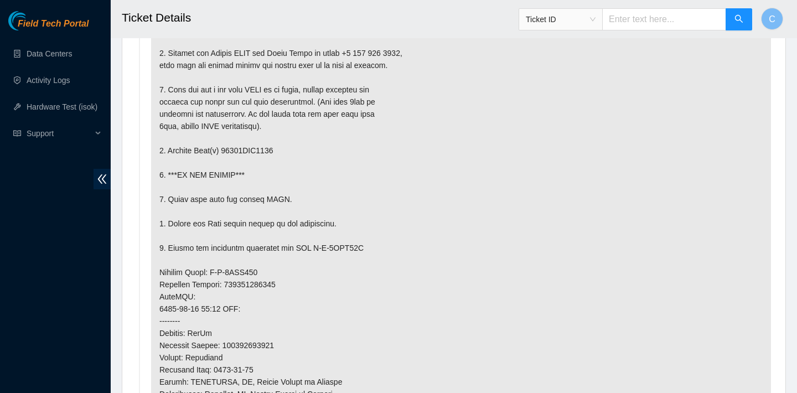
click at [671, 19] on input "text" at bounding box center [664, 19] width 124 height 22
click at [595, 18] on span "Ticket ID" at bounding box center [561, 19] width 70 height 17
type input "436470061921"
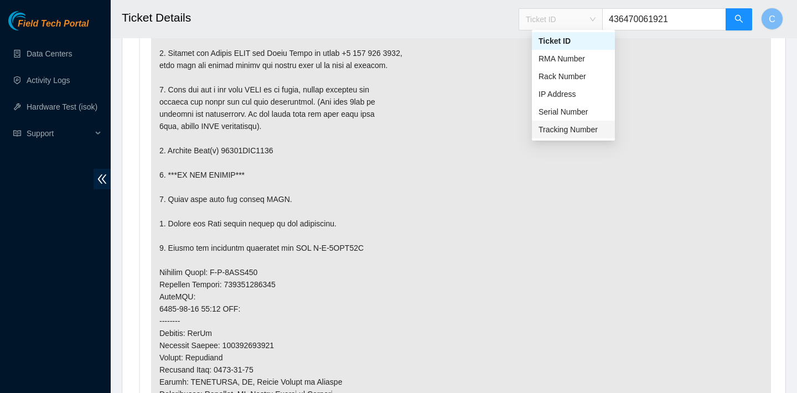
click at [579, 127] on div "Tracking Number" at bounding box center [573, 129] width 70 height 12
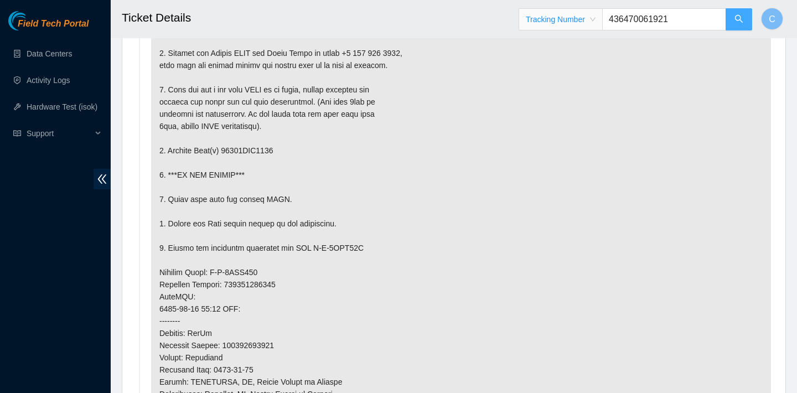
click at [735, 19] on icon "search" at bounding box center [738, 18] width 9 height 9
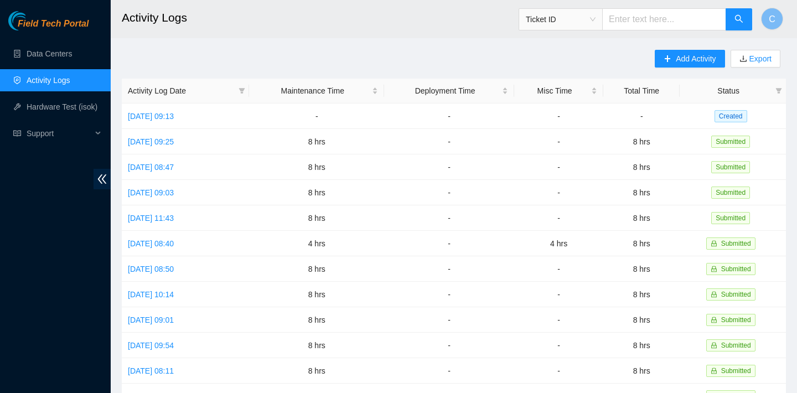
click at [657, 21] on input "text" at bounding box center [664, 19] width 124 height 22
click at [595, 21] on span "Ticket ID" at bounding box center [561, 19] width 70 height 17
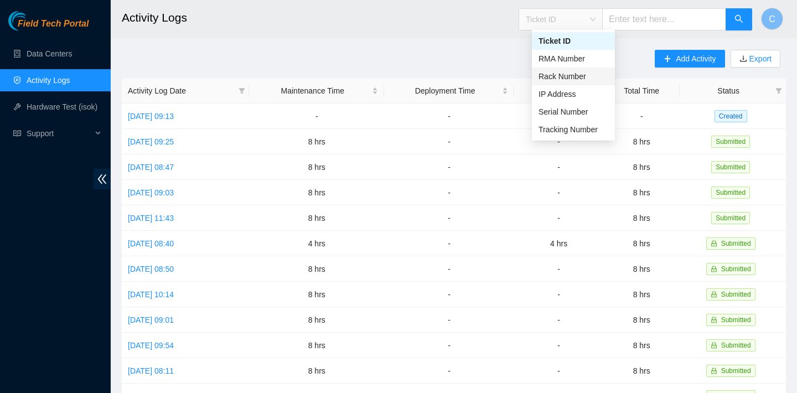
click at [586, 71] on div "Rack Number" at bounding box center [573, 76] width 70 height 12
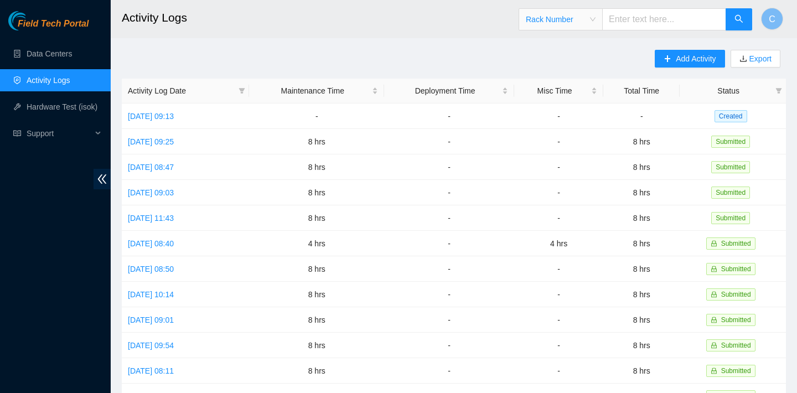
click at [643, 22] on input "text" at bounding box center [664, 19] width 124 height 22
paste input "IAD1-0405"
type input "IAD1-0405"
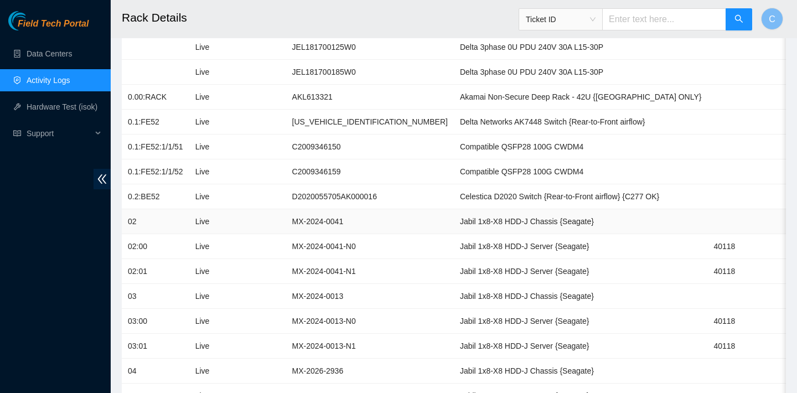
scroll to position [151, 0]
drag, startPoint x: 298, startPoint y: 221, endPoint x: 360, endPoint y: 221, distance: 62.0
click at [360, 221] on td "MX-2024-0041" at bounding box center [370, 221] width 168 height 25
copy td "MX-2024-0041"
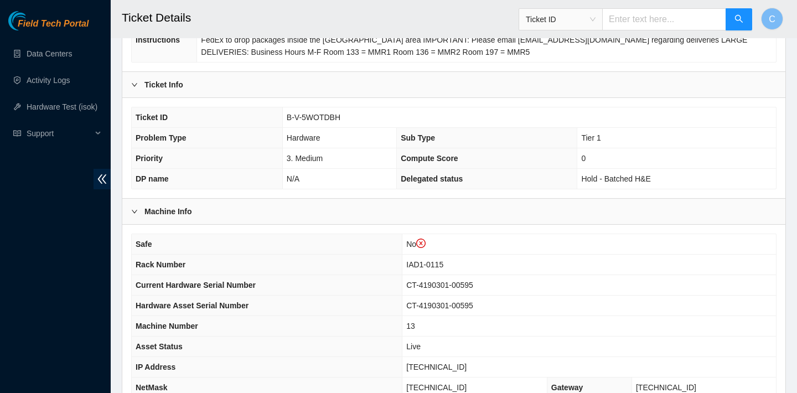
scroll to position [379, 0]
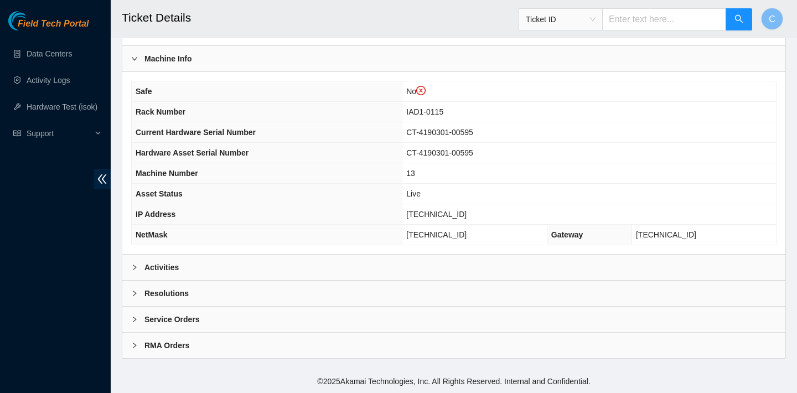
click at [554, 266] on div "Activities" at bounding box center [453, 266] width 663 height 25
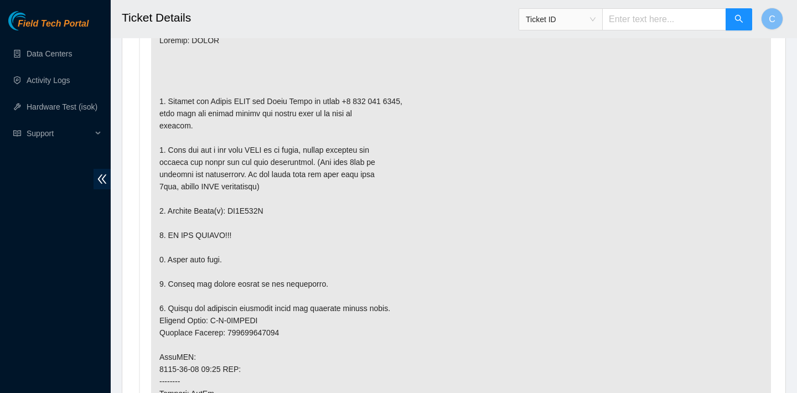
scroll to position [671, 0]
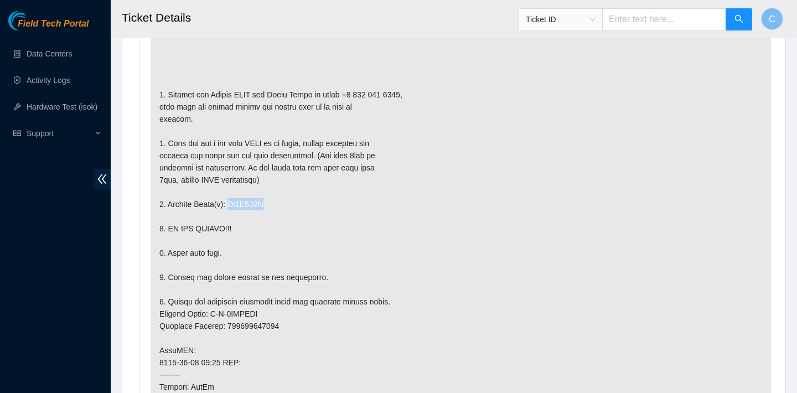
drag, startPoint x: 275, startPoint y: 200, endPoint x: 233, endPoint y: 201, distance: 42.1
click at [232, 201] on p at bounding box center [461, 337] width 620 height 637
copy p "ZC1A881A"
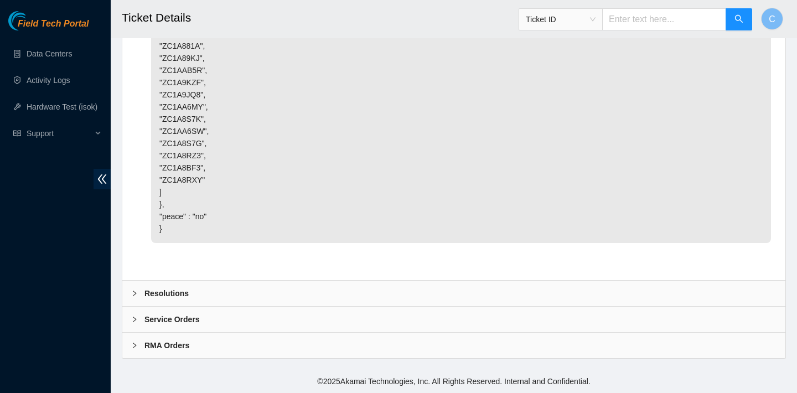
scroll to position [2528, 0]
click at [303, 287] on div "Resolutions" at bounding box center [453, 292] width 663 height 25
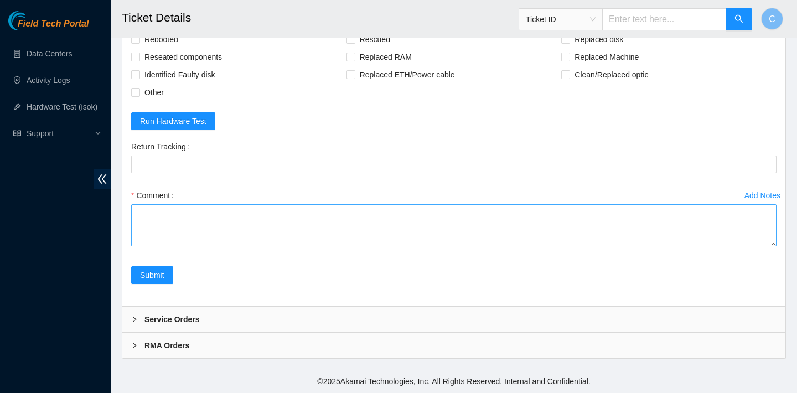
scroll to position [2755, 0]
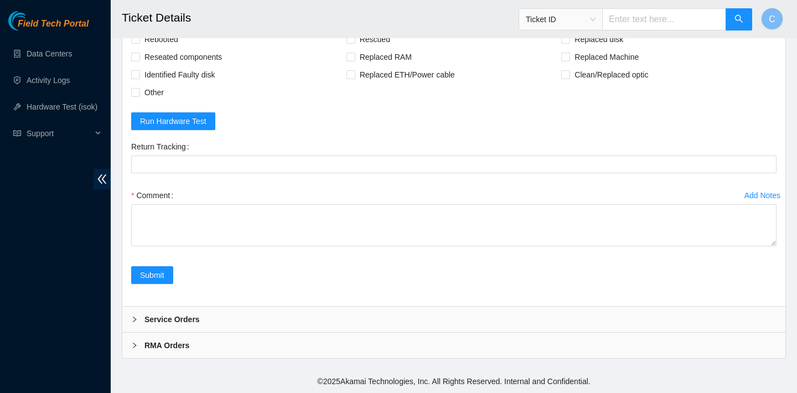
drag, startPoint x: 154, startPoint y: 100, endPoint x: 212, endPoint y: 91, distance: 59.3
click at [154, 48] on span "Rebooted" at bounding box center [161, 39] width 43 height 18
click at [139, 43] on input "Rebooted" at bounding box center [135, 39] width 8 height 8
checkbox input "true"
click at [610, 48] on span "Replaced disk" at bounding box center [599, 39] width 58 height 18
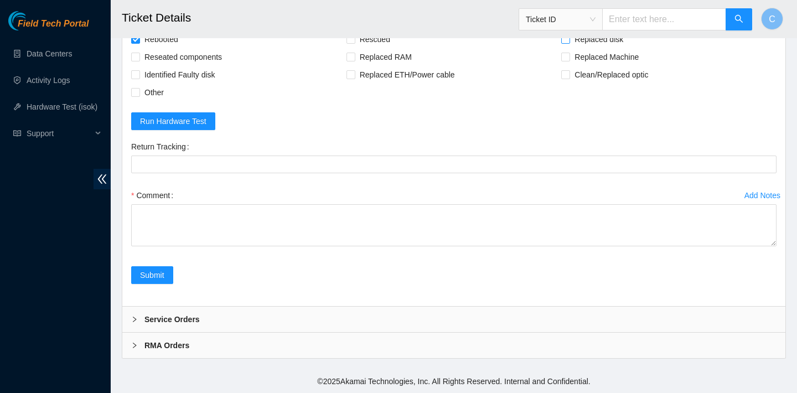
click at [569, 43] on input "Replaced disk" at bounding box center [565, 39] width 8 height 8
checkbox input "true"
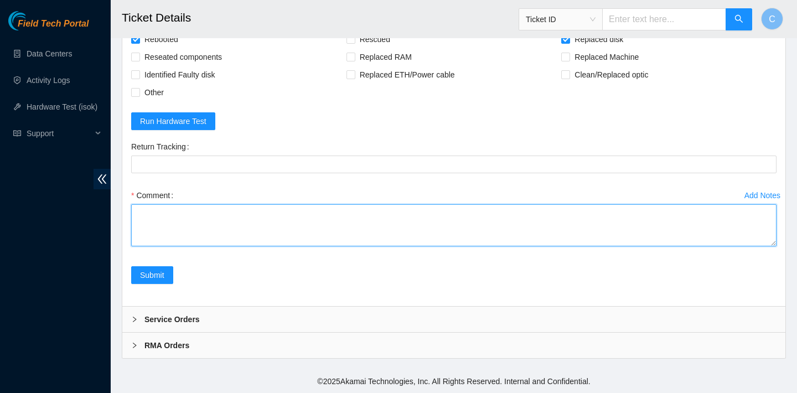
click at [393, 246] on textarea "Comment" at bounding box center [453, 225] width 645 height 42
paste textarea "ZC1A881A"
click at [314, 246] on textarea "verified SN replaced OLD disk ZC1A881A with NEW disk Z1z8NH5Q" at bounding box center [453, 225] width 645 height 42
click at [342, 246] on textarea "verified SN replaced OLD disk ZC1A881A with NEW disk Z1Z8NH5Q" at bounding box center [453, 225] width 645 height 42
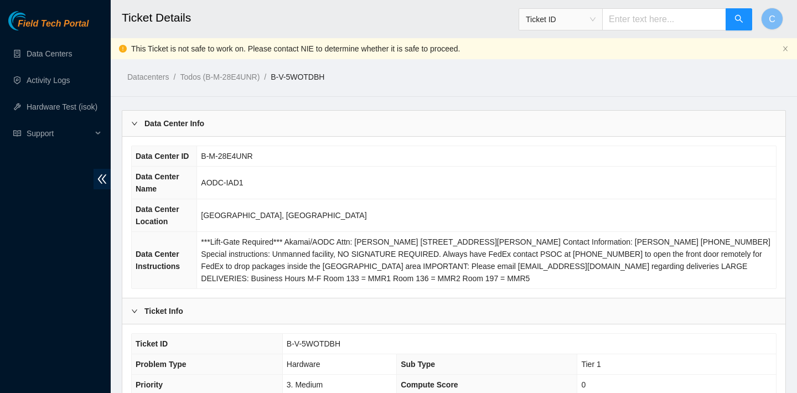
scroll to position [340, 0]
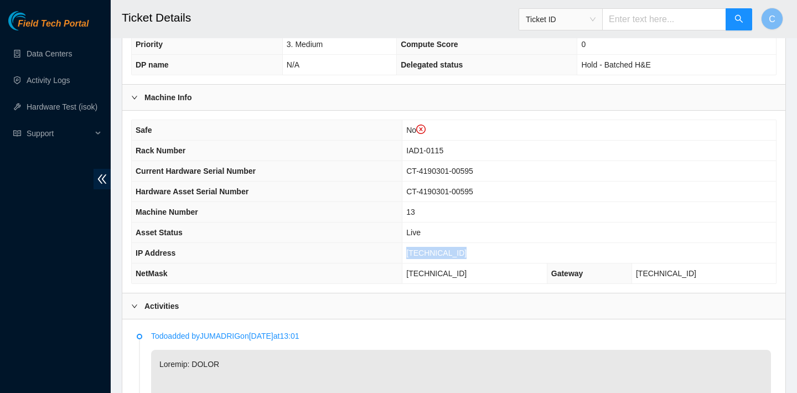
drag, startPoint x: 471, startPoint y: 251, endPoint x: 410, endPoint y: 250, distance: 61.4
click at [410, 250] on td "104.84.228.180" at bounding box center [588, 253] width 373 height 20
copy span "104.84.228.180"
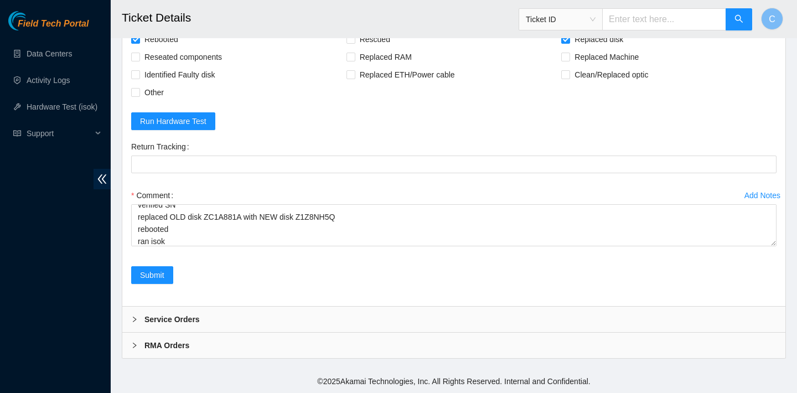
scroll to position [2775, 0]
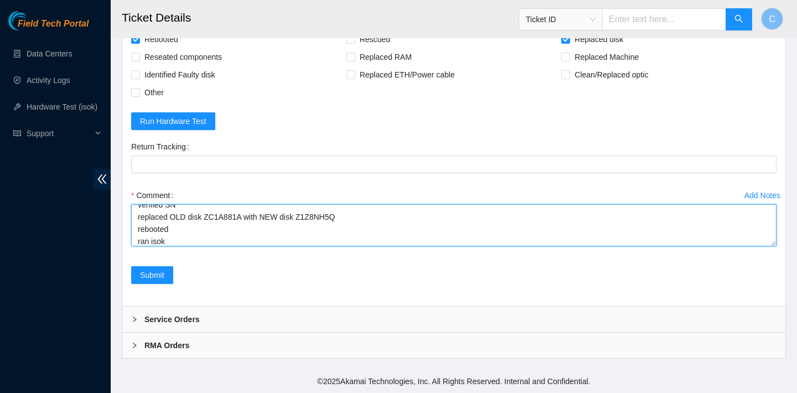
click at [219, 246] on textarea "verified SN replaced OLD disk ZC1A881A with NEW disk Z1Z8NH5Q rebooted ran isok" at bounding box center [453, 225] width 645 height 42
paste textarea "104.84.228.180 : passed: ok"
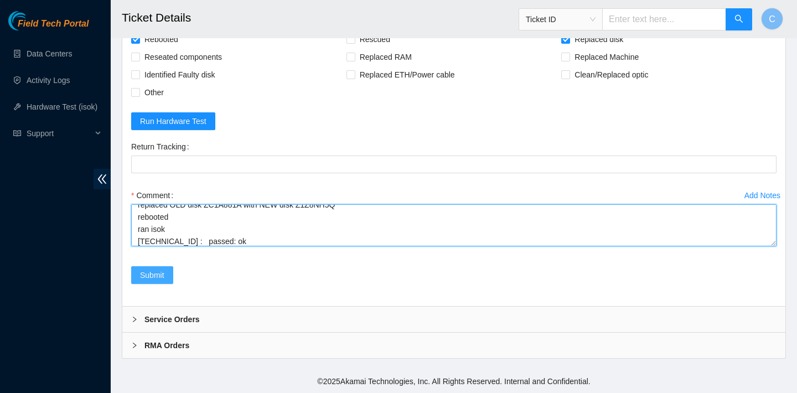
type textarea "verified SN replaced OLD disk ZC1A881A with NEW disk Z1Z8NH5Q rebooted ran isok…"
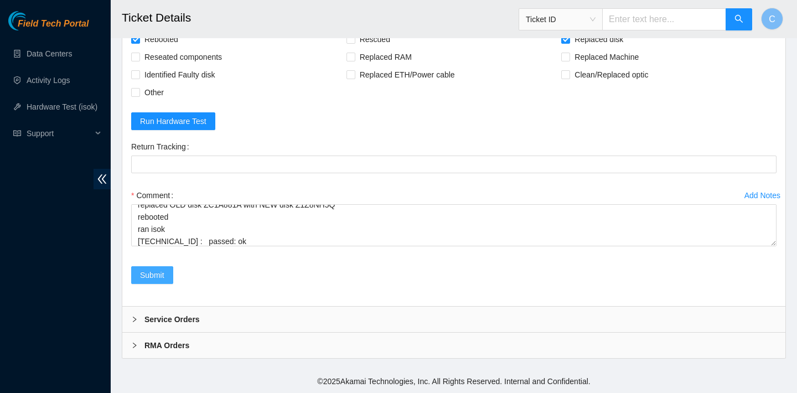
click at [146, 281] on span "Submit" at bounding box center [152, 275] width 24 height 12
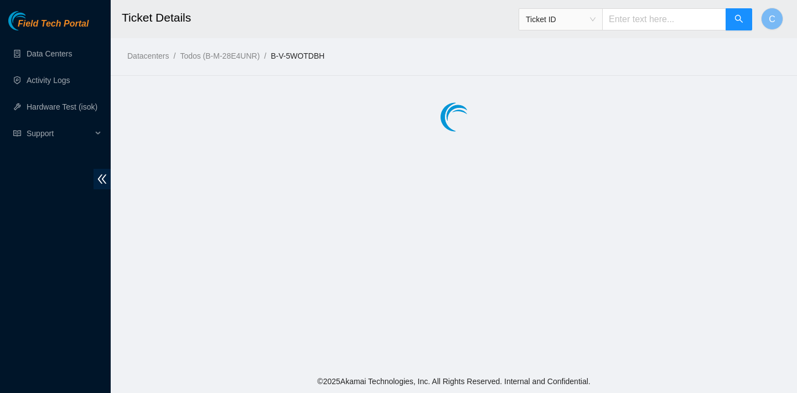
scroll to position [0, 0]
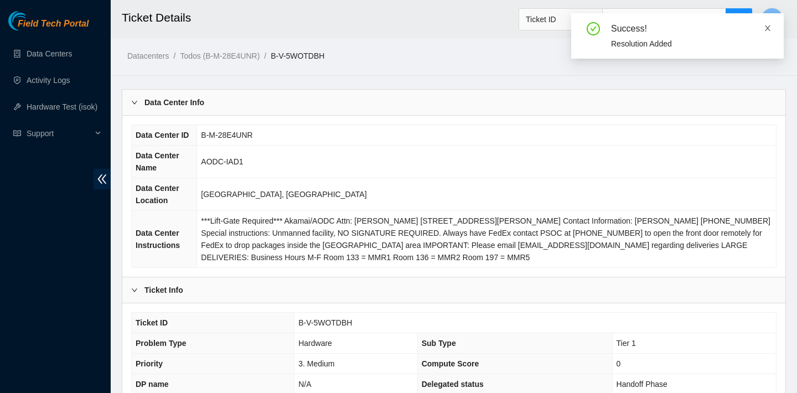
click at [770, 25] on icon "close" at bounding box center [767, 28] width 8 height 8
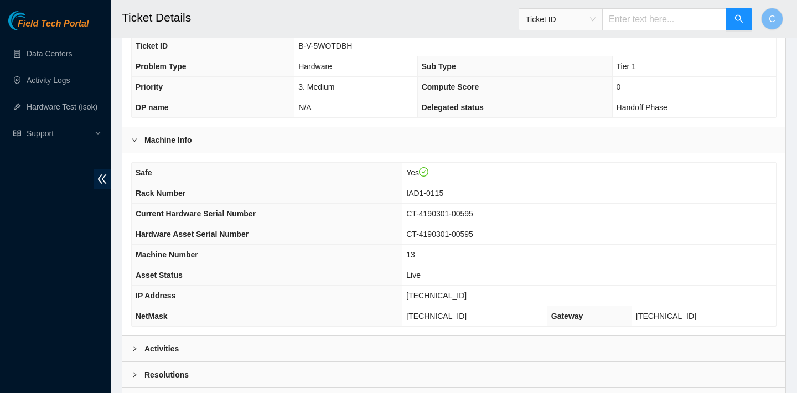
scroll to position [169, 0]
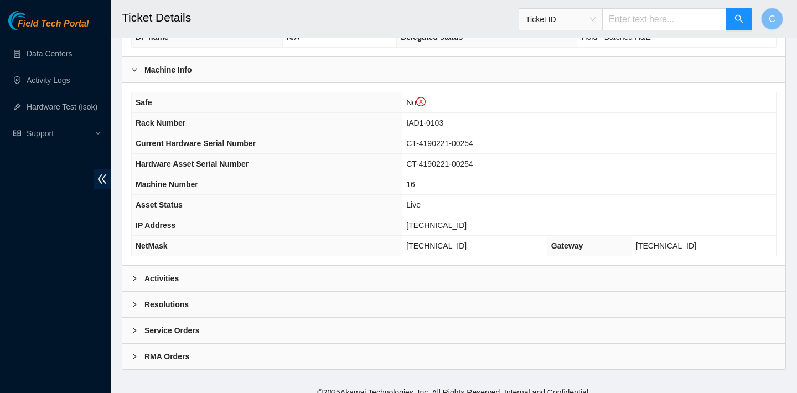
scroll to position [367, 0]
click at [603, 270] on div "Activities" at bounding box center [453, 279] width 663 height 25
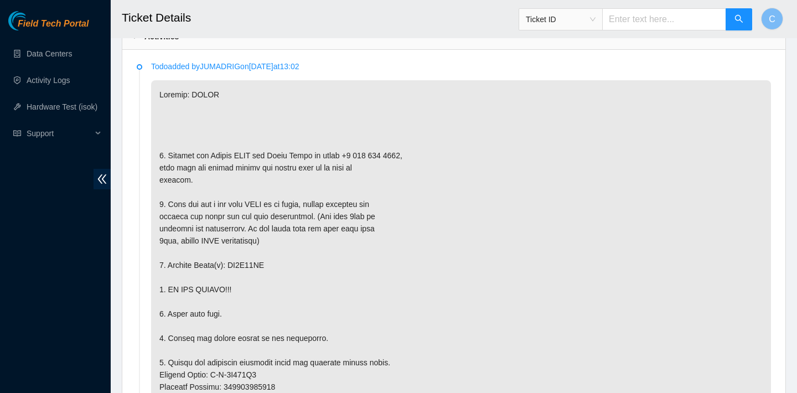
scroll to position [685, 0]
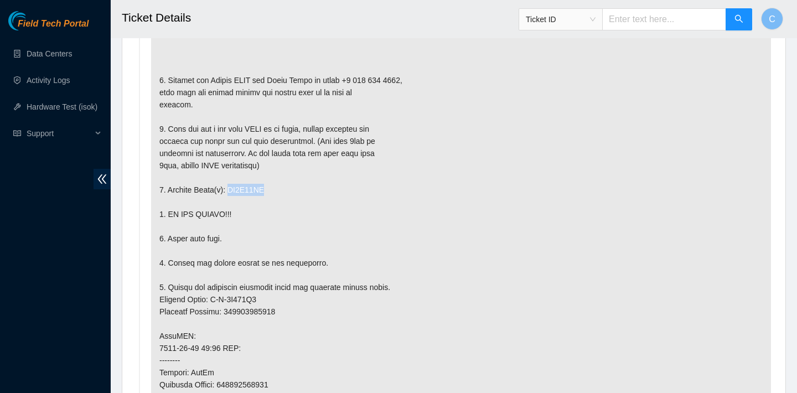
drag, startPoint x: 272, startPoint y: 190, endPoint x: 233, endPoint y: 190, distance: 39.3
click at [233, 190] on p at bounding box center [461, 323] width 620 height 637
copy p "ZC1A84AA"
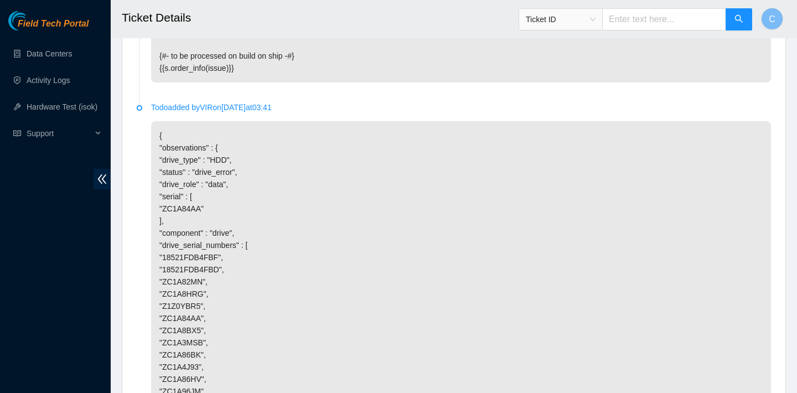
scroll to position [2528, 0]
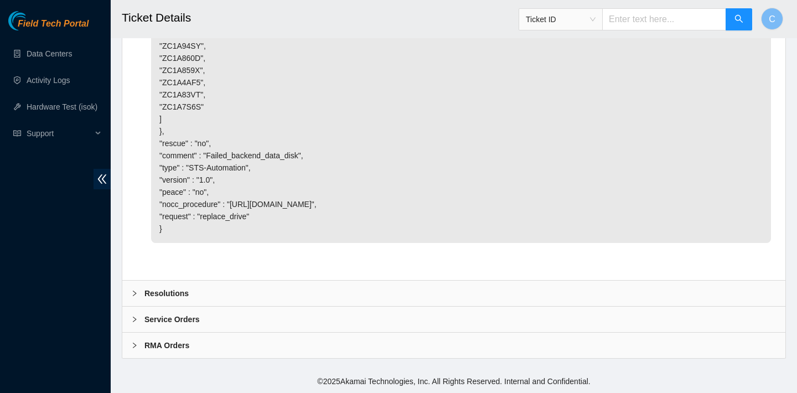
click at [202, 294] on div "Resolutions" at bounding box center [453, 292] width 663 height 25
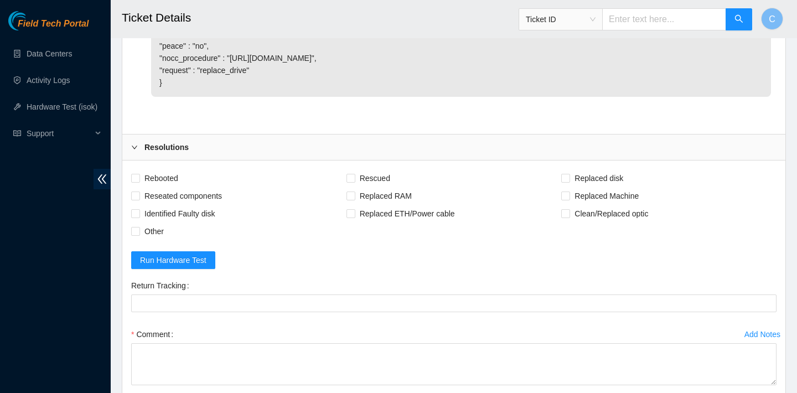
scroll to position [2661, 0]
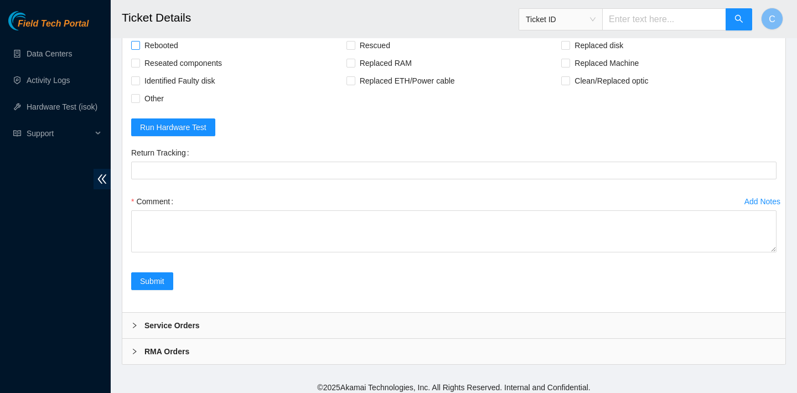
click at [173, 54] on span "Rebooted" at bounding box center [161, 46] width 43 height 18
click at [139, 49] on input "Rebooted" at bounding box center [135, 45] width 8 height 8
checkbox input "true"
click at [591, 54] on span "Replaced disk" at bounding box center [599, 46] width 58 height 18
click at [569, 49] on input "Replaced disk" at bounding box center [565, 45] width 8 height 8
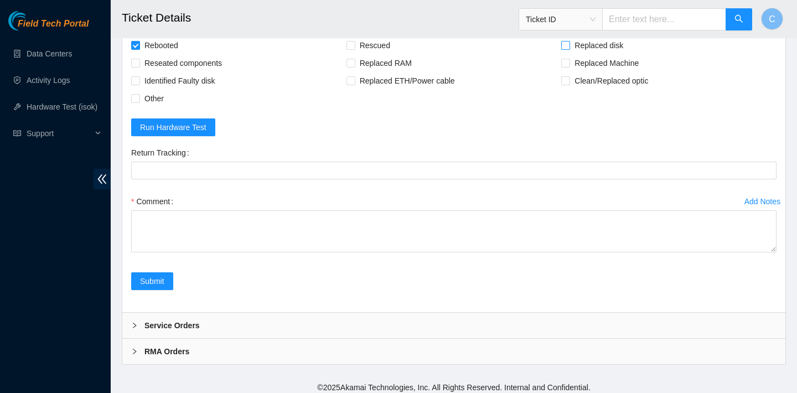
checkbox input "true"
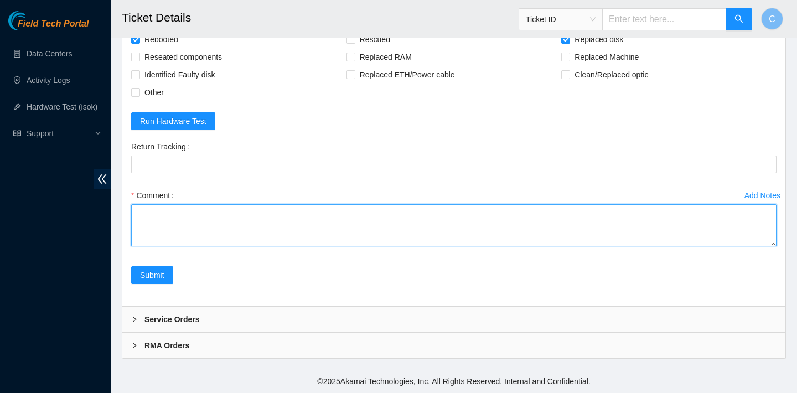
click at [438, 231] on textarea "Comment" at bounding box center [453, 225] width 645 height 42
paste textarea "ZC1A84AA"
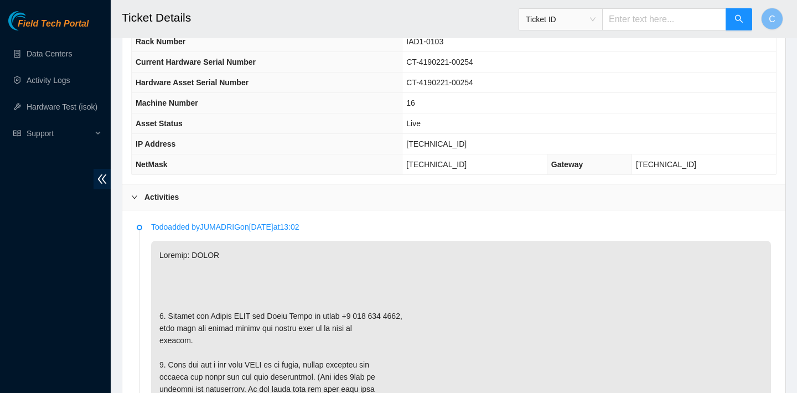
scroll to position [413, 0]
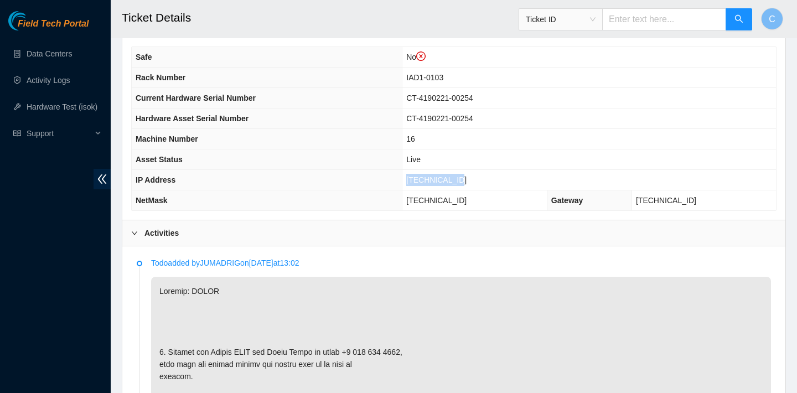
drag, startPoint x: 478, startPoint y: 175, endPoint x: 419, endPoint y: 175, distance: 59.2
click at [419, 175] on td "[TECHNICAL_ID]" at bounding box center [588, 180] width 373 height 20
copy span "[TECHNICAL_ID]"
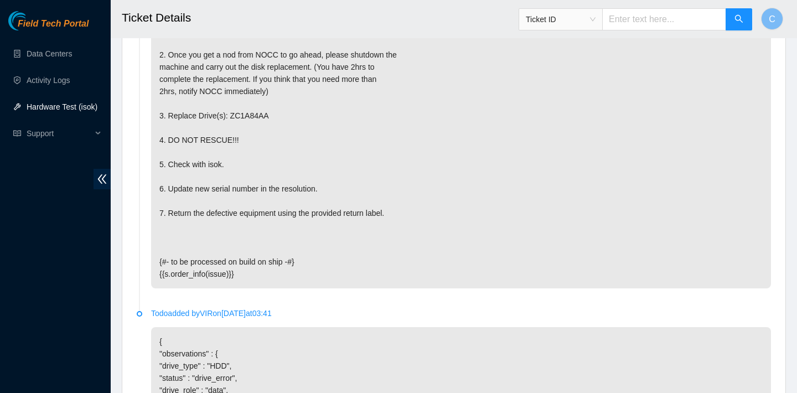
scroll to position [2813, 0]
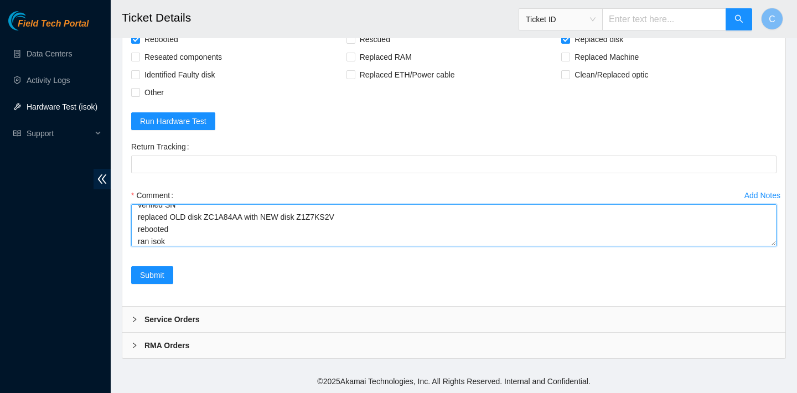
click at [195, 236] on textarea "verified SN replaced OLD disk ZC1A84AA with NEW disk Z1Z7KS2V rebooted ran isok" at bounding box center [453, 225] width 645 height 42
paste textarea "[TECHNICAL_ID] : passed: ok"
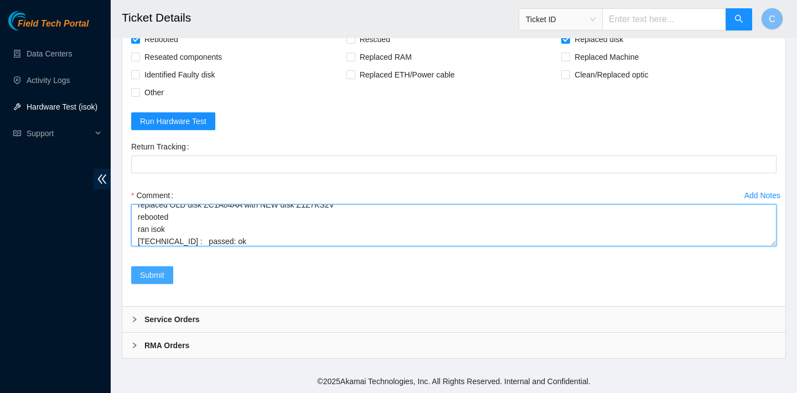
type textarea "verified SN replaced OLD disk ZC1A84AA with NEW disk Z1Z7KS2V rebooted ran isok…"
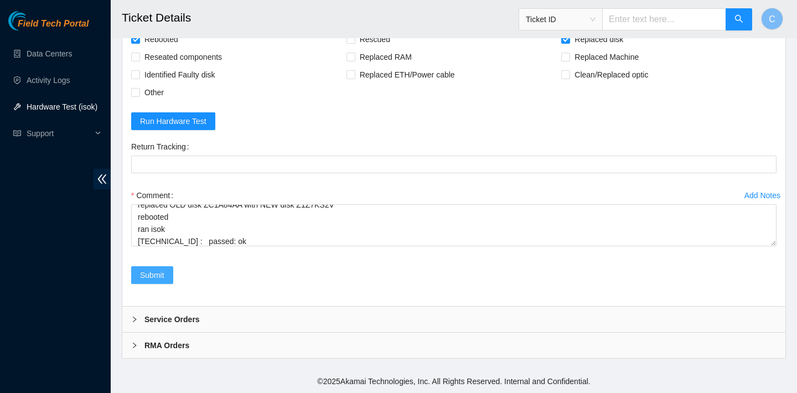
click at [154, 277] on span "Submit" at bounding box center [152, 275] width 24 height 12
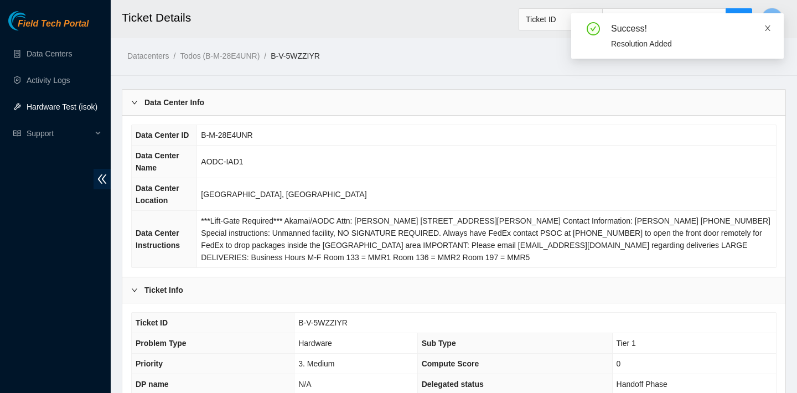
click at [768, 29] on icon "close" at bounding box center [768, 28] width 6 height 6
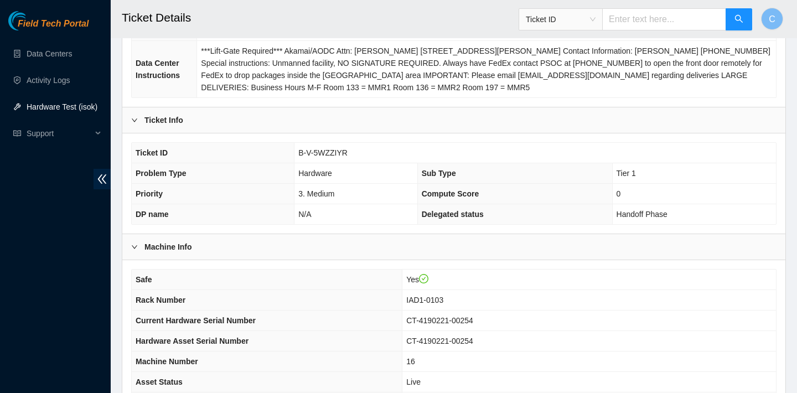
scroll to position [321, 0]
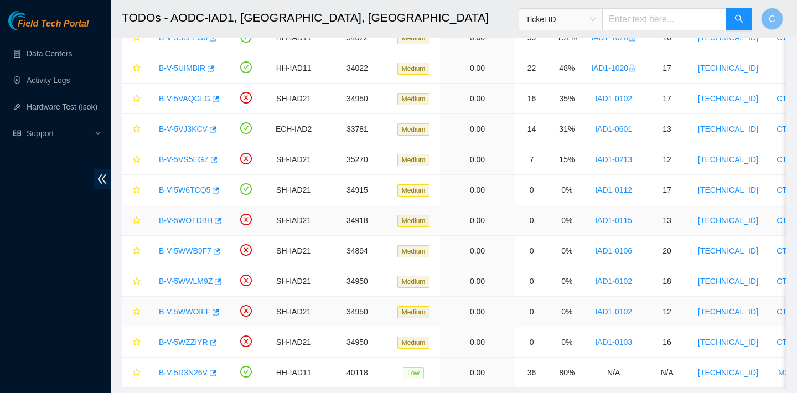
scroll to position [310, 0]
click at [219, 189] on icon "button" at bounding box center [215, 189] width 7 height 6
click at [214, 127] on icon "button" at bounding box center [212, 129] width 8 height 8
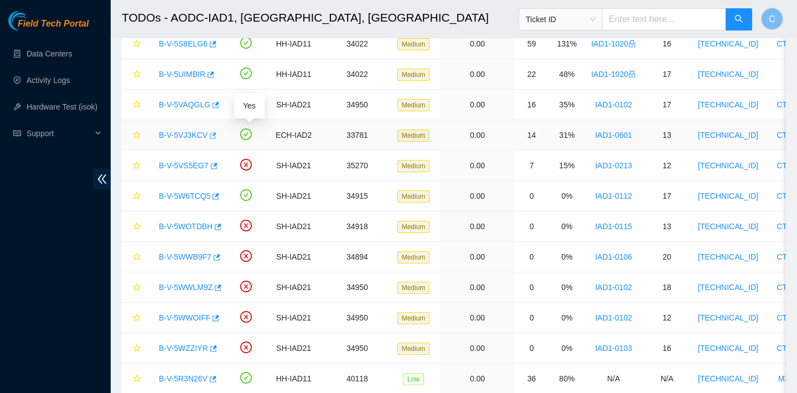
scroll to position [302, 0]
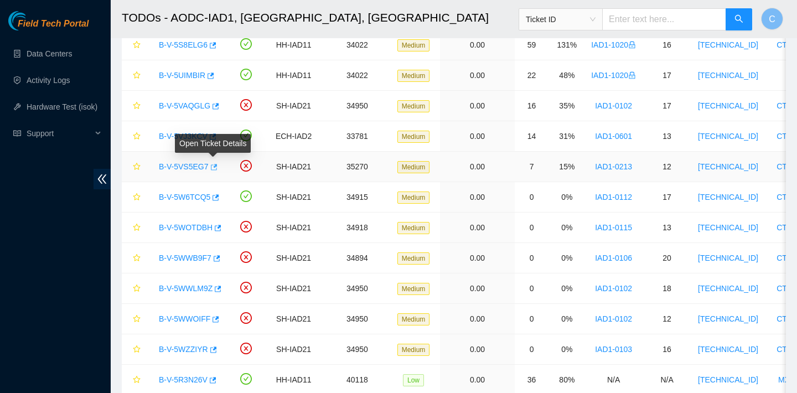
click at [214, 172] on button "button" at bounding box center [213, 167] width 9 height 18
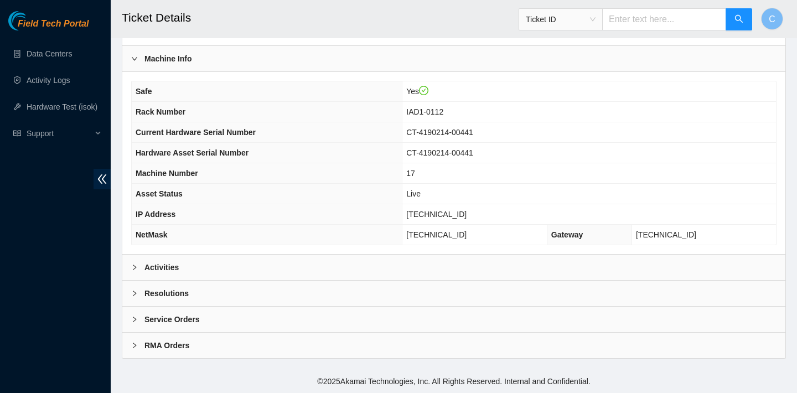
click at [315, 262] on div "Activities" at bounding box center [453, 266] width 663 height 25
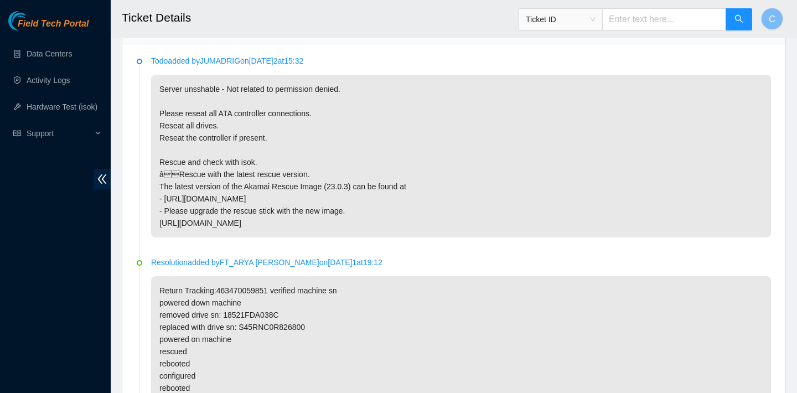
scroll to position [551, 0]
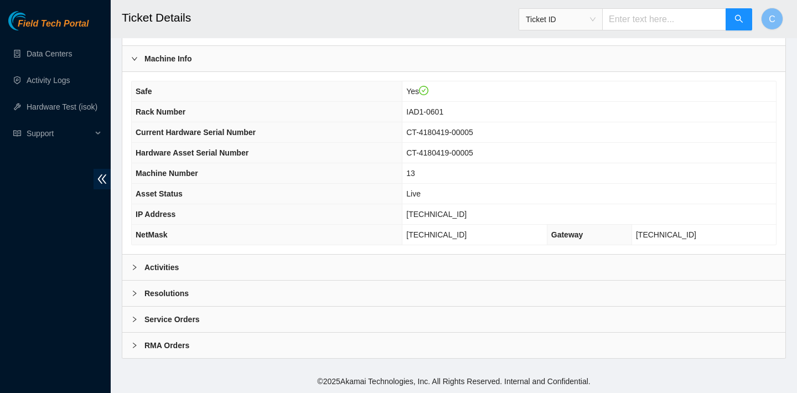
click at [309, 260] on div "Activities" at bounding box center [453, 266] width 663 height 25
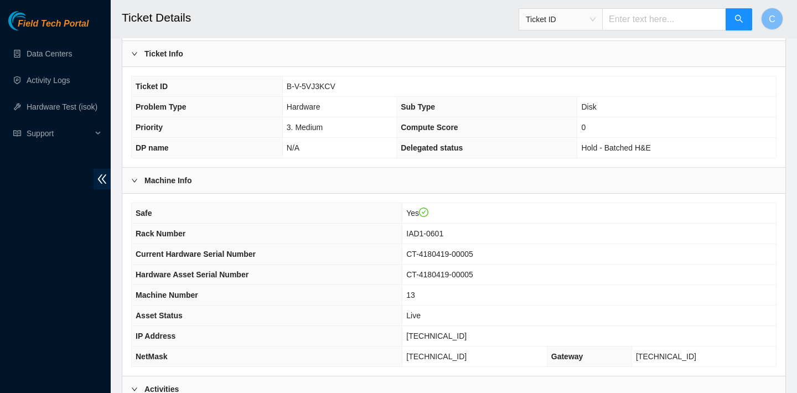
scroll to position [193, 0]
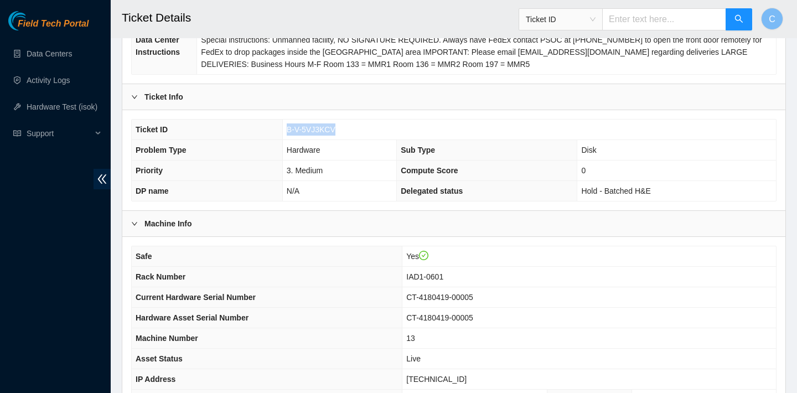
drag, startPoint x: 342, startPoint y: 133, endPoint x: 283, endPoint y: 132, distance: 59.8
click at [283, 132] on td "B-V-5VJ3KCV" at bounding box center [528, 130] width 493 height 20
copy span "B-V-5VJ3KCV"
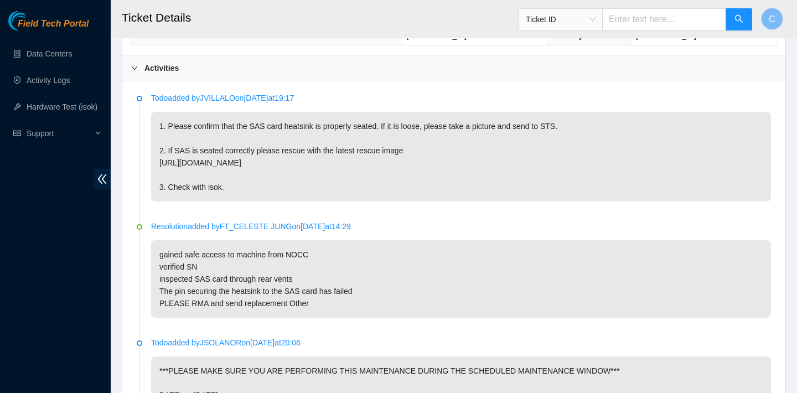
scroll to position [556, 0]
drag, startPoint x: 255, startPoint y: 148, endPoint x: 287, endPoint y: 151, distance: 31.7
click at [287, 151] on p "1. Please confirm that the SAS card heatsink is properly seated. If it is loose…" at bounding box center [461, 158] width 620 height 90
click at [246, 319] on p "gained safe access to machine from NOCC verified SN inspected SAS card through …" at bounding box center [461, 279] width 620 height 77
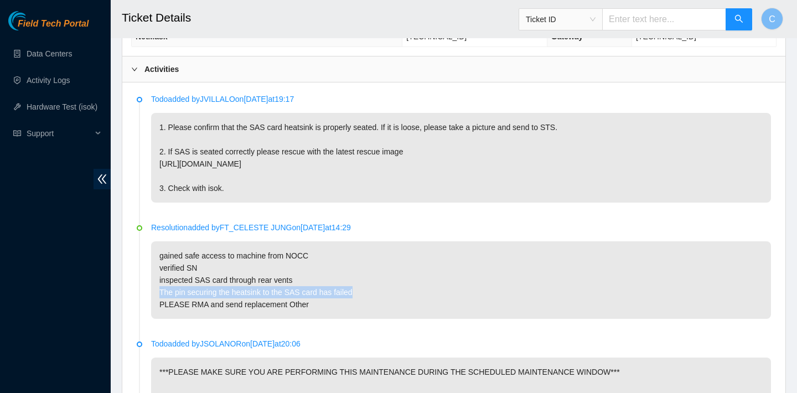
drag, startPoint x: 159, startPoint y: 315, endPoint x: 358, endPoint y: 321, distance: 198.7
click at [358, 319] on p "gained safe access to machine from NOCC verified SN inspected SAS card through …" at bounding box center [461, 279] width 620 height 77
copy p "The pin securing the heatsink to the SAS card has failed"
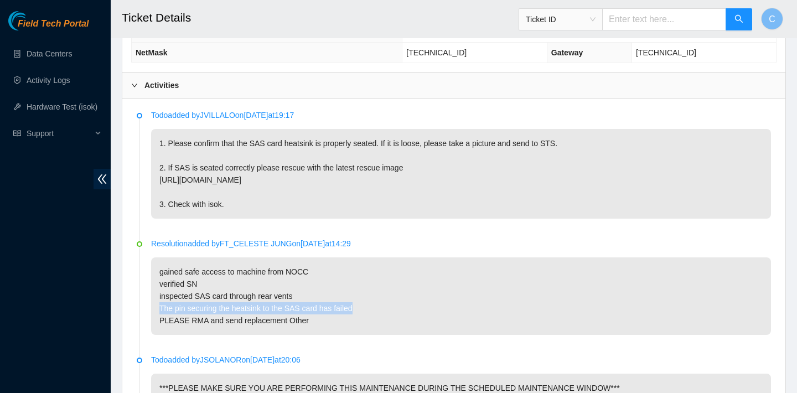
scroll to position [544, 0]
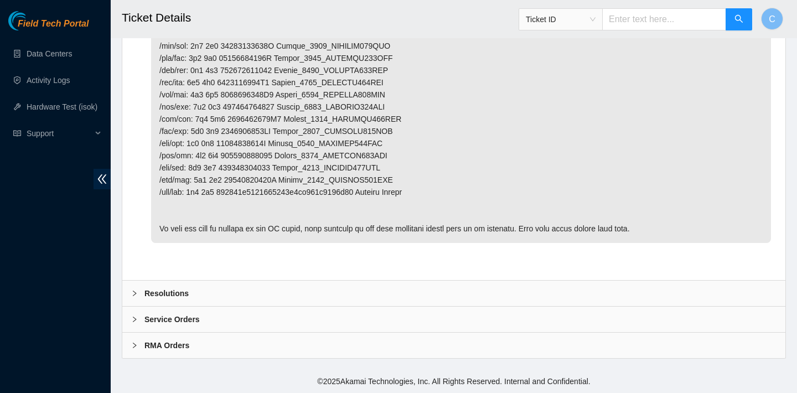
click at [285, 290] on div "Resolutions" at bounding box center [453, 292] width 663 height 25
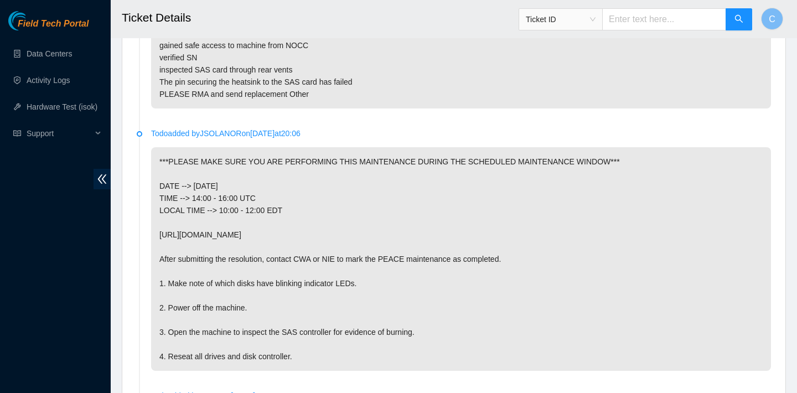
scroll to position [694, 0]
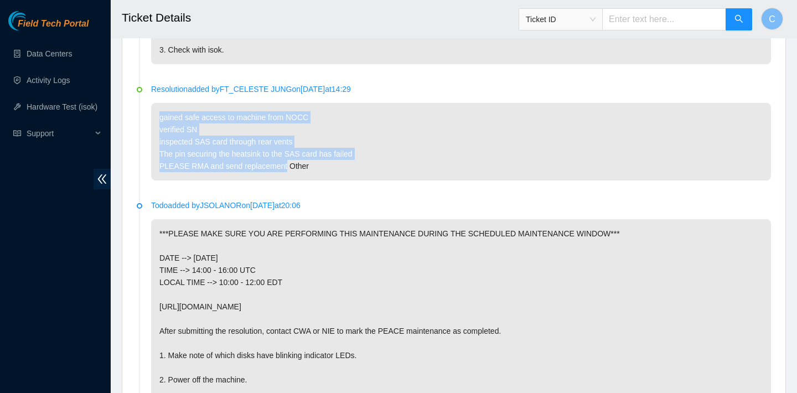
drag, startPoint x: 159, startPoint y: 143, endPoint x: 288, endPoint y: 185, distance: 135.1
click at [288, 180] on p "gained safe access to machine from NOCC verified SN inspected SAS card through …" at bounding box center [461, 141] width 620 height 77
copy p "gained safe access to machine from NOCC verified SN inspected SAS card through …"
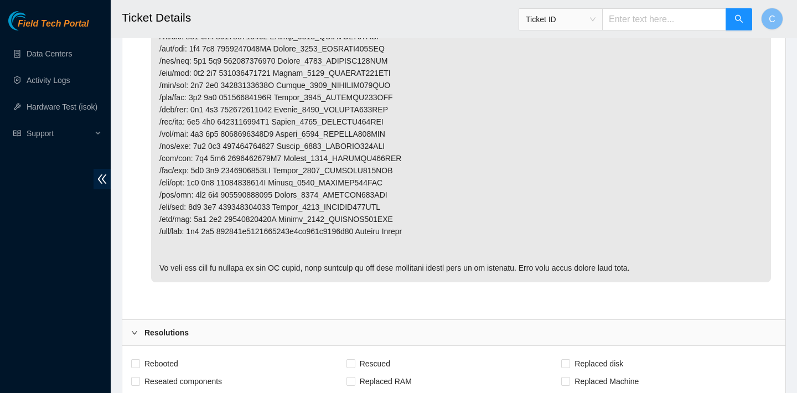
scroll to position [1874, 0]
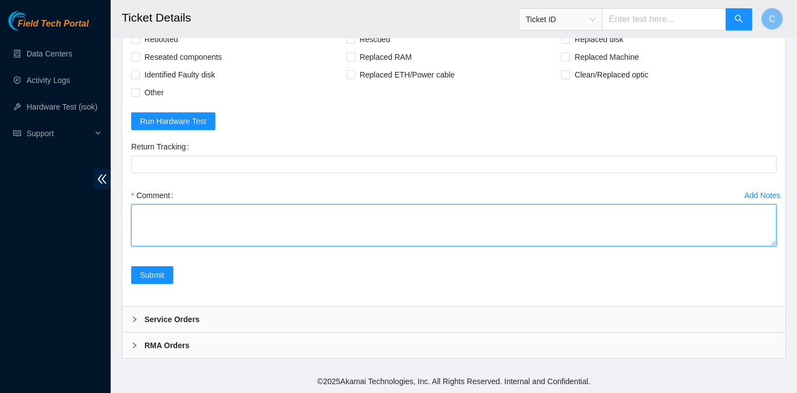
click at [252, 226] on textarea "Comment" at bounding box center [453, 225] width 645 height 42
paste textarea "gained safe access to machine from NOCC verified SN inspected SAS card through …"
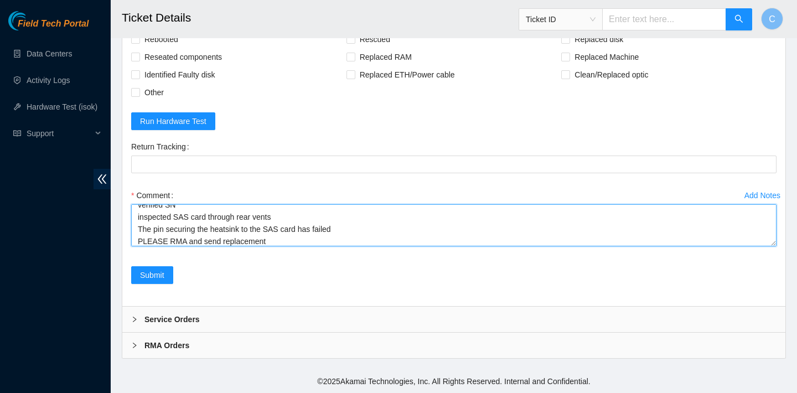
click at [137, 236] on textarea "gained safe access to machine from NOCC verified SN inspected SAS card through …" at bounding box center [453, 225] width 645 height 42
click at [146, 231] on textarea "gained safe access to machine from NOCC verified SN inspected SAS card through …" at bounding box center [453, 225] width 645 height 42
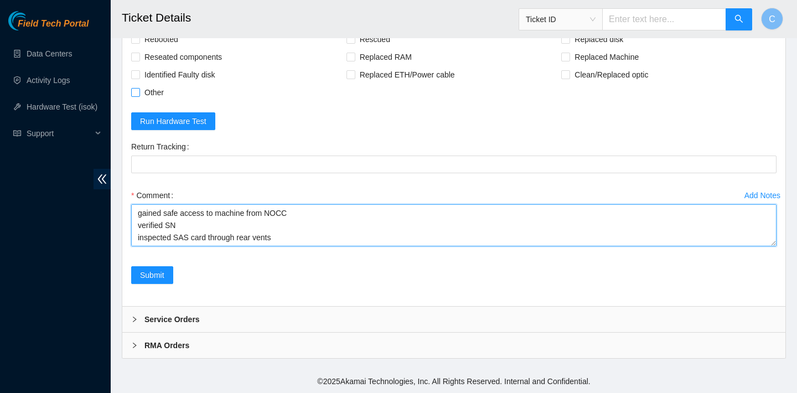
type textarea "gained safe access to machine from NOCC verified SN inspected SAS card through …"
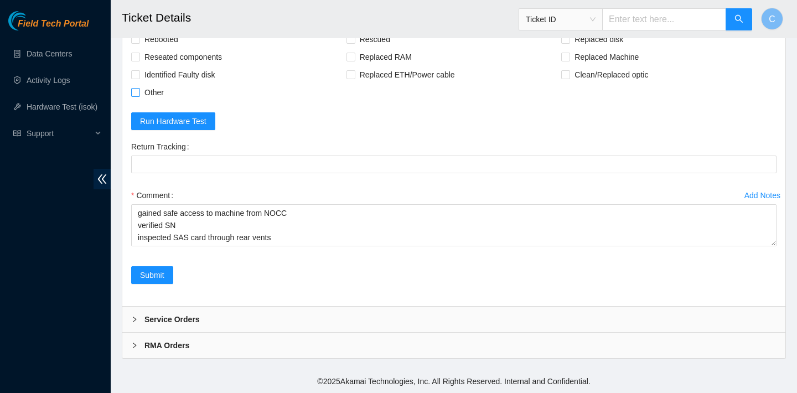
click at [157, 90] on span "Other" at bounding box center [154, 93] width 28 height 18
click at [139, 90] on input "Other" at bounding box center [135, 92] width 8 height 8
checkbox input "true"
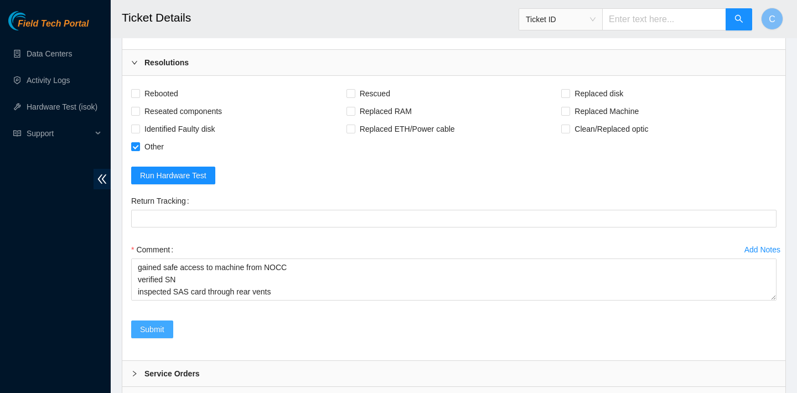
click at [160, 335] on span "Submit" at bounding box center [152, 329] width 24 height 12
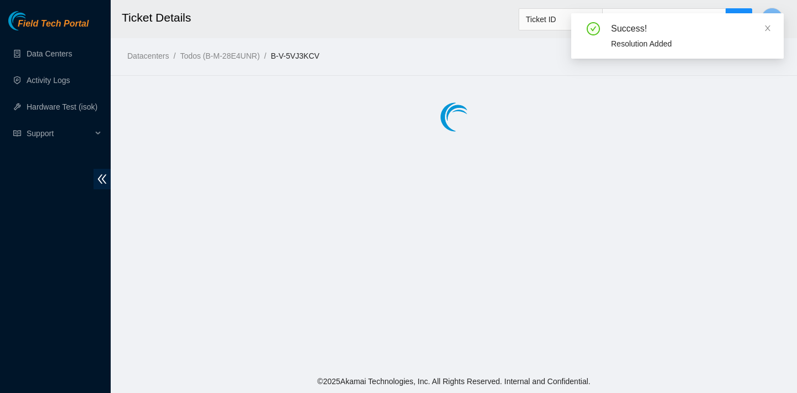
scroll to position [0, 0]
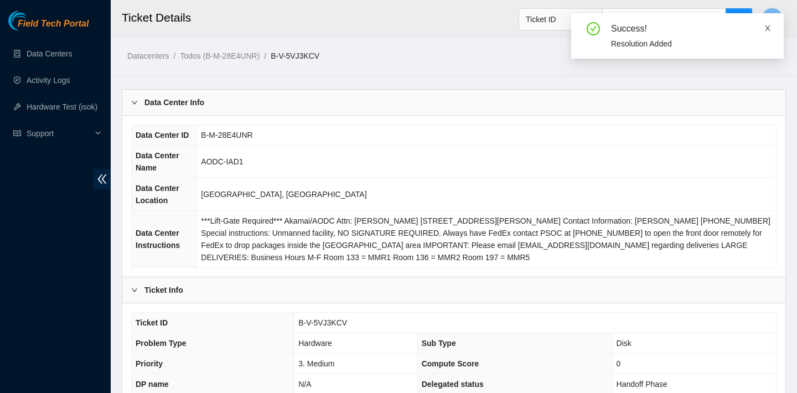
click at [770, 29] on icon "close" at bounding box center [767, 28] width 8 height 8
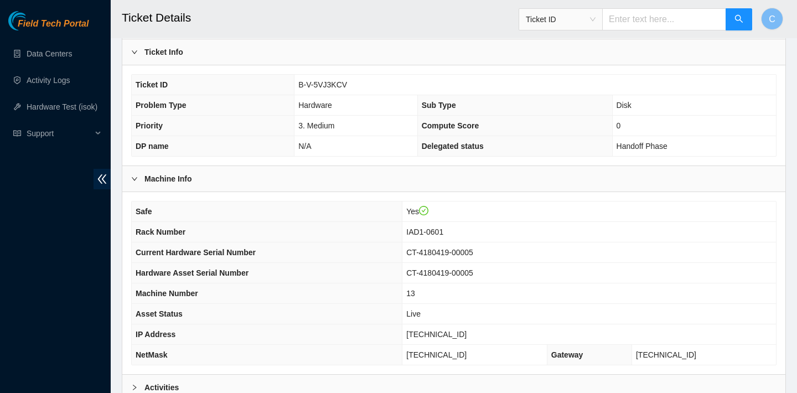
scroll to position [358, 0]
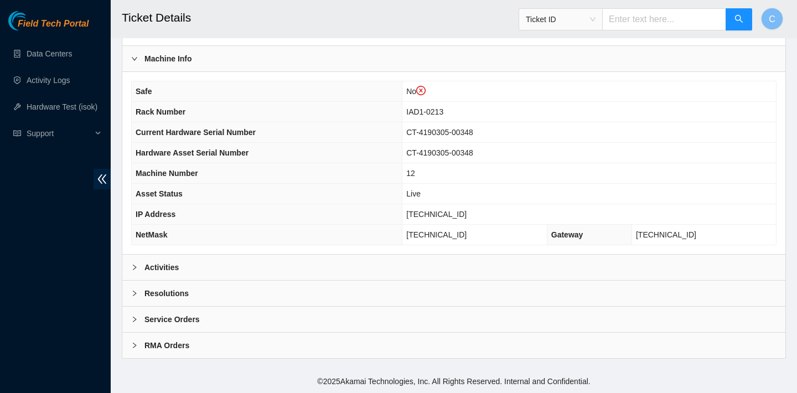
click at [232, 263] on div "Activities" at bounding box center [453, 266] width 663 height 25
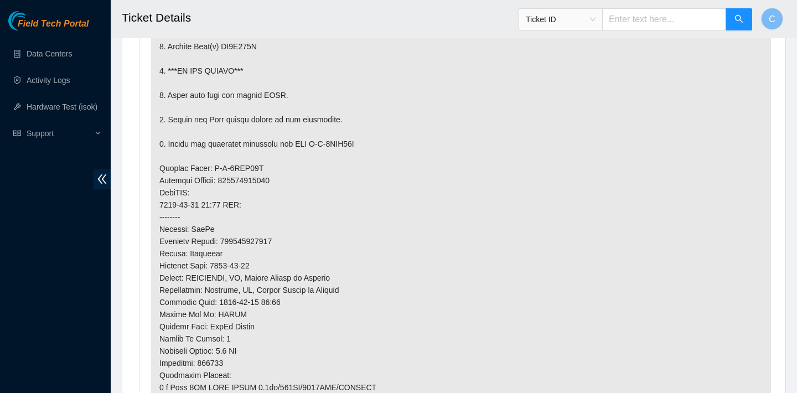
scroll to position [815, 0]
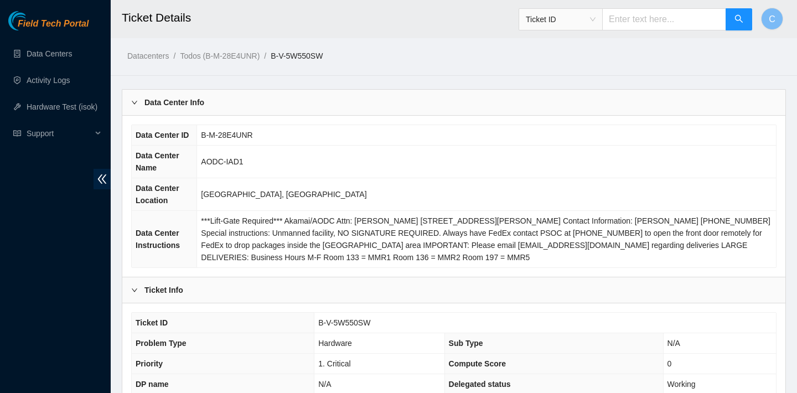
scroll to position [358, 0]
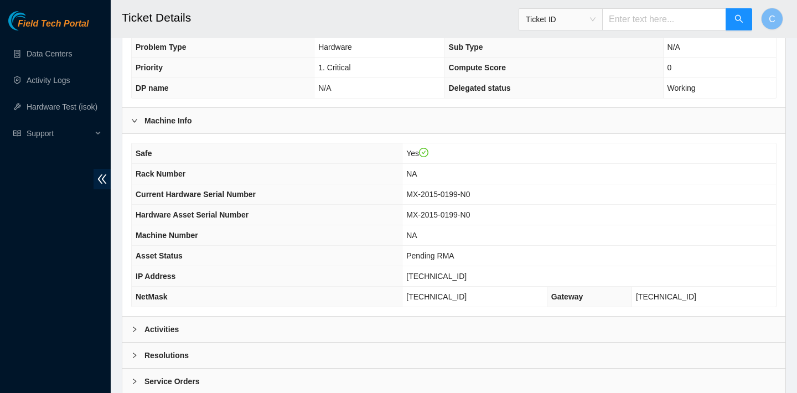
click at [269, 329] on div "Activities" at bounding box center [453, 328] width 663 height 25
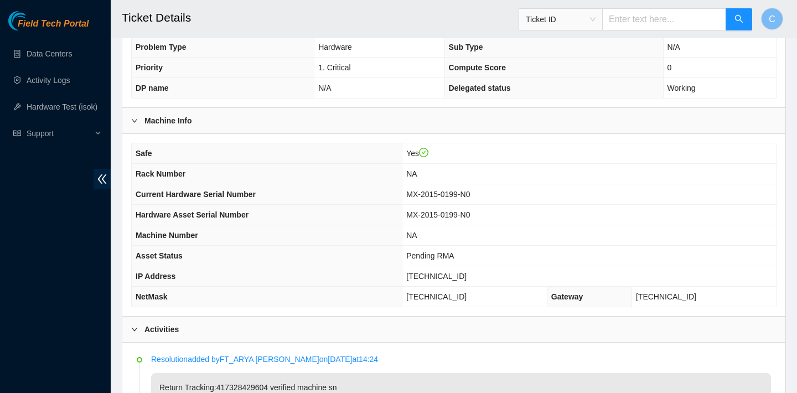
scroll to position [545, 0]
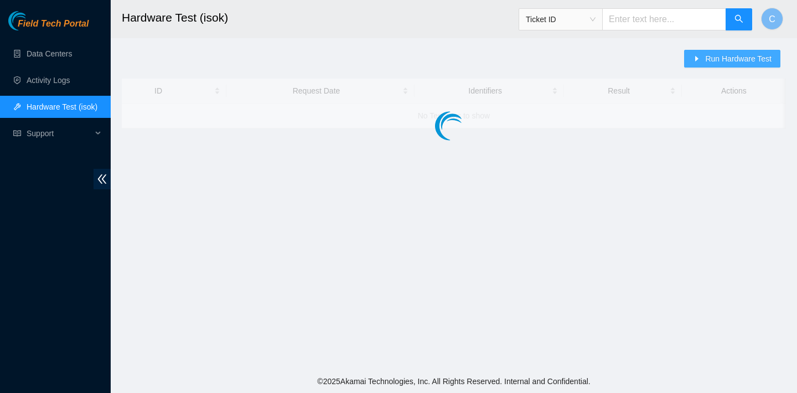
click at [723, 58] on span "Run Hardware Test" at bounding box center [738, 59] width 66 height 12
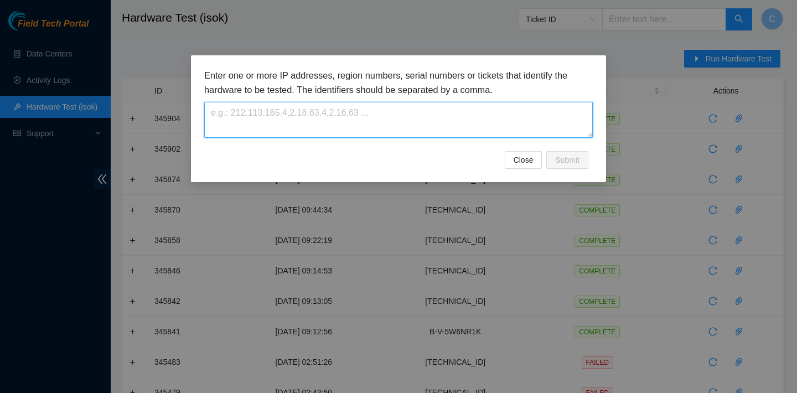
click at [472, 124] on textarea at bounding box center [398, 120] width 388 height 36
paste textarea "[TECHNICAL_ID]"
type textarea "[TECHNICAL_ID]"
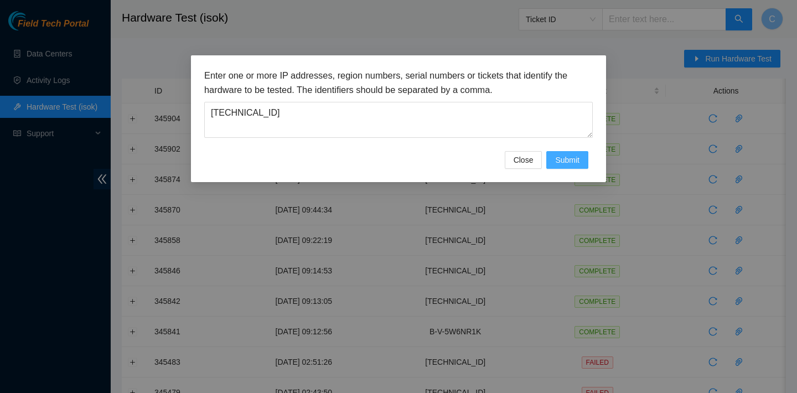
click at [572, 160] on span "Submit" at bounding box center [567, 160] width 24 height 12
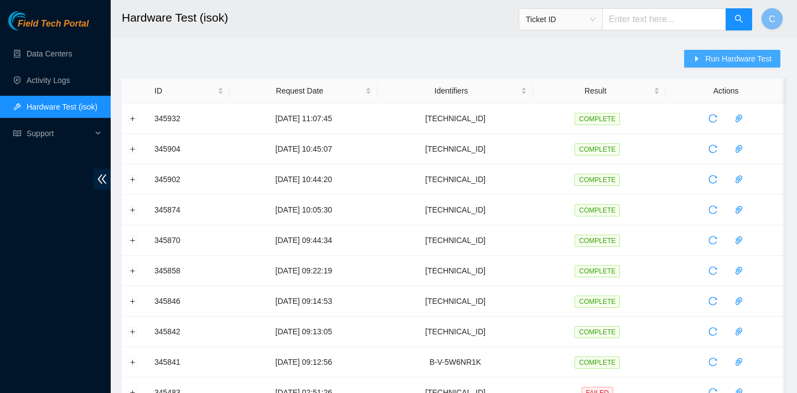
click at [709, 63] on span "Run Hardware Test" at bounding box center [738, 59] width 66 height 12
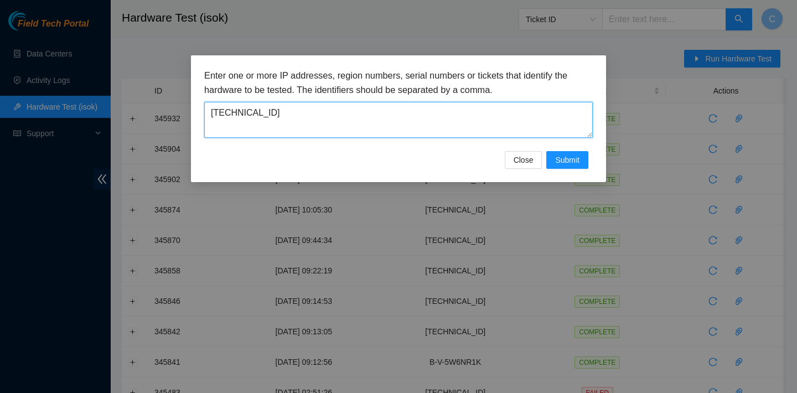
drag, startPoint x: 473, startPoint y: 125, endPoint x: 228, endPoint y: 122, distance: 244.5
click at [228, 122] on textarea "[TECHNICAL_ID]" at bounding box center [398, 120] width 388 height 36
drag, startPoint x: 295, startPoint y: 107, endPoint x: 134, endPoint y: 107, distance: 161.0
click at [134, 107] on div "Enter one or more IP addresses, region numbers, serial numbers or tickets that …" at bounding box center [398, 196] width 797 height 393
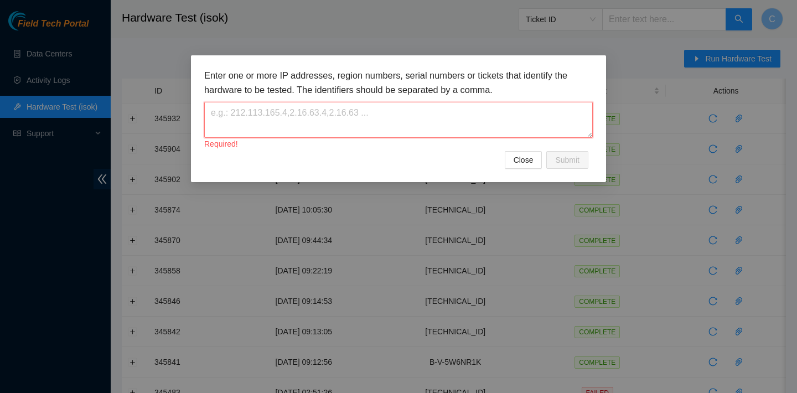
paste textarea "[TECHNICAL_ID]"
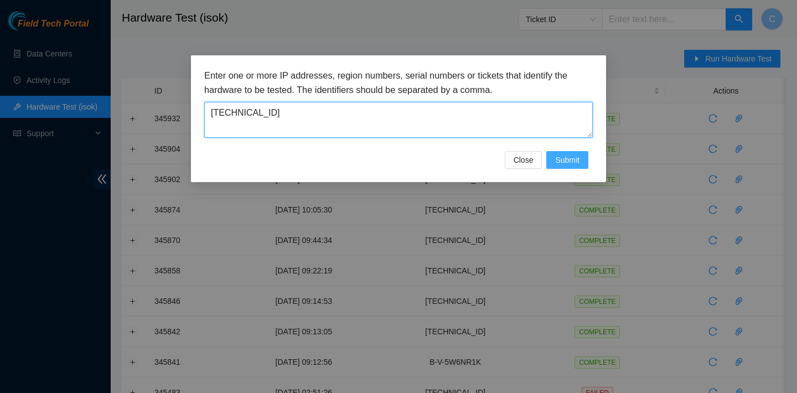
type textarea "[TECHNICAL_ID]"
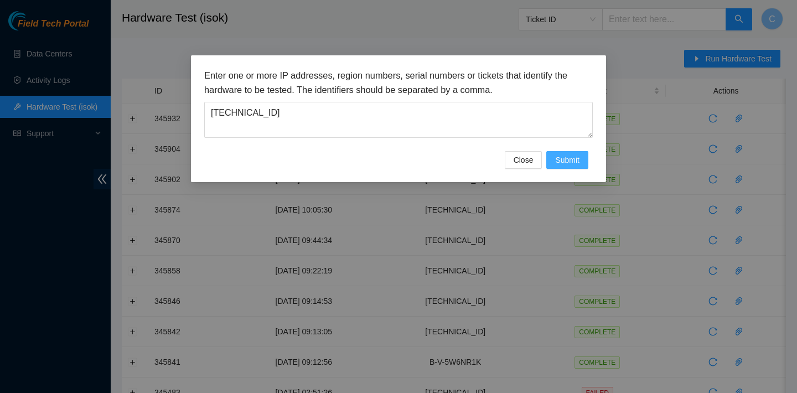
click at [564, 162] on span "Submit" at bounding box center [567, 160] width 24 height 12
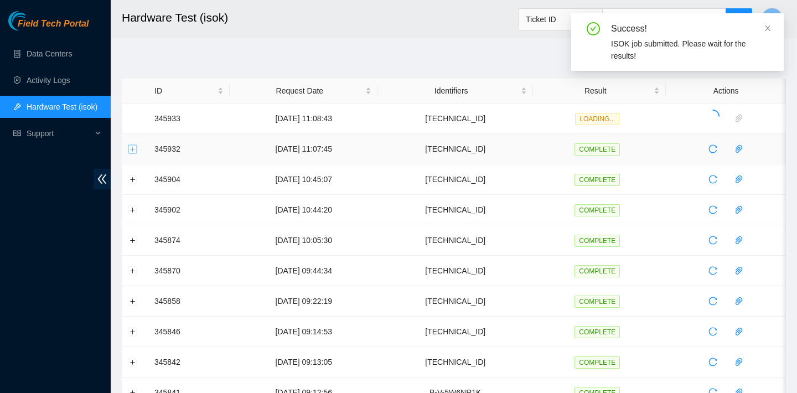
click at [132, 149] on button "Expand row" at bounding box center [132, 148] width 9 height 9
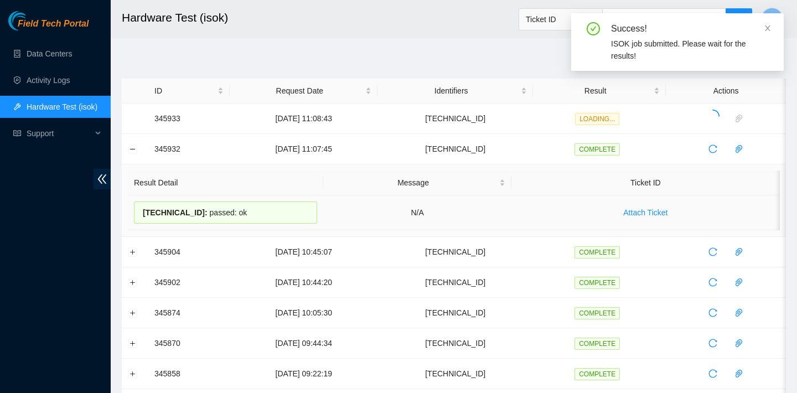
drag, startPoint x: 253, startPoint y: 209, endPoint x: 143, endPoint y: 206, distance: 109.6
click at [143, 206] on div "104.84.154.55 : passed: ok" at bounding box center [225, 212] width 183 height 22
copy div "104.84.154.55 : passed: ok"
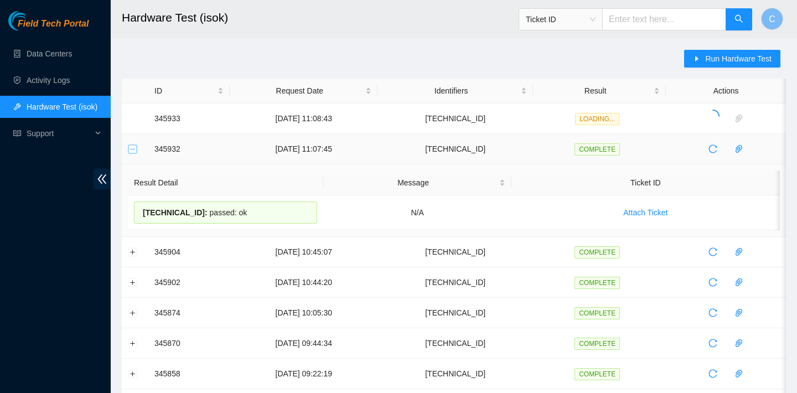
click at [131, 151] on button "Collapse row" at bounding box center [132, 148] width 9 height 9
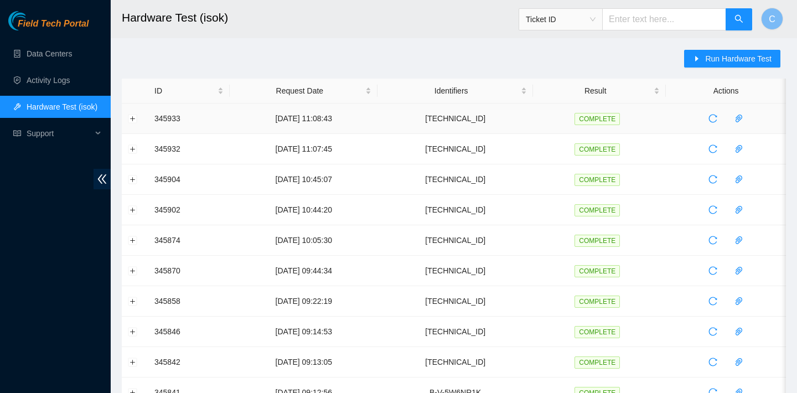
click at [137, 119] on td at bounding box center [135, 118] width 27 height 30
click at [135, 119] on button "Expand row" at bounding box center [132, 118] width 9 height 9
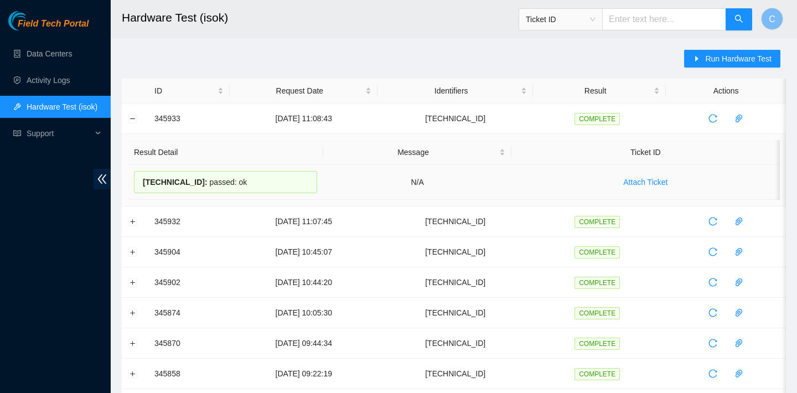
drag, startPoint x: 287, startPoint y: 177, endPoint x: 139, endPoint y: 171, distance: 147.8
click at [139, 171] on div "104.84.228.180 : passed: ok" at bounding box center [225, 182] width 183 height 22
copy div "104.84.228.180 : passed: ok"
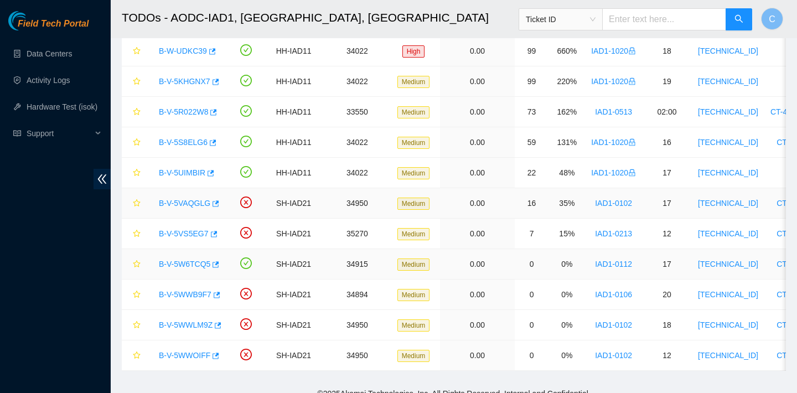
scroll to position [217, 0]
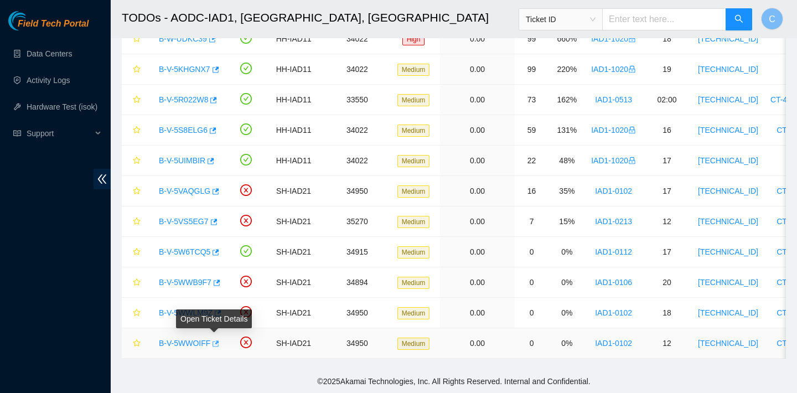
click at [216, 340] on icon "button" at bounding box center [215, 344] width 8 height 8
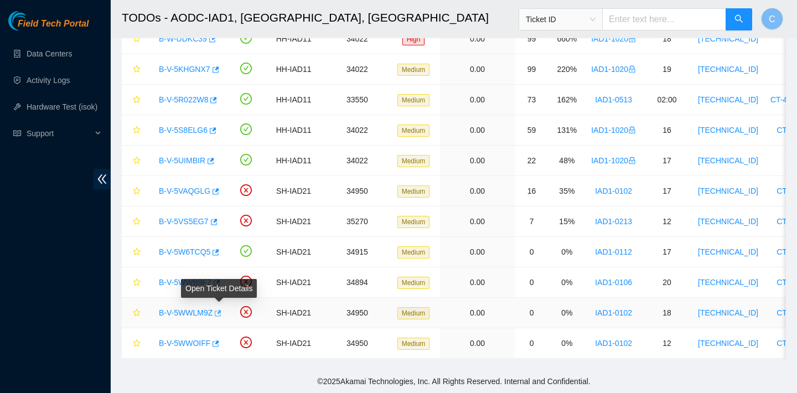
click at [221, 312] on icon "button" at bounding box center [218, 313] width 7 height 6
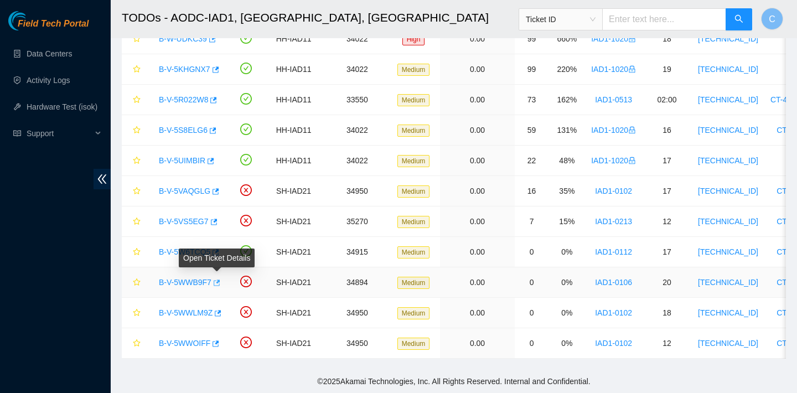
click at [219, 277] on button "button" at bounding box center [215, 283] width 9 height 18
click at [219, 252] on icon "button" at bounding box center [215, 252] width 7 height 6
click at [215, 220] on icon "button" at bounding box center [213, 222] width 8 height 8
click at [216, 190] on icon "button" at bounding box center [215, 192] width 8 height 8
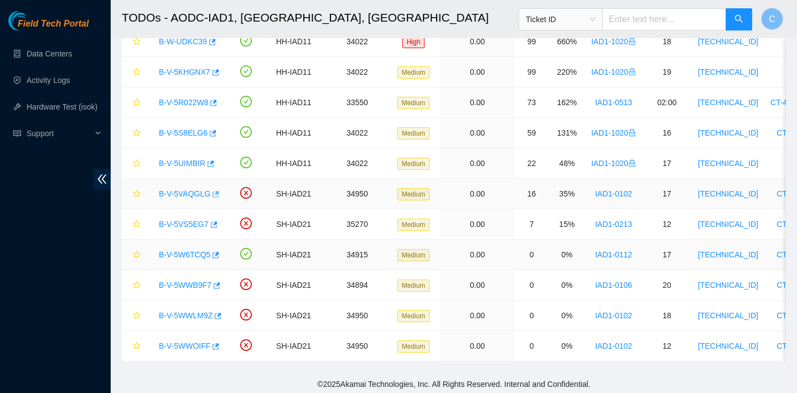
scroll to position [213, 0]
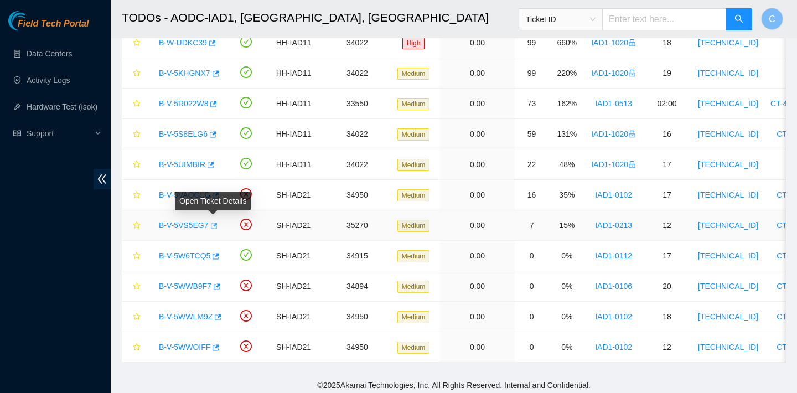
click at [213, 228] on icon "button" at bounding box center [214, 225] width 7 height 6
click at [578, 22] on span "Ticket ID" at bounding box center [561, 19] width 70 height 17
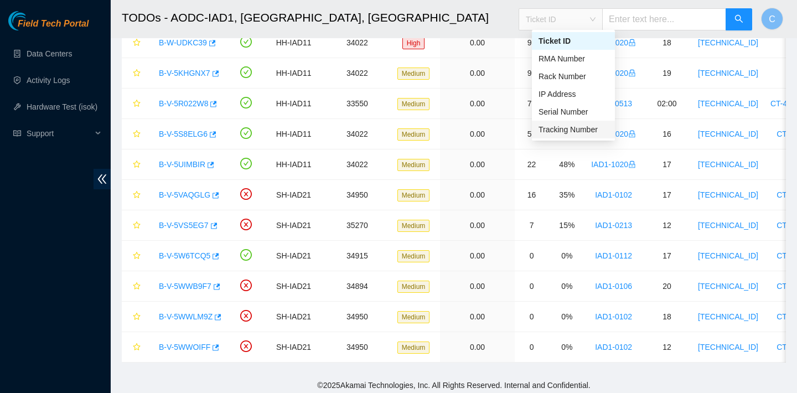
click at [579, 127] on div "Tracking Number" at bounding box center [573, 129] width 70 height 12
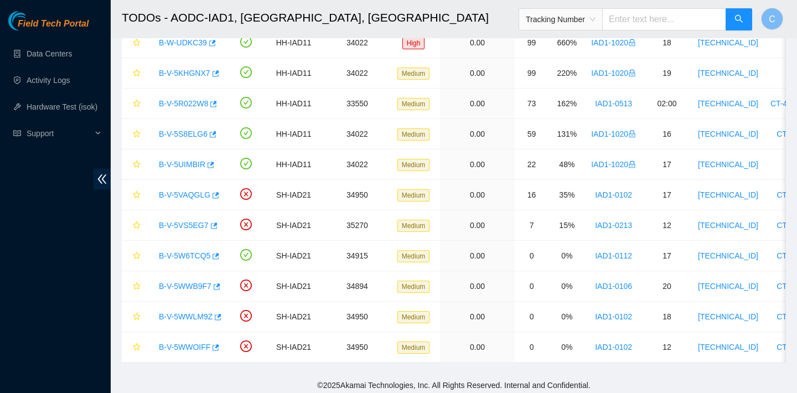
click at [668, 19] on input "text" at bounding box center [664, 19] width 124 height 22
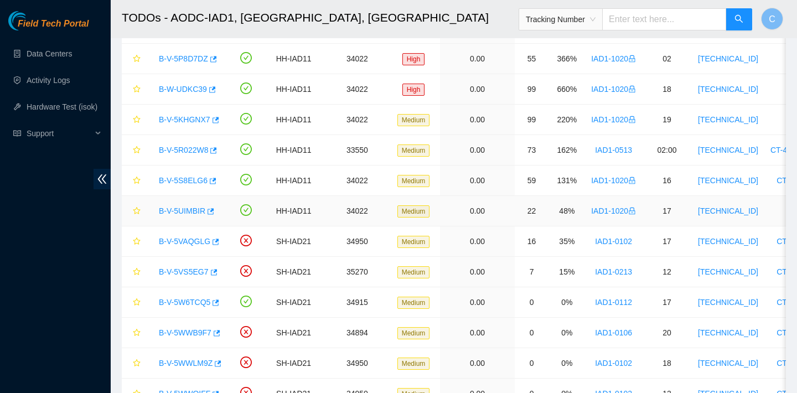
scroll to position [217, 0]
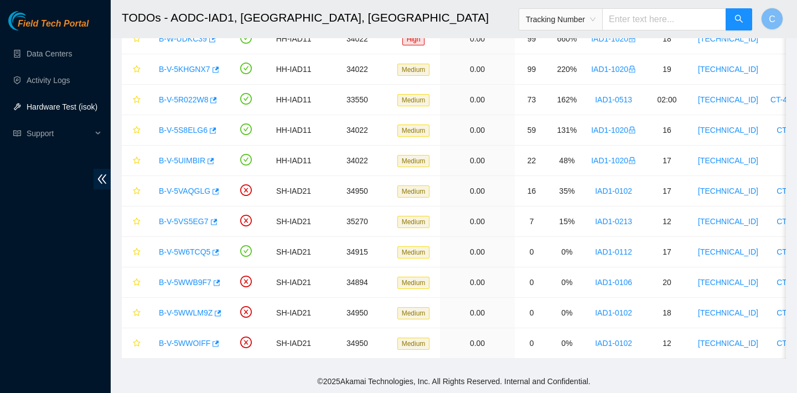
click at [80, 102] on link "Hardware Test (isok)" at bounding box center [62, 106] width 71 height 9
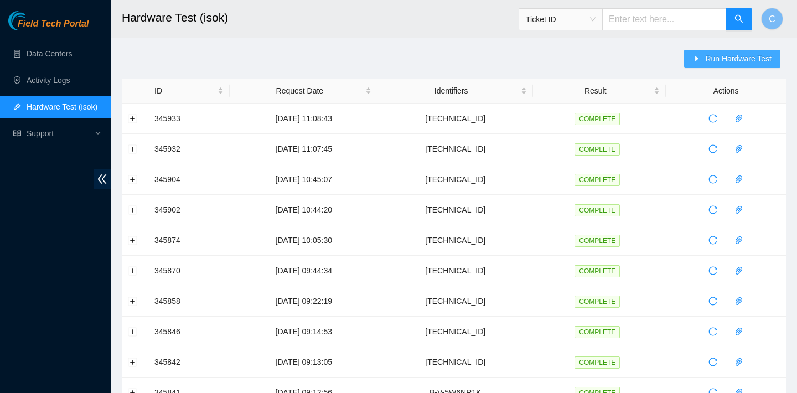
click at [728, 55] on span "Run Hardware Test" at bounding box center [738, 59] width 66 height 12
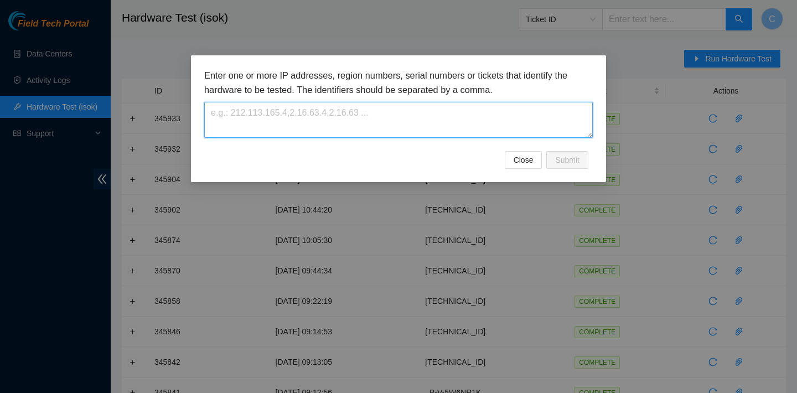
click at [415, 108] on textarea at bounding box center [398, 120] width 388 height 36
paste textarea "[TECHNICAL_ID]"
type textarea "[TECHNICAL_ID],[TECHNICAL_ID],[TECHNICAL_ID]"
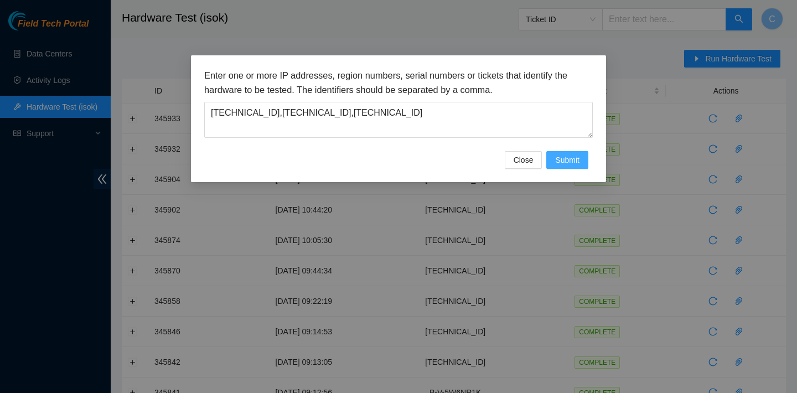
click at [560, 157] on span "Submit" at bounding box center [567, 160] width 24 height 12
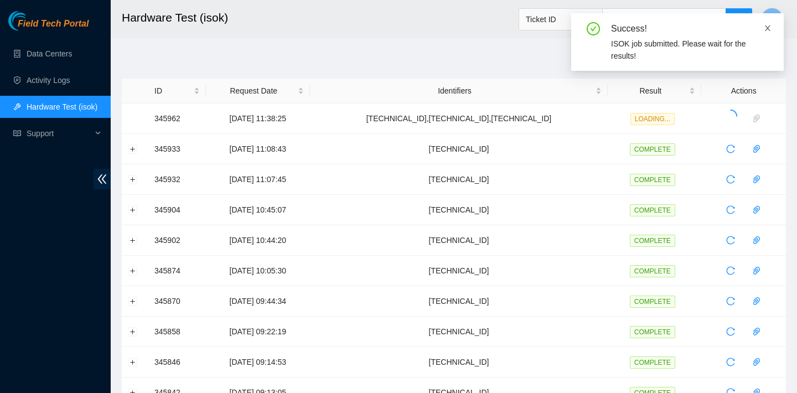
click at [766, 30] on icon "close" at bounding box center [768, 28] width 6 height 6
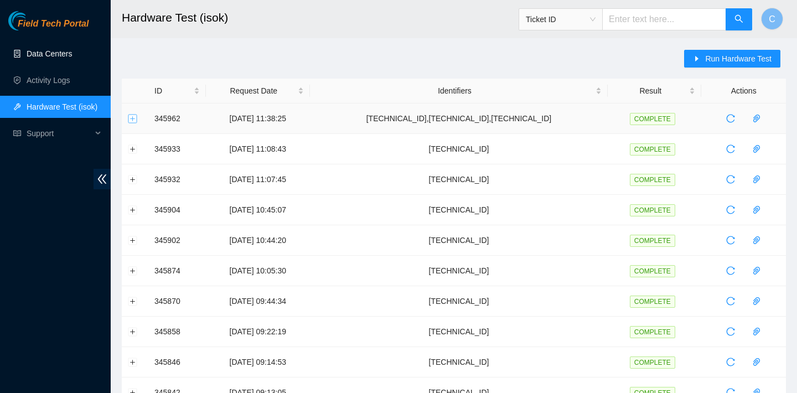
click at [131, 118] on button "Expand row" at bounding box center [132, 118] width 9 height 9
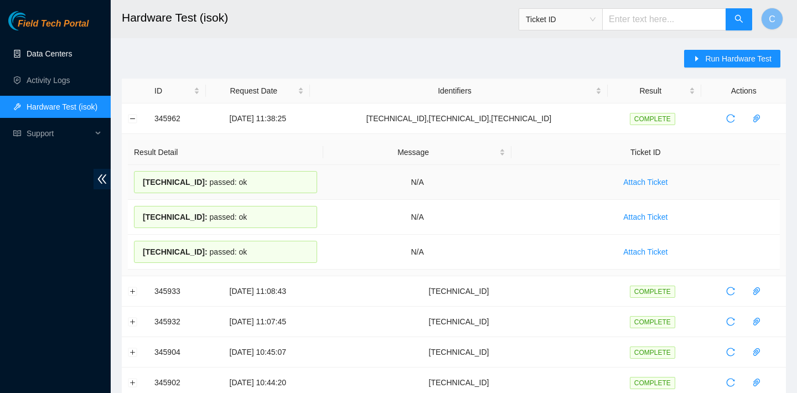
drag, startPoint x: 266, startPoint y: 183, endPoint x: 143, endPoint y: 182, distance: 122.8
click at [142, 182] on div "[TECHNICAL_ID] : passed: ok" at bounding box center [225, 182] width 183 height 22
copy div "[TECHNICAL_ID] : passed: ok"
drag, startPoint x: 259, startPoint y: 215, endPoint x: 141, endPoint y: 212, distance: 117.9
click at [141, 212] on div "[TECHNICAL_ID] : passed: ok" at bounding box center [225, 217] width 183 height 22
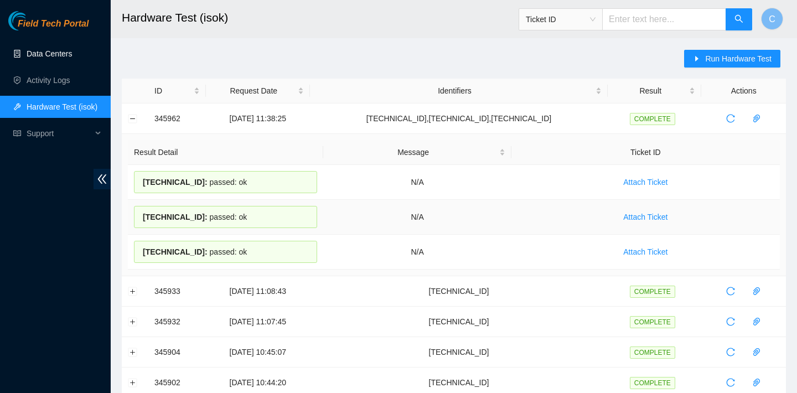
copy div "[TECHNICAL_ID] : passed: ok"
drag, startPoint x: 262, startPoint y: 249, endPoint x: 143, endPoint y: 247, distance: 119.5
click at [143, 247] on div "[TECHNICAL_ID] : passed: ok" at bounding box center [225, 252] width 183 height 22
copy div "[TECHNICAL_ID] : passed: ok"
drag, startPoint x: 263, startPoint y: 181, endPoint x: 143, endPoint y: 180, distance: 119.5
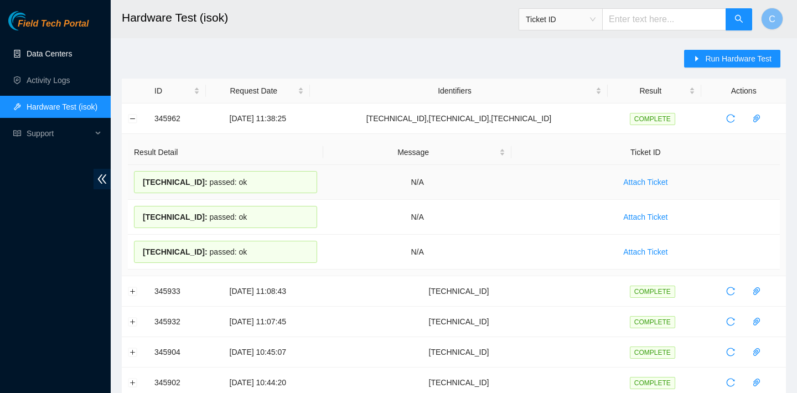
click at [143, 180] on div "[TECHNICAL_ID] : passed: ok" at bounding box center [225, 182] width 183 height 22
copy div "[TECHNICAL_ID] : passed: ok"
click at [129, 121] on button "Collapse row" at bounding box center [132, 118] width 9 height 9
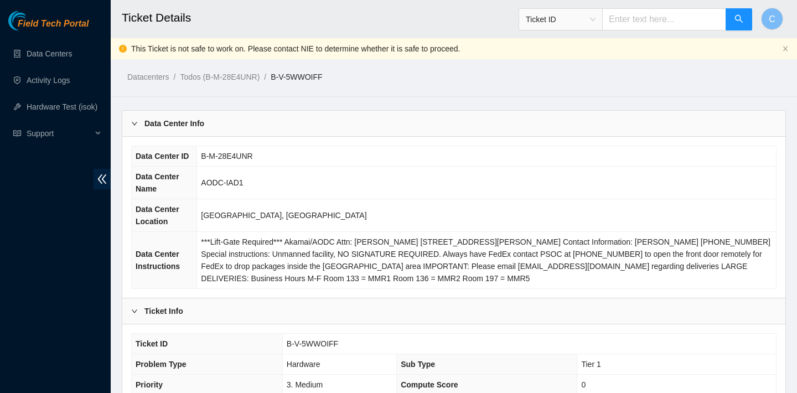
scroll to position [379, 0]
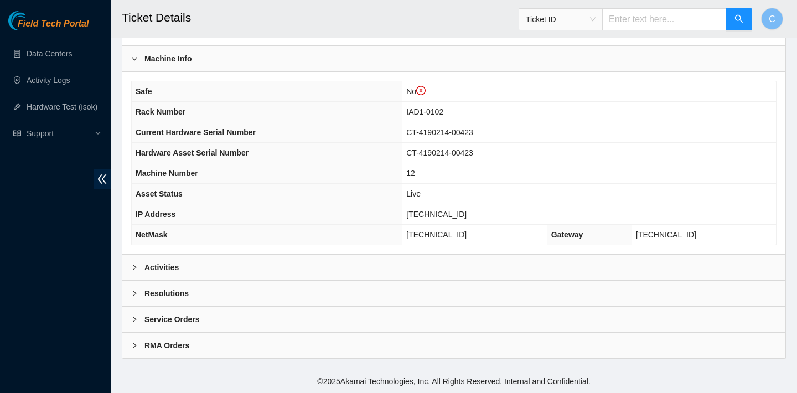
click at [210, 270] on div "Activities" at bounding box center [453, 266] width 663 height 25
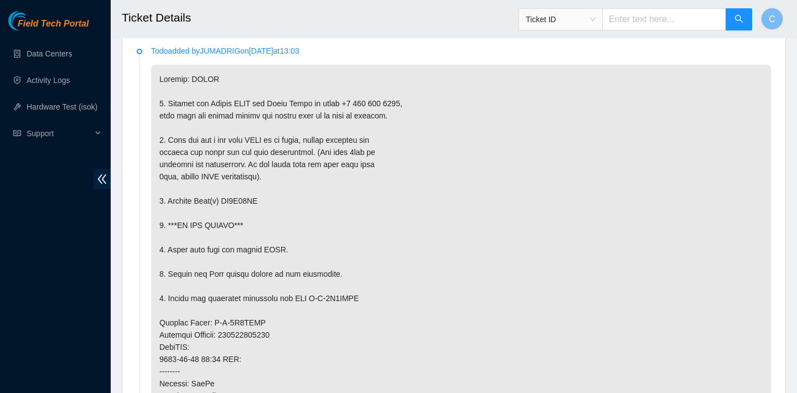
scroll to position [686, 0]
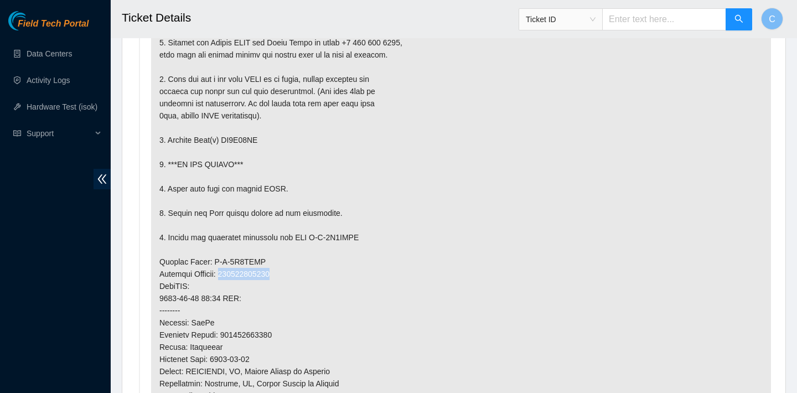
drag, startPoint x: 291, startPoint y: 274, endPoint x: 230, endPoint y: 274, distance: 61.4
click at [230, 274] on p at bounding box center [461, 286] width 620 height 564
copy p "463470062468"
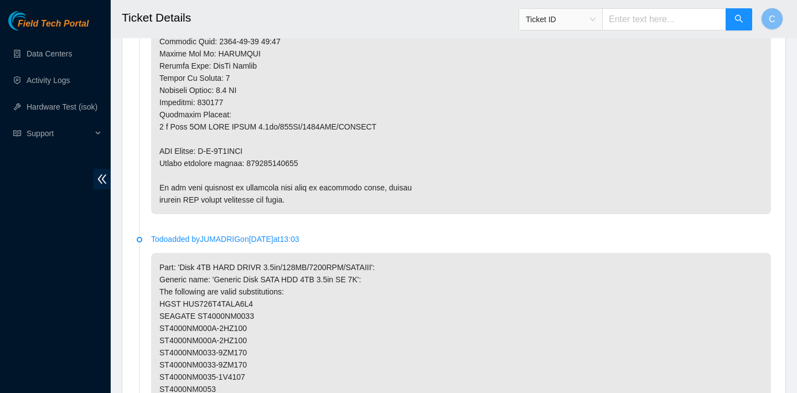
scroll to position [1014, 0]
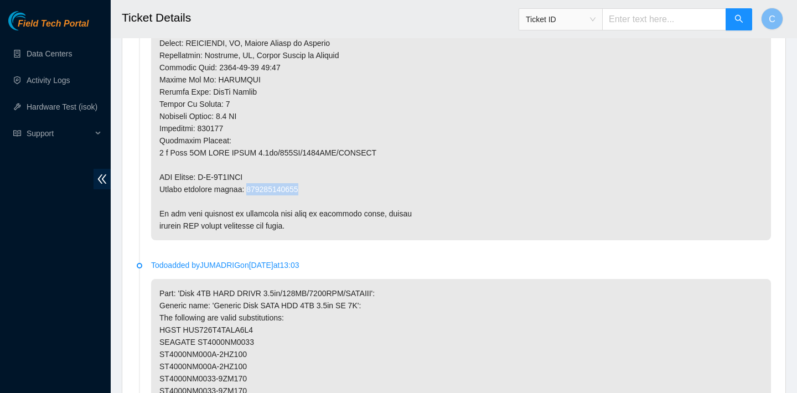
drag, startPoint x: 309, startPoint y: 188, endPoint x: 249, endPoint y: 188, distance: 60.3
copy p "463470062479"
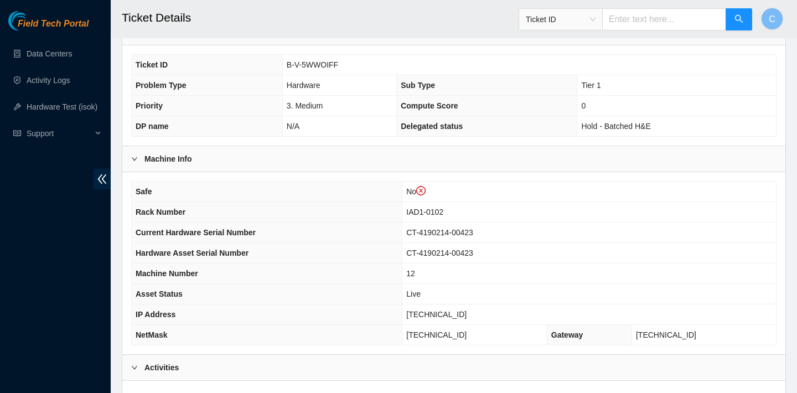
scroll to position [276, 0]
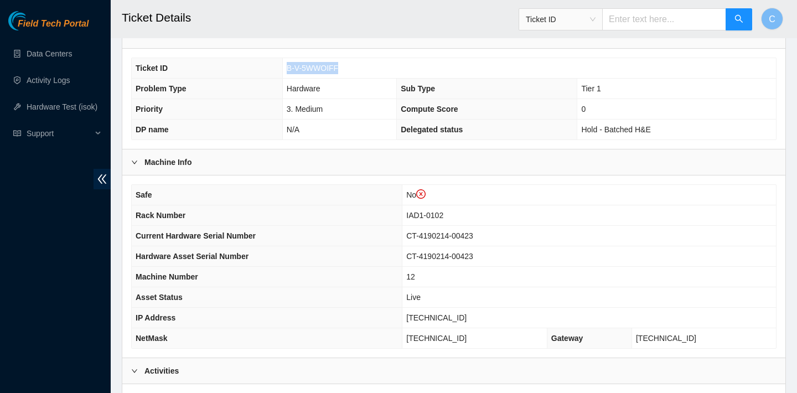
drag, startPoint x: 354, startPoint y: 70, endPoint x: 286, endPoint y: 68, distance: 68.1
click at [286, 68] on td "B-V-5WWOIFF" at bounding box center [528, 68] width 493 height 20
copy span "B-V-5WWOIFF"
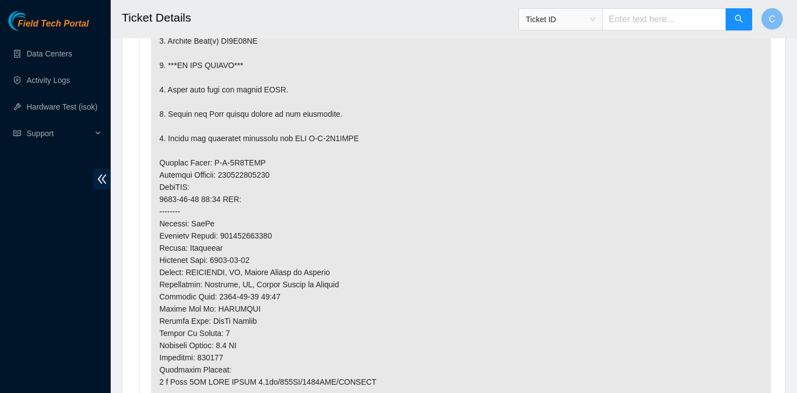
scroll to position [1008, 0]
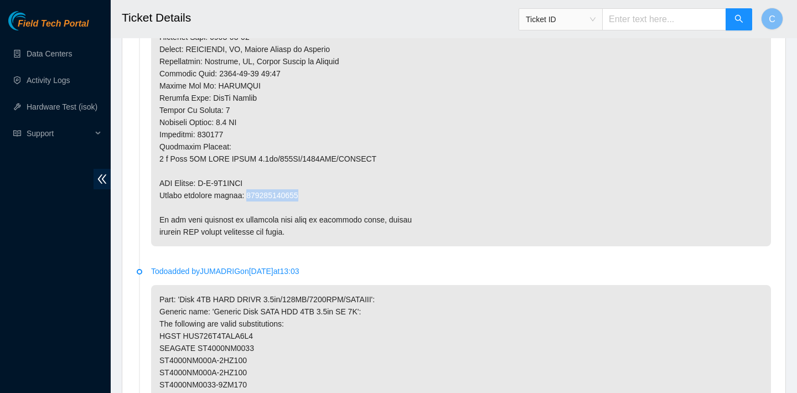
drag, startPoint x: 313, startPoint y: 195, endPoint x: 250, endPoint y: 194, distance: 63.6
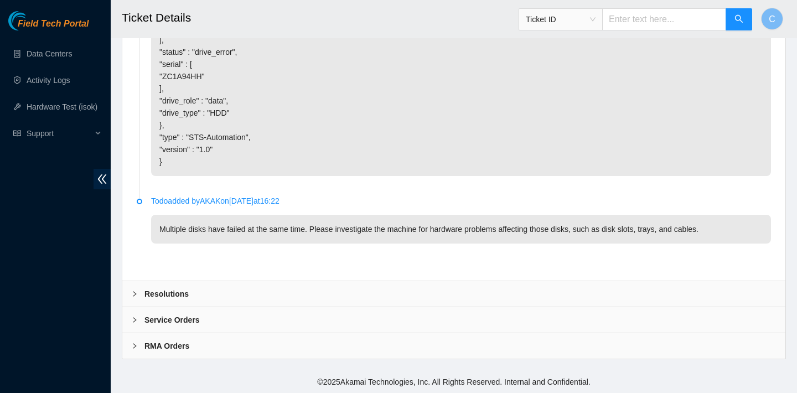
scroll to position [2425, 0]
click at [268, 282] on div "Resolutions" at bounding box center [453, 292] width 663 height 25
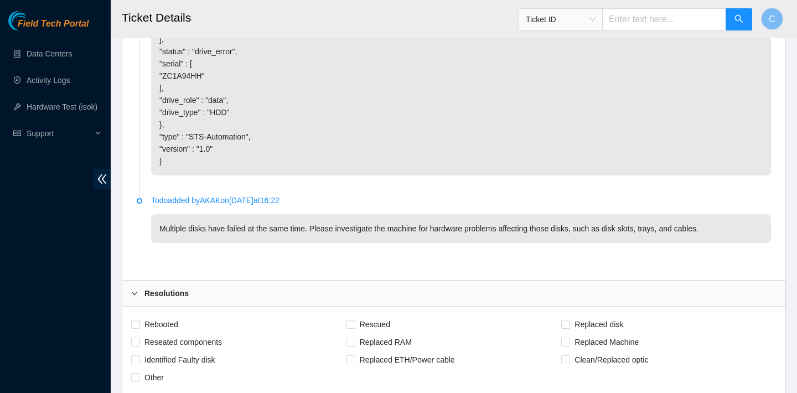
scroll to position [2585, 0]
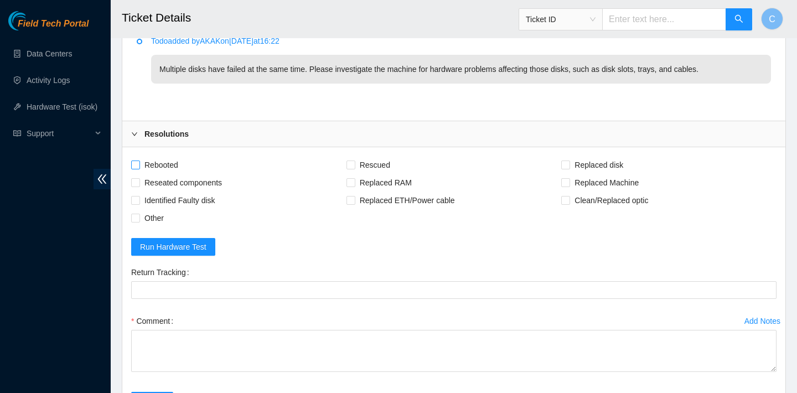
click at [160, 166] on span "Rebooted" at bounding box center [161, 165] width 43 height 18
click at [139, 166] on input "Rebooted" at bounding box center [135, 164] width 8 height 8
checkbox input "true"
click at [566, 162] on input "Replaced disk" at bounding box center [565, 164] width 8 height 8
checkbox input "true"
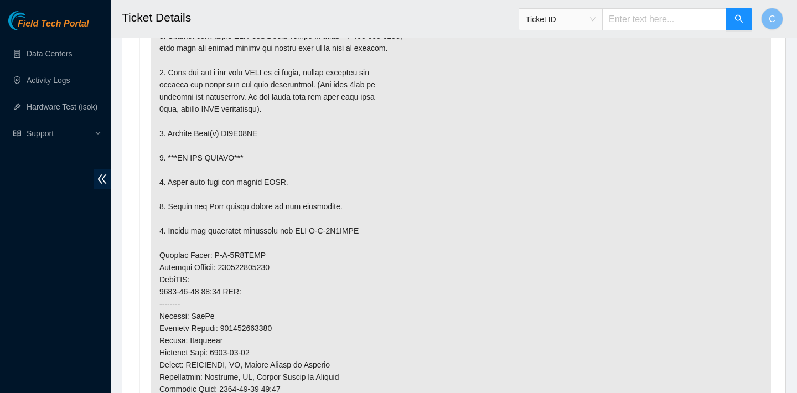
scroll to position [614, 0]
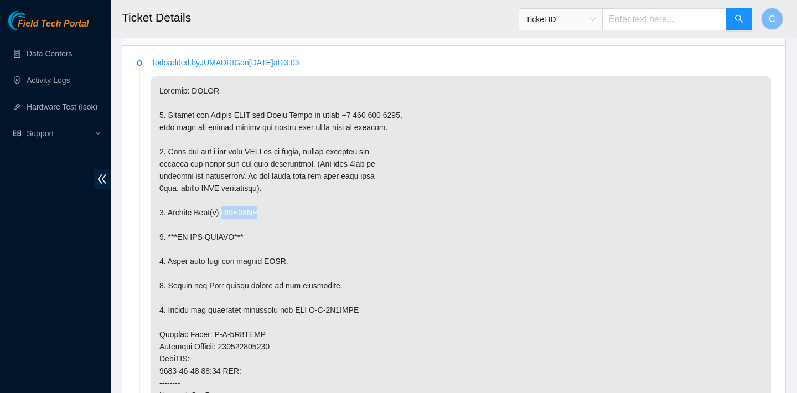
drag, startPoint x: 268, startPoint y: 210, endPoint x: 226, endPoint y: 209, distance: 42.1
click at [226, 209] on p at bounding box center [461, 358] width 620 height 564
copy p "ZC1A94HH"
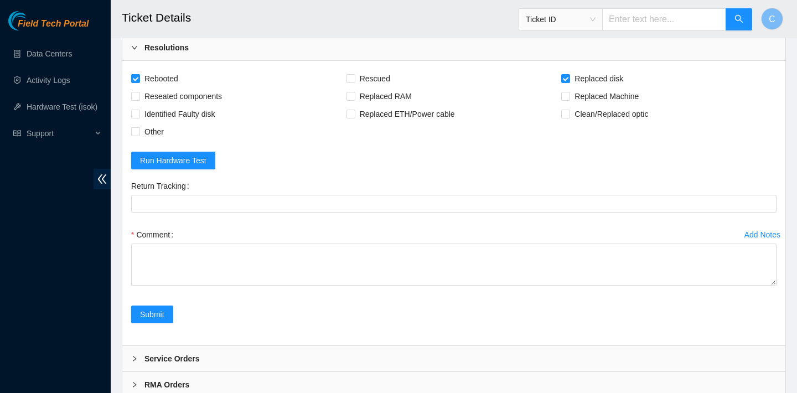
scroll to position [2708, 0]
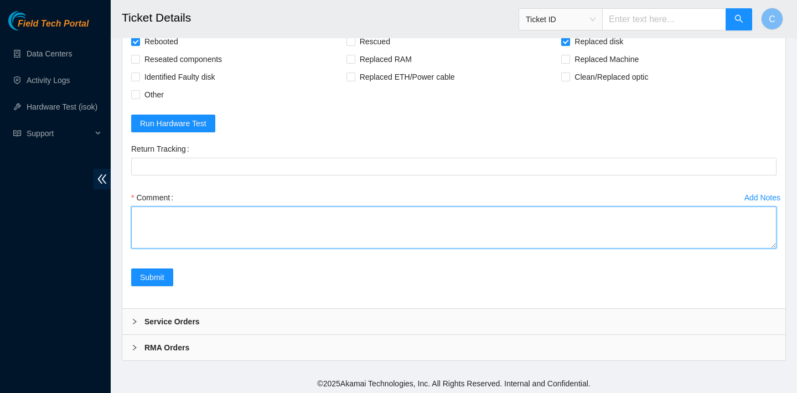
click at [194, 231] on textarea "Comment" at bounding box center [453, 227] width 645 height 42
type textarea "b"
type textarea "e"
click at [205, 227] on textarea "verified SN replaced OLD disk with NEW disk" at bounding box center [453, 227] width 645 height 42
paste textarea "ZC1A94HH"
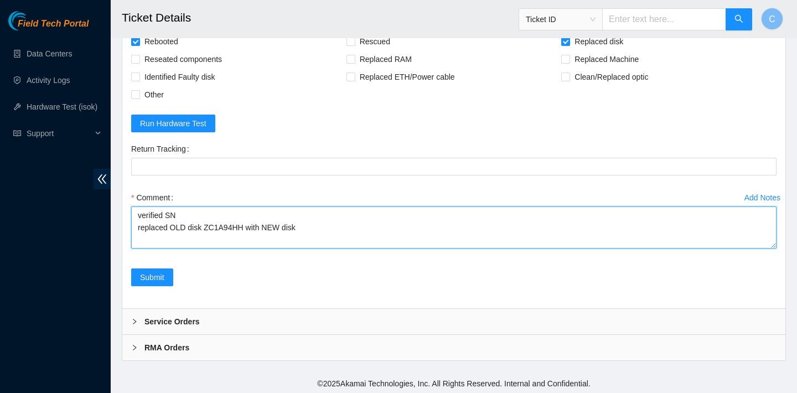
click at [306, 229] on textarea "verified SN replaced OLD disk ZC1A94HH with NEW disk" at bounding box center [453, 227] width 645 height 42
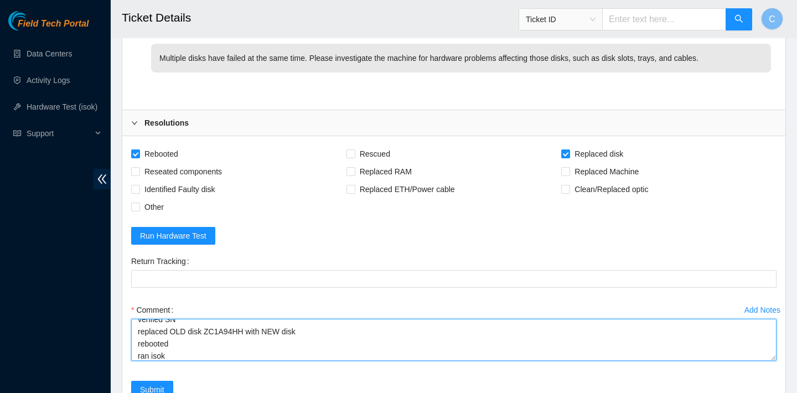
scroll to position [2710, 0]
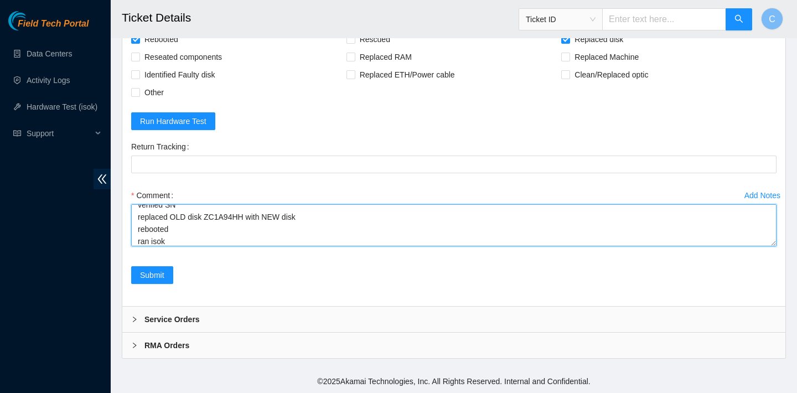
click at [320, 210] on textarea "verified SN replaced OLD disk ZC1A94HH with NEW disk rebooted ran isok" at bounding box center [453, 225] width 645 height 42
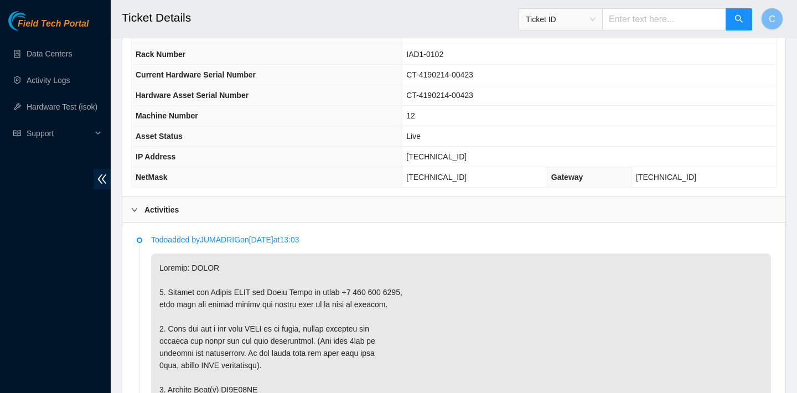
scroll to position [380, 0]
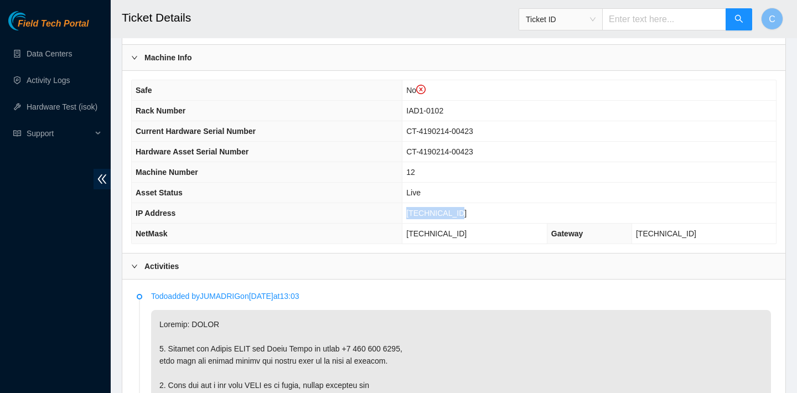
drag, startPoint x: 476, startPoint y: 210, endPoint x: 418, endPoint y: 207, distance: 58.1
click at [418, 207] on td "104.84.154.31" at bounding box center [588, 213] width 373 height 20
copy span "104.84.154.31"
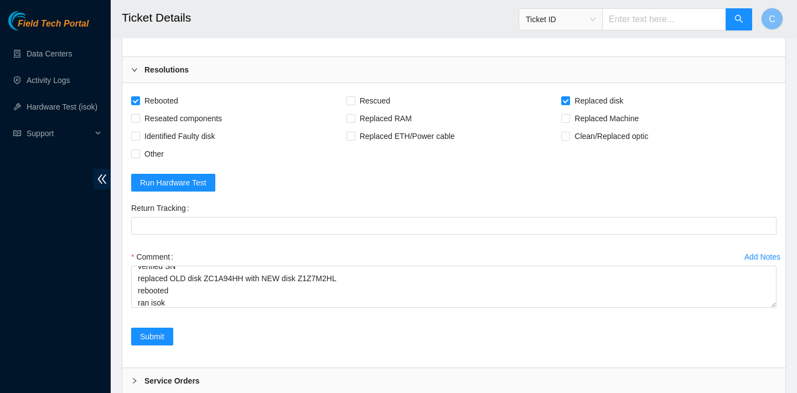
scroll to position [2710, 0]
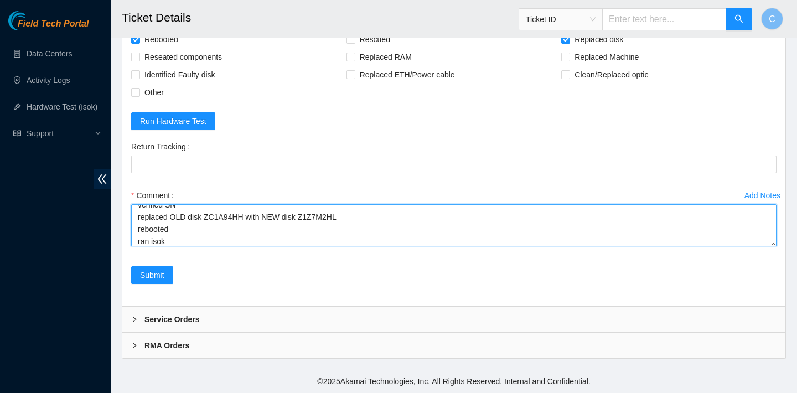
click at [186, 241] on textarea "verified SN replaced OLD disk ZC1A94HH with NEW disk Z1Z7M2HL rebooted ran isok" at bounding box center [453, 225] width 645 height 42
paste textarea "104.84.154.31 : passed: ok"
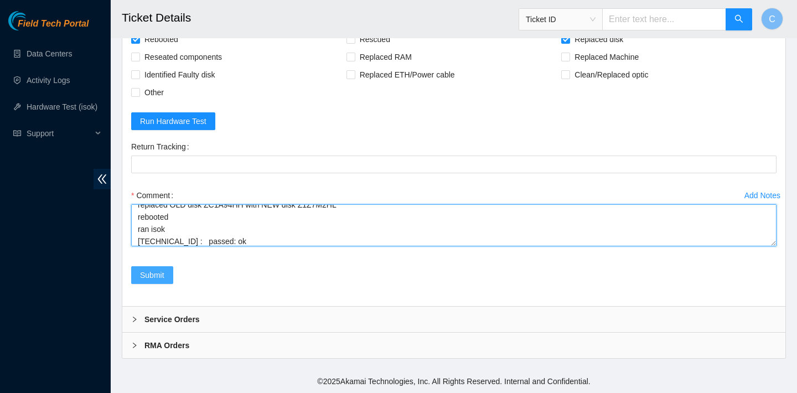
type textarea "verified SN replaced OLD disk ZC1A94HH with NEW disk Z1Z7M2HL rebooted ran isok…"
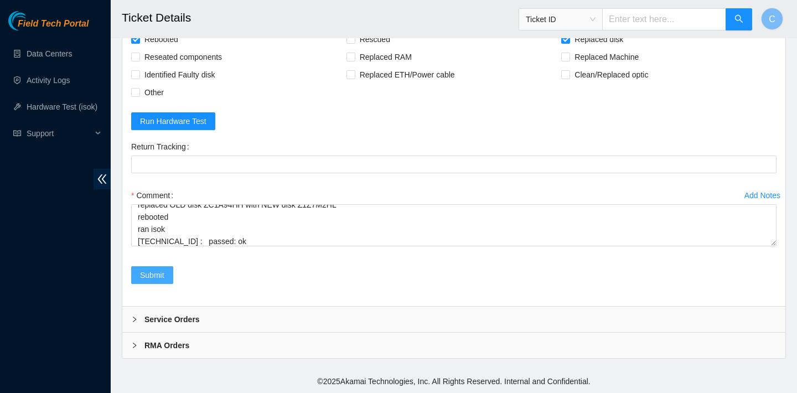
click at [155, 272] on span "Submit" at bounding box center [152, 275] width 24 height 12
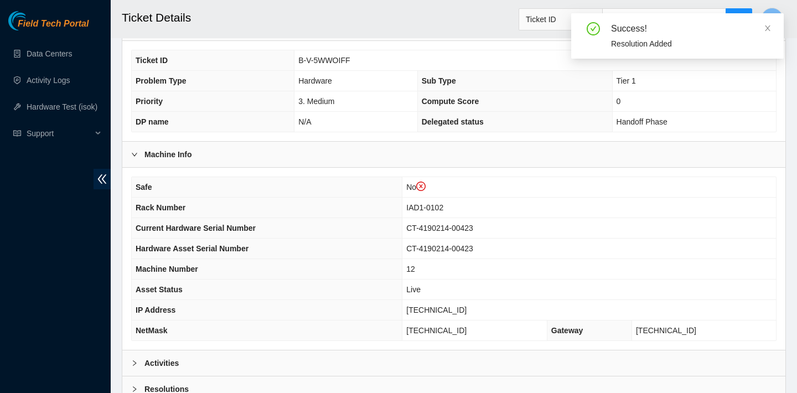
scroll to position [379, 0]
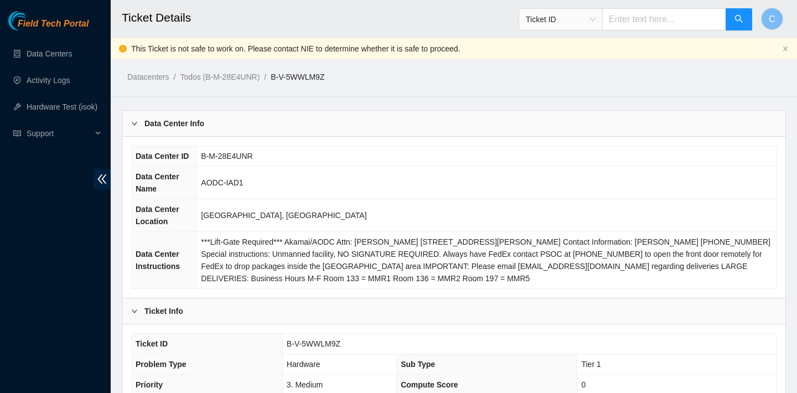
scroll to position [379, 0]
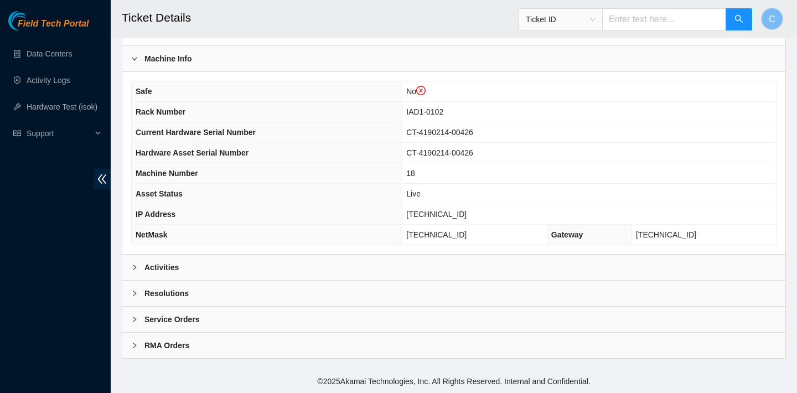
click at [189, 268] on div "Activities" at bounding box center [453, 266] width 663 height 25
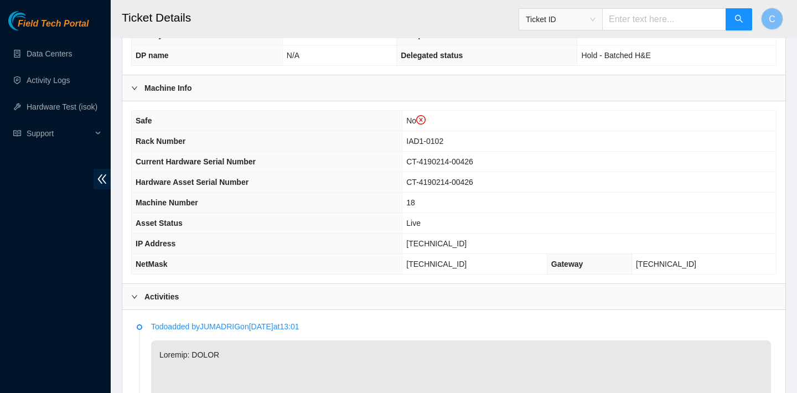
scroll to position [241, 0]
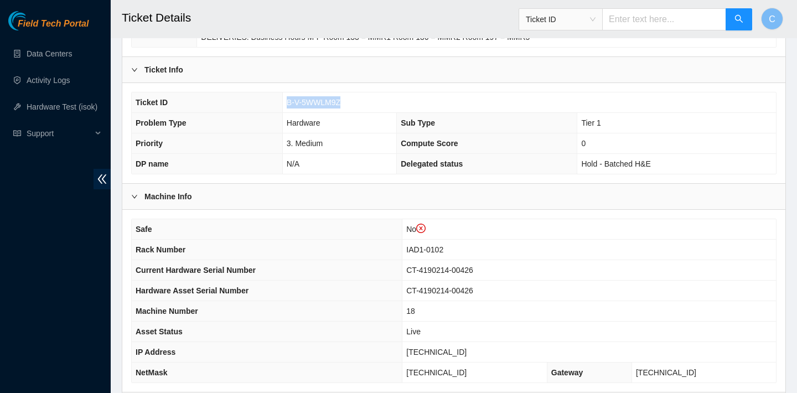
drag, startPoint x: 346, startPoint y: 103, endPoint x: 284, endPoint y: 100, distance: 62.1
click at [284, 100] on td "B-V-5WWLM9Z" at bounding box center [528, 102] width 493 height 20
copy span "B-V-5WWLM9Z"
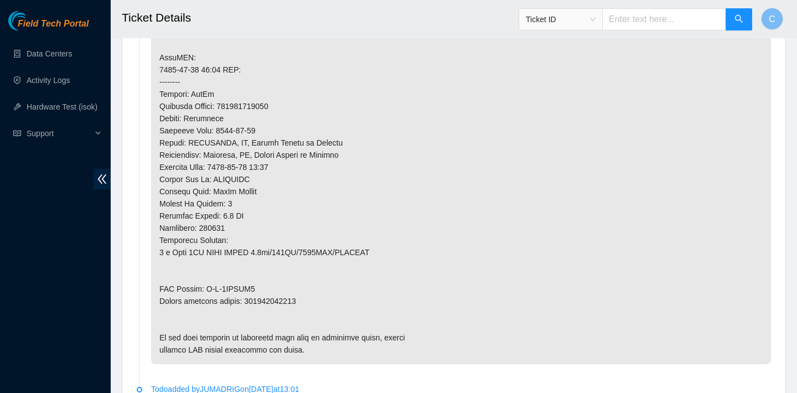
scroll to position [929, 0]
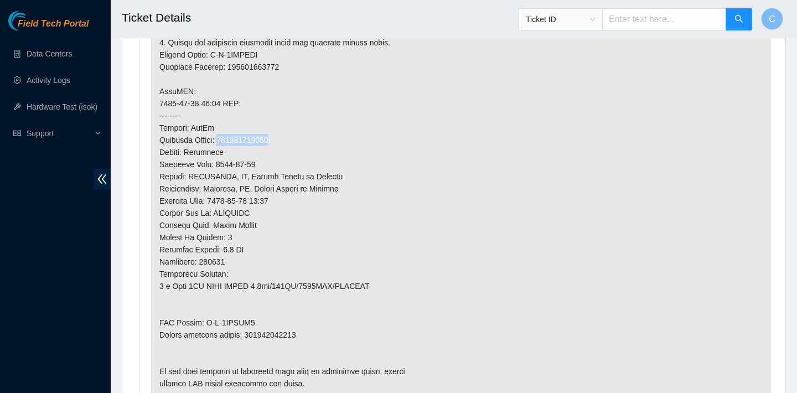
drag, startPoint x: 286, startPoint y: 142, endPoint x: 227, endPoint y: 142, distance: 59.2
click at [227, 142] on p at bounding box center [461, 78] width 620 height 637
copy p "463470061921"
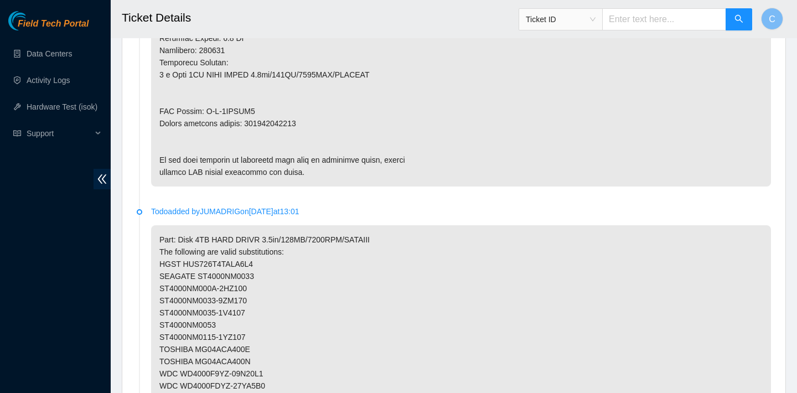
scroll to position [1130, 0]
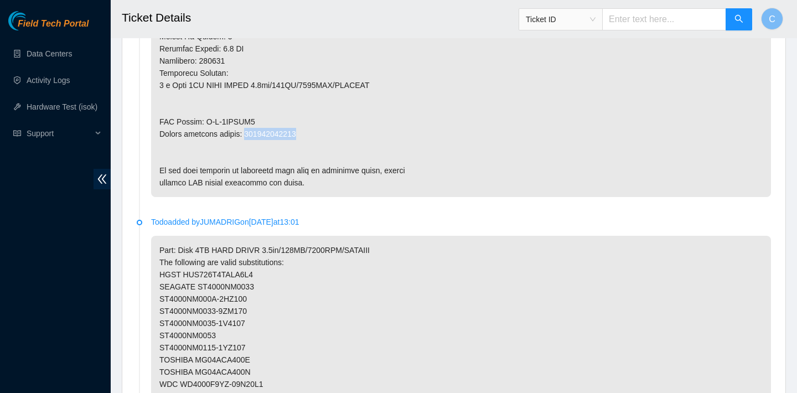
drag, startPoint x: 313, startPoint y: 130, endPoint x: 248, endPoint y: 131, distance: 64.7
copy p "463470061932"
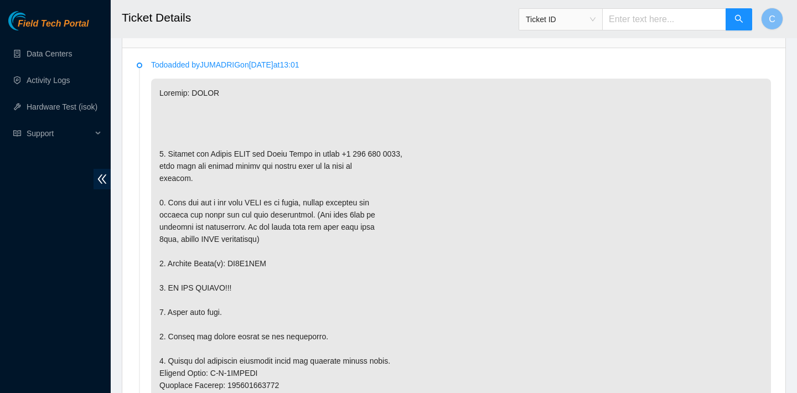
scroll to position [612, 0]
drag, startPoint x: 272, startPoint y: 258, endPoint x: 234, endPoint y: 258, distance: 38.2
click at [234, 258] on p at bounding box center [461, 395] width 620 height 637
drag, startPoint x: 231, startPoint y: 258, endPoint x: 271, endPoint y: 258, distance: 39.3
click at [271, 258] on p at bounding box center [461, 395] width 620 height 637
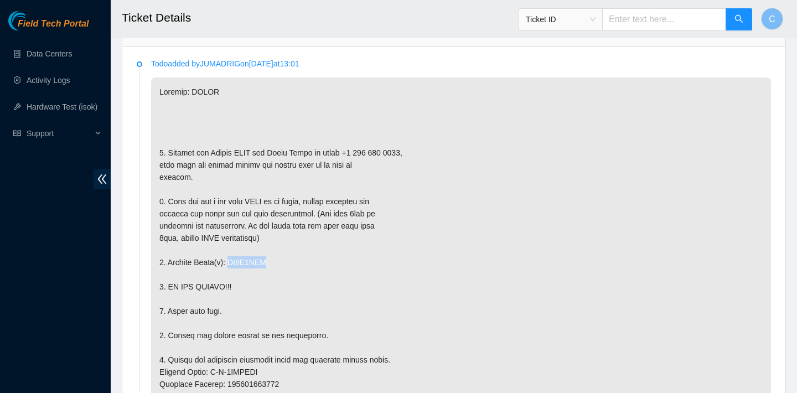
copy p "ZC1A8EDA"
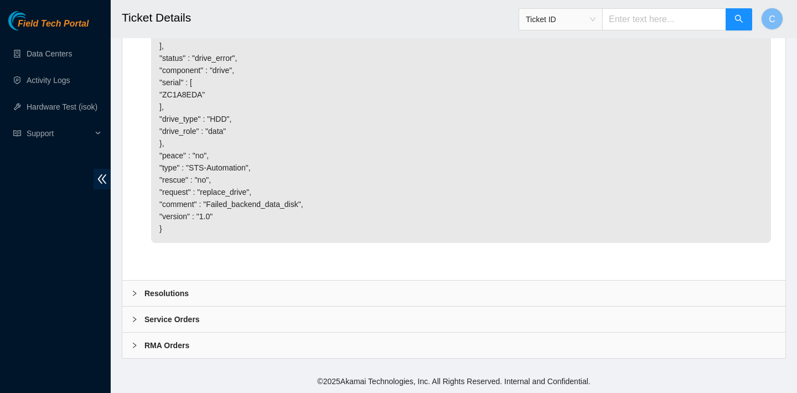
click at [252, 285] on div "Resolutions" at bounding box center [453, 292] width 663 height 25
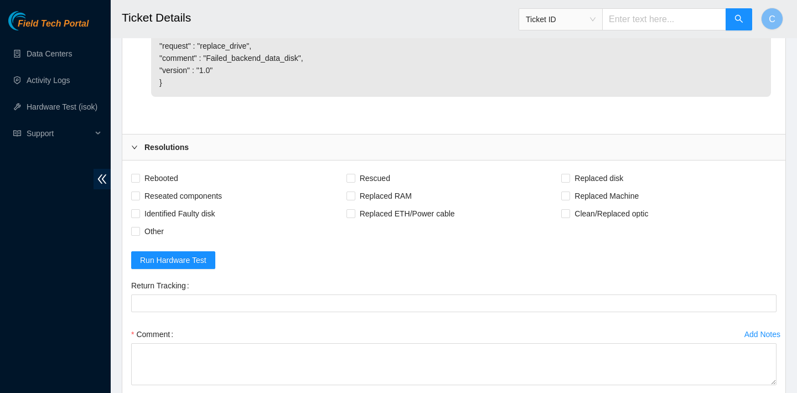
scroll to position [2721, 0]
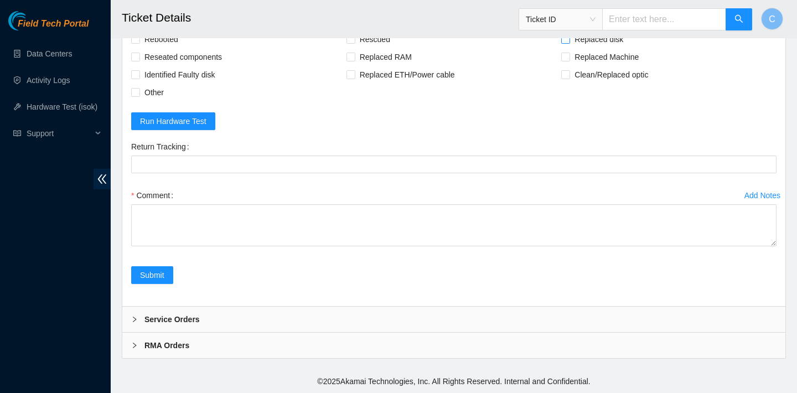
click at [567, 43] on input "Replaced disk" at bounding box center [565, 39] width 8 height 8
checkbox input "true"
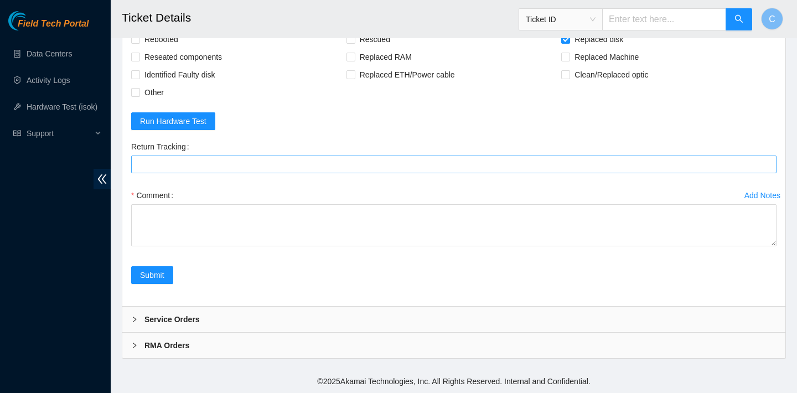
drag, startPoint x: 168, startPoint y: 128, endPoint x: 206, endPoint y: 258, distance: 135.5
click at [168, 48] on span "Rebooted" at bounding box center [161, 39] width 43 height 18
click at [139, 43] on input "Rebooted" at bounding box center [135, 39] width 8 height 8
checkbox input "true"
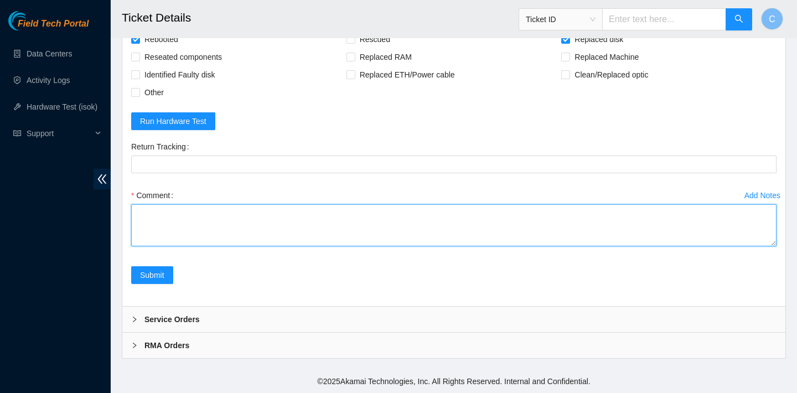
click at [218, 246] on textarea "Comment" at bounding box center [453, 225] width 645 height 42
click at [204, 246] on textarea "verified SN replaced OLD disk with NEW disk" at bounding box center [453, 225] width 645 height 42
paste textarea "ZC1A8EDA"
click at [299, 246] on textarea "verified SN replaced OLD disk ZC1A8EDA with NEW disk" at bounding box center [453, 225] width 645 height 42
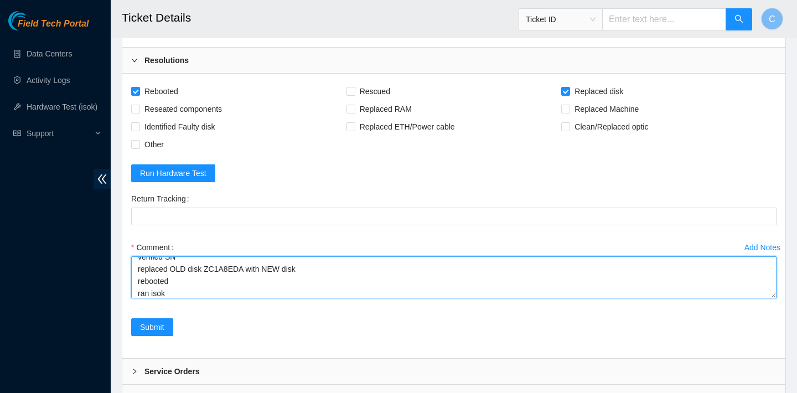
scroll to position [2813, 0]
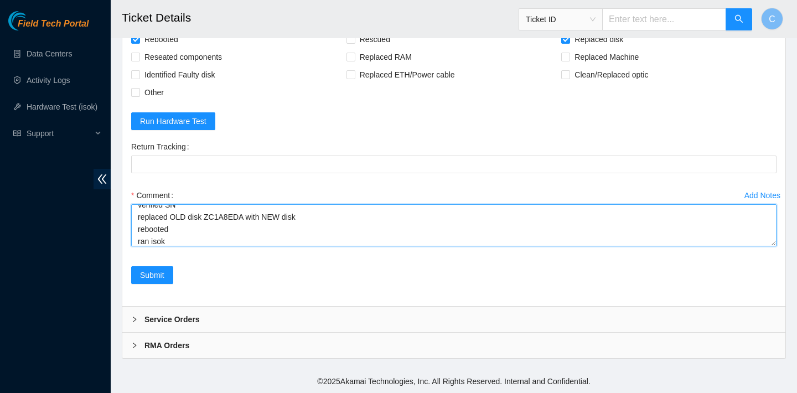
click at [324, 211] on textarea "verified SN replaced OLD disk ZC1A8EDA with NEW disk rebooted ran isok" at bounding box center [453, 225] width 645 height 42
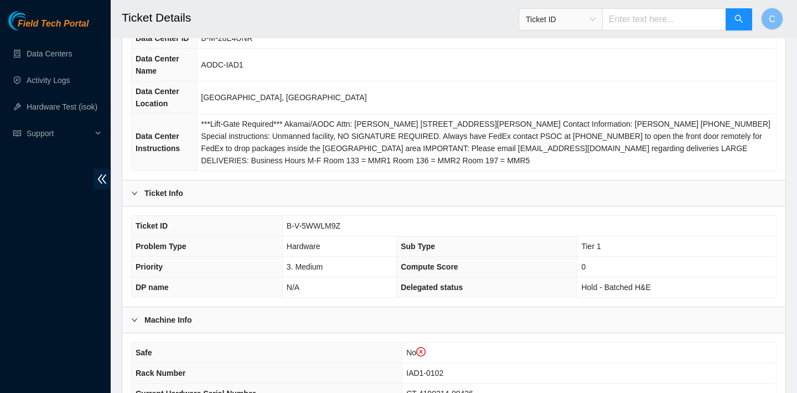
scroll to position [264, 0]
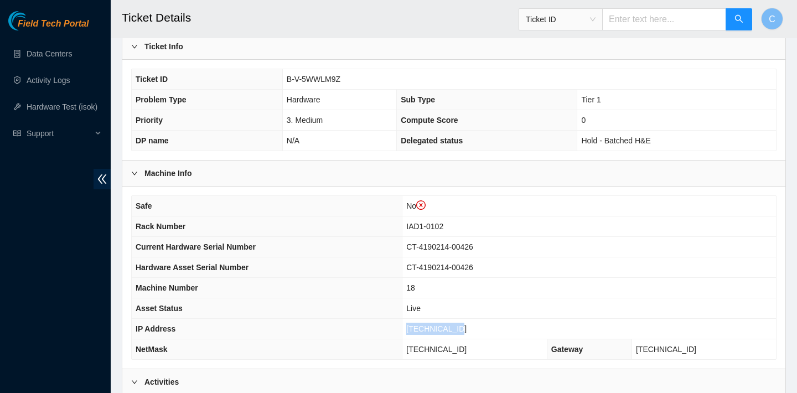
drag, startPoint x: 477, startPoint y: 331, endPoint x: 417, endPoint y: 331, distance: 60.3
click at [417, 331] on td "[TECHNICAL_ID]" at bounding box center [588, 329] width 373 height 20
copy span "[TECHNICAL_ID]"
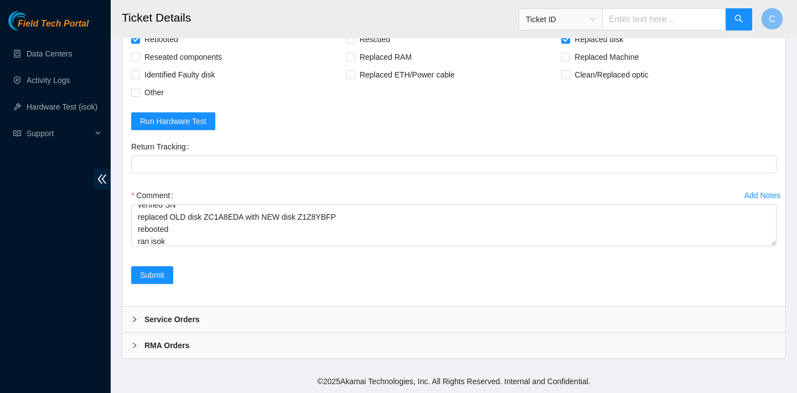
scroll to position [2813, 0]
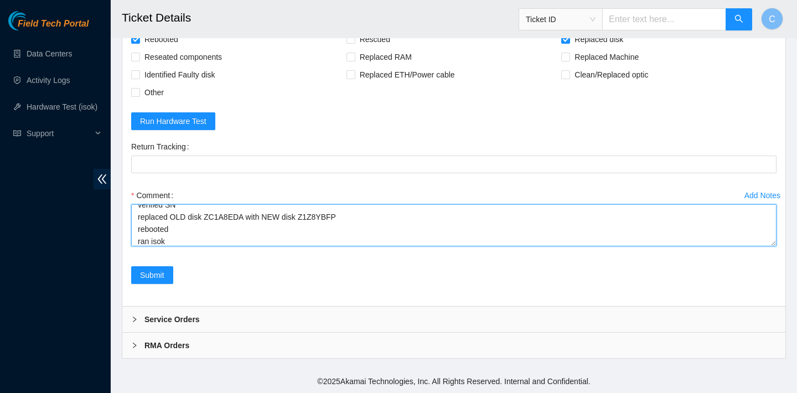
click at [201, 238] on textarea "verified SN replaced OLD disk ZC1A8EDA with NEW disk Z1Z8YBFP rebooted ran isok" at bounding box center [453, 225] width 645 height 42
paste textarea "[TECHNICAL_ID] : passed: ok"
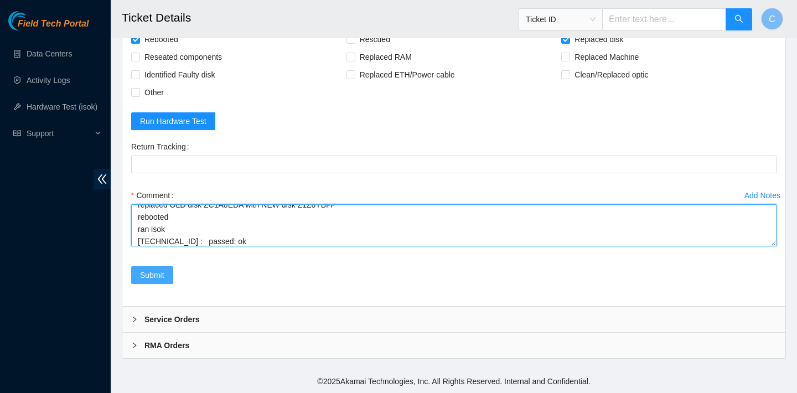
type textarea "verified SN replaced OLD disk ZC1A8EDA with NEW disk Z1Z8YBFP rebooted ran isok…"
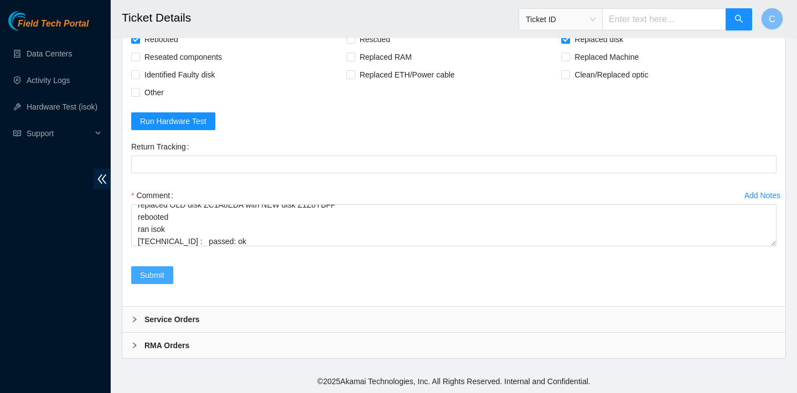
click at [167, 268] on button "Submit" at bounding box center [152, 275] width 42 height 18
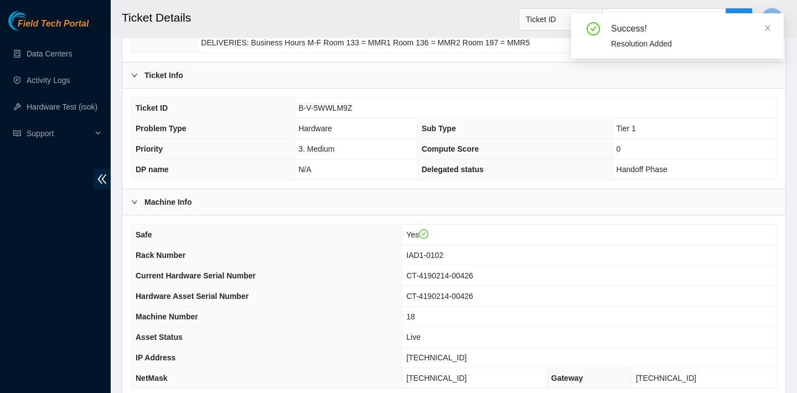
scroll to position [191, 0]
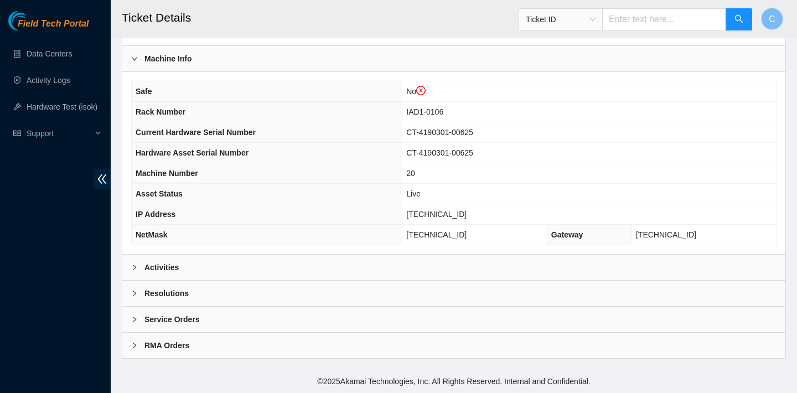
click at [303, 257] on div "Activities" at bounding box center [453, 266] width 663 height 25
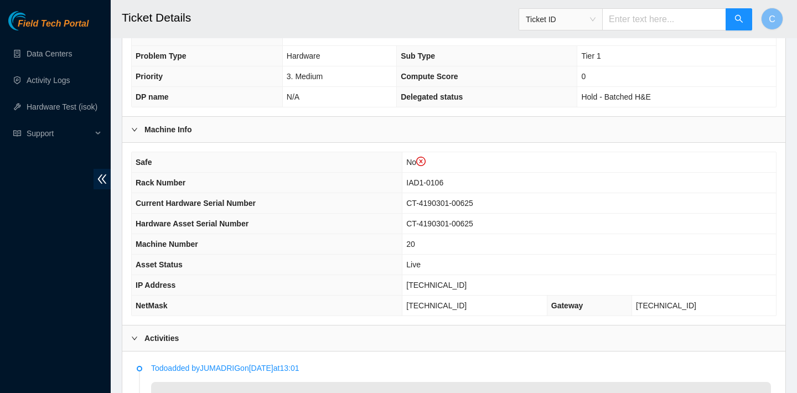
scroll to position [260, 0]
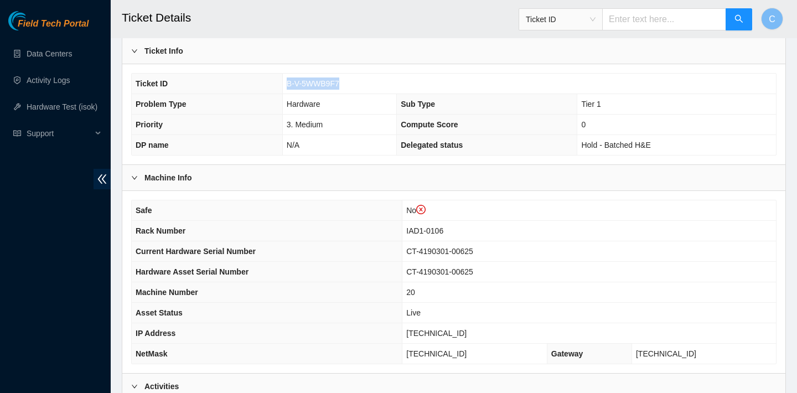
drag, startPoint x: 355, startPoint y: 87, endPoint x: 284, endPoint y: 85, distance: 70.8
click at [284, 85] on td "B-V-5WWB9F7" at bounding box center [528, 84] width 493 height 20
copy span "B-V-5WWB9F7"
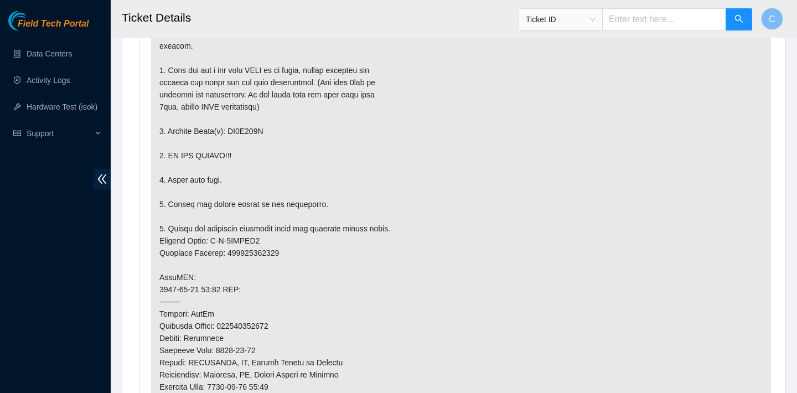
scroll to position [762, 0]
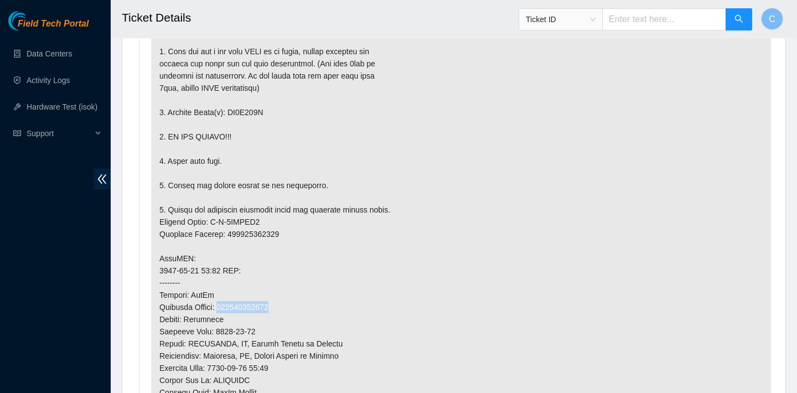
drag, startPoint x: 289, startPoint y: 306, endPoint x: 226, endPoint y: 304, distance: 62.5
click at [226, 304] on p at bounding box center [461, 246] width 620 height 637
copy p "463470062067"
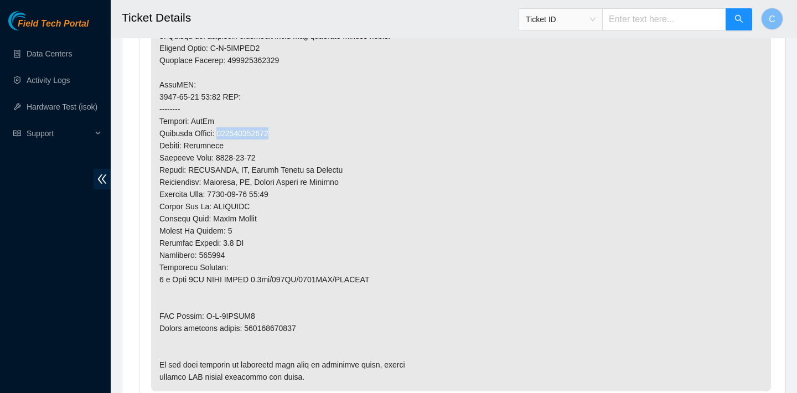
scroll to position [1036, 0]
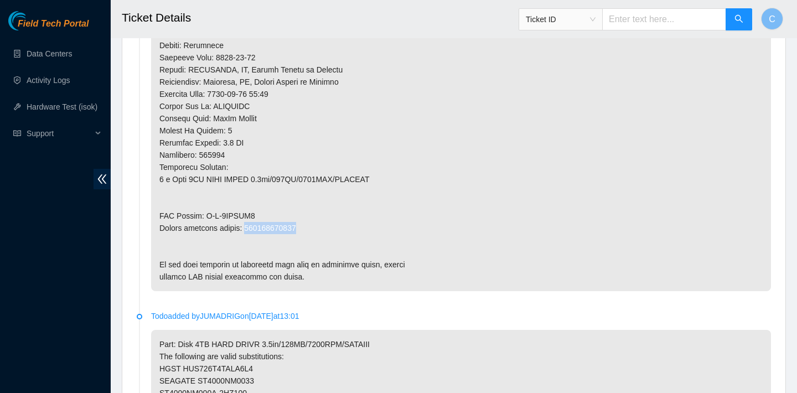
drag, startPoint x: 315, startPoint y: 225, endPoint x: 250, endPoint y: 226, distance: 65.8
copy p "463470062078"
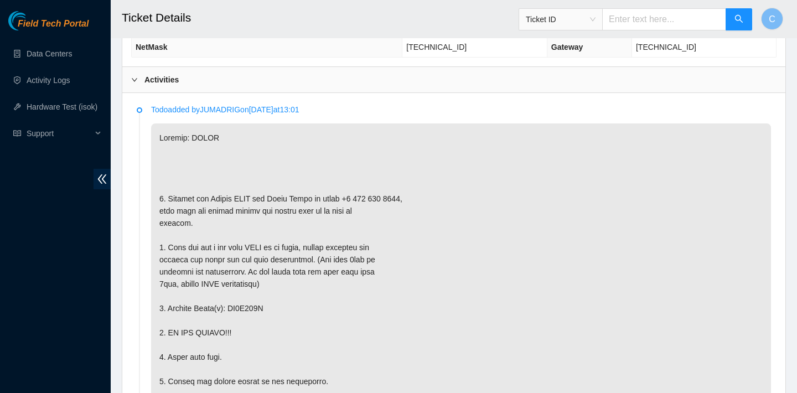
scroll to position [625, 0]
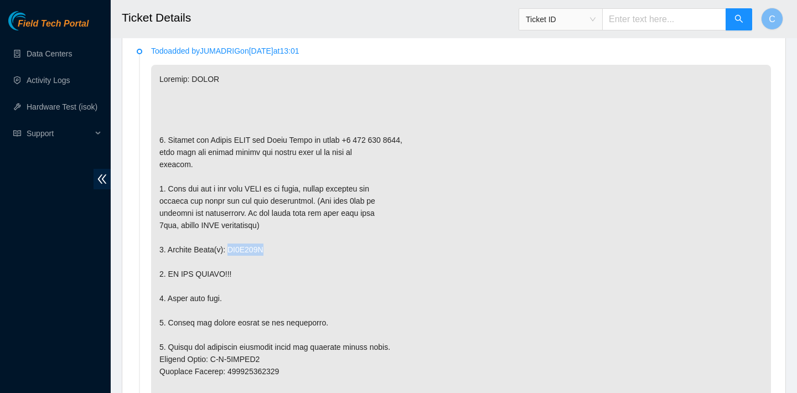
drag, startPoint x: 274, startPoint y: 246, endPoint x: 232, endPoint y: 245, distance: 42.1
click at [232, 245] on p at bounding box center [461, 383] width 620 height 637
copy p "ZC1A890K"
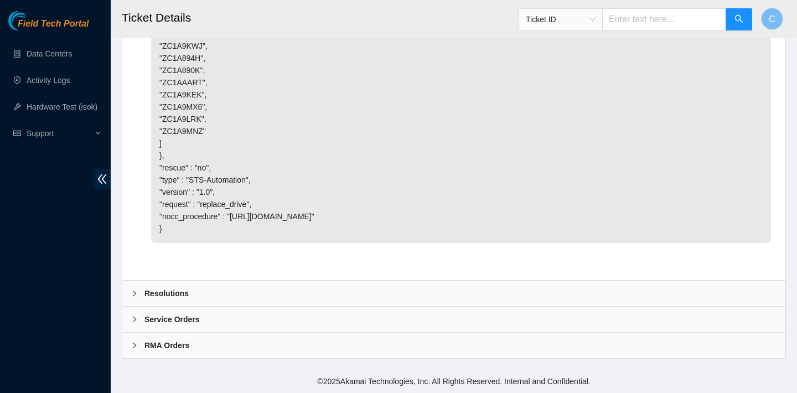
click at [245, 286] on div "Resolutions" at bounding box center [453, 292] width 663 height 25
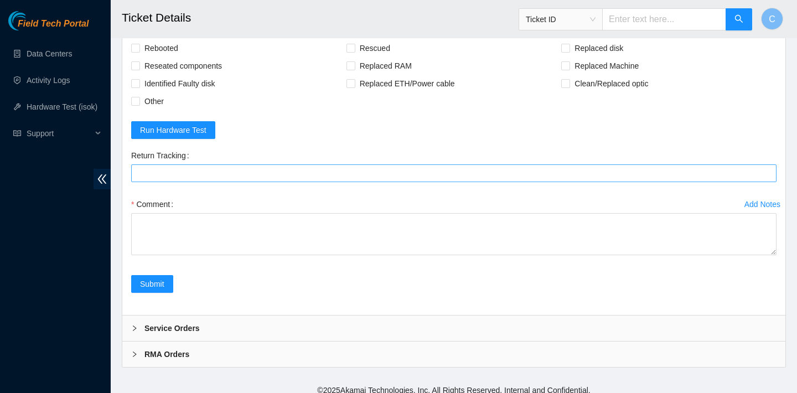
scroll to position [2734, 0]
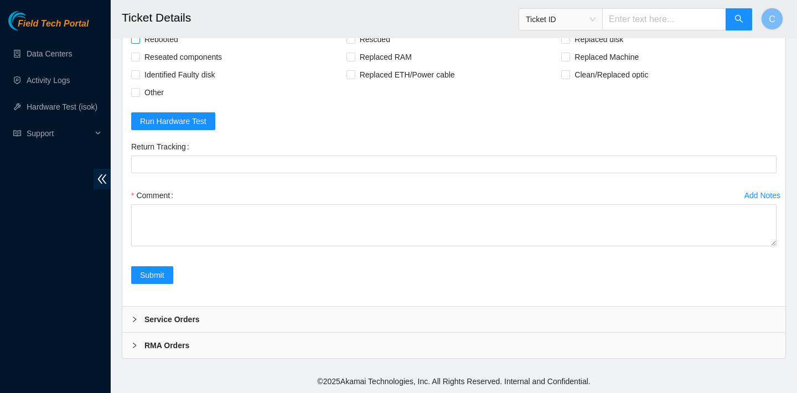
click at [170, 48] on span "Rebooted" at bounding box center [161, 39] width 43 height 18
click at [139, 43] on input "Rebooted" at bounding box center [135, 39] width 8 height 8
checkbox input "true"
drag, startPoint x: 567, startPoint y: 116, endPoint x: 539, endPoint y: 132, distance: 32.5
click at [567, 43] on input "Replaced disk" at bounding box center [565, 39] width 8 height 8
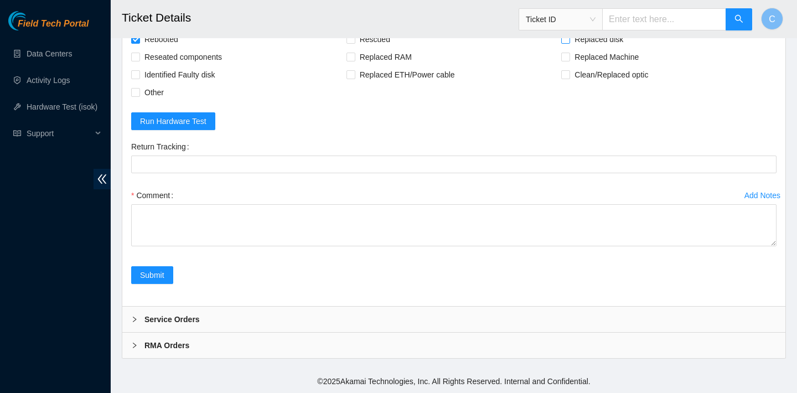
checkbox input "true"
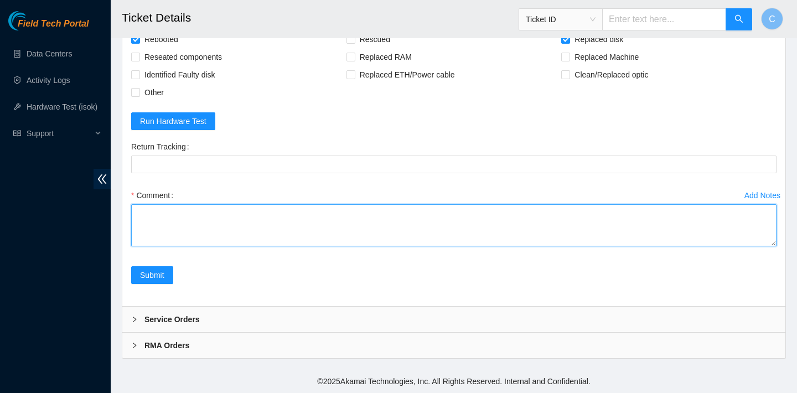
click at [303, 246] on textarea "Comment" at bounding box center [453, 225] width 645 height 42
type textarea "r"
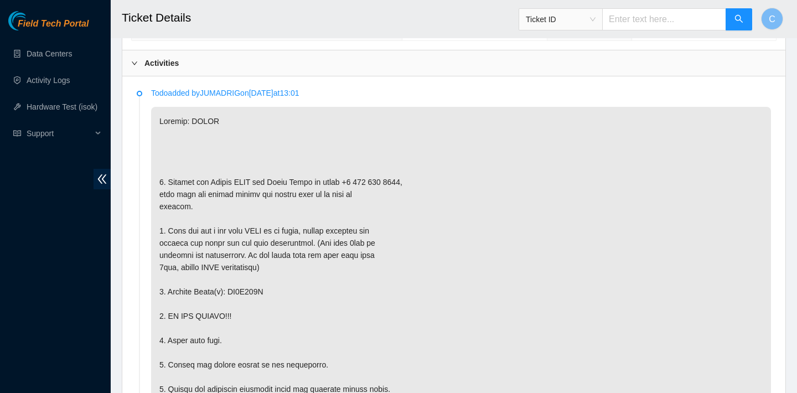
scroll to position [766, 0]
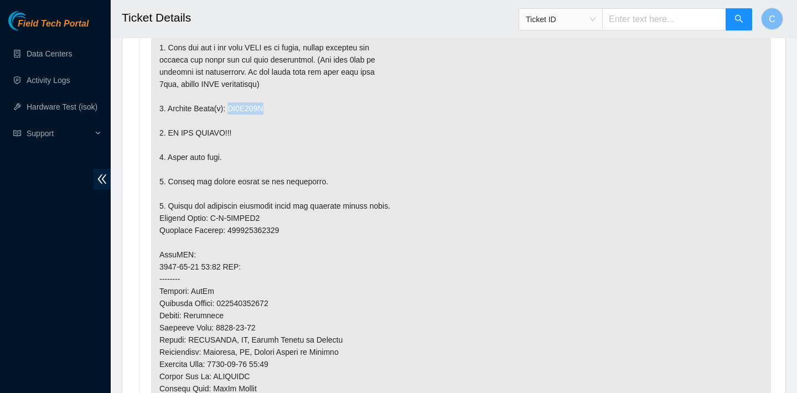
drag, startPoint x: 273, startPoint y: 107, endPoint x: 231, endPoint y: 107, distance: 41.5
click at [231, 107] on p at bounding box center [461, 242] width 620 height 637
copy p "ZC1A890K"
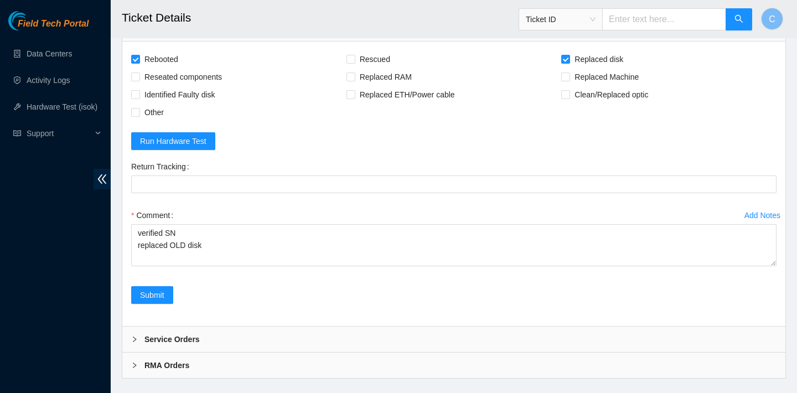
scroll to position [2813, 0]
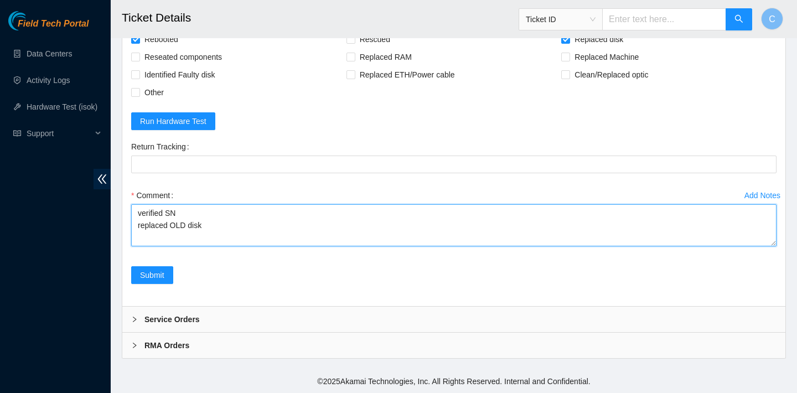
click at [221, 228] on textarea "verified SN replaced OLD disk" at bounding box center [453, 225] width 645 height 42
paste textarea "ZC1A890K"
click at [337, 220] on textarea "verified SN replaced OLD disk ZC1A890K with NEW disk rebooted ran isok" at bounding box center [453, 225] width 645 height 42
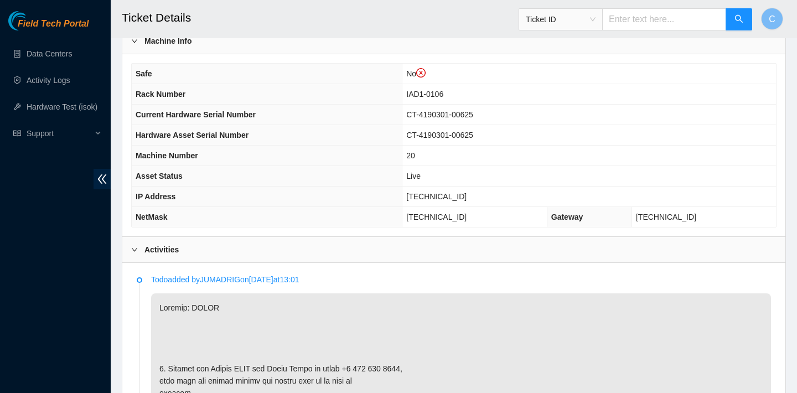
scroll to position [396, 0]
drag, startPoint x: 480, startPoint y: 198, endPoint x: 418, endPoint y: 194, distance: 62.1
click at [418, 194] on td "104.84.155.43" at bounding box center [588, 198] width 373 height 20
copy span "104.84.155.43"
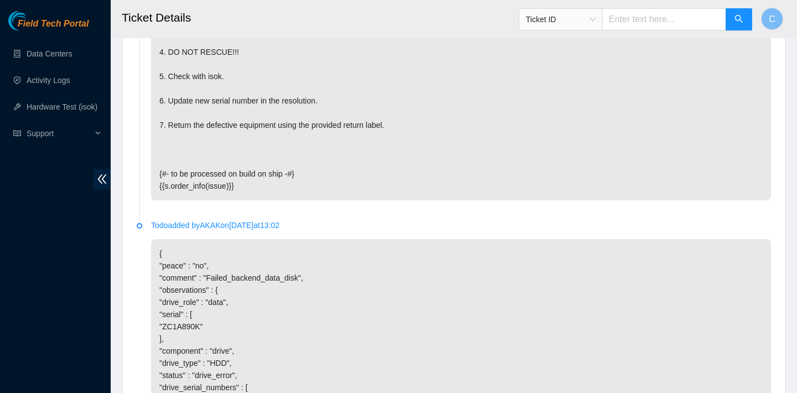
scroll to position [2813, 0]
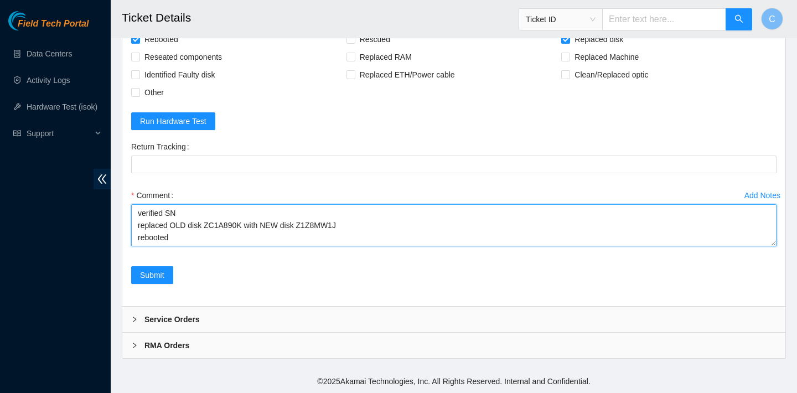
click at [212, 238] on textarea "verified SN replaced OLD disk ZC1A890K with NEW disk Z1Z8MW1J rebooted ran isok" at bounding box center [453, 225] width 645 height 42
click at [199, 235] on textarea "verified SN replaced OLD disk ZC1A890K with NEW disk Z1Z8MW1J rebooted ran isok" at bounding box center [453, 225] width 645 height 42
paste textarea "104.84.155.43 : passed: ok"
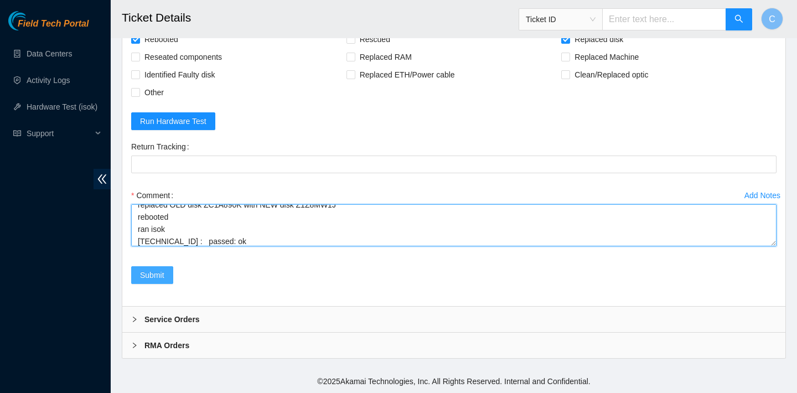
type textarea "verified SN replaced OLD disk ZC1A890K with NEW disk Z1Z8MW1J rebooted ran isok…"
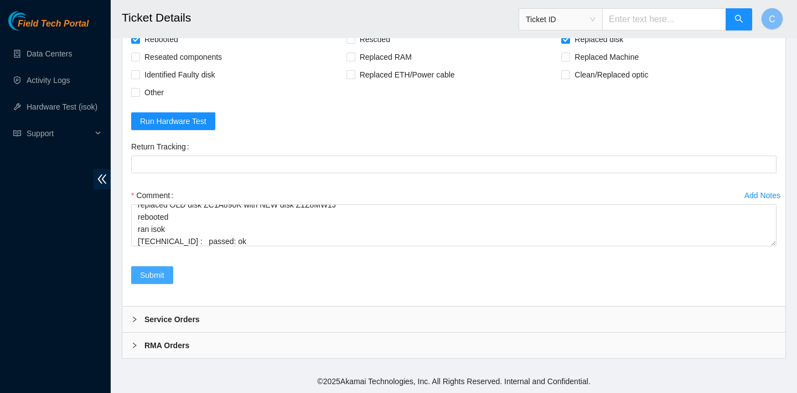
click at [160, 274] on span "Submit" at bounding box center [152, 275] width 24 height 12
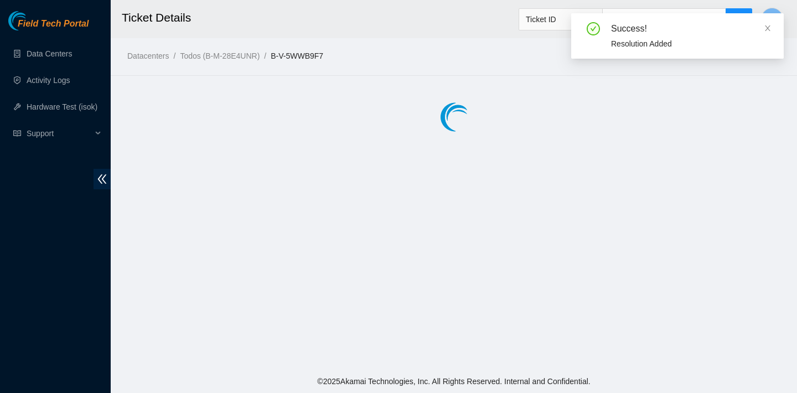
scroll to position [0, 0]
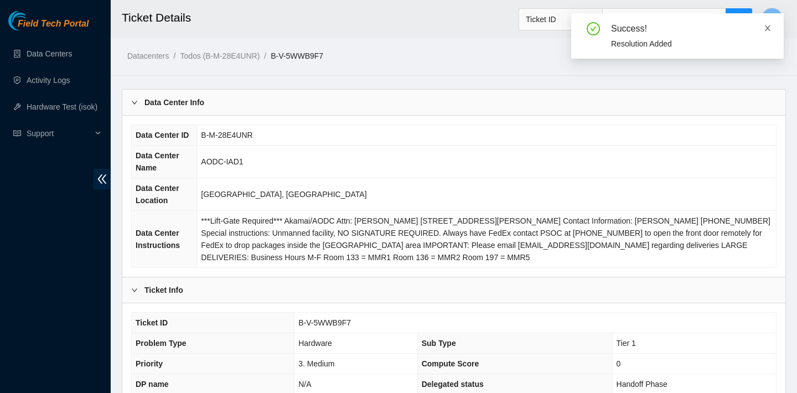
click at [766, 24] on icon "close" at bounding box center [767, 28] width 8 height 8
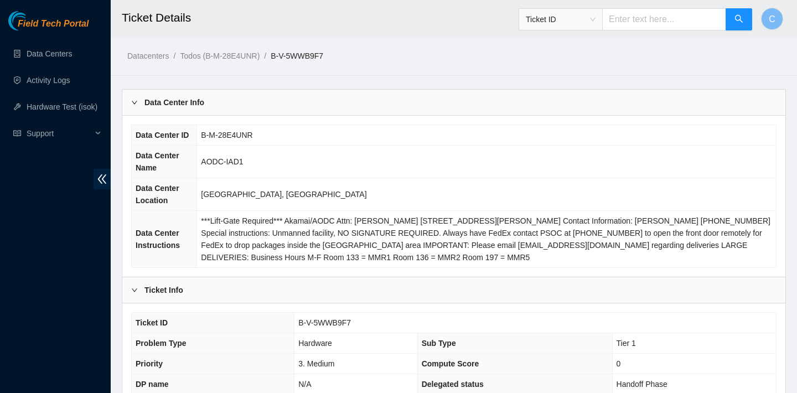
scroll to position [358, 0]
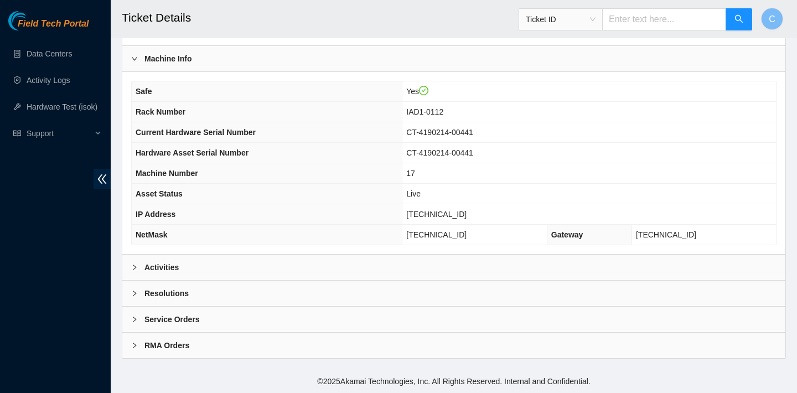
click at [312, 266] on div "Activities" at bounding box center [453, 266] width 663 height 25
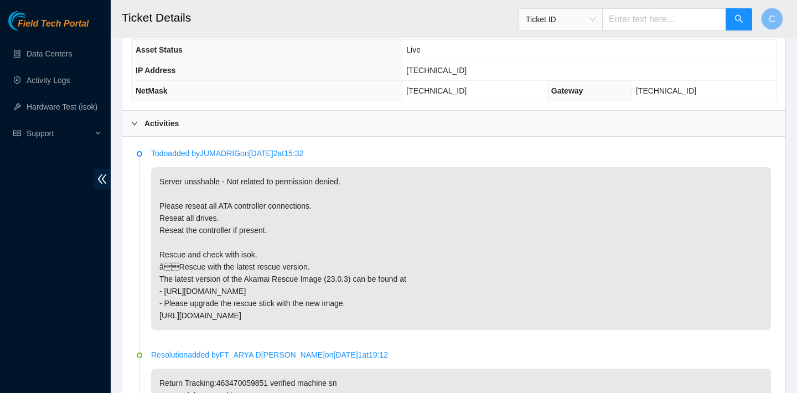
scroll to position [567, 0]
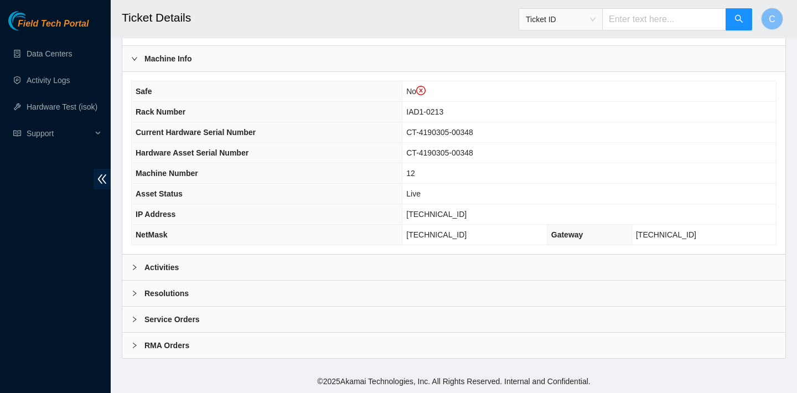
click at [310, 263] on div "Activities" at bounding box center [453, 266] width 663 height 25
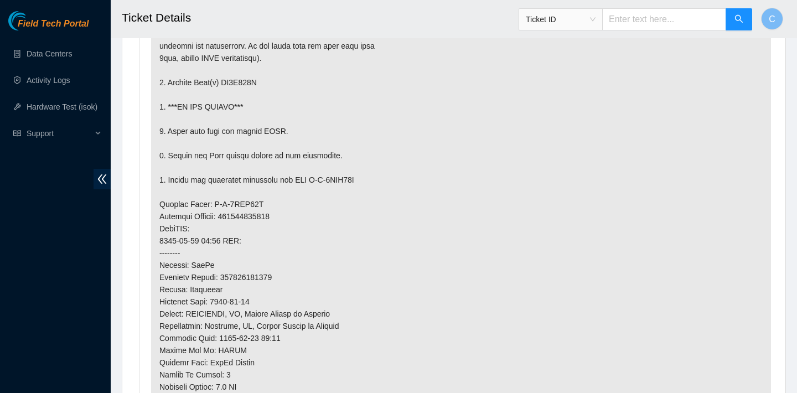
scroll to position [751, 0]
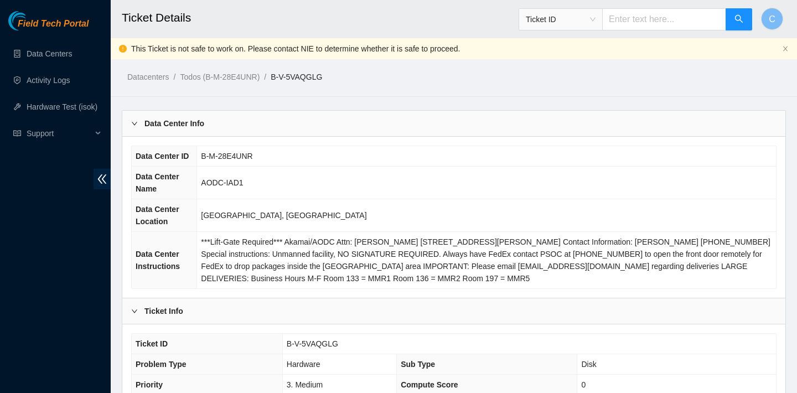
scroll to position [379, 0]
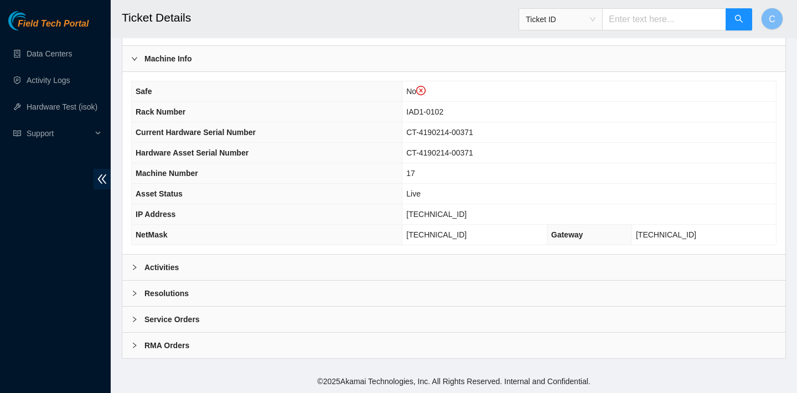
click at [403, 271] on div "Activities" at bounding box center [453, 266] width 663 height 25
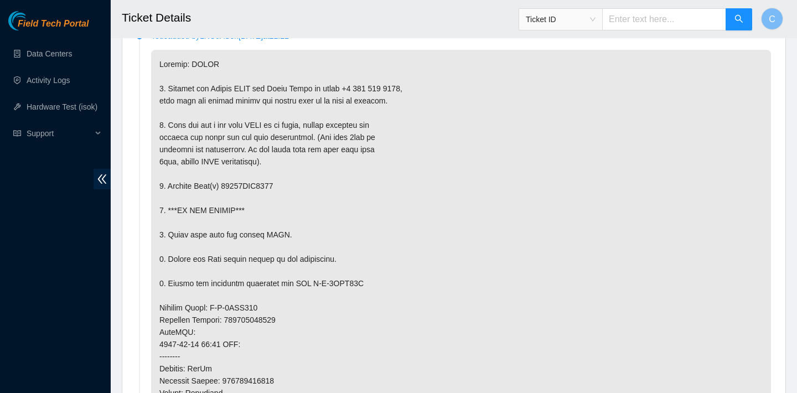
scroll to position [657, 0]
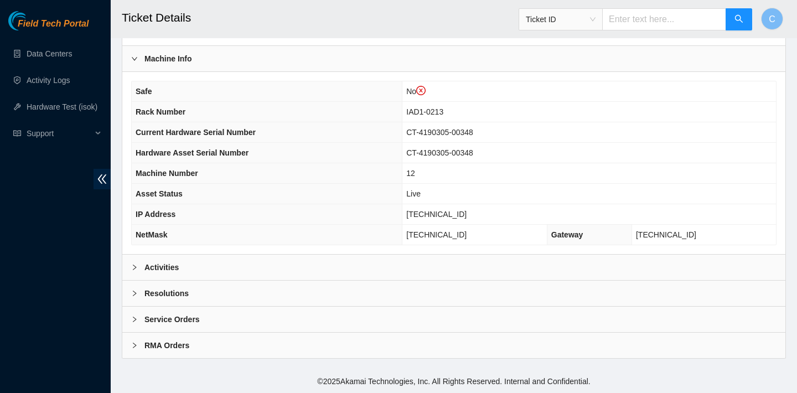
click at [409, 265] on div "Activities" at bounding box center [453, 266] width 663 height 25
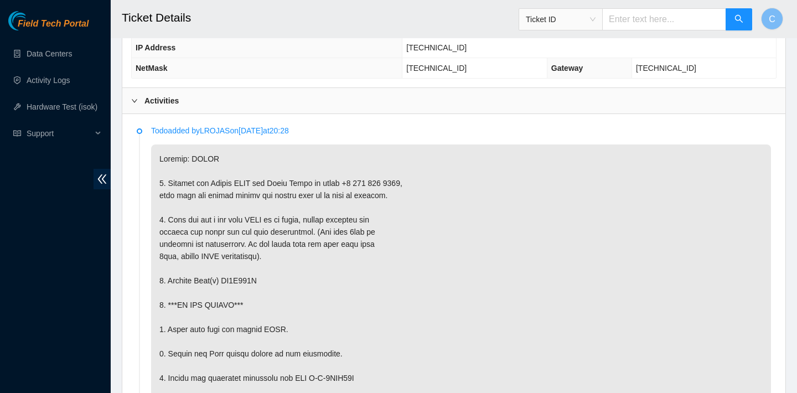
scroll to position [628, 0]
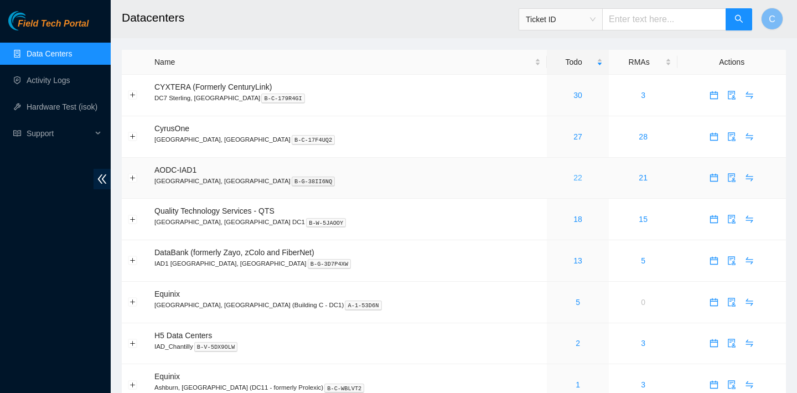
click at [573, 178] on link "22" at bounding box center [577, 177] width 9 height 9
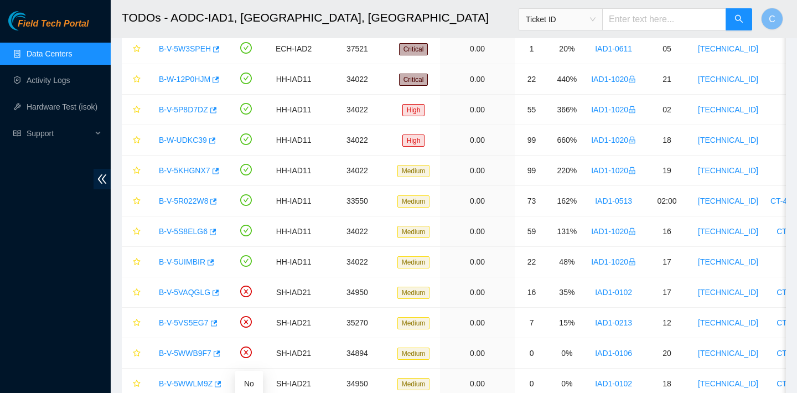
scroll to position [92, 0]
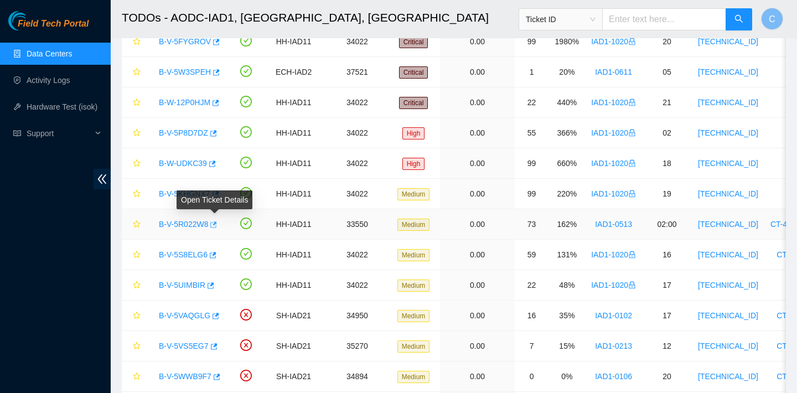
click at [217, 225] on icon "button" at bounding box center [214, 224] width 7 height 6
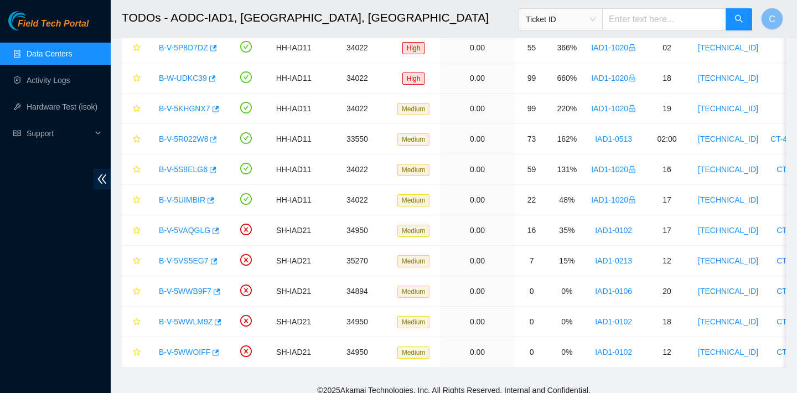
scroll to position [186, 0]
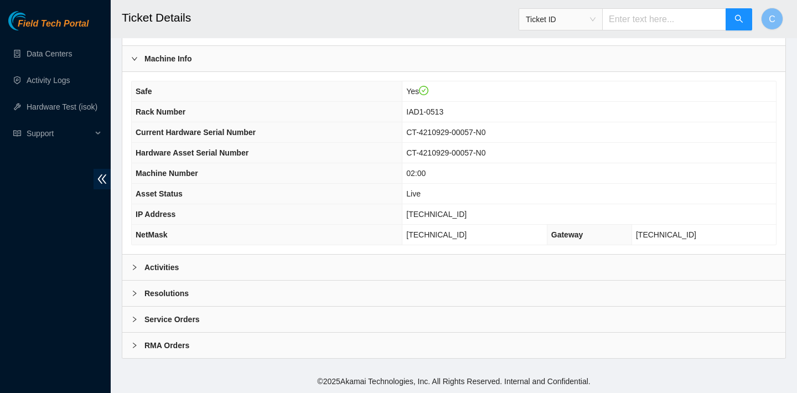
click at [393, 274] on div "Activities" at bounding box center [453, 266] width 663 height 25
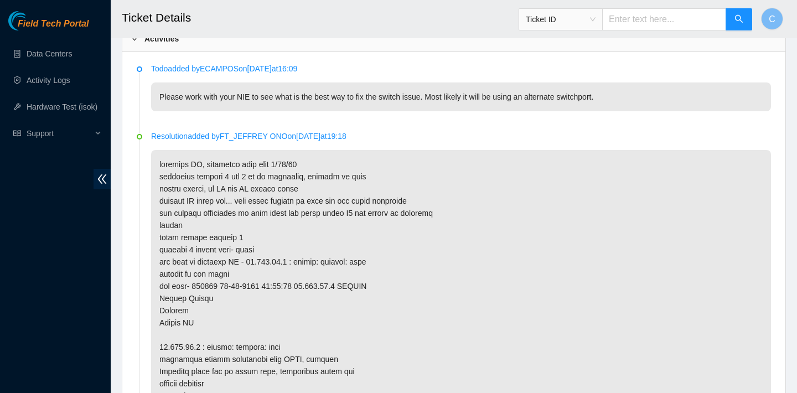
scroll to position [596, 0]
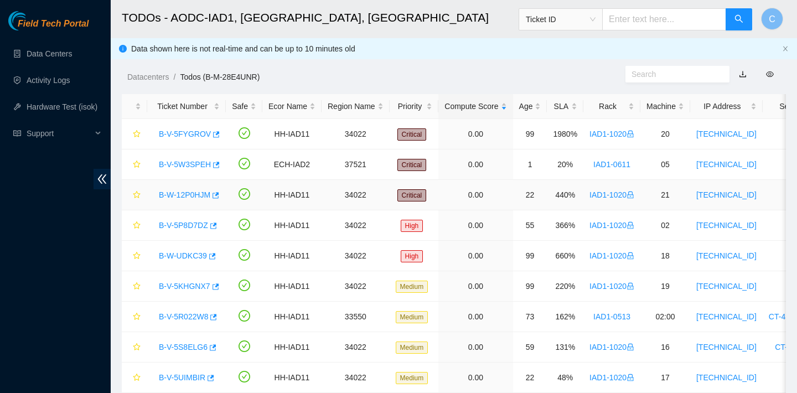
scroll to position [95, 0]
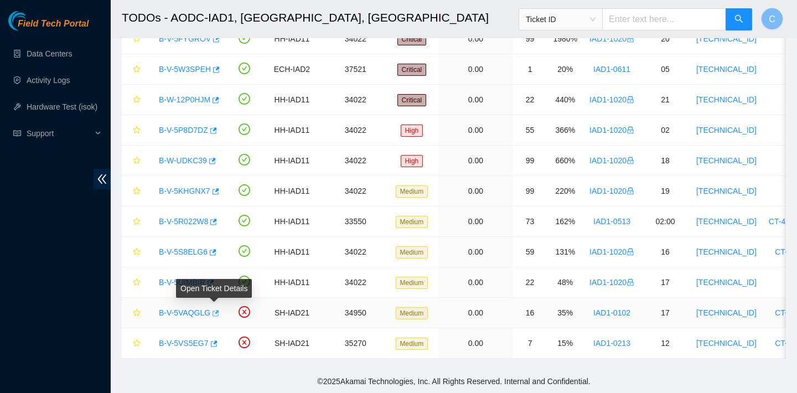
click at [218, 313] on icon "button" at bounding box center [215, 313] width 8 height 8
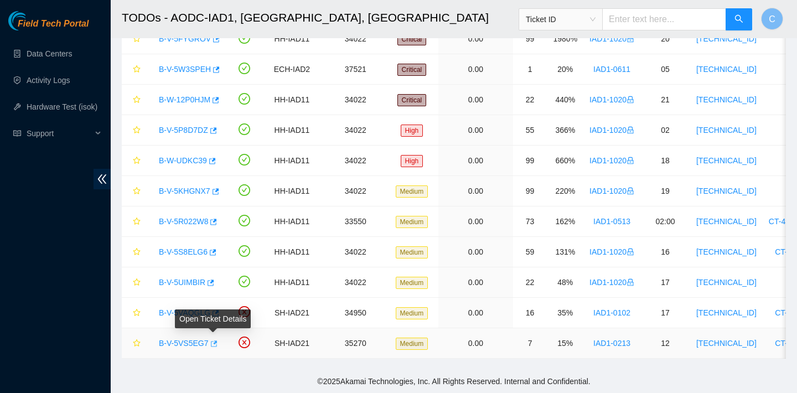
click at [215, 340] on icon "button" at bounding box center [213, 344] width 8 height 8
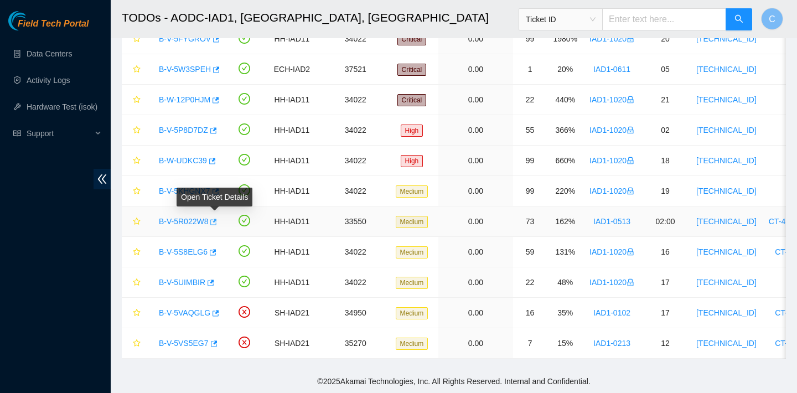
click at [217, 219] on icon "button" at bounding box center [214, 222] width 7 height 6
click at [216, 222] on icon "button" at bounding box center [213, 222] width 8 height 8
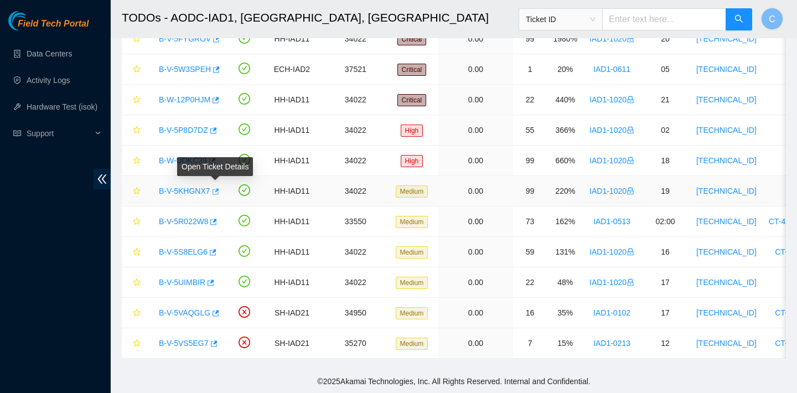
click at [215, 190] on icon "button" at bounding box center [215, 191] width 7 height 6
click at [217, 129] on icon "button" at bounding box center [213, 130] width 7 height 6
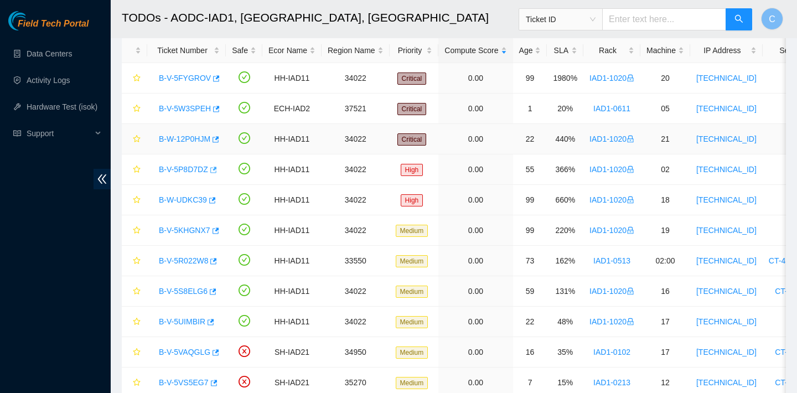
scroll to position [52, 0]
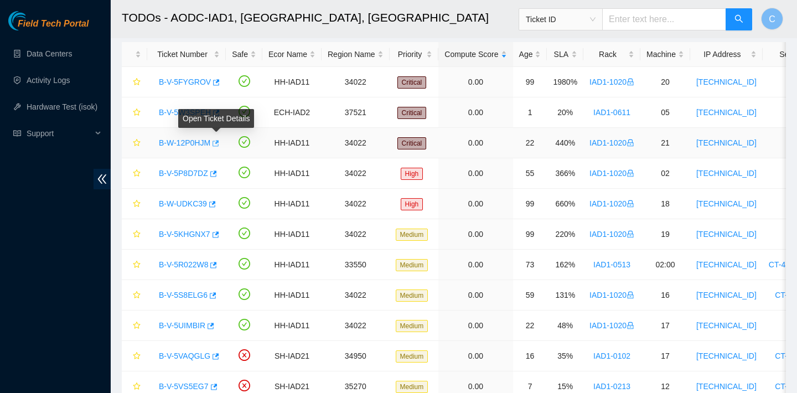
click at [218, 139] on icon "button" at bounding box center [215, 143] width 8 height 8
click at [219, 81] on button "button" at bounding box center [215, 83] width 9 height 18
click at [54, 55] on link "Data Centers" at bounding box center [49, 53] width 45 height 9
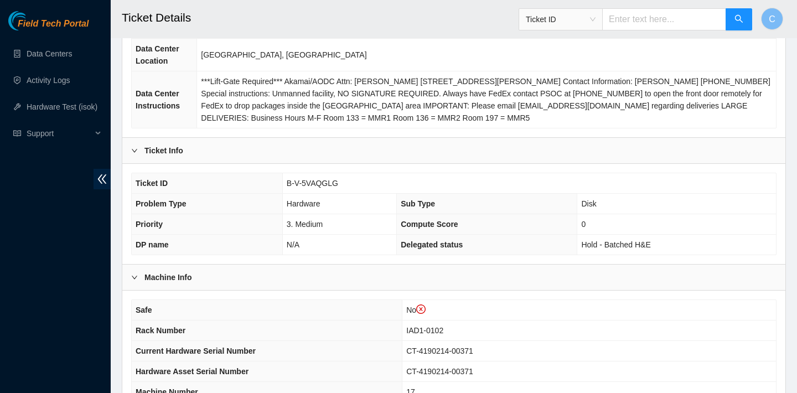
scroll to position [379, 0]
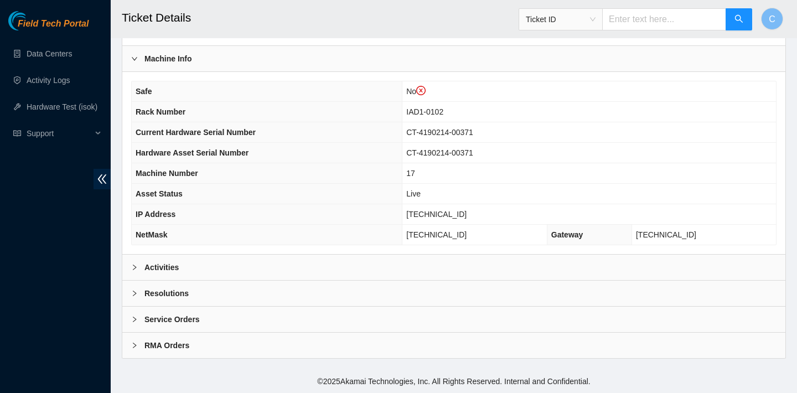
click at [240, 266] on div "Activities" at bounding box center [453, 266] width 663 height 25
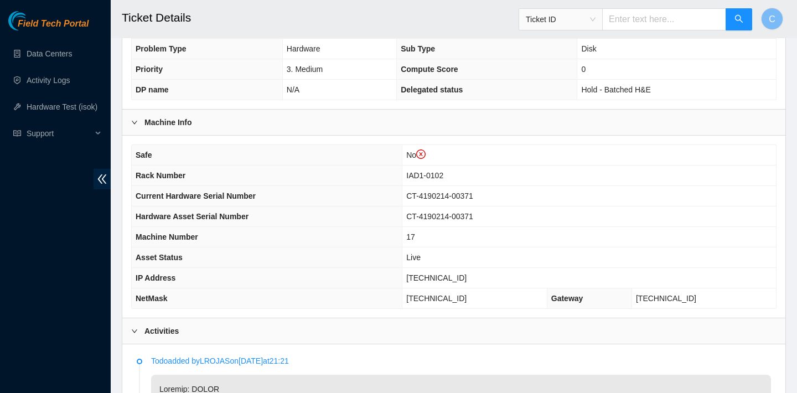
scroll to position [279, 0]
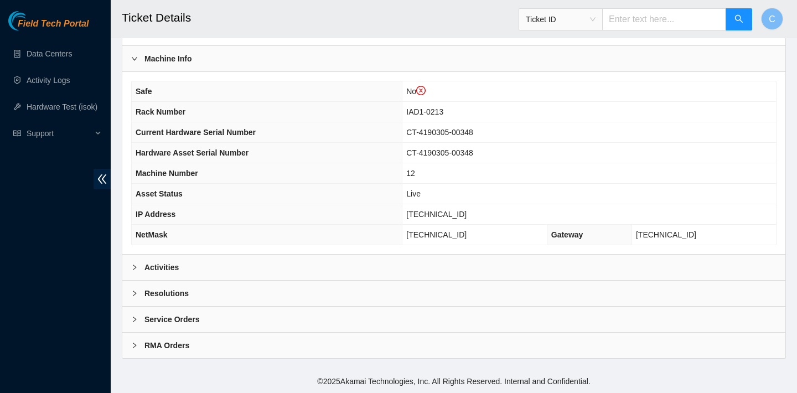
click at [302, 266] on div "Activities" at bounding box center [453, 266] width 663 height 25
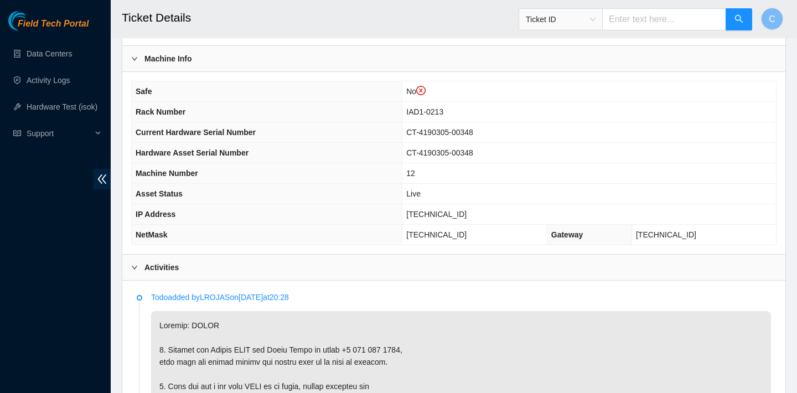
scroll to position [675, 0]
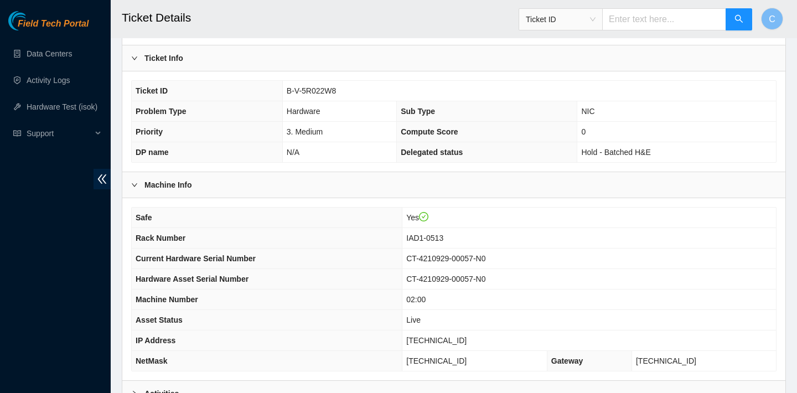
scroll to position [358, 0]
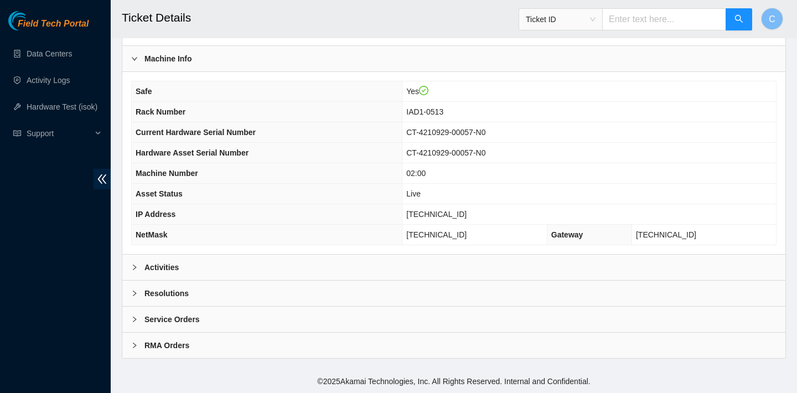
click at [295, 261] on div "Activities" at bounding box center [453, 266] width 663 height 25
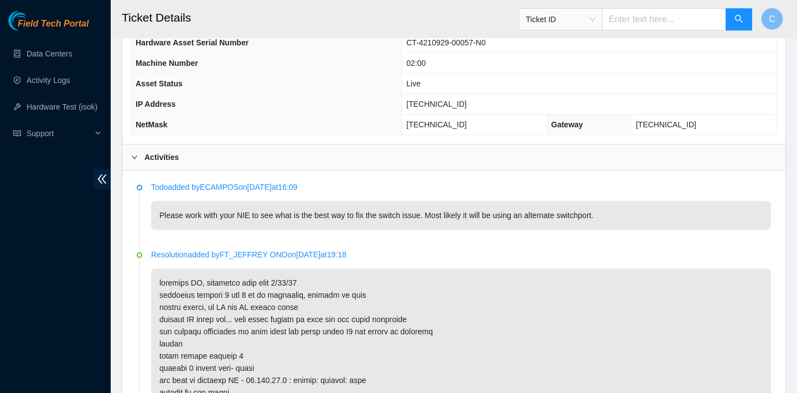
scroll to position [378, 0]
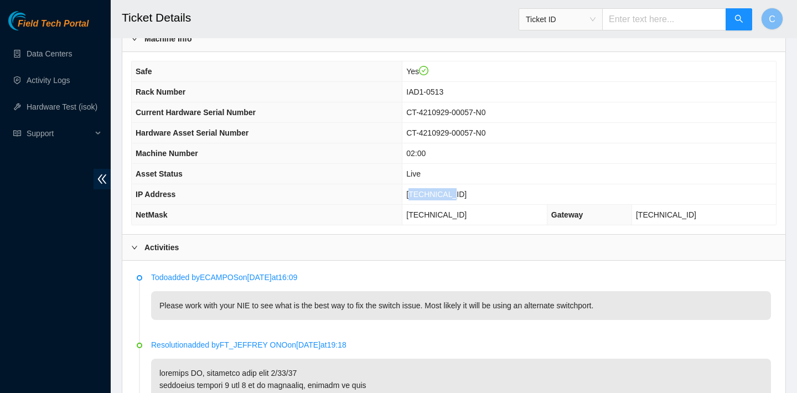
drag, startPoint x: 479, startPoint y: 195, endPoint x: 435, endPoint y: 194, distance: 43.7
click at [435, 194] on td "[TECHNICAL_ID]" at bounding box center [588, 194] width 373 height 20
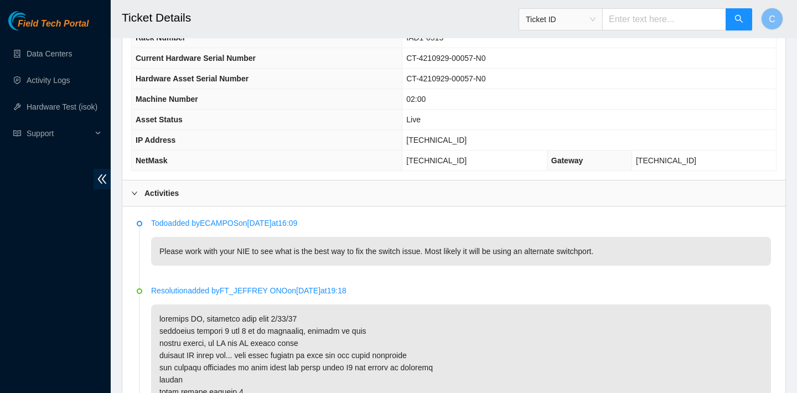
click at [491, 121] on td "Live" at bounding box center [588, 120] width 373 height 20
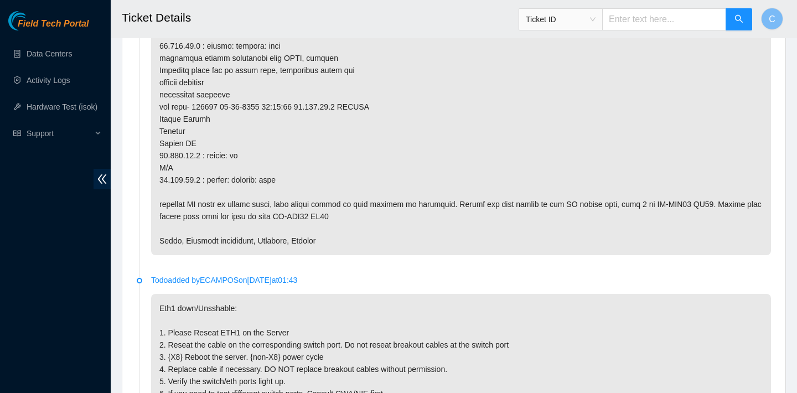
scroll to position [908, 0]
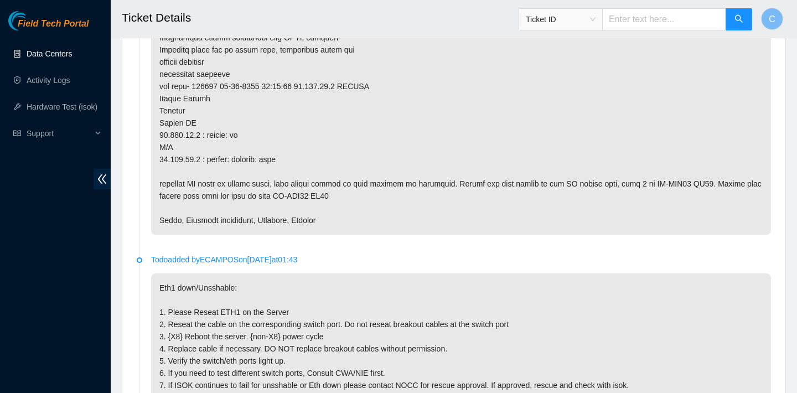
click at [51, 58] on link "Data Centers" at bounding box center [49, 53] width 45 height 9
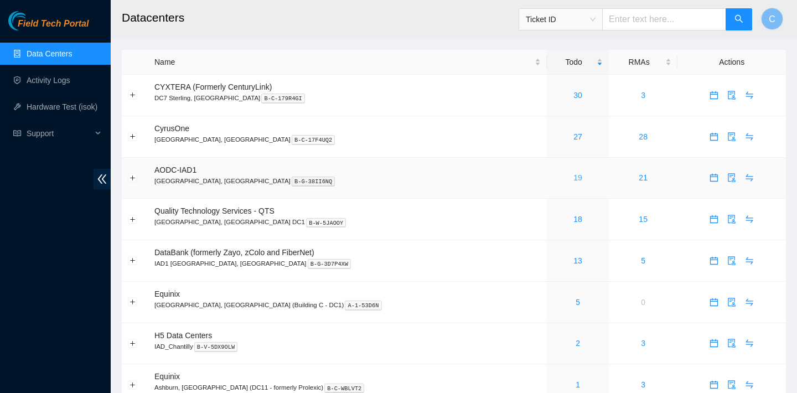
click at [573, 174] on link "19" at bounding box center [577, 177] width 9 height 9
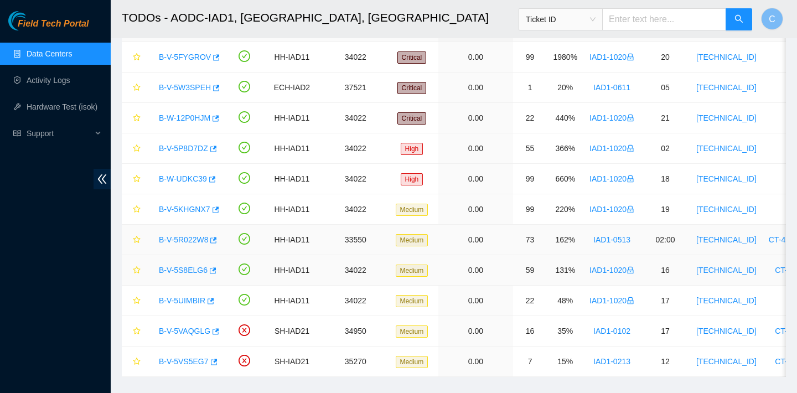
scroll to position [79, 0]
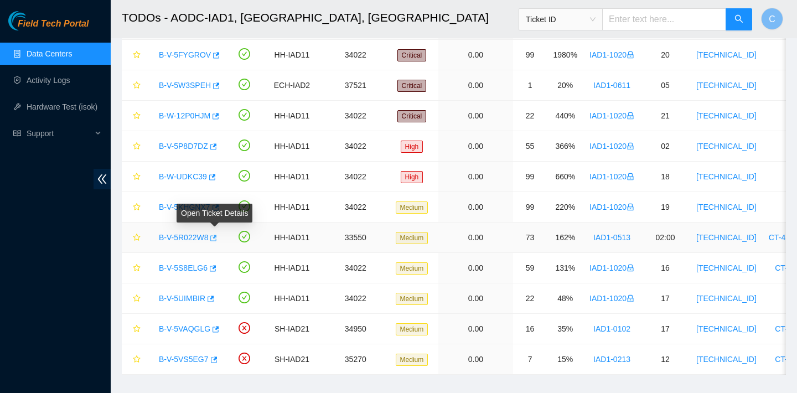
click at [217, 237] on icon "button" at bounding box center [214, 238] width 7 height 6
click at [72, 53] on link "Data Centers" at bounding box center [49, 53] width 45 height 9
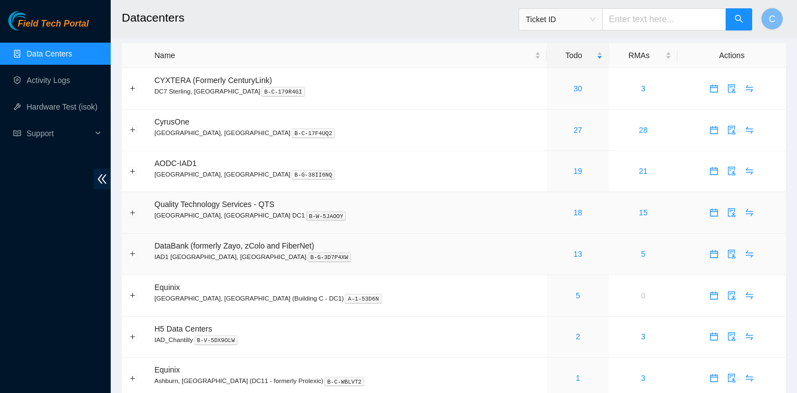
scroll to position [9, 0]
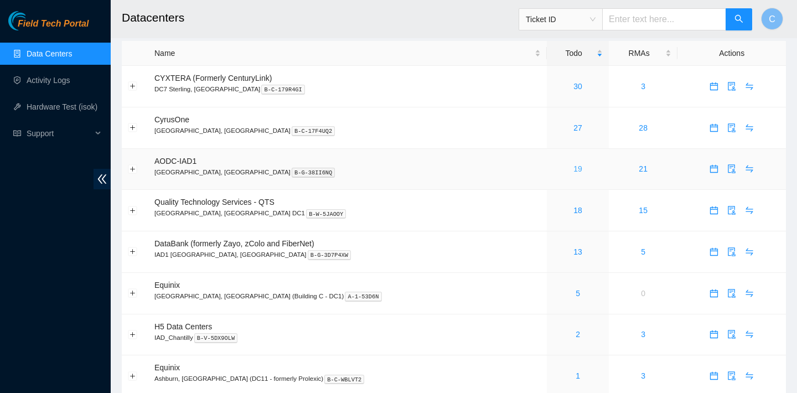
click at [573, 166] on link "19" at bounding box center [577, 168] width 9 height 9
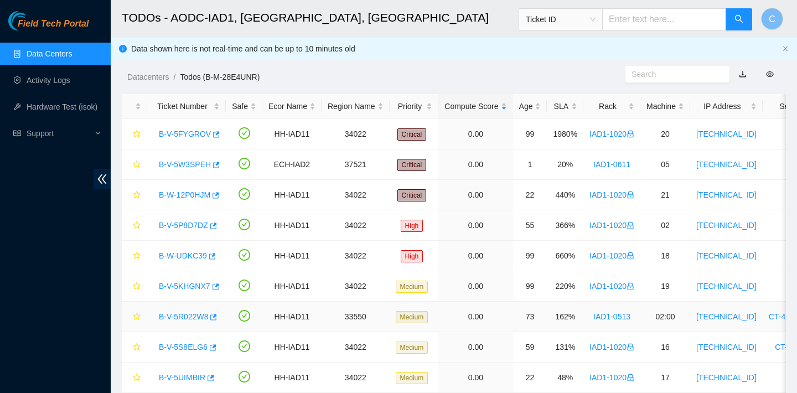
scroll to position [95, 0]
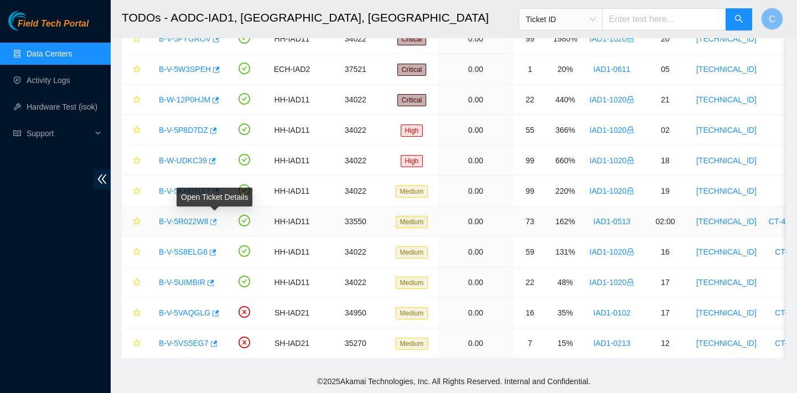
click at [213, 224] on icon "button" at bounding box center [213, 222] width 8 height 8
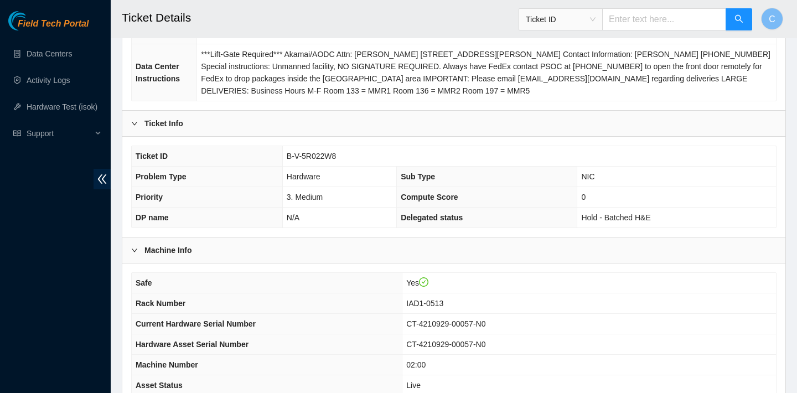
scroll to position [358, 0]
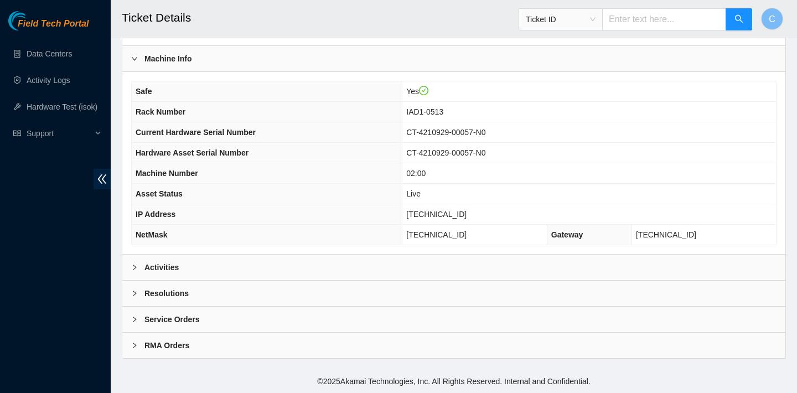
click at [194, 263] on div "Activities" at bounding box center [453, 266] width 663 height 25
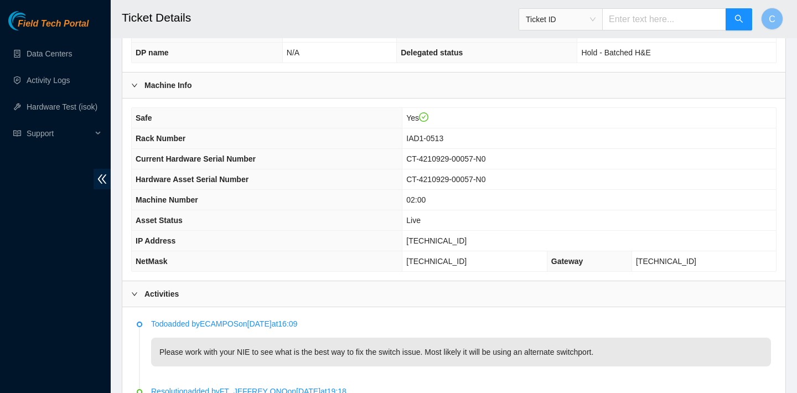
scroll to position [520, 0]
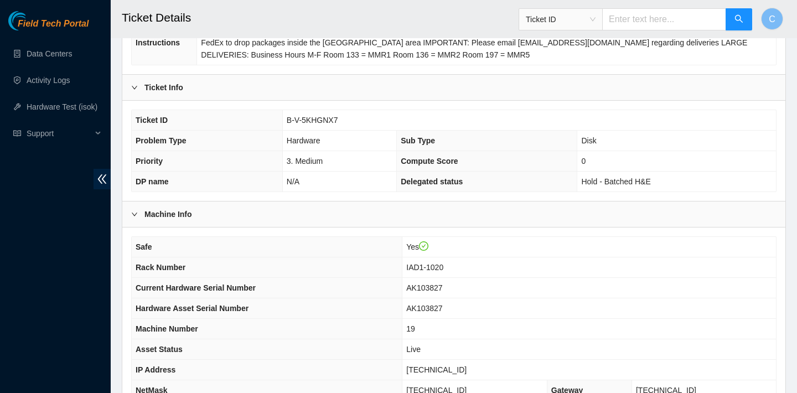
scroll to position [358, 0]
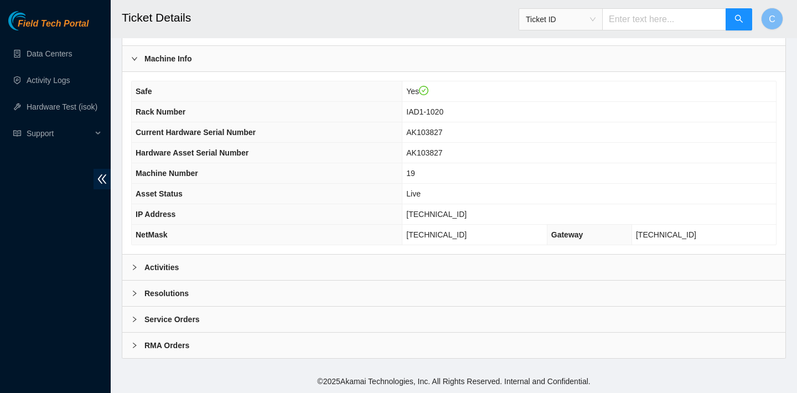
click at [233, 253] on div "Safe Yes Rack Number IAD1-1020 Current Hardware Serial Number AK103827 Hardware…" at bounding box center [453, 163] width 663 height 182
click at [233, 263] on div "Activities" at bounding box center [453, 266] width 663 height 25
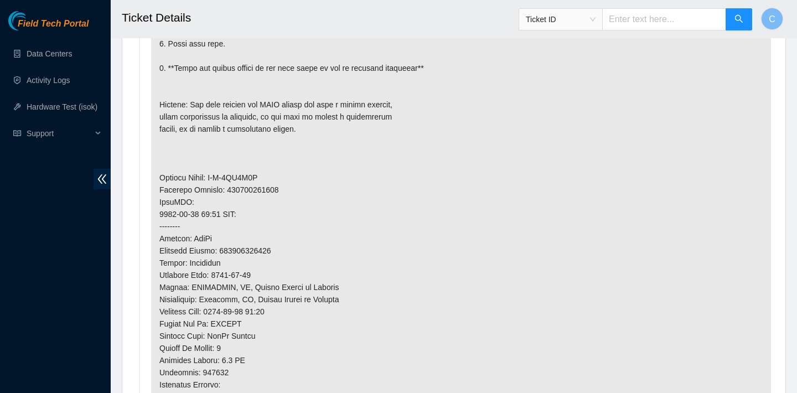
scroll to position [836, 0]
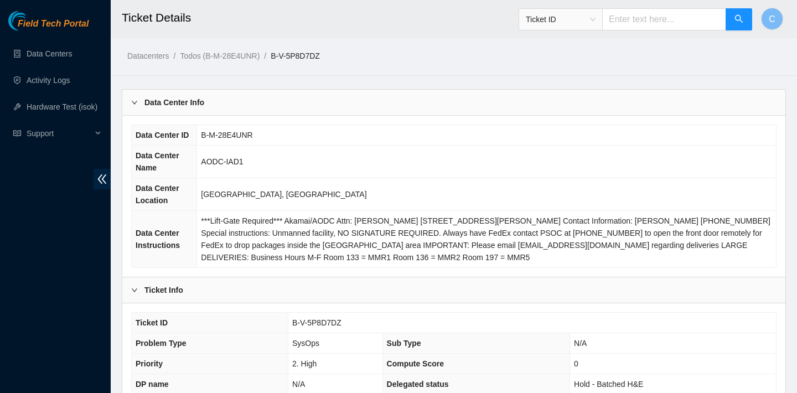
scroll to position [358, 0]
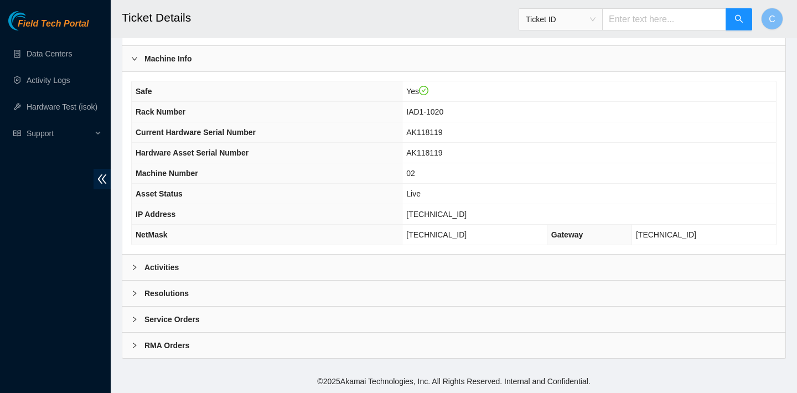
click at [326, 262] on div "Activities" at bounding box center [453, 266] width 663 height 25
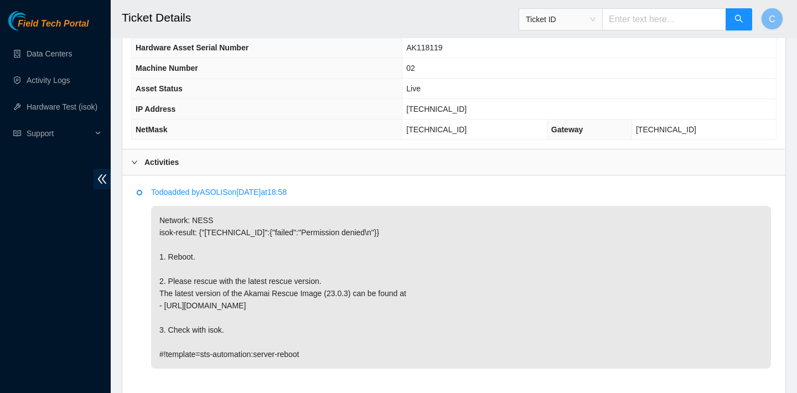
scroll to position [443, 0]
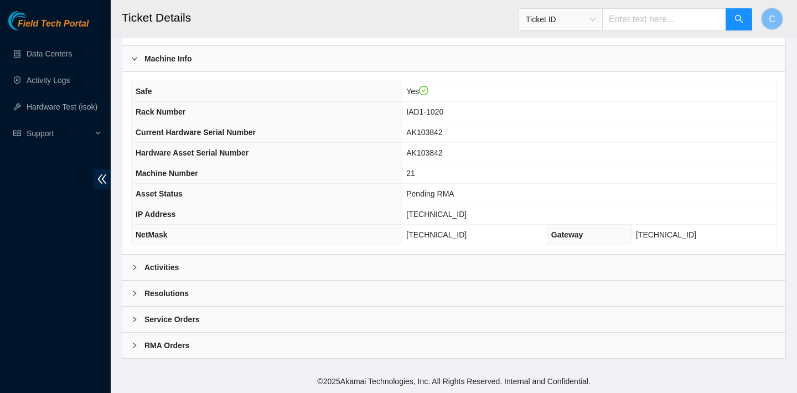
click at [237, 263] on div "Activities" at bounding box center [453, 266] width 663 height 25
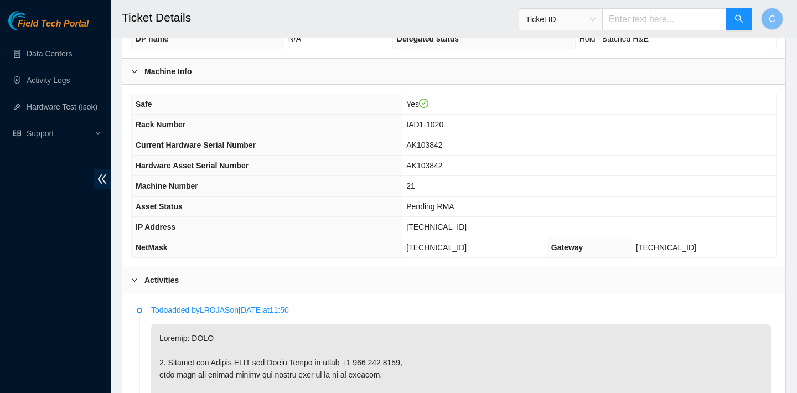
scroll to position [331, 0]
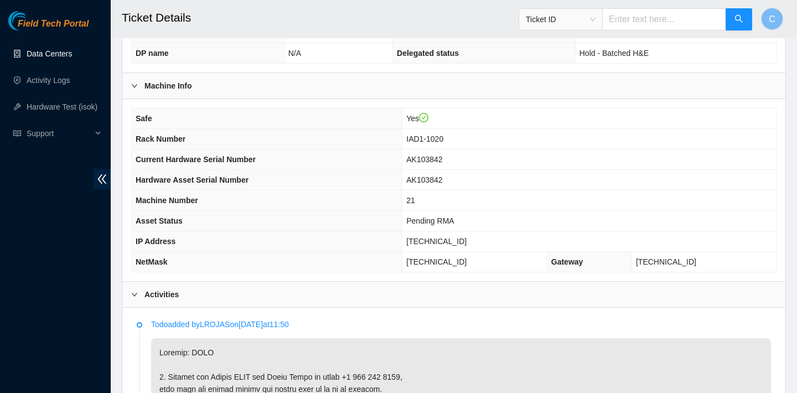
click at [72, 54] on link "Data Centers" at bounding box center [49, 53] width 45 height 9
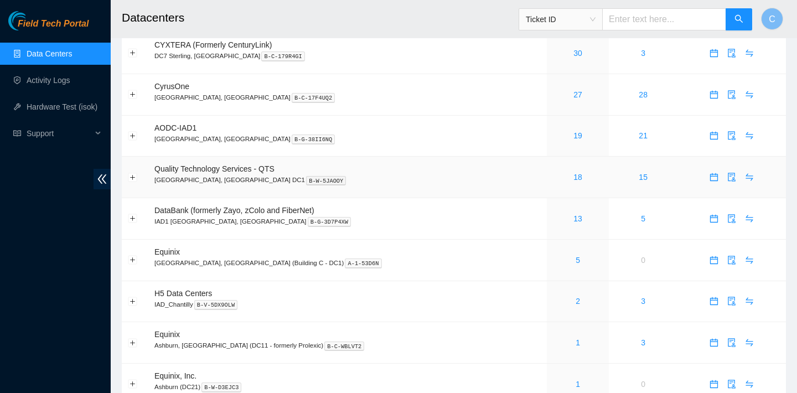
scroll to position [44, 0]
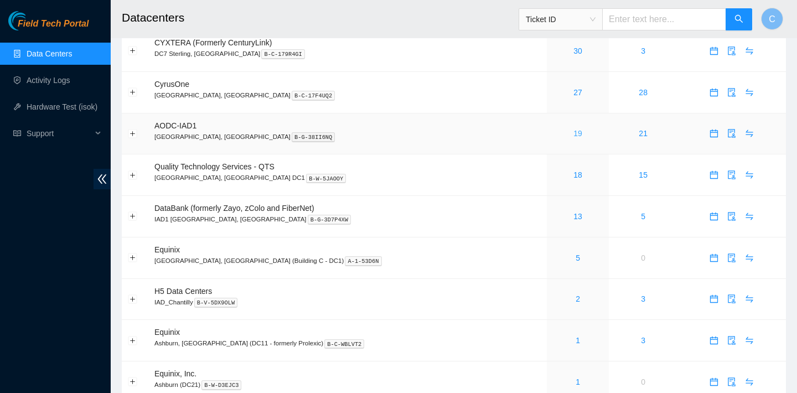
click at [573, 131] on link "19" at bounding box center [577, 133] width 9 height 9
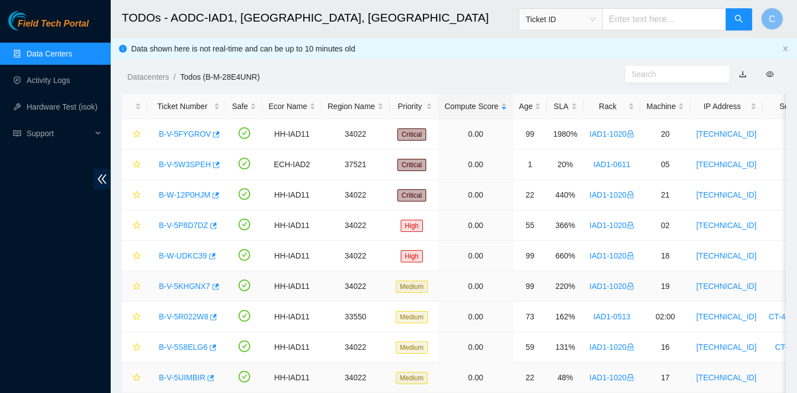
scroll to position [95, 0]
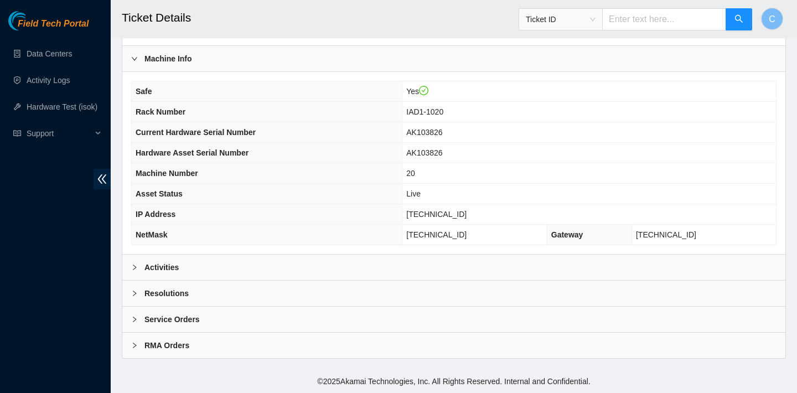
click at [297, 272] on div "Activities" at bounding box center [453, 266] width 663 height 25
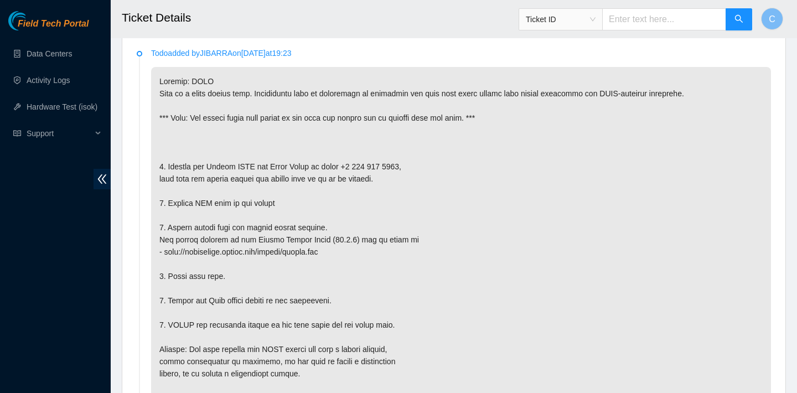
scroll to position [851, 0]
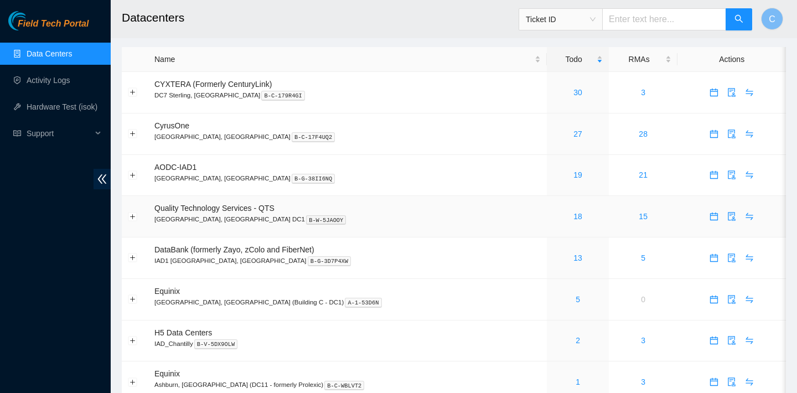
scroll to position [2, 0]
click at [444, 99] on p "DC7 Sterling, VA B-C-179R4GI" at bounding box center [347, 96] width 386 height 10
click at [573, 134] on link "27" at bounding box center [577, 135] width 9 height 9
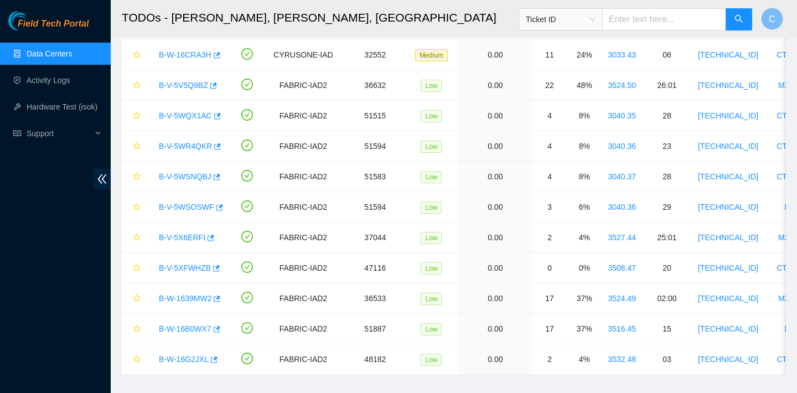
scroll to position [612, 0]
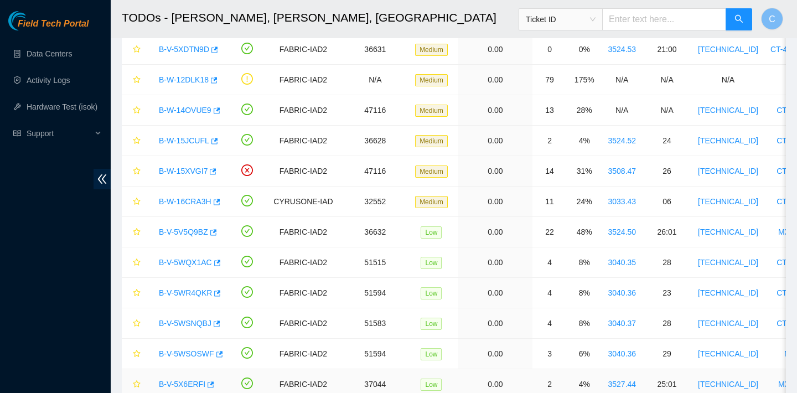
scroll to position [433, 0]
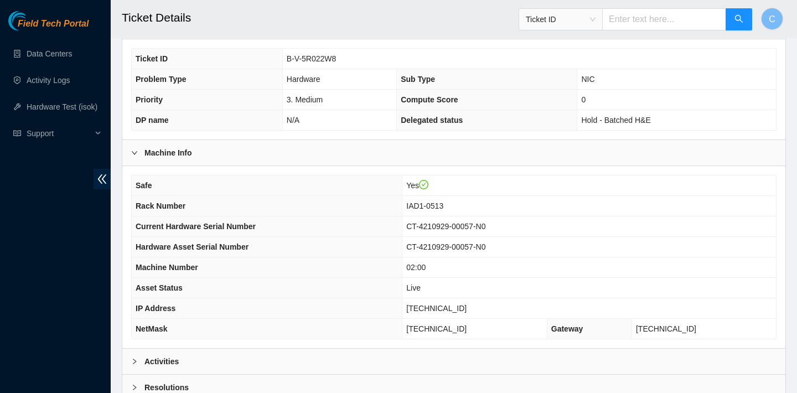
scroll to position [358, 0]
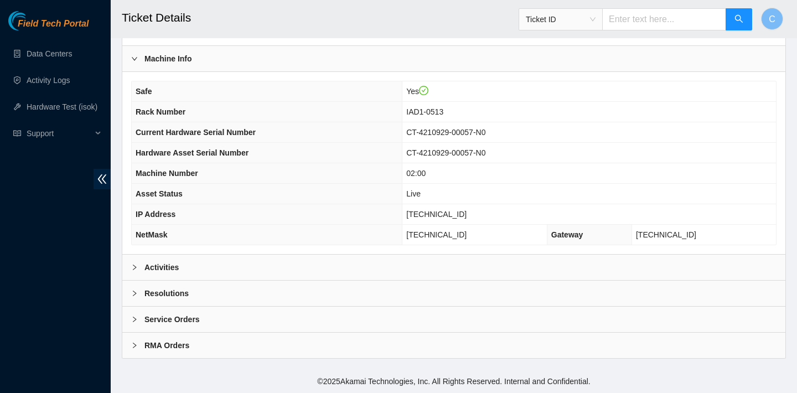
click at [383, 261] on div "Activities" at bounding box center [453, 266] width 663 height 25
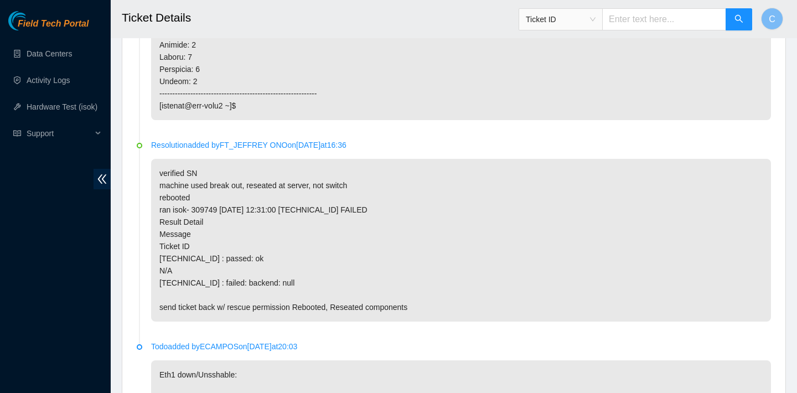
scroll to position [2107, 0]
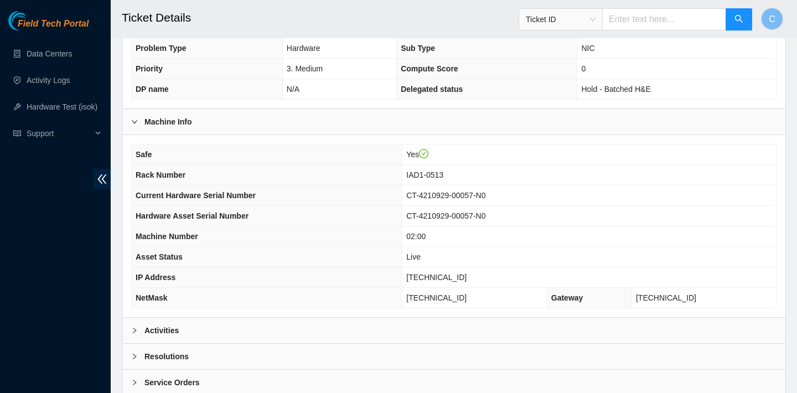
scroll to position [314, 0]
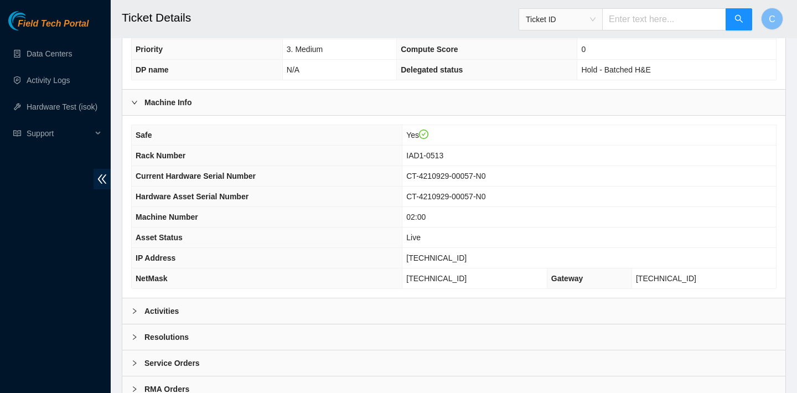
click at [418, 303] on div "Activities" at bounding box center [453, 310] width 663 height 25
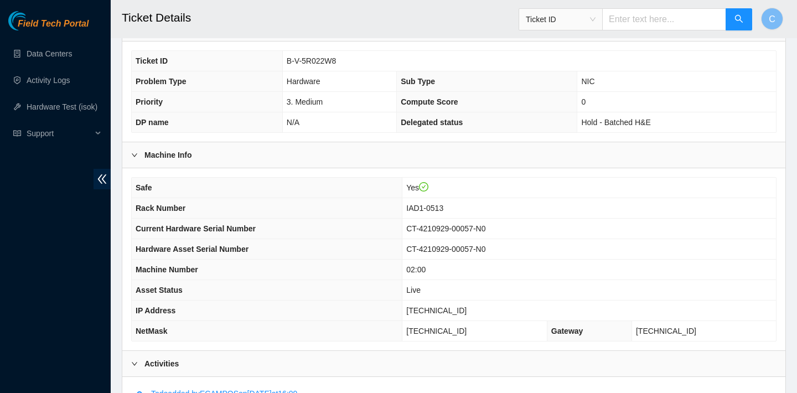
scroll to position [251, 0]
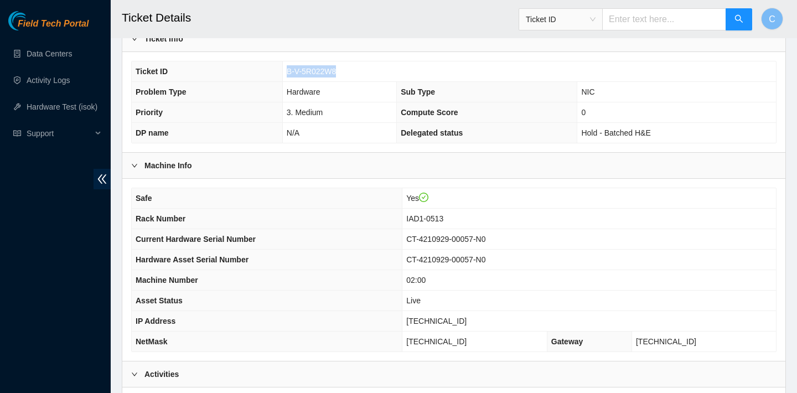
drag, startPoint x: 343, startPoint y: 70, endPoint x: 286, endPoint y: 68, distance: 57.0
click at [286, 68] on td "B-V-5R022W8" at bounding box center [528, 71] width 493 height 20
copy span "B-V-5R022W8"
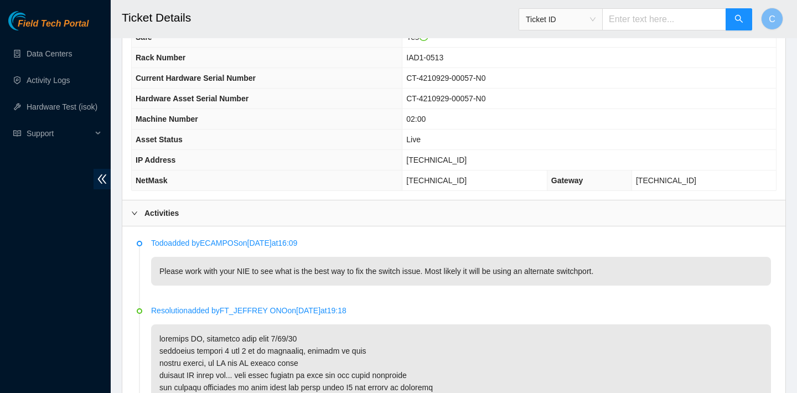
scroll to position [413, 0]
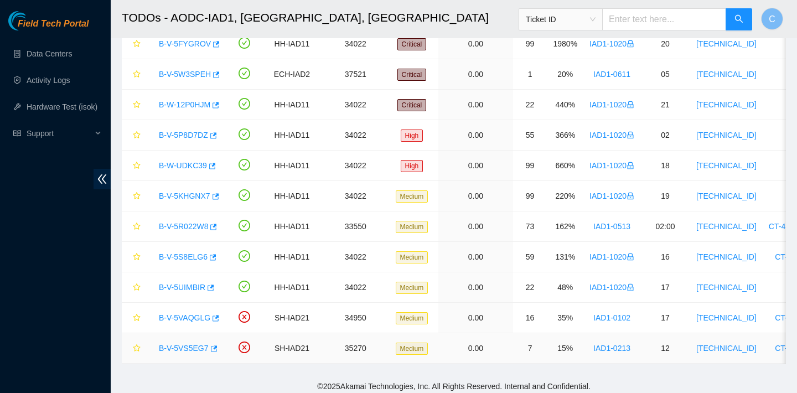
scroll to position [95, 0]
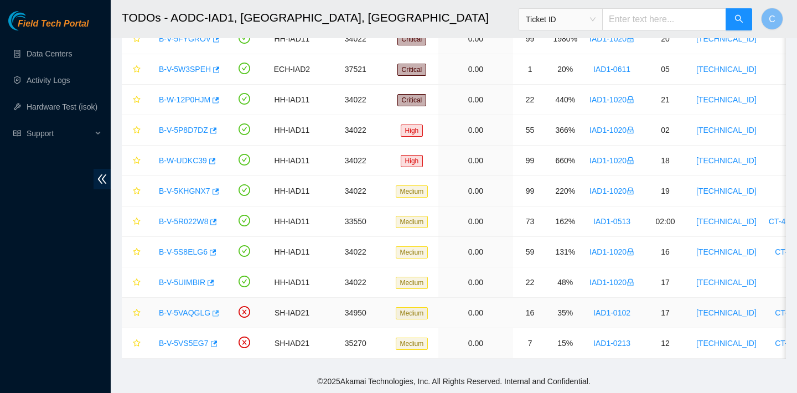
click at [213, 319] on button "button" at bounding box center [214, 313] width 9 height 18
click at [213, 344] on icon "button" at bounding box center [213, 344] width 8 height 8
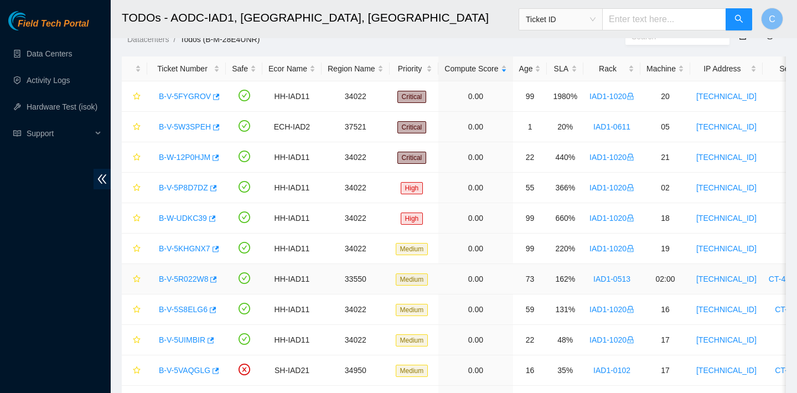
scroll to position [27, 0]
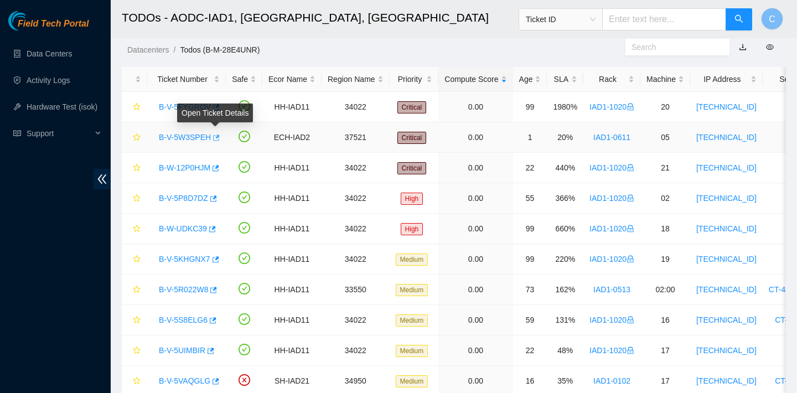
click at [219, 136] on icon "button" at bounding box center [216, 137] width 7 height 6
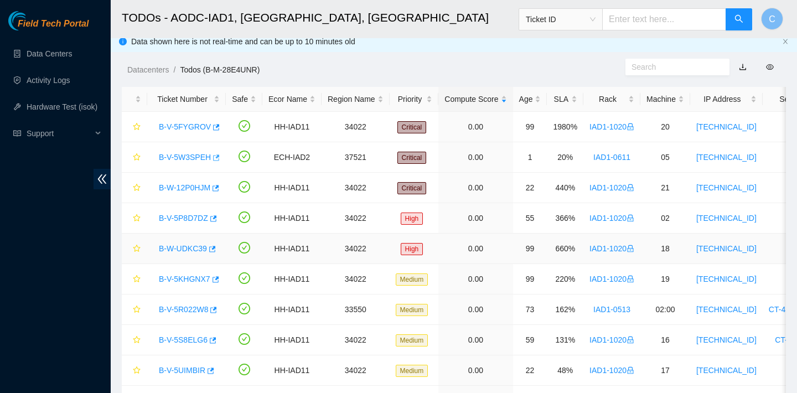
scroll to position [0, 0]
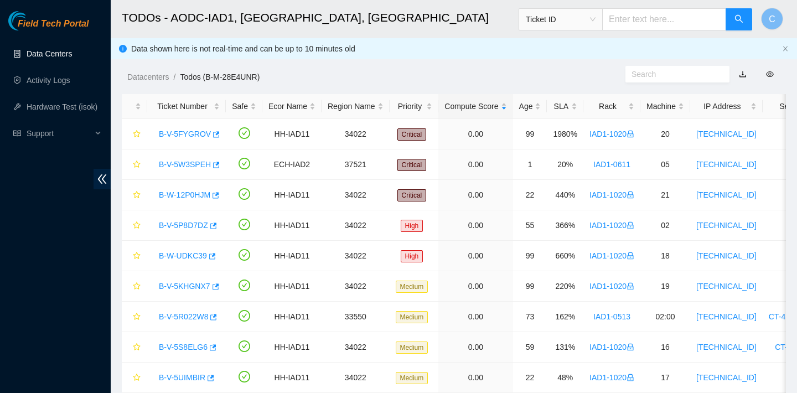
click at [59, 58] on link "Data Centers" at bounding box center [49, 53] width 45 height 9
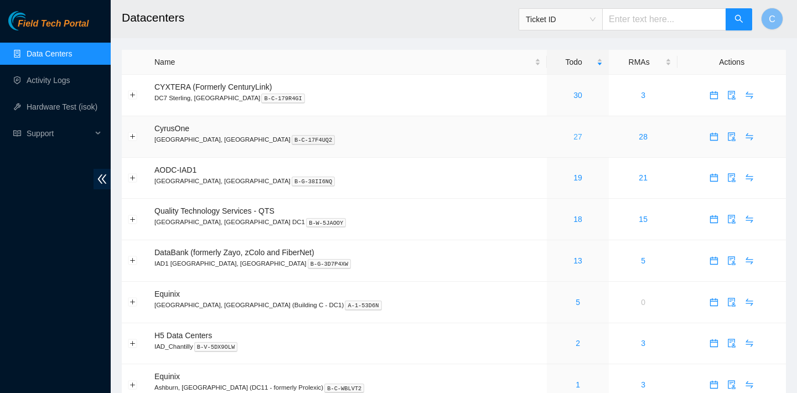
click at [573, 137] on link "27" at bounding box center [577, 136] width 9 height 9
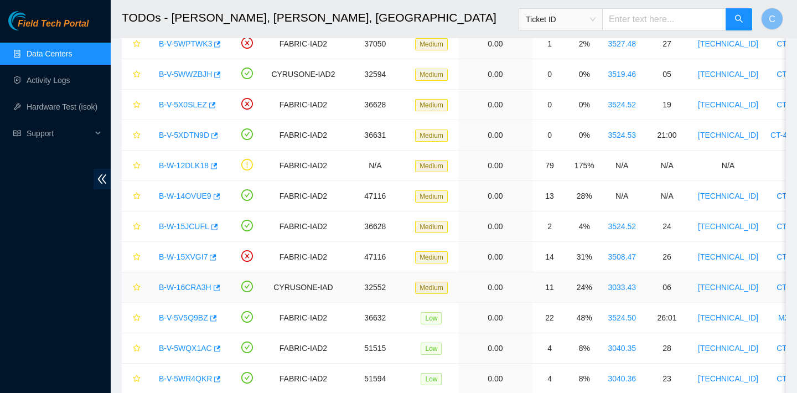
scroll to position [356, 0]
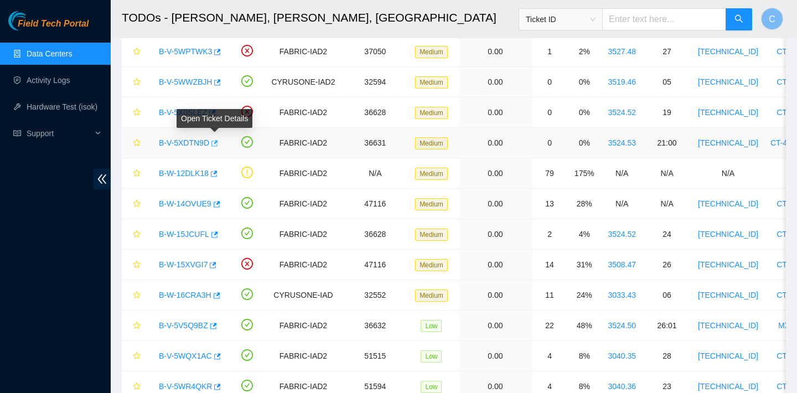
click at [218, 142] on icon "button" at bounding box center [214, 143] width 7 height 6
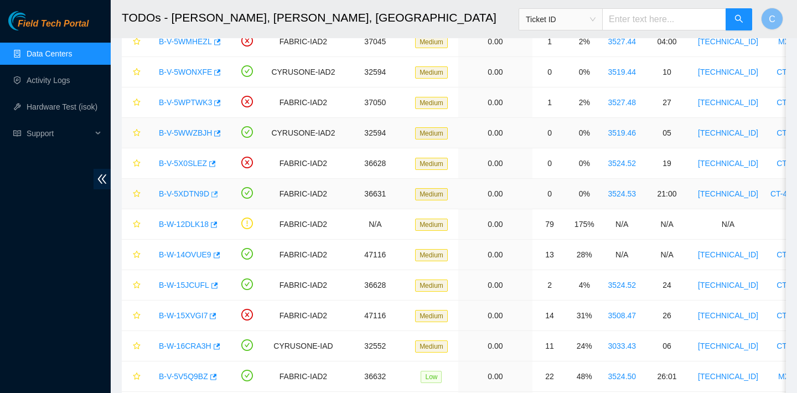
scroll to position [287, 0]
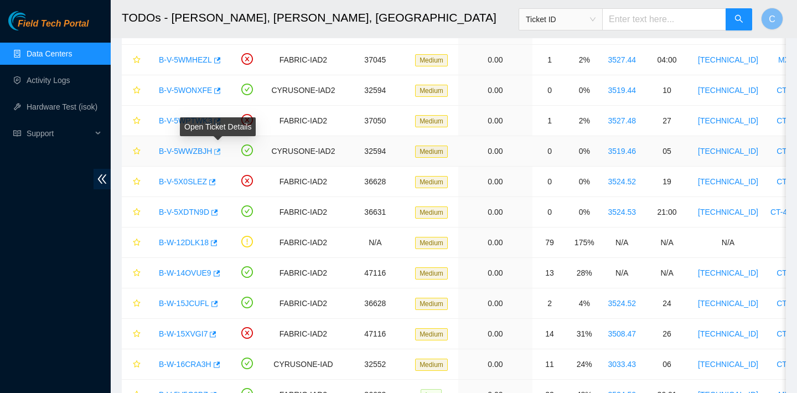
click at [221, 152] on button "button" at bounding box center [216, 152] width 9 height 18
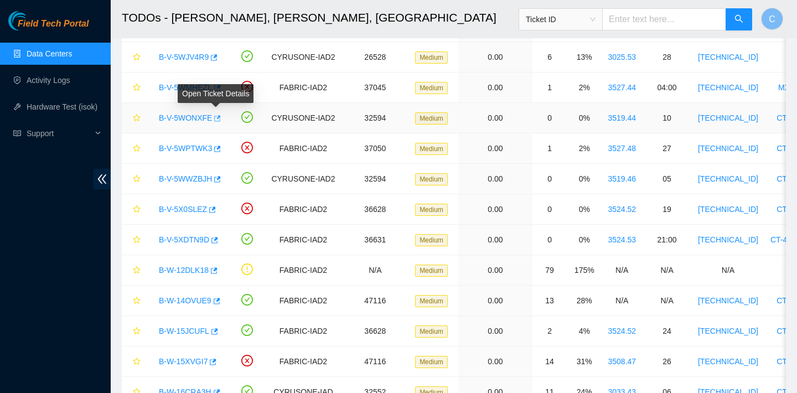
click at [215, 116] on icon "button" at bounding box center [216, 119] width 8 height 8
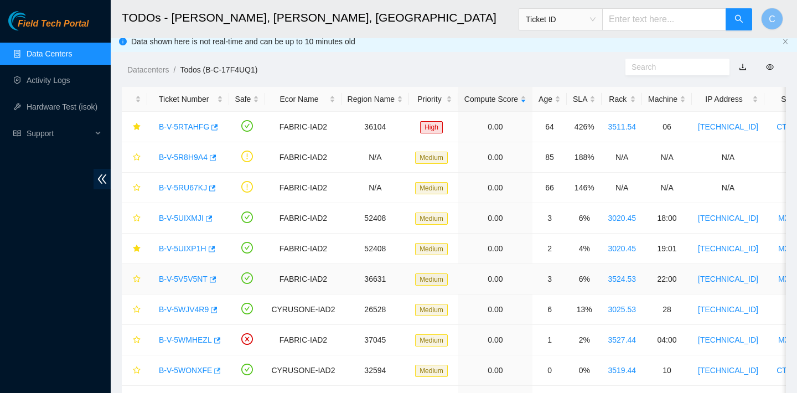
scroll to position [0, 0]
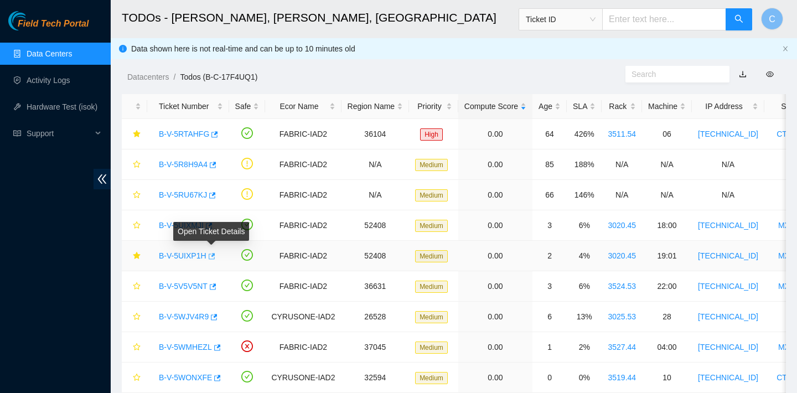
click at [215, 254] on icon "button" at bounding box center [212, 256] width 7 height 6
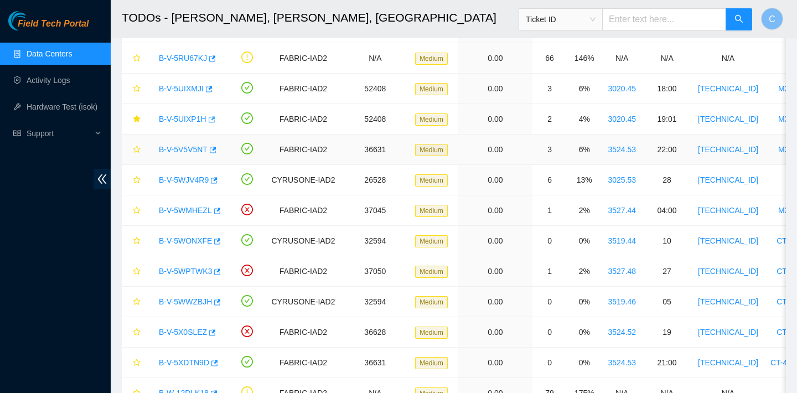
scroll to position [265, 0]
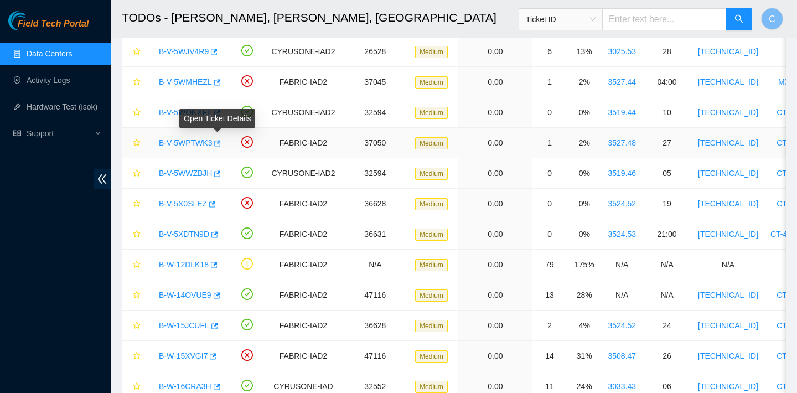
click at [219, 144] on icon "button" at bounding box center [216, 143] width 8 height 8
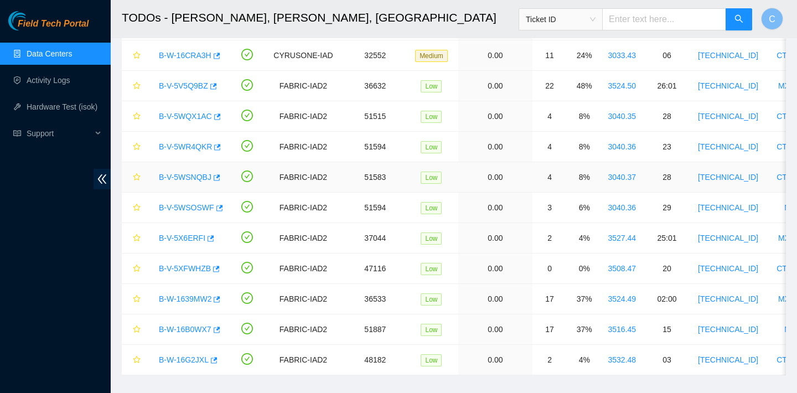
scroll to position [603, 0]
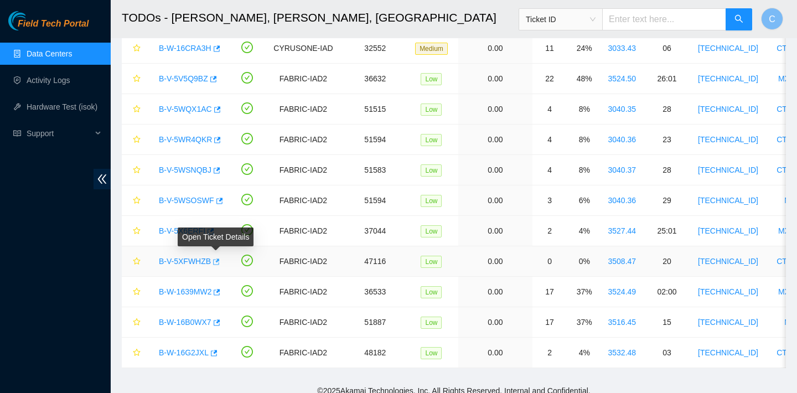
click at [217, 259] on icon "button" at bounding box center [215, 262] width 8 height 8
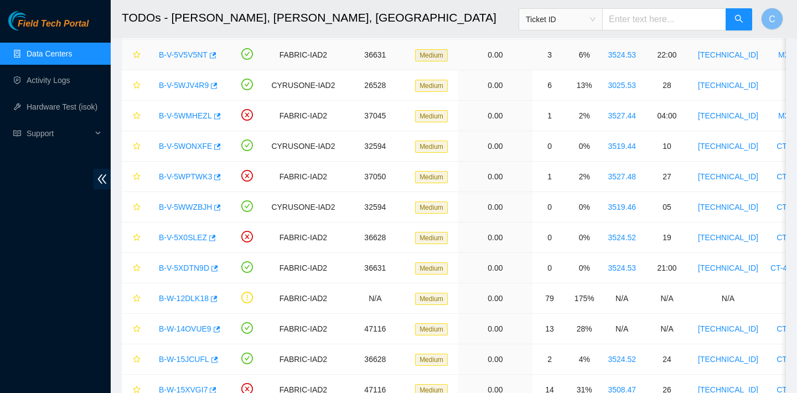
scroll to position [209, 0]
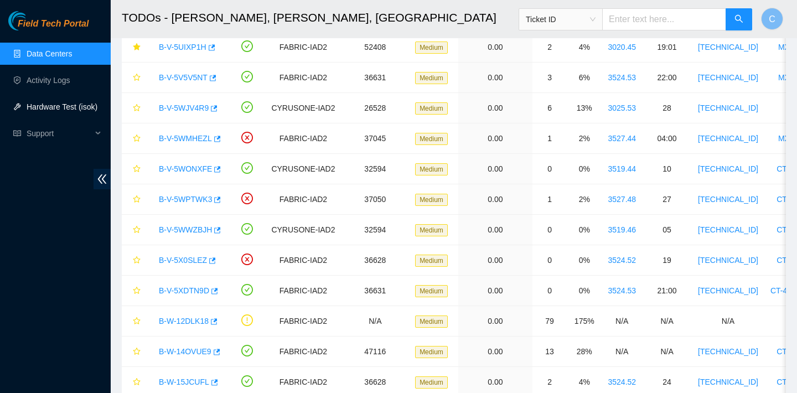
click at [76, 105] on link "Hardware Test (isok)" at bounding box center [62, 106] width 71 height 9
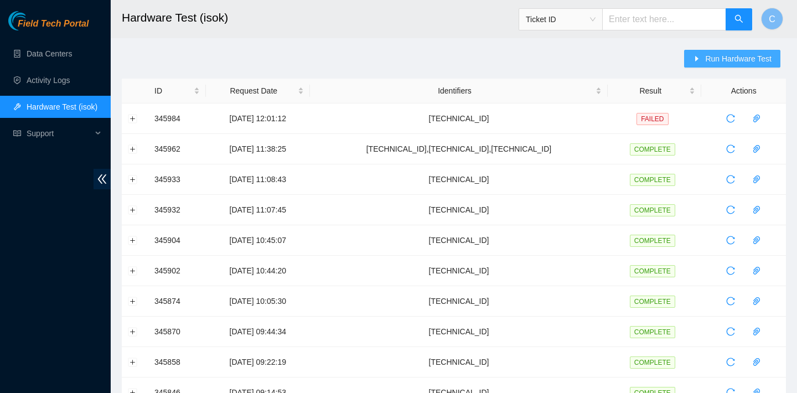
click at [705, 55] on span "Run Hardware Test" at bounding box center [738, 59] width 66 height 12
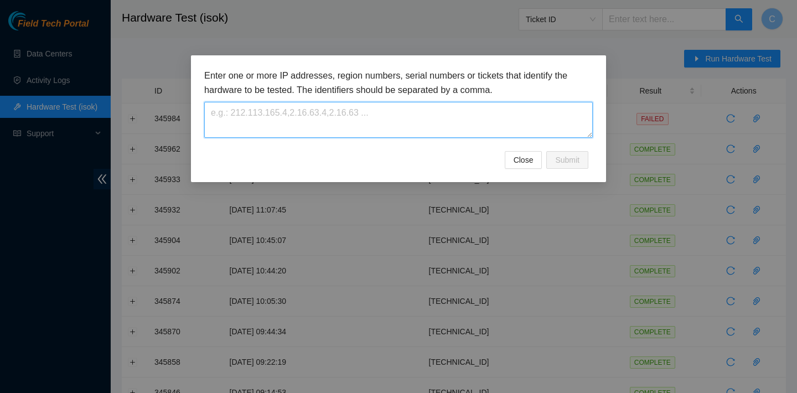
click at [438, 111] on textarea at bounding box center [398, 120] width 388 height 36
paste textarea "23.35.96.23"
type textarea "23.35.96.23"
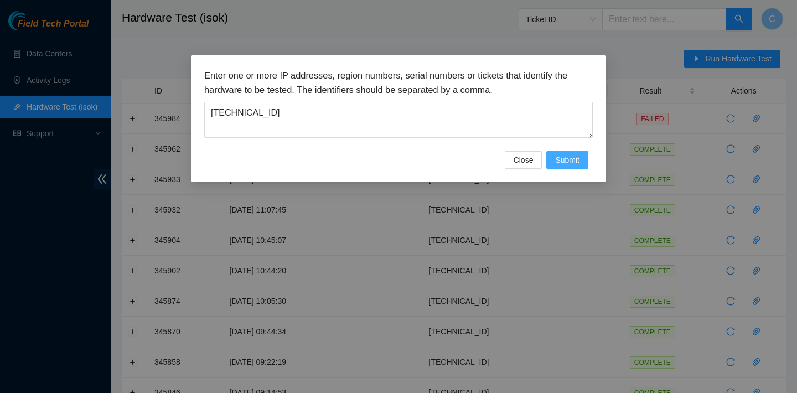
click at [584, 164] on button "Submit" at bounding box center [567, 160] width 42 height 18
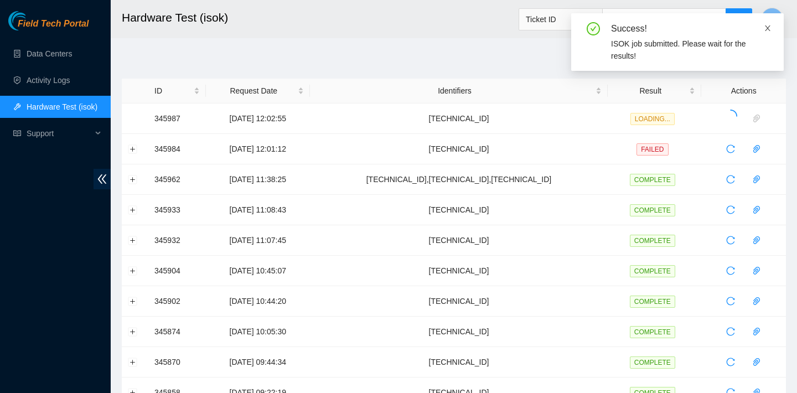
click at [771, 29] on icon "close" at bounding box center [767, 28] width 8 height 8
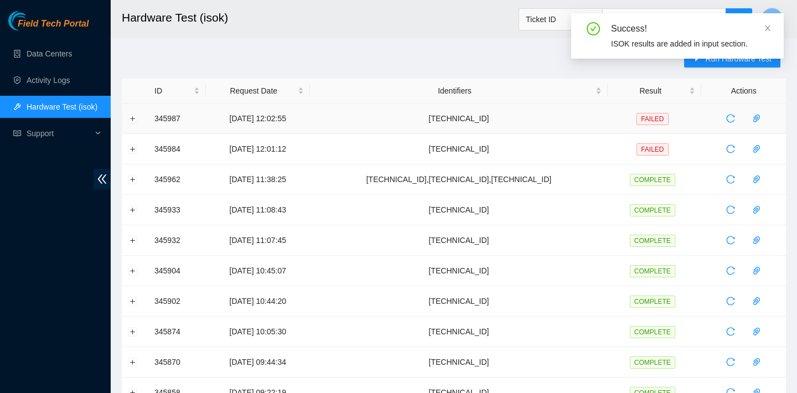
click at [138, 119] on td at bounding box center [135, 118] width 27 height 30
click at [135, 118] on button "Expand row" at bounding box center [132, 118] width 9 height 9
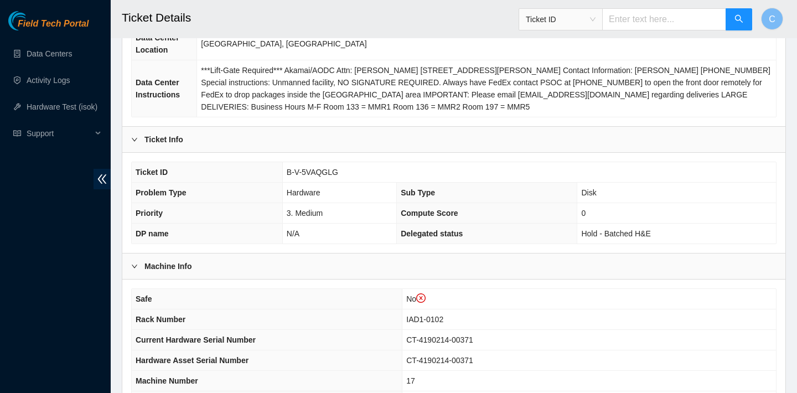
scroll to position [379, 0]
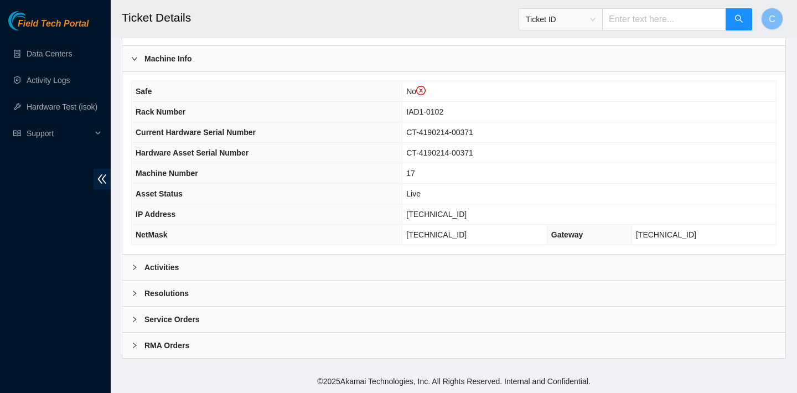
click at [335, 269] on div "Activities" at bounding box center [453, 266] width 663 height 25
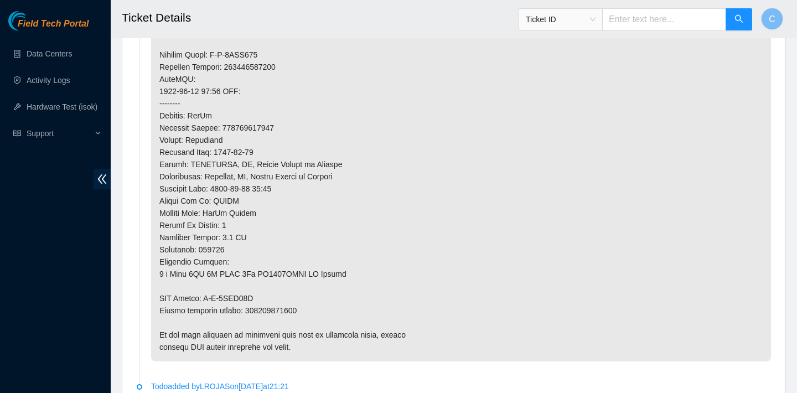
scroll to position [883, 0]
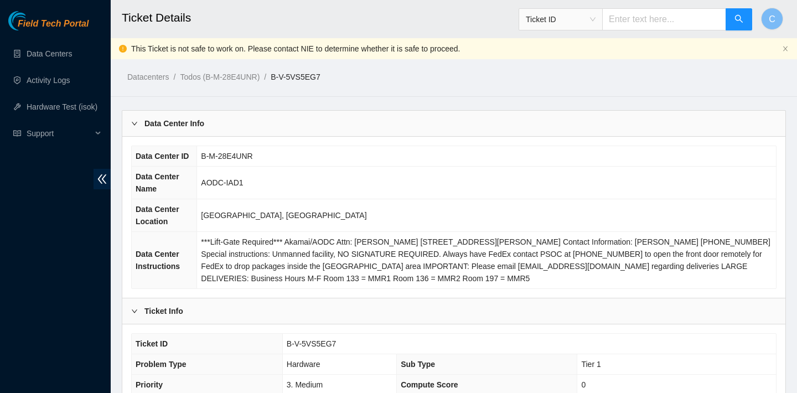
scroll to position [379, 0]
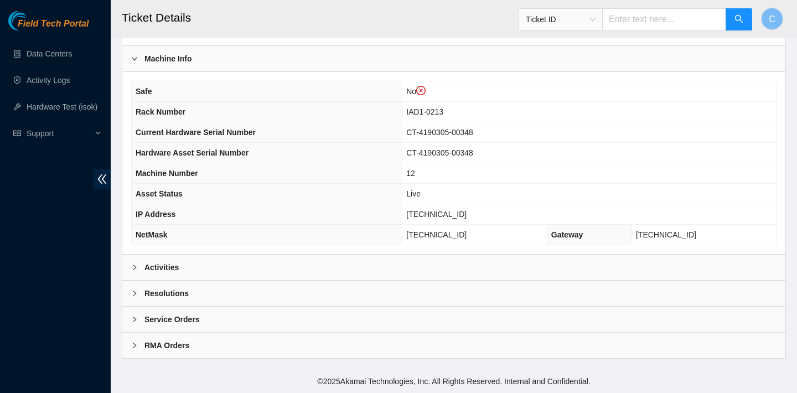
click at [244, 264] on div "Activities" at bounding box center [453, 266] width 663 height 25
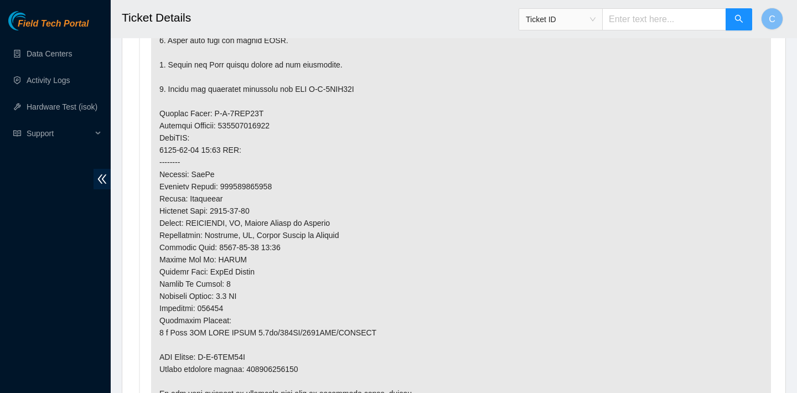
scroll to position [958, 0]
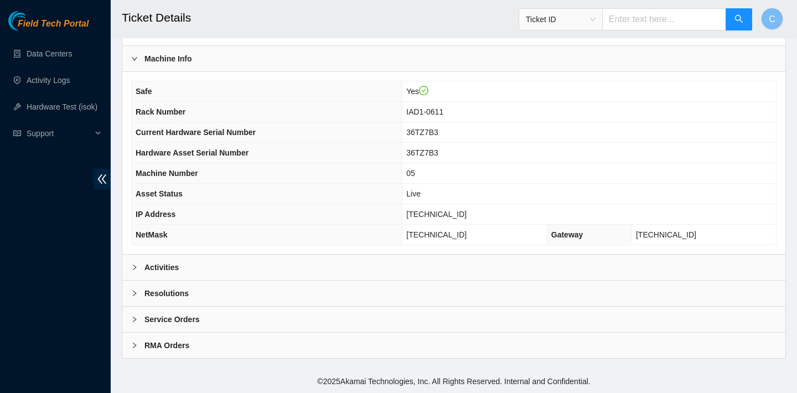
click at [274, 261] on div "Activities" at bounding box center [453, 266] width 663 height 25
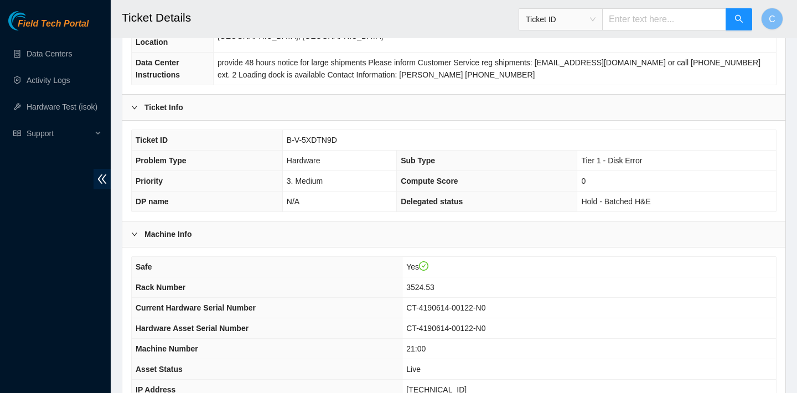
scroll to position [321, 0]
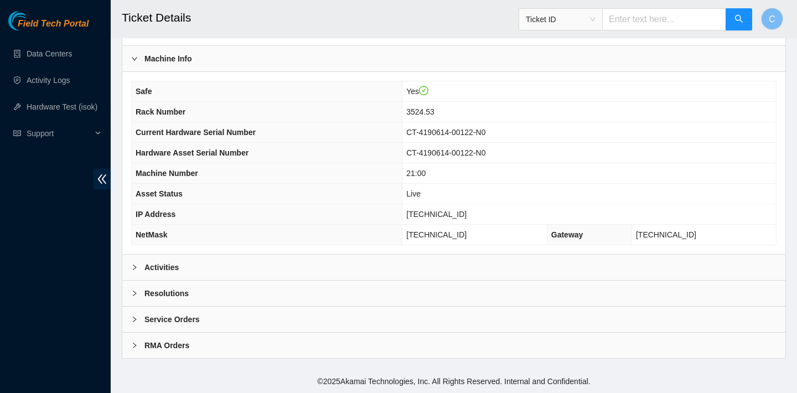
click at [357, 264] on div "Activities" at bounding box center [453, 266] width 663 height 25
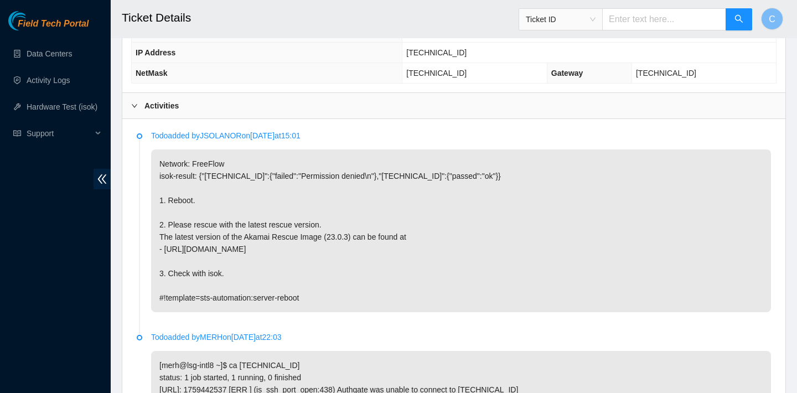
scroll to position [455, 0]
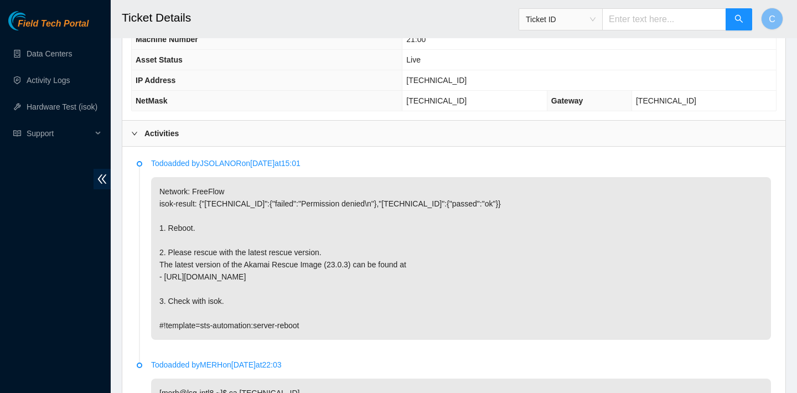
click at [494, 98] on td "255.255.255.192" at bounding box center [474, 101] width 145 height 20
drag, startPoint x: 476, startPoint y: 83, endPoint x: 426, endPoint y: 81, distance: 50.4
click at [426, 81] on td "23.36.67.44" at bounding box center [588, 80] width 373 height 20
copy span "23.36.67.44"
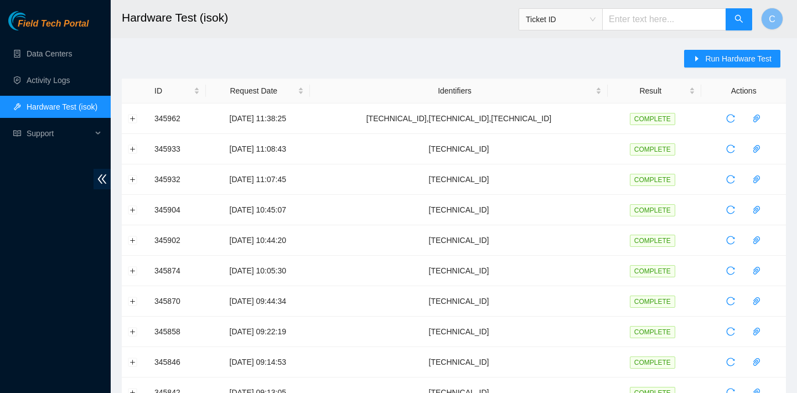
click at [730, 48] on main "Hardware Test (isok) Ticket ID C Run Hardware Test ID Request Date Identifiers …" at bounding box center [454, 379] width 686 height 758
click at [715, 55] on span "Run Hardware Test" at bounding box center [738, 59] width 66 height 12
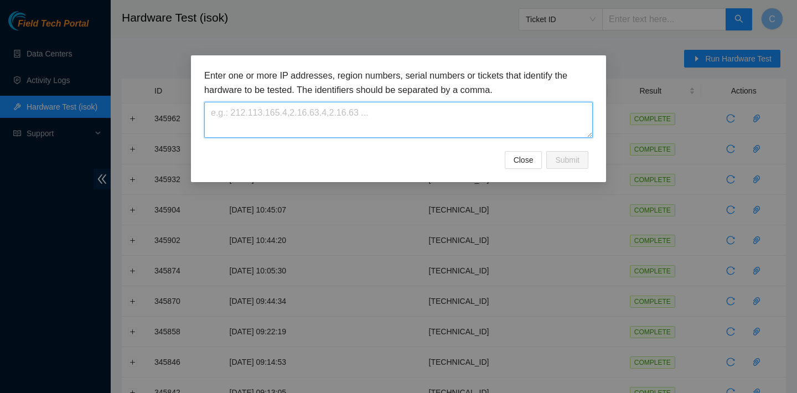
click at [401, 107] on textarea at bounding box center [398, 120] width 388 height 36
paste textarea "[TECHNICAL_ID]"
type textarea "[TECHNICAL_ID]"
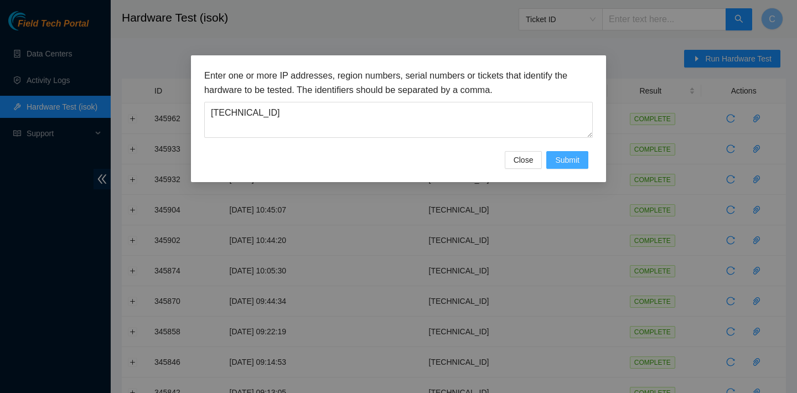
click at [568, 163] on span "Submit" at bounding box center [567, 160] width 24 height 12
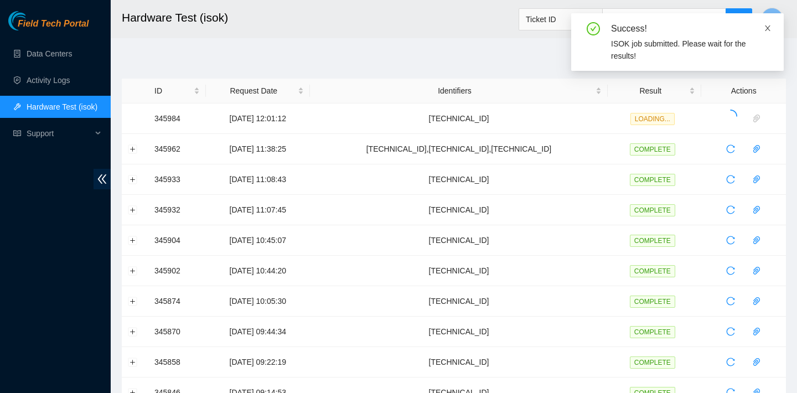
click at [765, 26] on icon "close" at bounding box center [767, 28] width 8 height 8
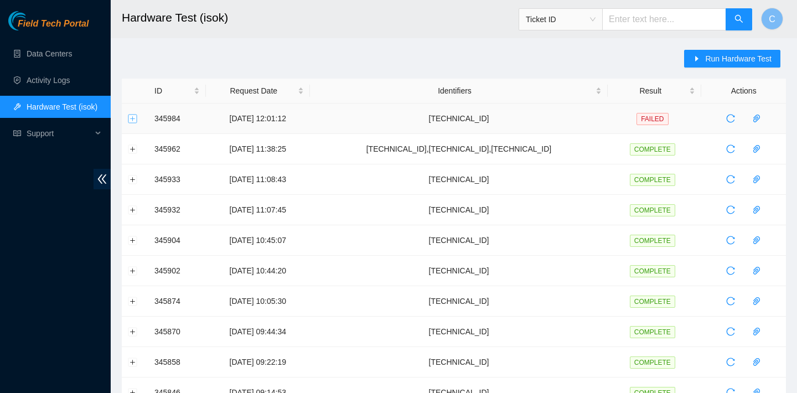
click at [131, 117] on button "Expand row" at bounding box center [132, 118] width 9 height 9
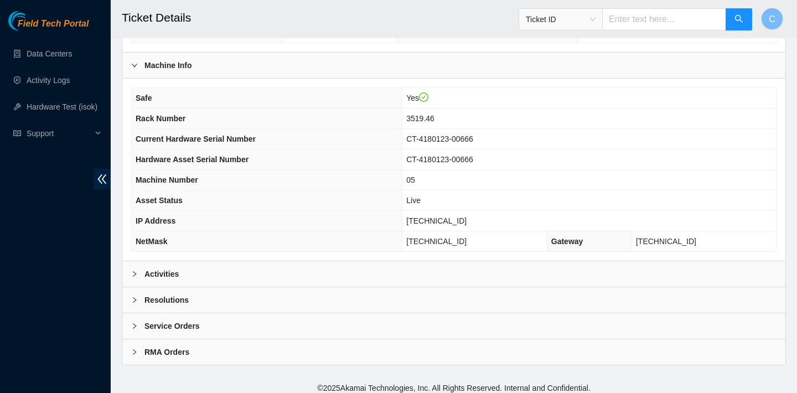
scroll to position [321, 0]
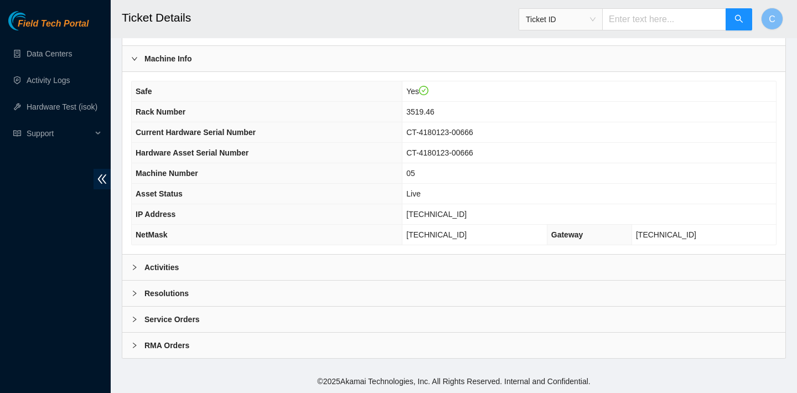
click at [320, 252] on div "Safe Yes Rack Number 3519.46 Current Hardware Serial Number CT-4180123-00666 Ha…" at bounding box center [453, 163] width 663 height 182
click at [317, 257] on div "Activities" at bounding box center [453, 266] width 663 height 25
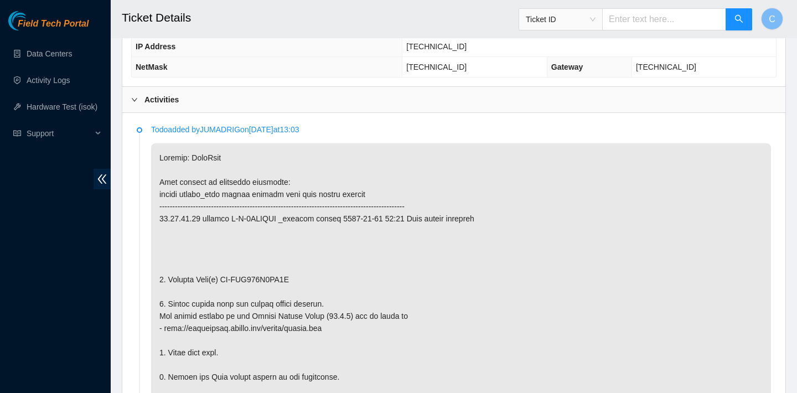
scroll to position [502, 0]
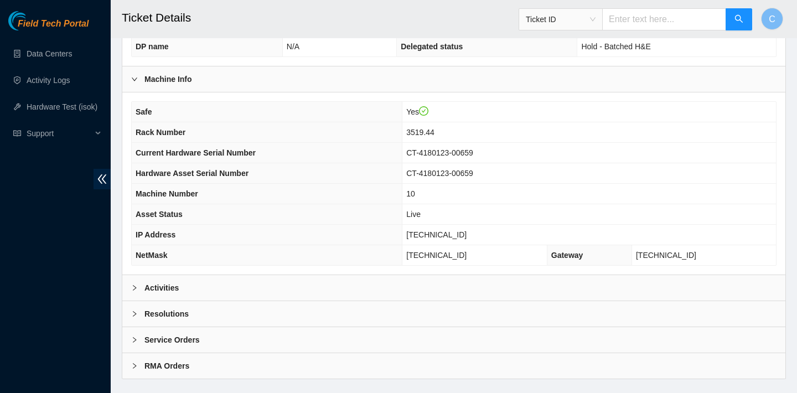
click at [348, 280] on div "Activities" at bounding box center [453, 287] width 663 height 25
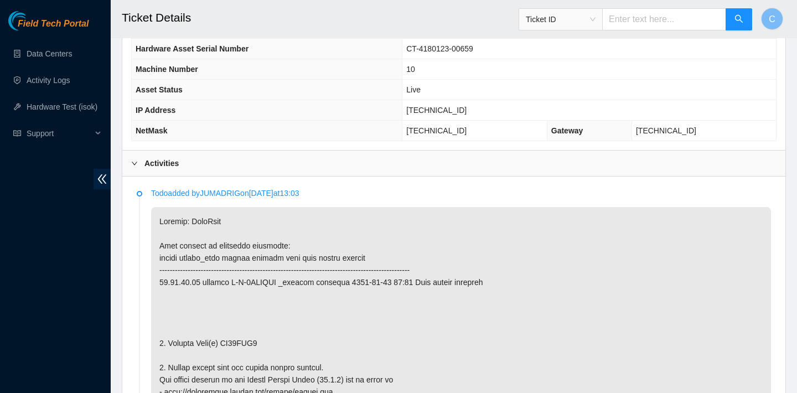
scroll to position [555, 0]
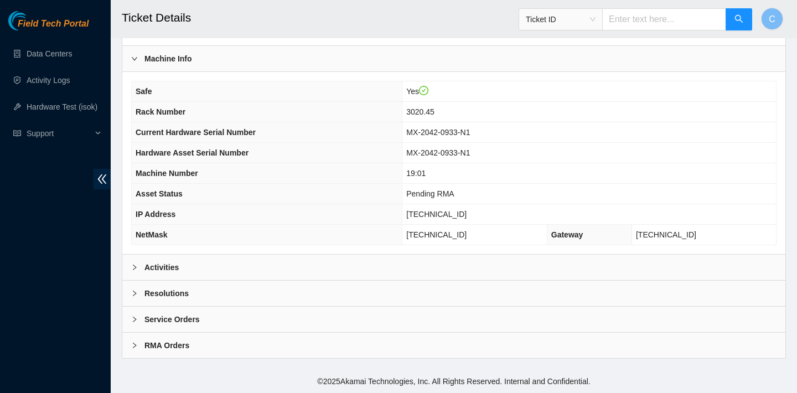
click at [354, 259] on div "Activities" at bounding box center [453, 266] width 663 height 25
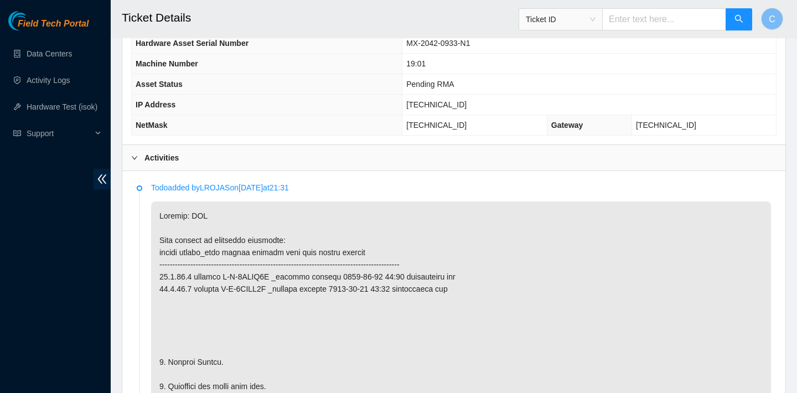
scroll to position [584, 0]
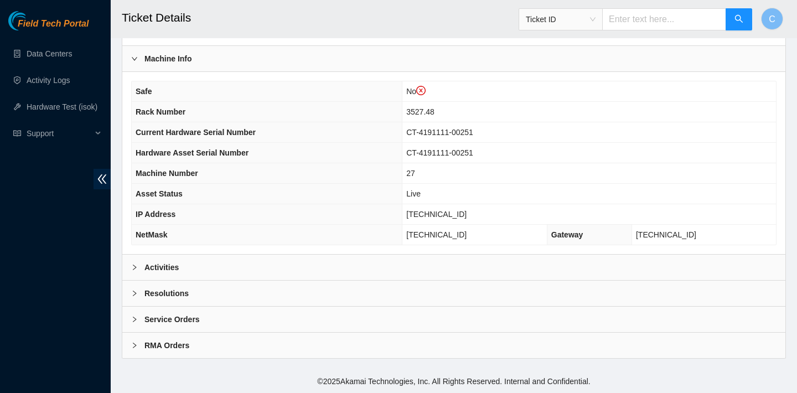
click at [323, 257] on div "Activities" at bounding box center [453, 266] width 663 height 25
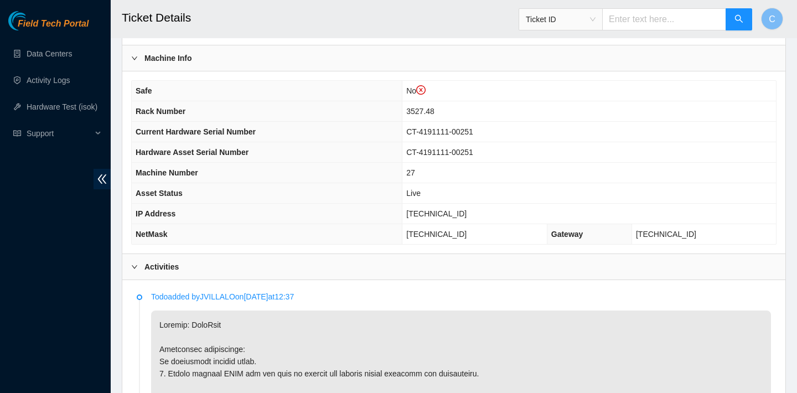
scroll to position [543, 0]
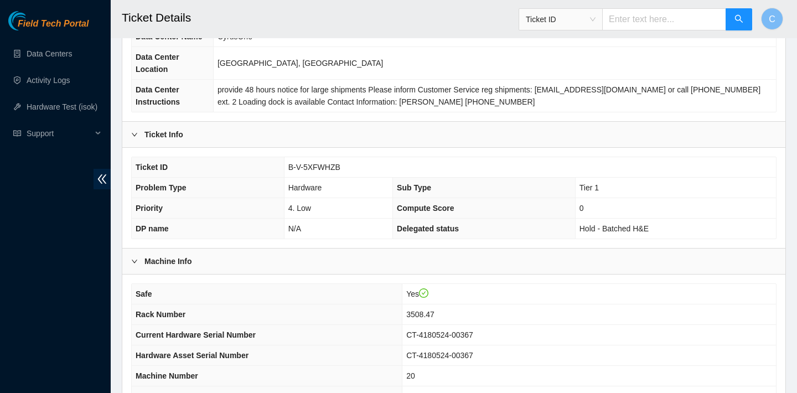
scroll to position [233, 0]
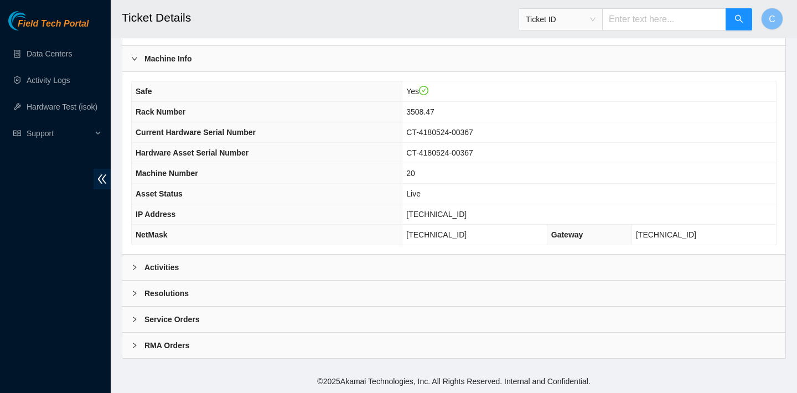
click at [452, 263] on div "Activities" at bounding box center [453, 266] width 663 height 25
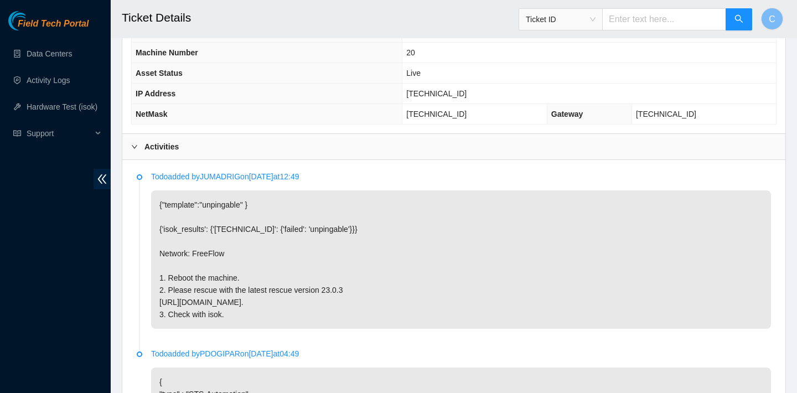
scroll to position [417, 0]
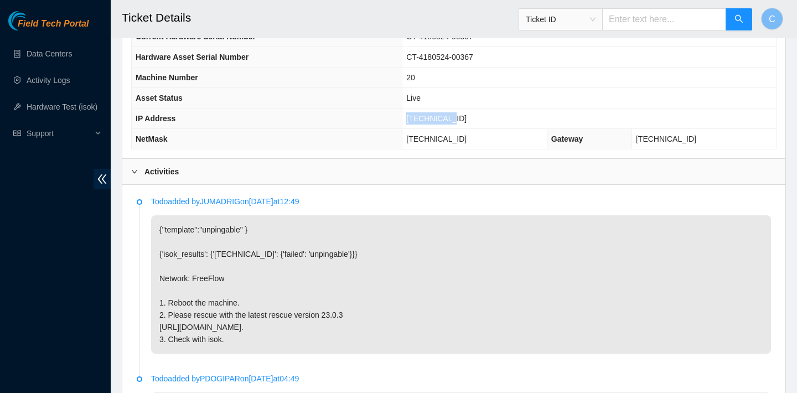
drag, startPoint x: 480, startPoint y: 114, endPoint x: 424, endPoint y: 113, distance: 55.9
click at [424, 113] on td "[TECHNICAL_ID]" at bounding box center [588, 118] width 373 height 20
copy span "[TECHNICAL_ID]"
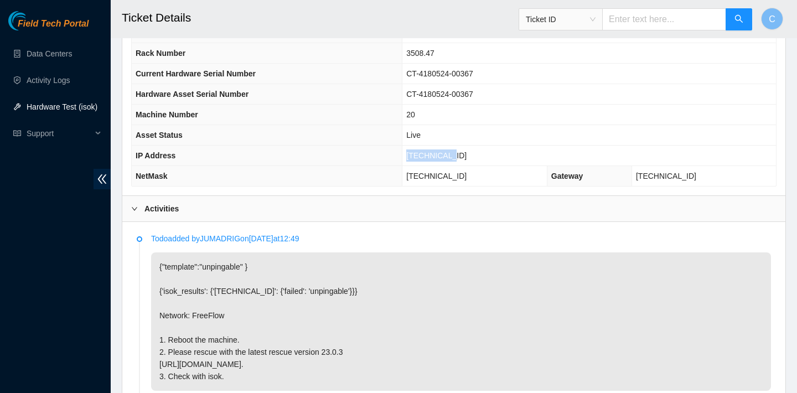
scroll to position [335, 0]
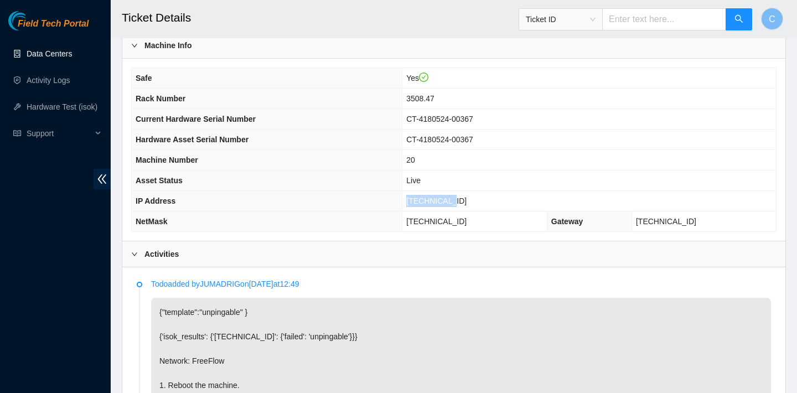
click at [63, 58] on link "Data Centers" at bounding box center [49, 53] width 45 height 9
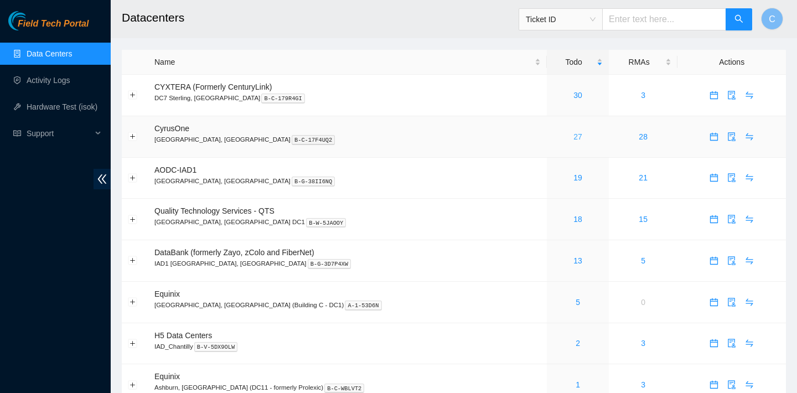
click at [573, 137] on link "27" at bounding box center [577, 136] width 9 height 9
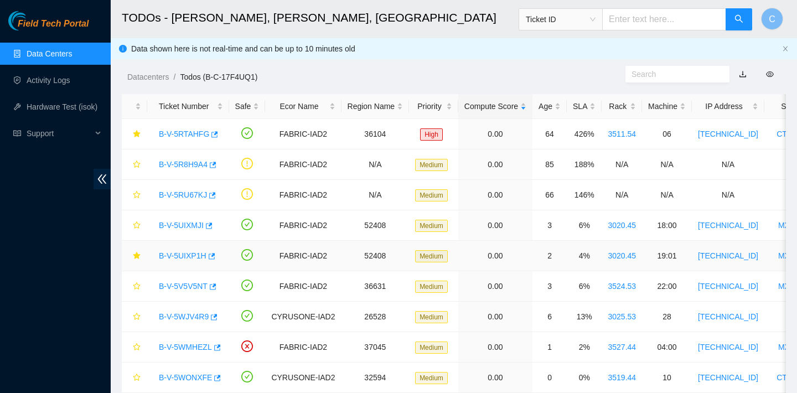
scroll to position [612, 0]
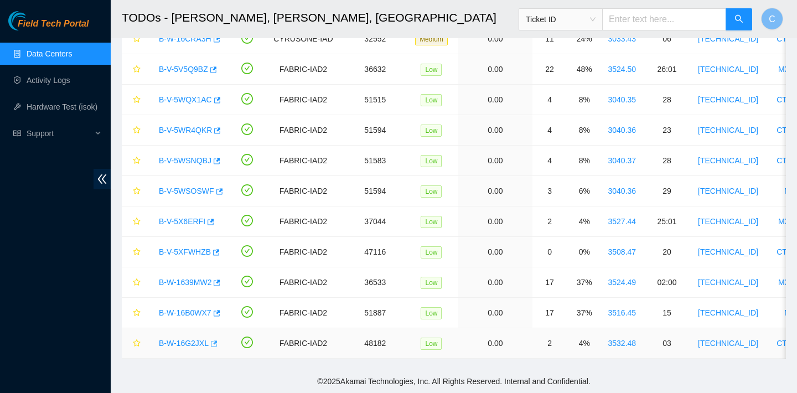
click at [216, 345] on icon "button" at bounding box center [213, 344] width 8 height 8
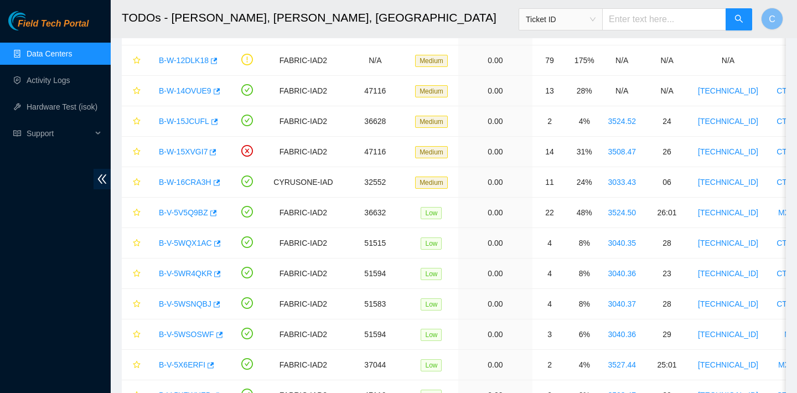
click at [55, 54] on link "Data Centers" at bounding box center [49, 53] width 45 height 9
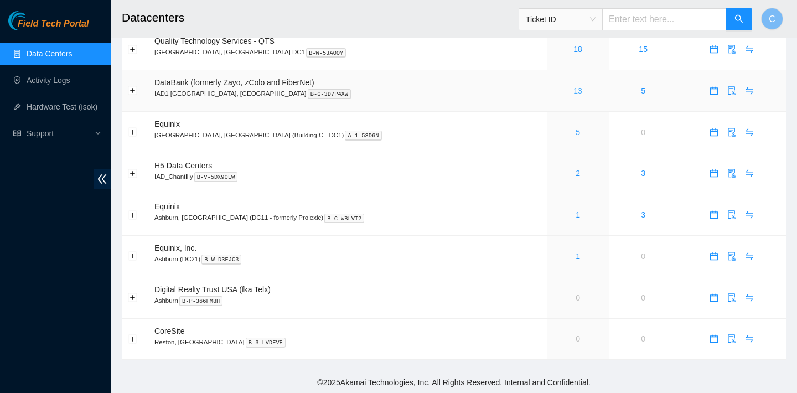
click at [573, 91] on link "13" at bounding box center [577, 90] width 9 height 9
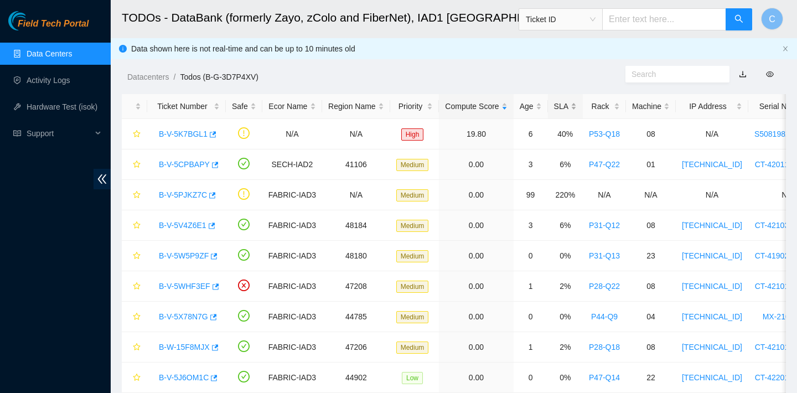
click at [571, 106] on div "SLA" at bounding box center [565, 106] width 23 height 12
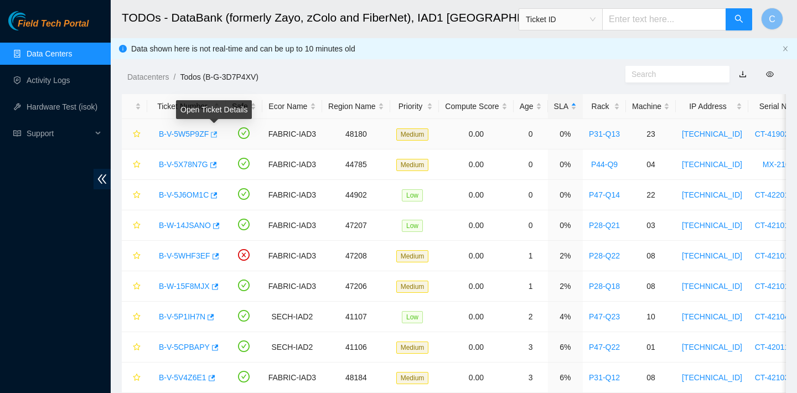
click at [217, 133] on icon "button" at bounding box center [214, 134] width 7 height 6
click at [216, 165] on icon "button" at bounding box center [213, 165] width 8 height 8
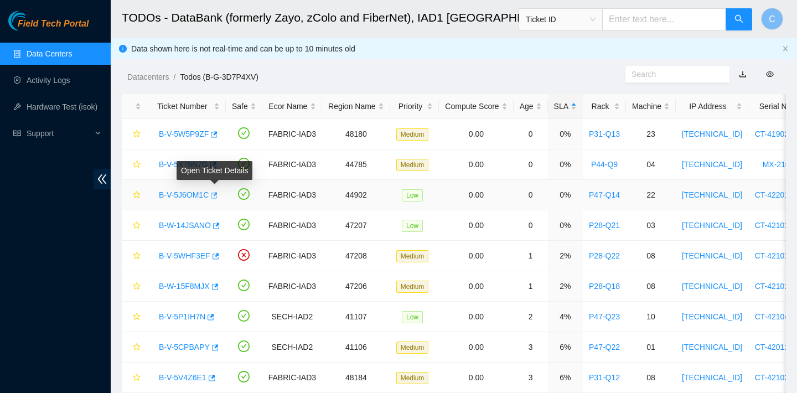
click at [215, 198] on icon "button" at bounding box center [214, 195] width 7 height 6
click at [219, 223] on icon "button" at bounding box center [216, 225] width 7 height 6
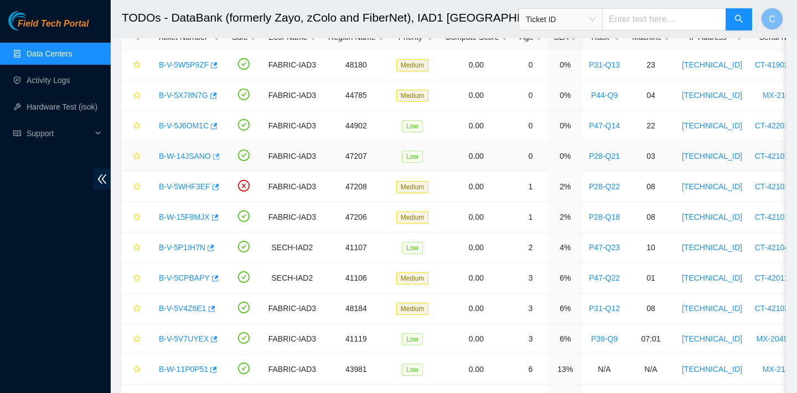
scroll to position [84, 0]
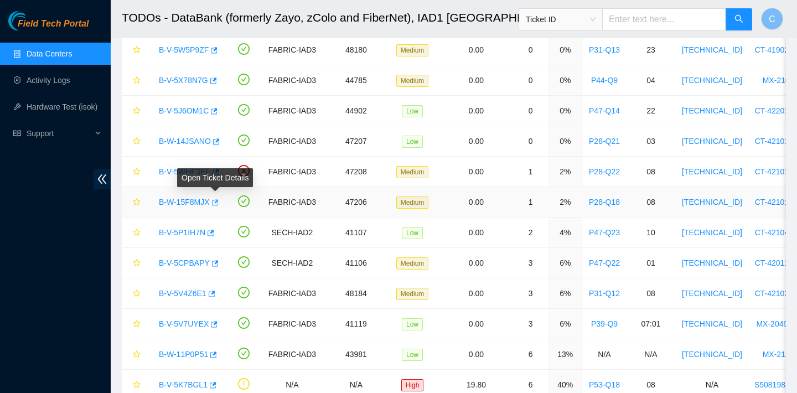
click at [219, 209] on button "button" at bounding box center [214, 203] width 9 height 18
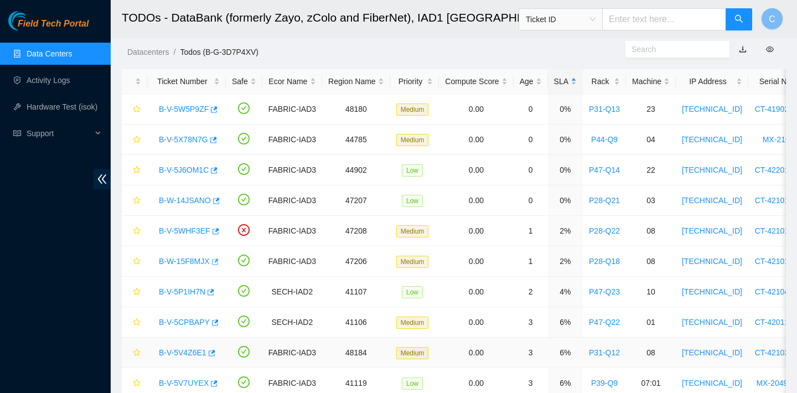
scroll to position [0, 0]
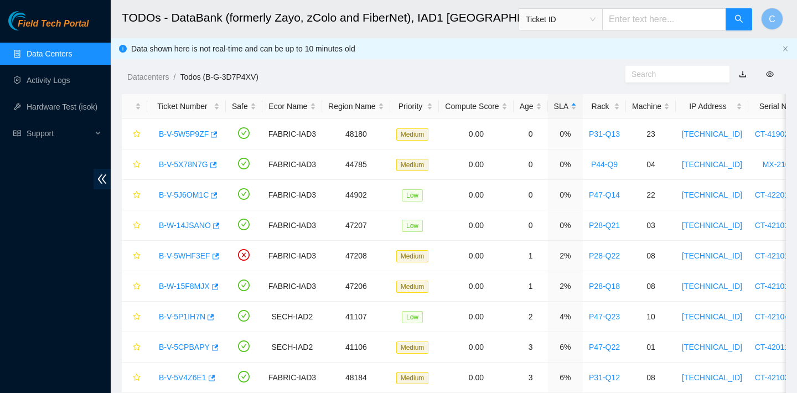
click at [55, 55] on link "Data Centers" at bounding box center [49, 53] width 45 height 9
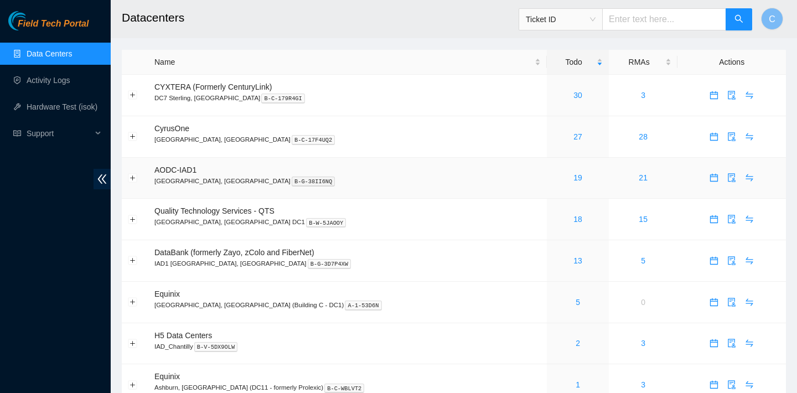
scroll to position [4, 0]
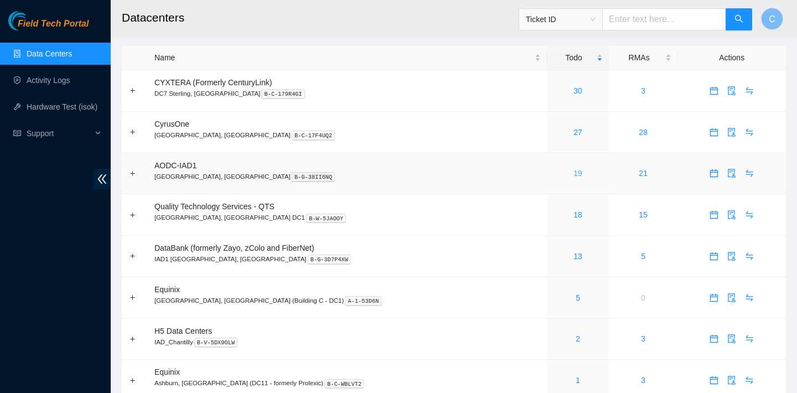
click at [573, 175] on link "19" at bounding box center [577, 173] width 9 height 9
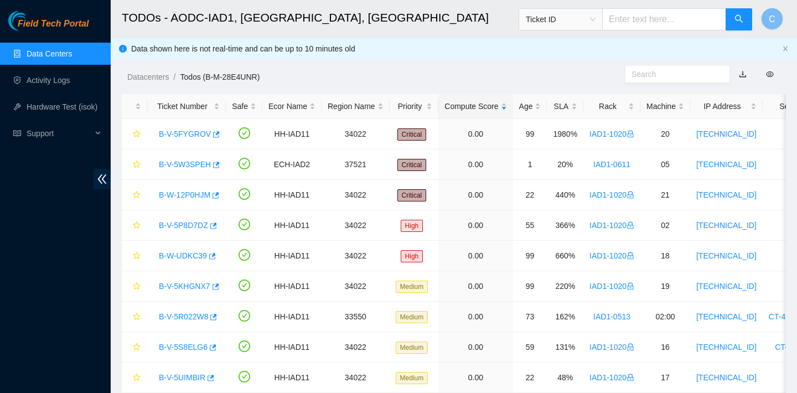
click at [54, 49] on link "Data Centers" at bounding box center [49, 53] width 45 height 9
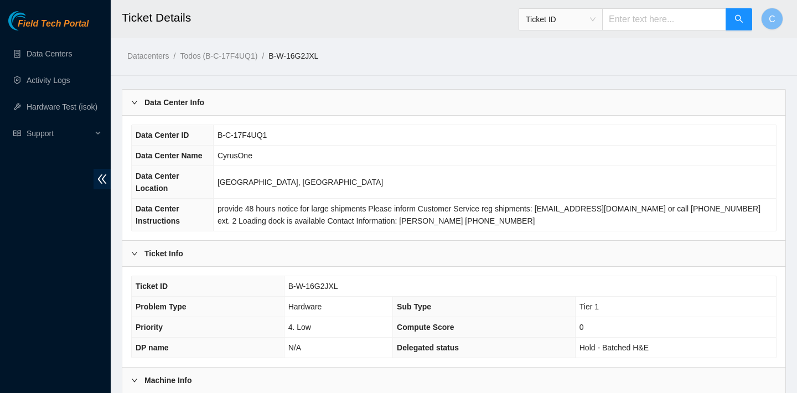
scroll to position [321, 0]
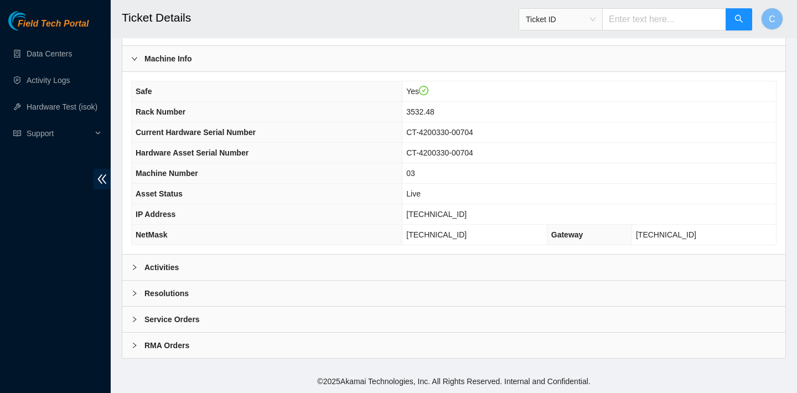
click at [318, 270] on div "Activities" at bounding box center [453, 266] width 663 height 25
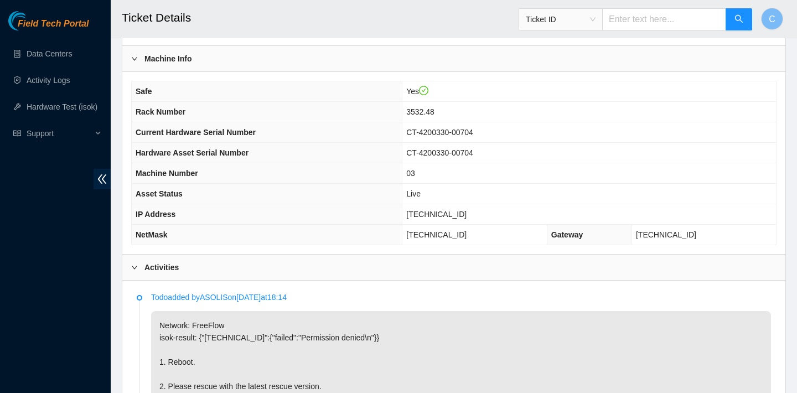
scroll to position [454, 0]
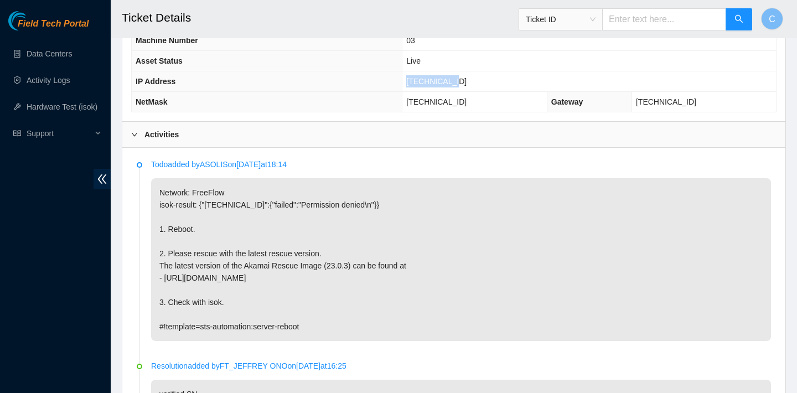
drag, startPoint x: 476, startPoint y: 80, endPoint x: 416, endPoint y: 80, distance: 60.3
click at [416, 80] on tr "IP Address 23.55.171.35" at bounding box center [454, 81] width 644 height 20
copy tr "[TECHNICAL_ID]"
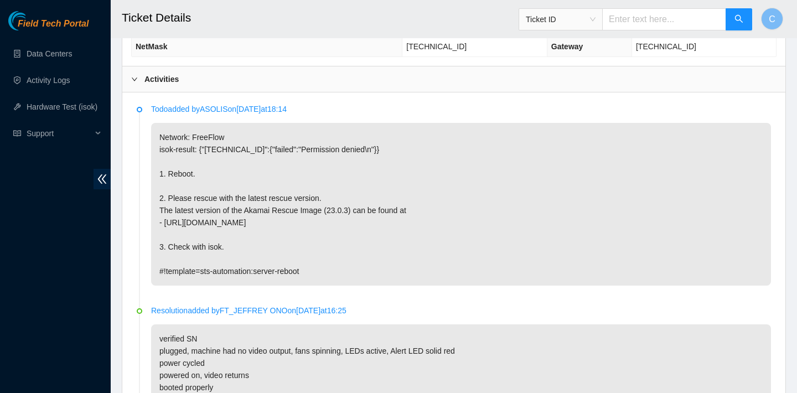
scroll to position [508, 0]
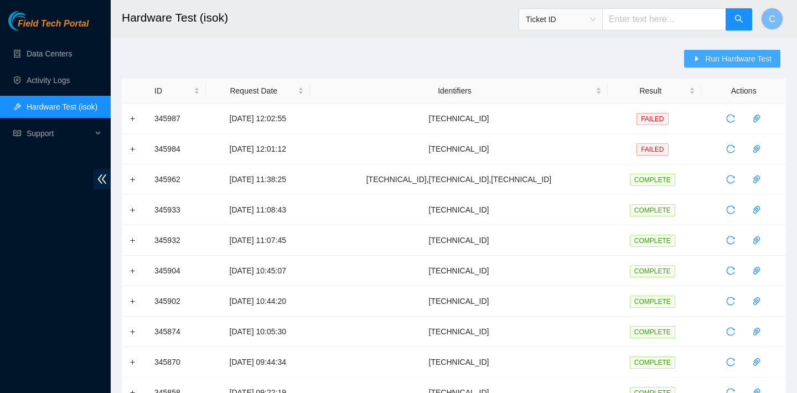
click at [707, 61] on span "Run Hardware Test" at bounding box center [738, 59] width 66 height 12
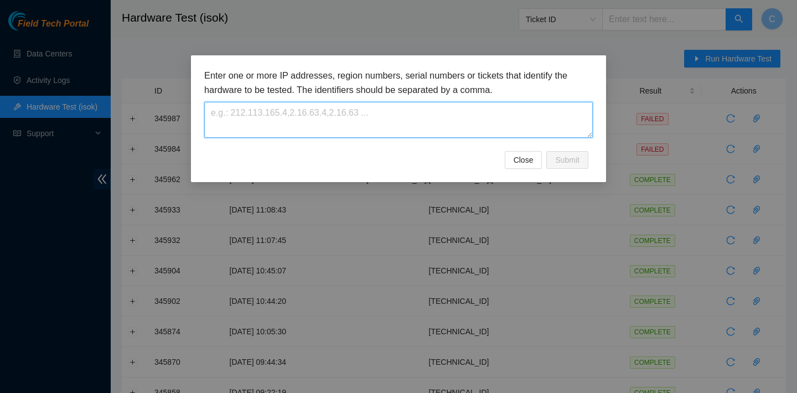
click at [441, 121] on textarea at bounding box center [398, 120] width 388 height 36
paste textarea "23.55.171.35"
type textarea "23.55.171.35"
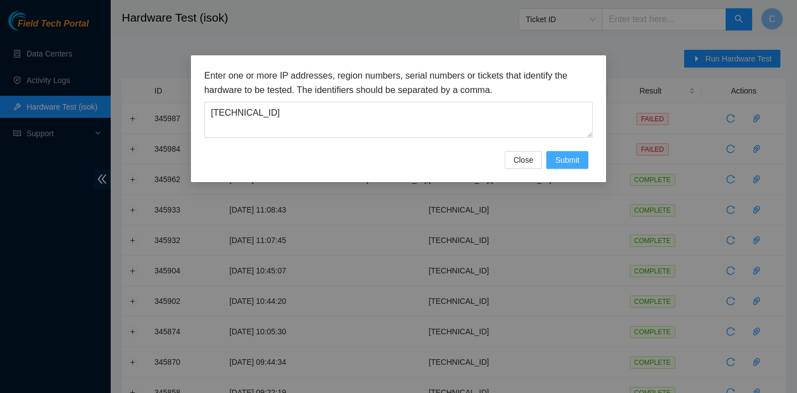
click at [564, 165] on span "Submit" at bounding box center [567, 160] width 24 height 12
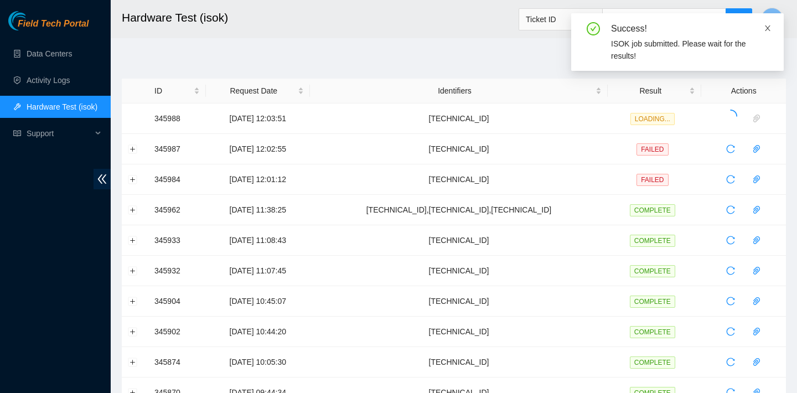
click at [768, 27] on icon "close" at bounding box center [768, 28] width 6 height 6
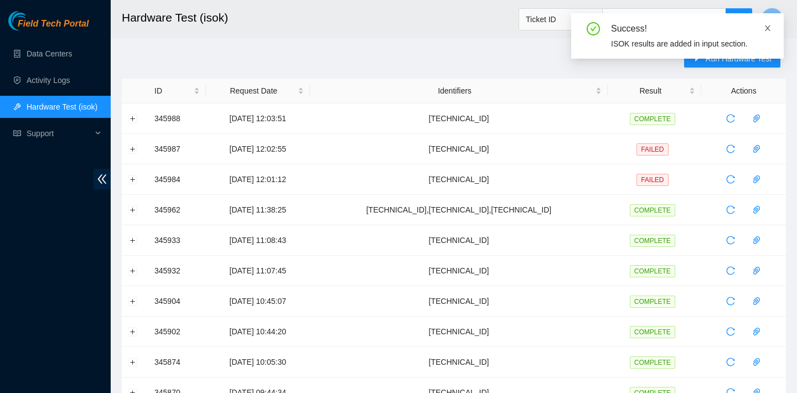
click at [767, 30] on icon "close" at bounding box center [767, 28] width 8 height 8
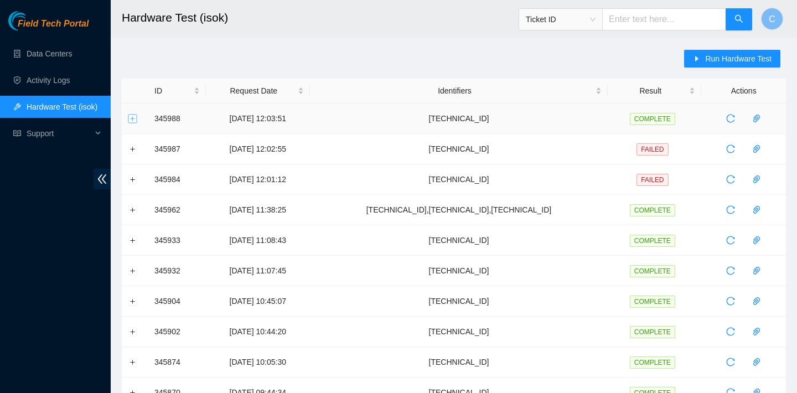
click at [131, 121] on button "Expand row" at bounding box center [132, 118] width 9 height 9
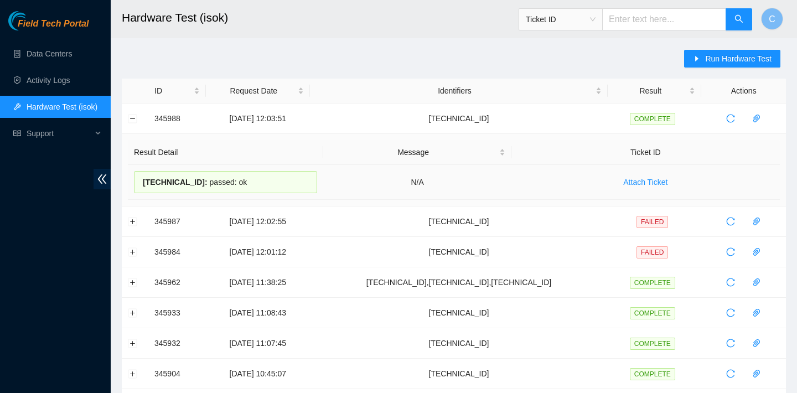
drag, startPoint x: 266, startPoint y: 177, endPoint x: 135, endPoint y: 176, distance: 130.6
click at [135, 176] on div "23.55.171.35 : passed: ok" at bounding box center [225, 182] width 183 height 22
copy div "23.55.171.35 : passed: ok"
click at [715, 59] on span "Run Hardware Test" at bounding box center [738, 59] width 66 height 12
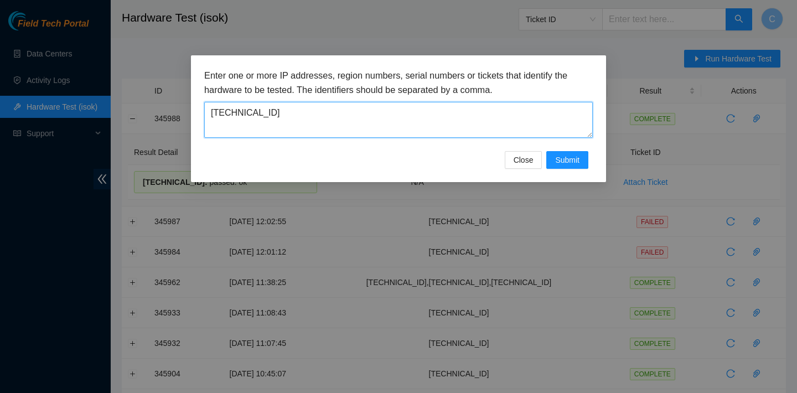
drag, startPoint x: 359, startPoint y: 122, endPoint x: 167, endPoint y: 111, distance: 191.8
click at [167, 111] on div "Enter one or more IP addresses, region numbers, serial numbers or tickets that …" at bounding box center [398, 196] width 797 height 393
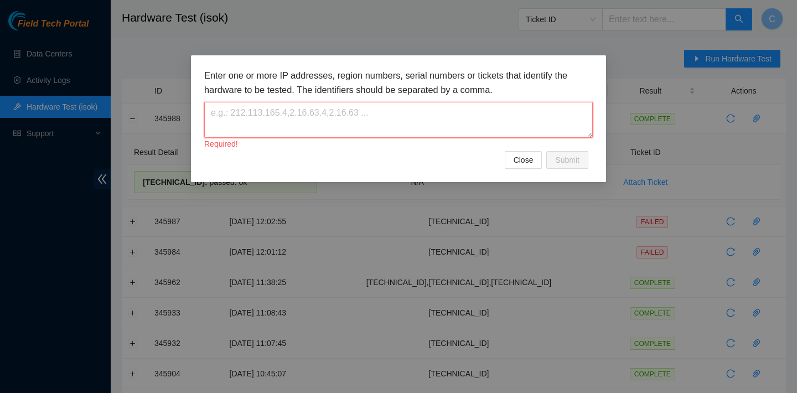
paste textarea "23.193.39.217"
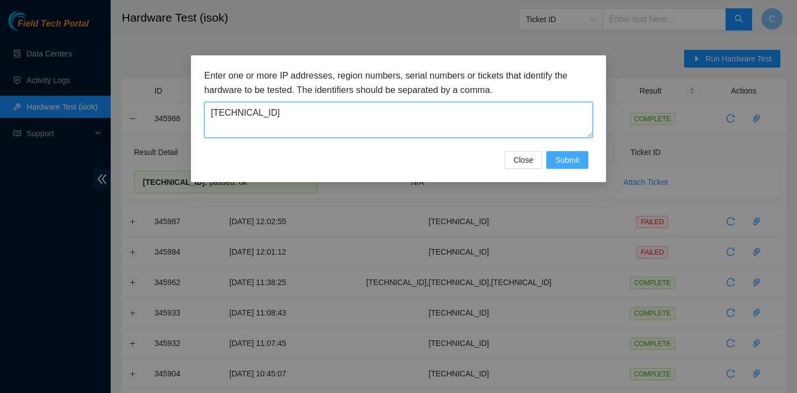
type textarea "23.193.39.217"
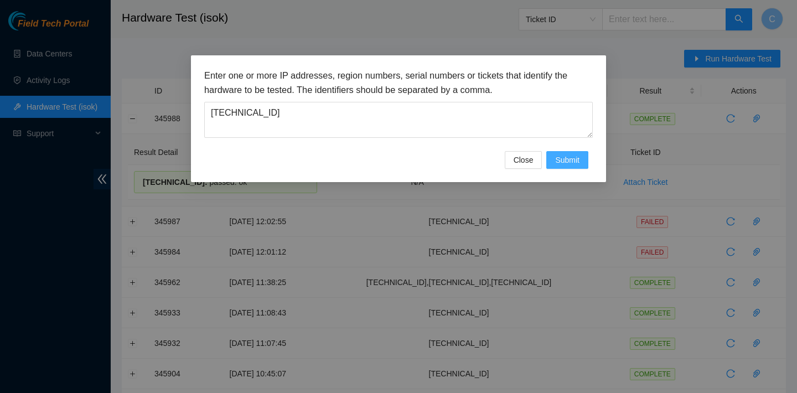
click at [559, 159] on span "Submit" at bounding box center [567, 160] width 24 height 12
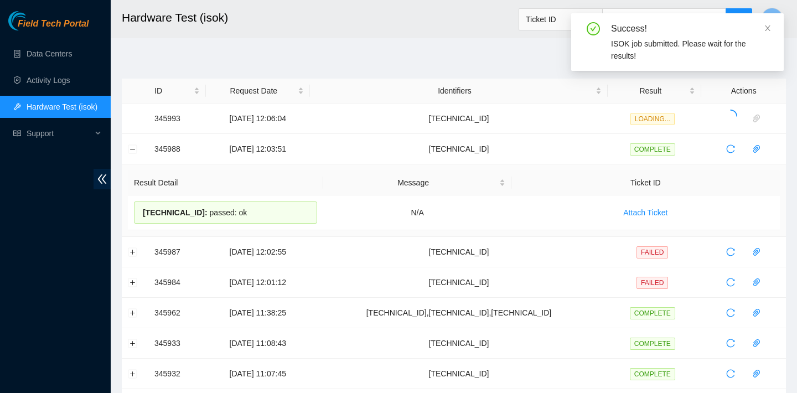
click at [771, 27] on div "Success! ISOK job submitted. Please wait for the results!" at bounding box center [677, 42] width 212 height 58
click at [765, 27] on icon "close" at bounding box center [767, 28] width 8 height 8
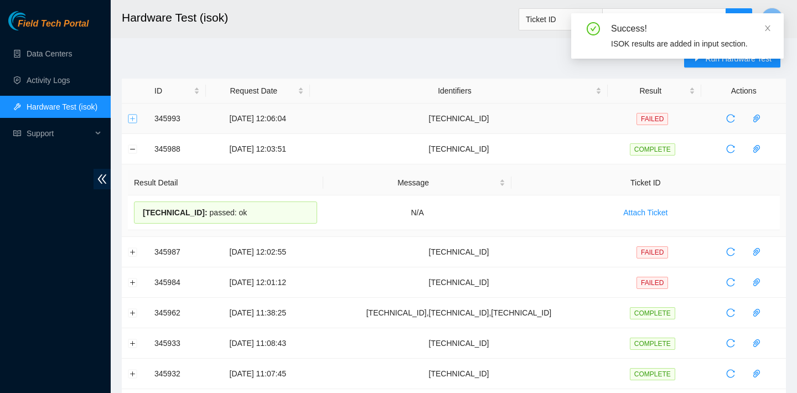
click at [135, 115] on button "Expand row" at bounding box center [132, 118] width 9 height 9
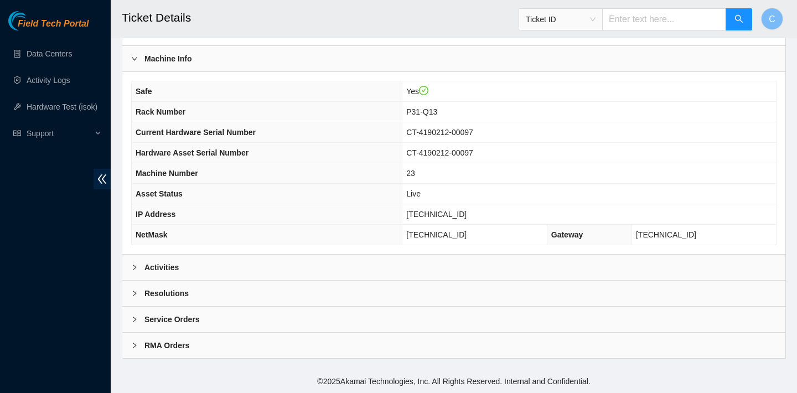
click at [333, 258] on div "Activities" at bounding box center [453, 266] width 663 height 25
click at [276, 261] on div "Activities" at bounding box center [453, 266] width 663 height 25
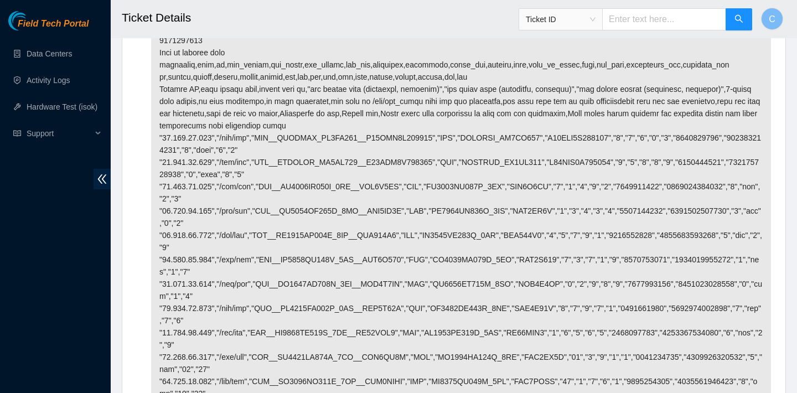
scroll to position [2944, 0]
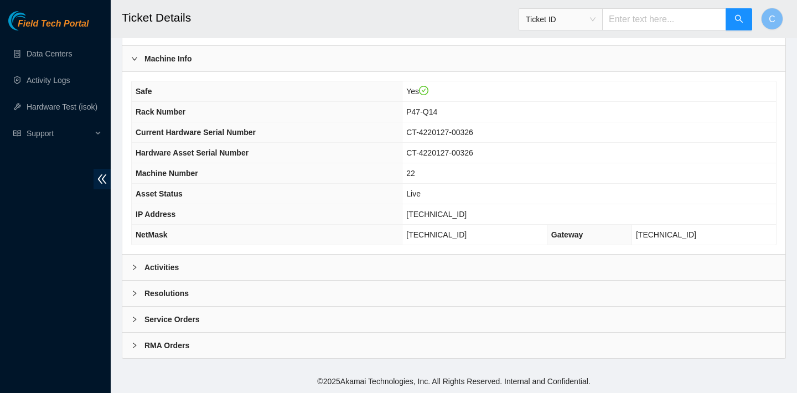
click at [231, 261] on div "Activities" at bounding box center [453, 266] width 663 height 25
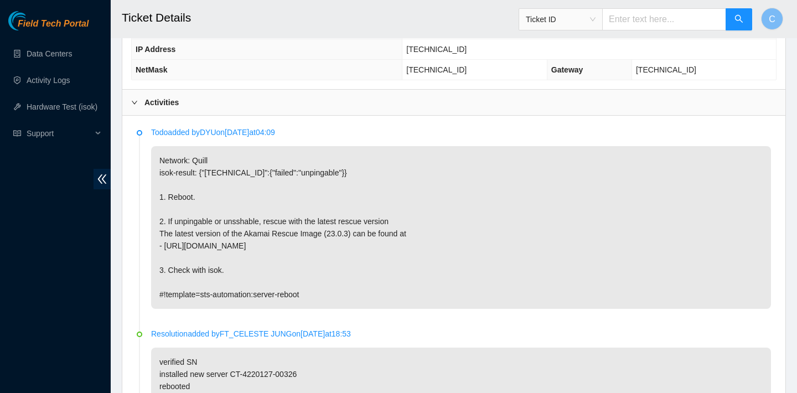
scroll to position [470, 0]
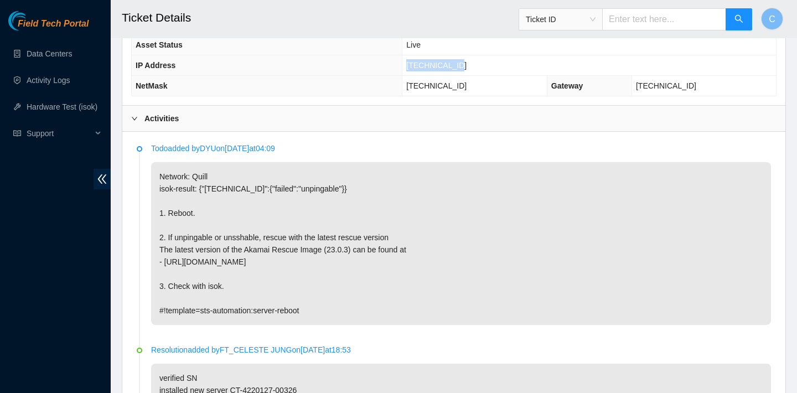
drag, startPoint x: 478, startPoint y: 64, endPoint x: 414, endPoint y: 62, distance: 63.7
click at [414, 62] on td "23.193.39.217" at bounding box center [588, 65] width 373 height 20
copy span "23.193.39.217"
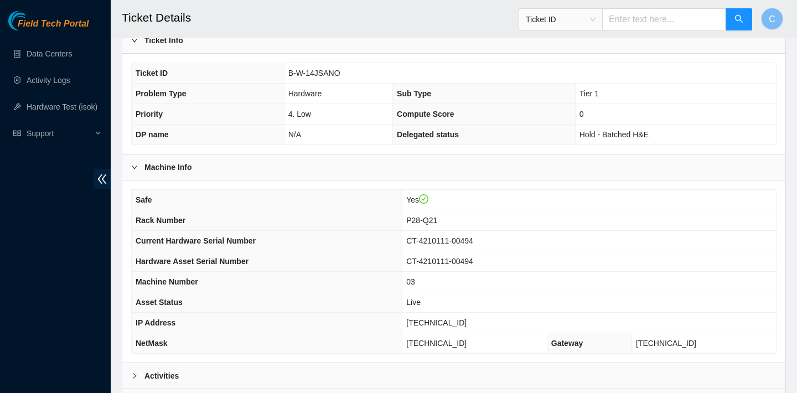
scroll to position [286, 0]
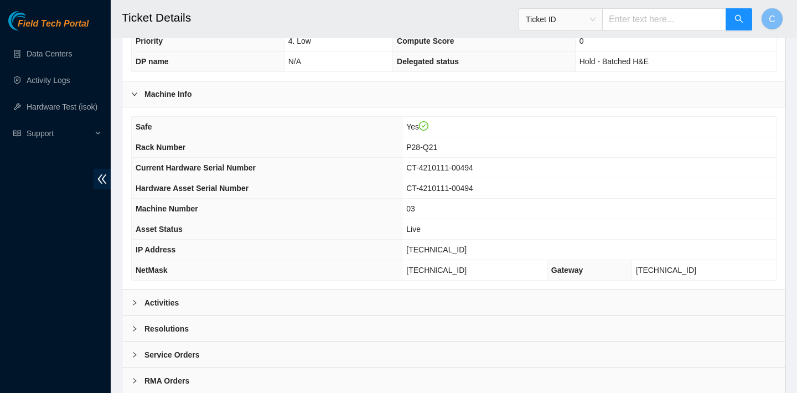
click at [277, 303] on div "Activities" at bounding box center [453, 302] width 663 height 25
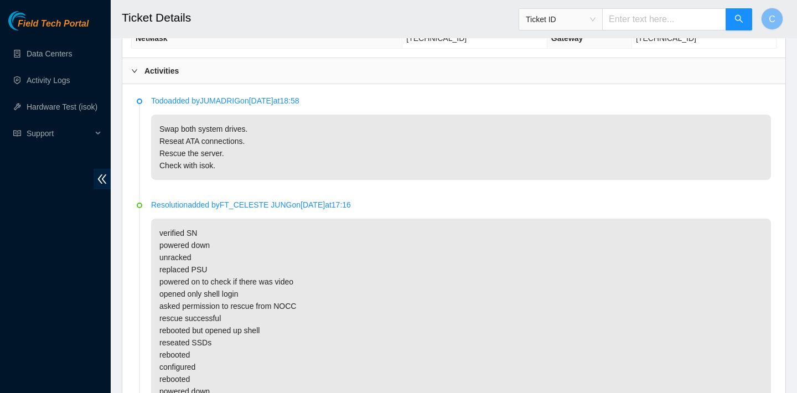
scroll to position [519, 0]
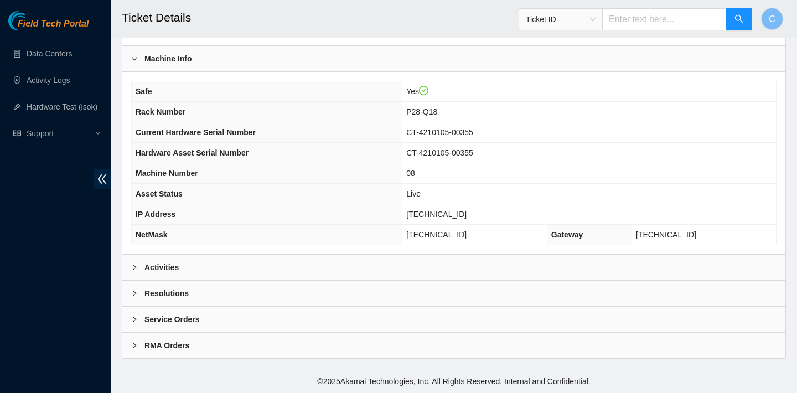
click at [395, 266] on div "Activities" at bounding box center [453, 266] width 663 height 25
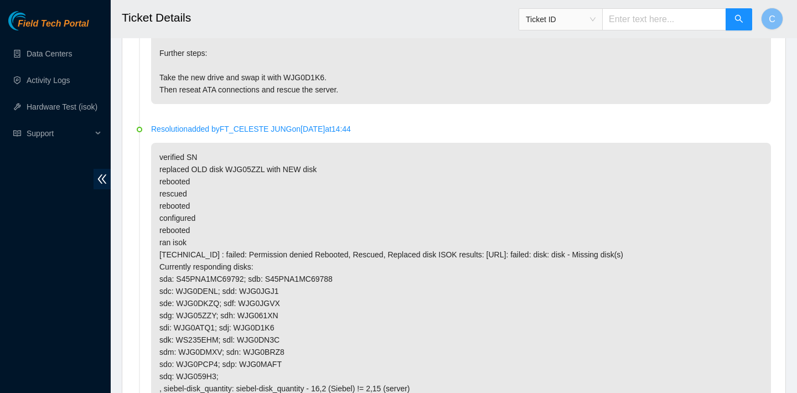
scroll to position [653, 0]
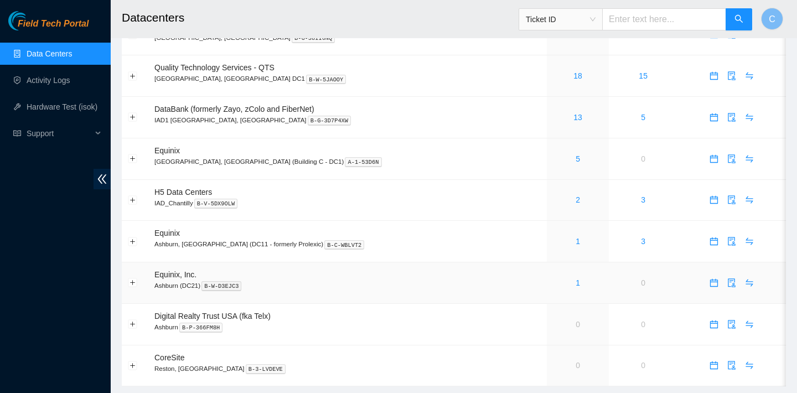
scroll to position [116, 0]
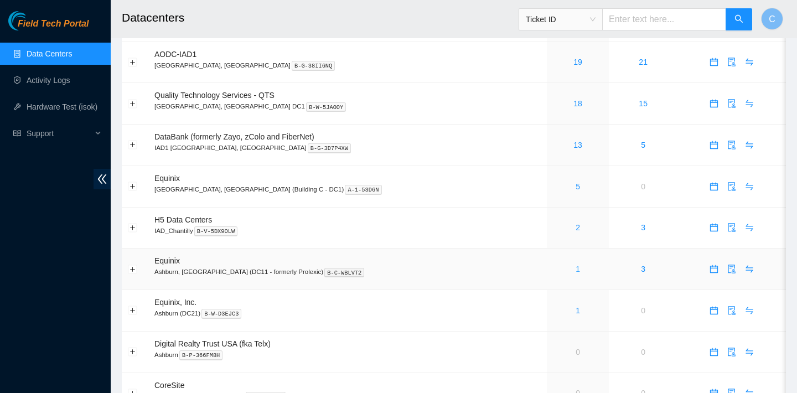
click at [575, 265] on link "1" at bounding box center [577, 268] width 4 height 9
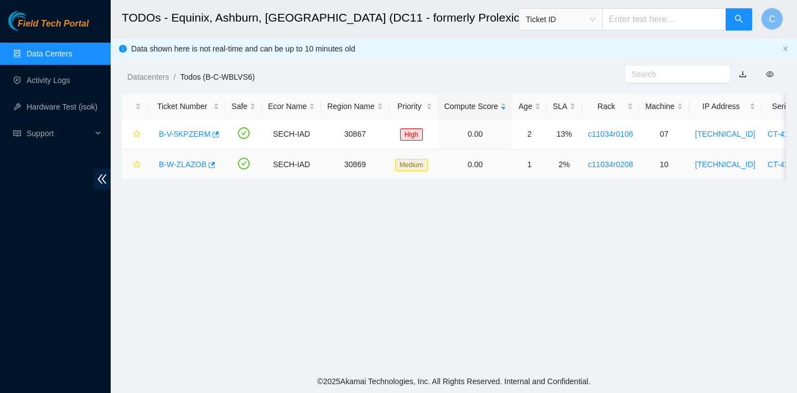
click at [216, 164] on div "B-W-ZLAZOB" at bounding box center [186, 164] width 66 height 18
click at [212, 165] on icon "button" at bounding box center [211, 165] width 8 height 8
click at [216, 134] on icon "button" at bounding box center [215, 134] width 7 height 6
click at [72, 53] on link "Data Centers" at bounding box center [49, 53] width 45 height 9
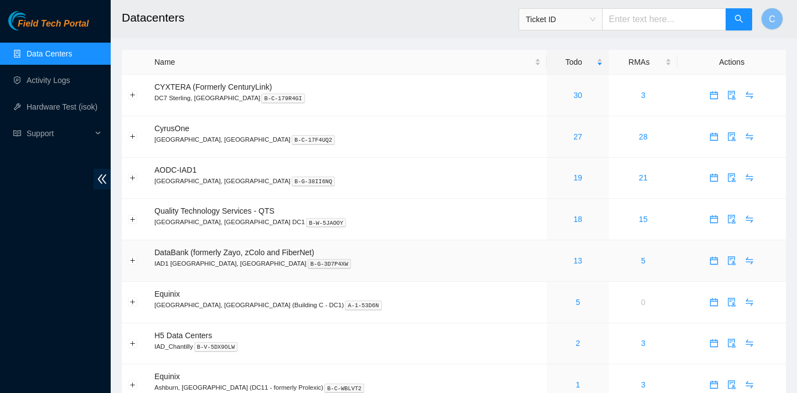
scroll to position [162, 0]
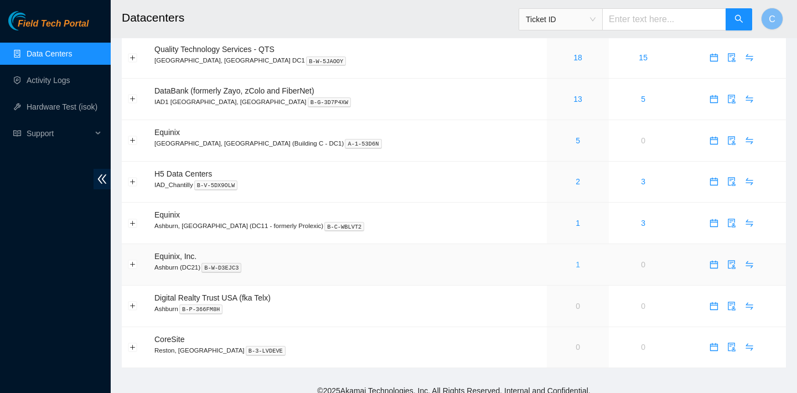
click at [575, 261] on link "1" at bounding box center [577, 264] width 4 height 9
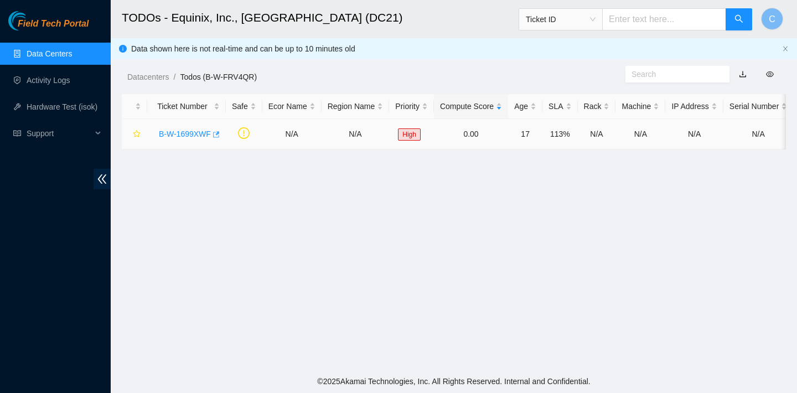
click at [219, 135] on icon "button" at bounding box center [215, 135] width 8 height 8
click at [64, 51] on link "Data Centers" at bounding box center [49, 53] width 45 height 9
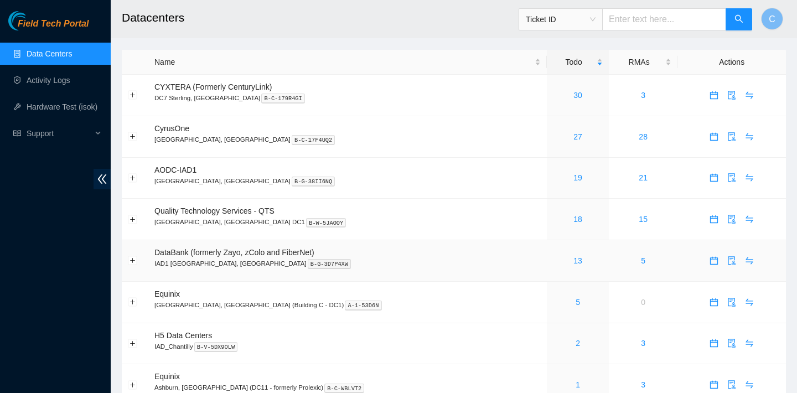
scroll to position [166, 0]
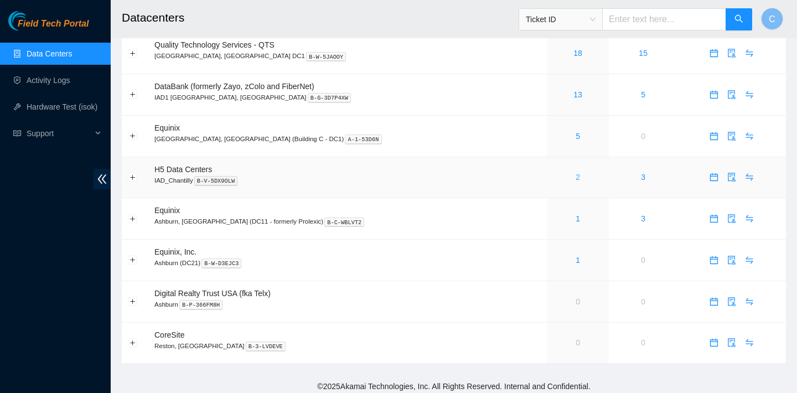
click at [575, 179] on link "2" at bounding box center [577, 177] width 4 height 9
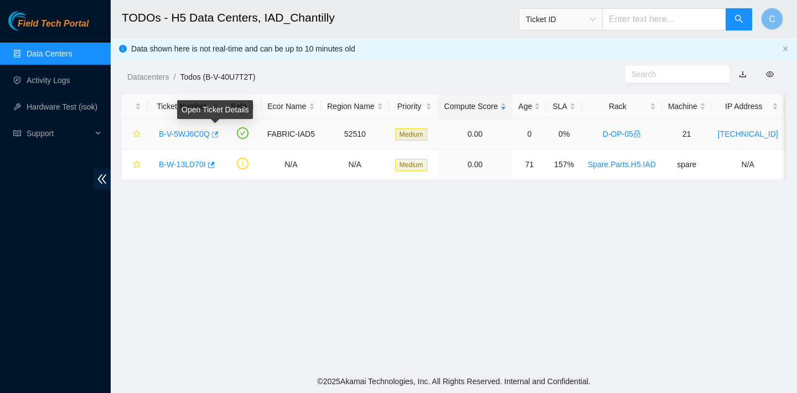
click at [218, 133] on icon "button" at bounding box center [215, 134] width 7 height 6
click at [69, 53] on link "Data Centers" at bounding box center [49, 53] width 45 height 9
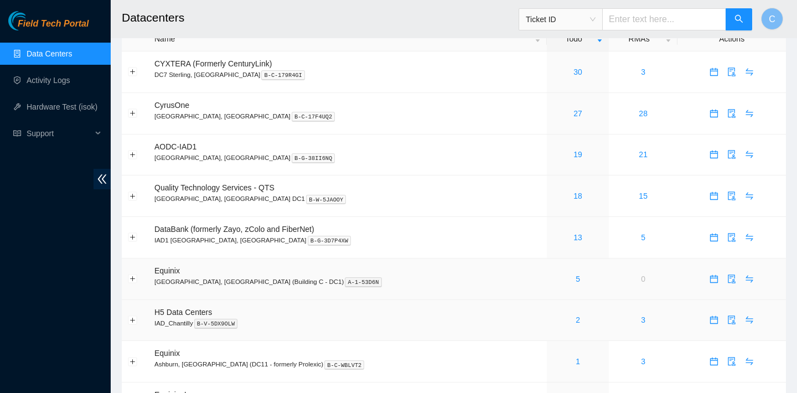
scroll to position [21, 0]
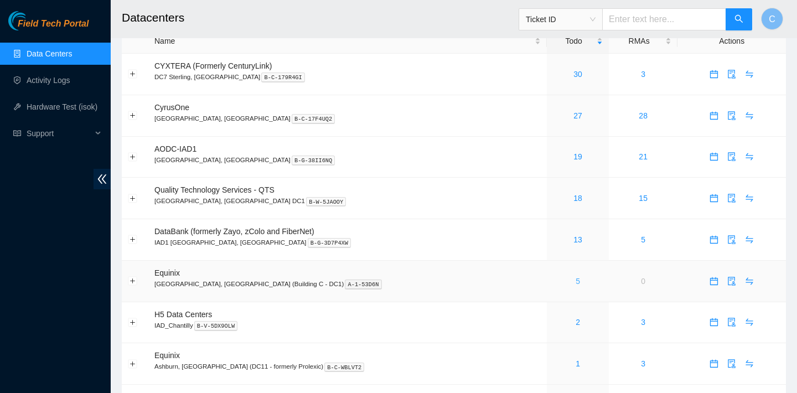
click at [575, 279] on link "5" at bounding box center [577, 281] width 4 height 9
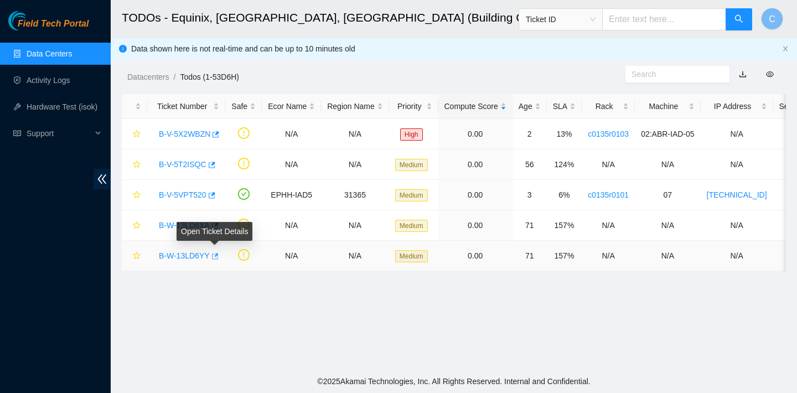
click at [216, 253] on icon "button" at bounding box center [214, 256] width 8 height 8
click at [218, 227] on icon "button" at bounding box center [214, 226] width 8 height 8
click at [215, 195] on icon "button" at bounding box center [211, 195] width 8 height 8
click at [214, 164] on icon "button" at bounding box center [212, 165] width 7 height 6
click at [217, 134] on icon "button" at bounding box center [215, 135] width 8 height 8
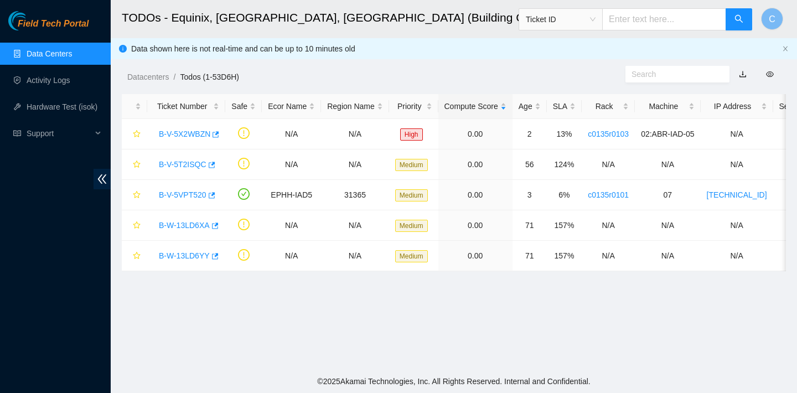
click at [51, 52] on link "Data Centers" at bounding box center [49, 53] width 45 height 9
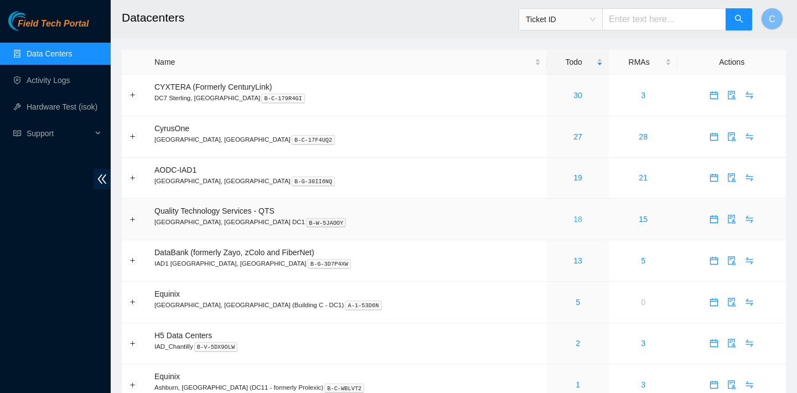
click at [573, 219] on link "18" at bounding box center [577, 219] width 9 height 9
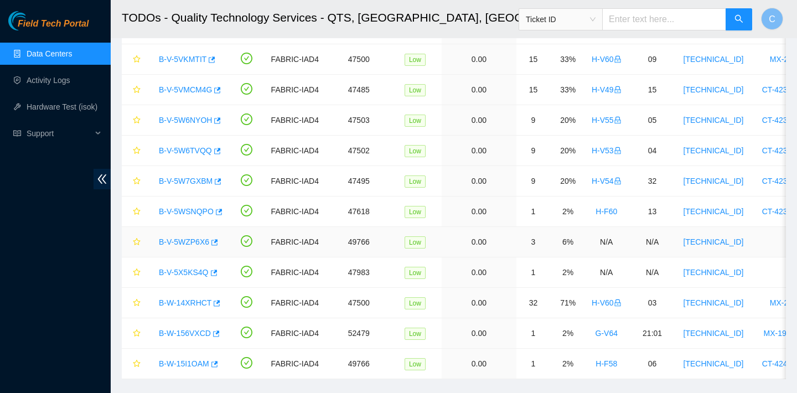
scroll to position [158, 0]
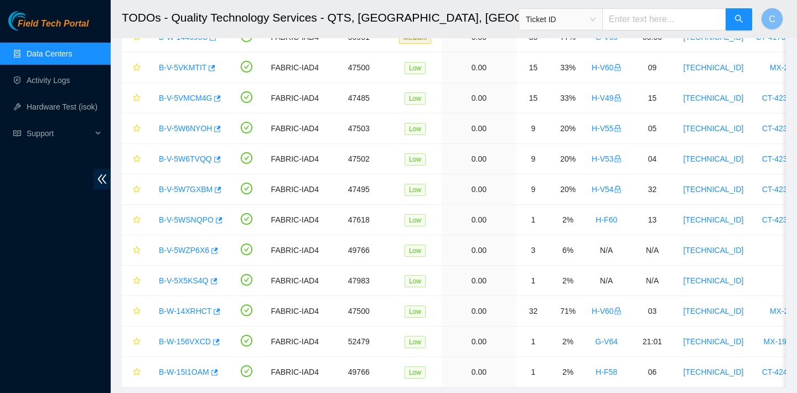
click at [72, 58] on link "Data Centers" at bounding box center [49, 53] width 45 height 9
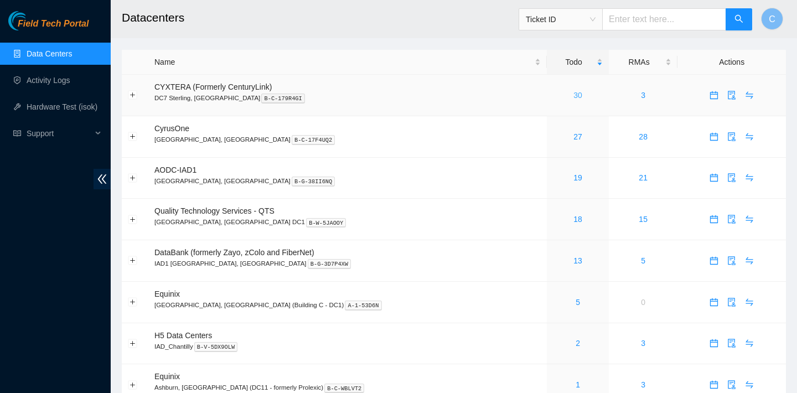
click at [573, 92] on link "30" at bounding box center [577, 95] width 9 height 9
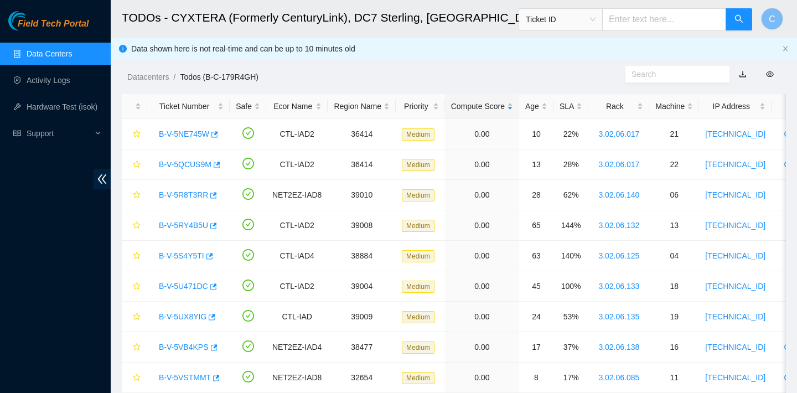
click at [72, 58] on link "Data Centers" at bounding box center [49, 53] width 45 height 9
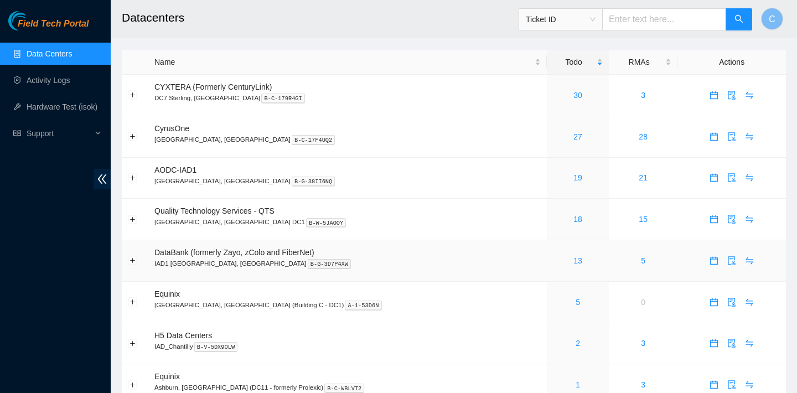
scroll to position [1, 0]
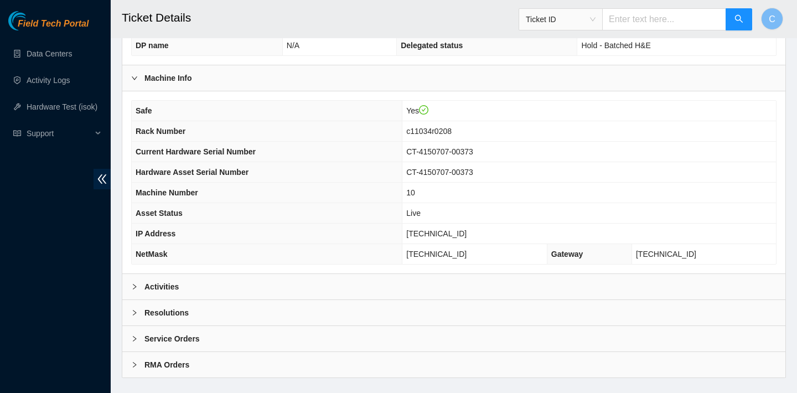
scroll to position [297, 0]
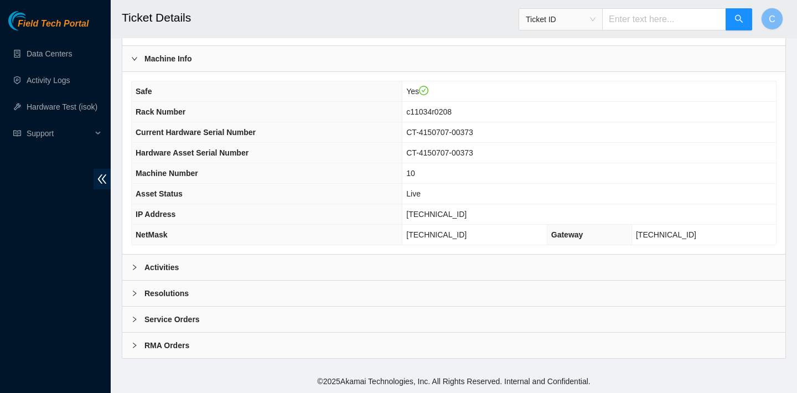
click at [328, 253] on div "Safe Yes Rack Number c11034r0208 Current Hardware Serial Number CT-4150707-0037…" at bounding box center [453, 163] width 663 height 182
click at [325, 261] on div "Activities" at bounding box center [453, 266] width 663 height 25
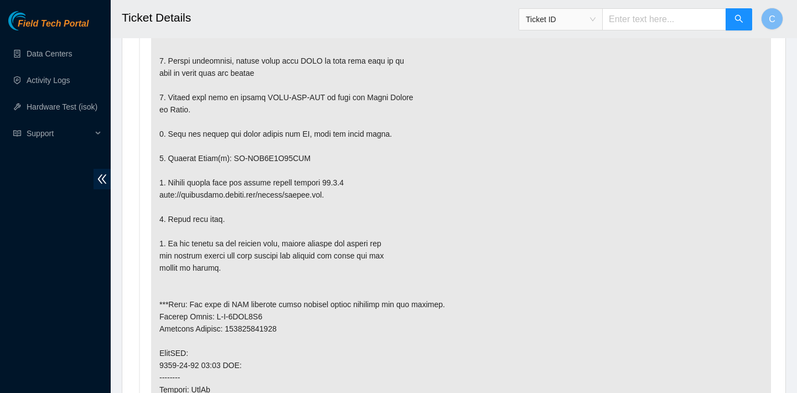
scroll to position [789, 0]
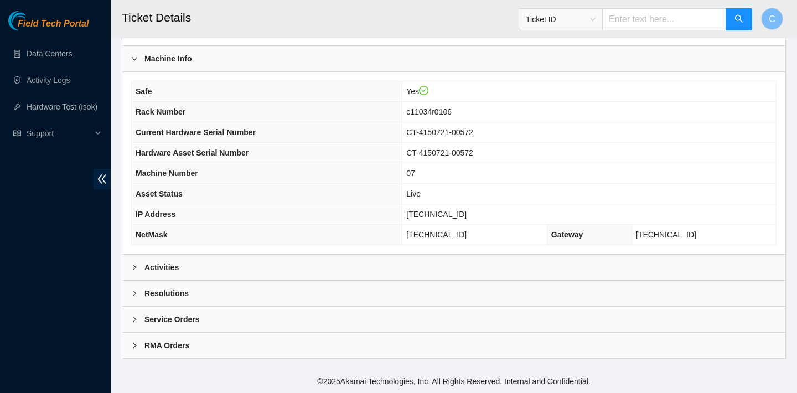
click at [272, 262] on div "Activities" at bounding box center [453, 266] width 663 height 25
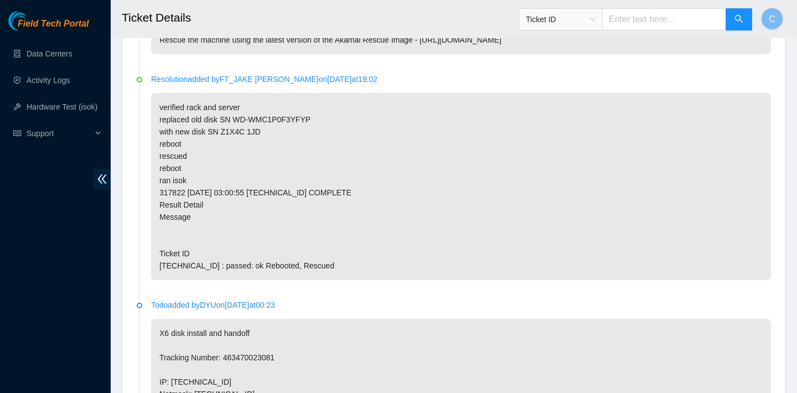
scroll to position [672, 0]
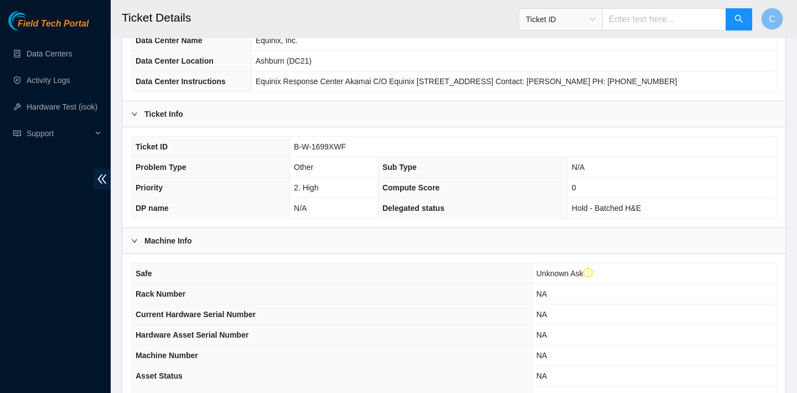
scroll to position [305, 0]
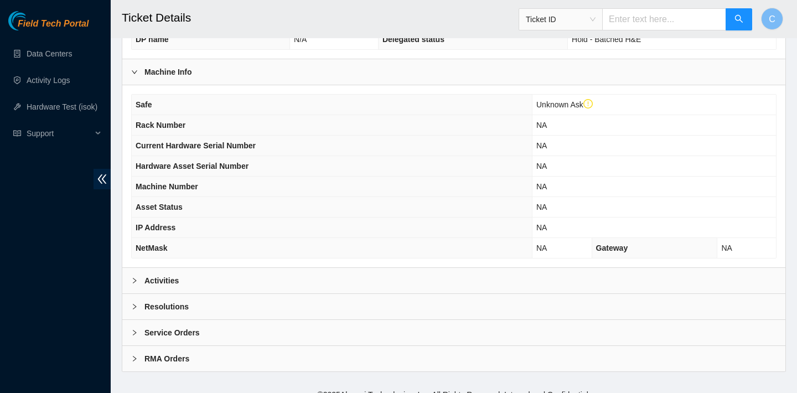
click at [290, 282] on div "Activities" at bounding box center [453, 280] width 663 height 25
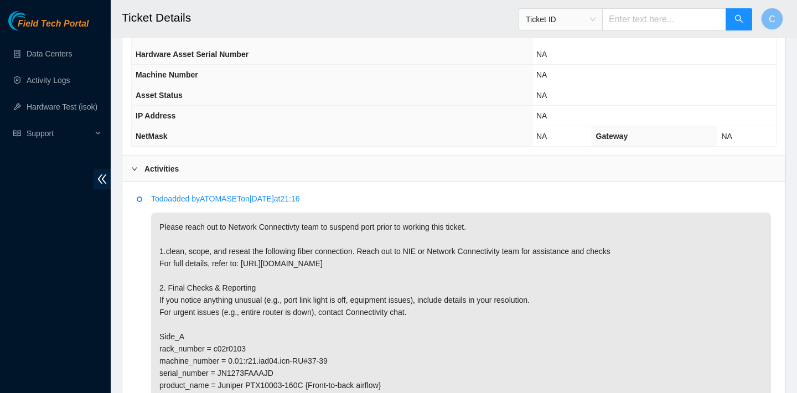
scroll to position [568, 0]
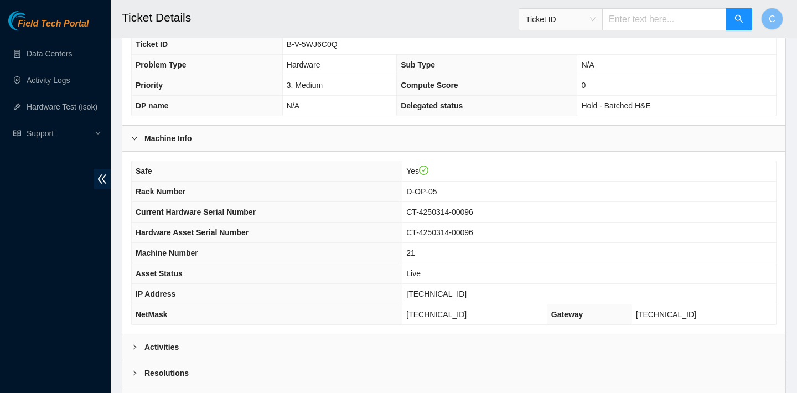
scroll to position [346, 0]
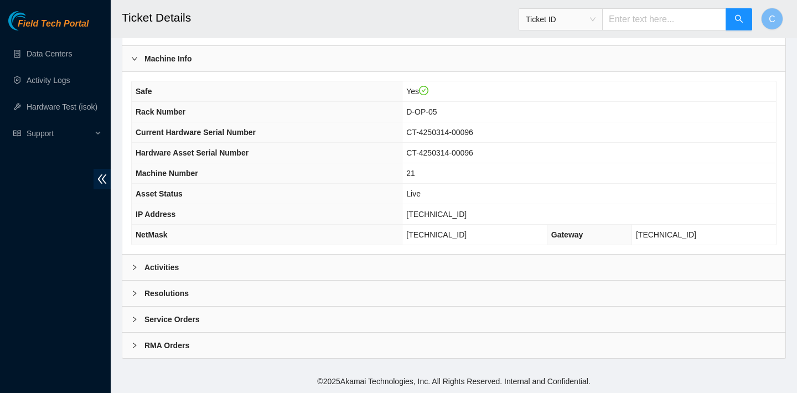
click at [263, 269] on div "Activities" at bounding box center [453, 266] width 663 height 25
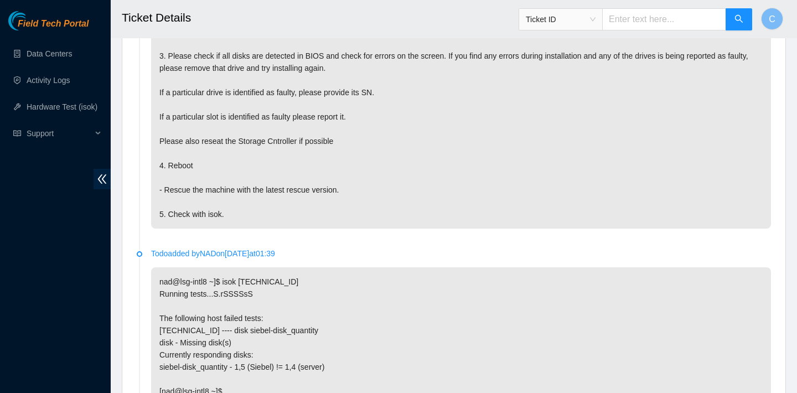
scroll to position [718, 0]
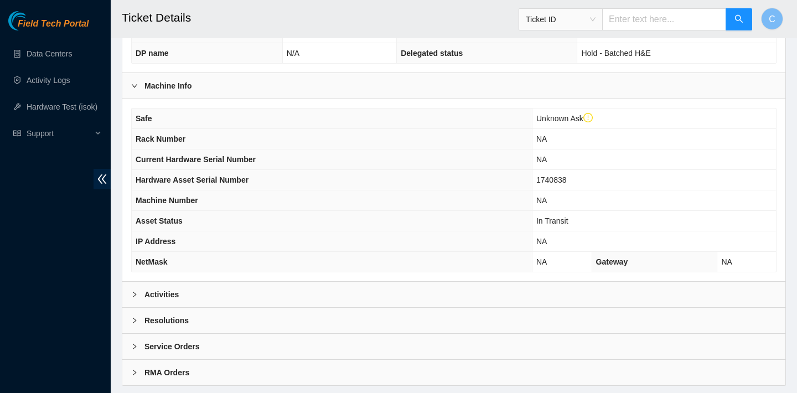
click at [202, 293] on div "Activities" at bounding box center [453, 294] width 663 height 25
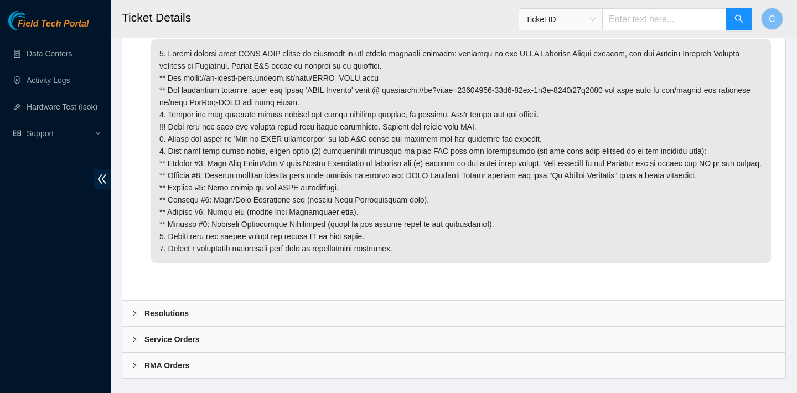
scroll to position [563, 0]
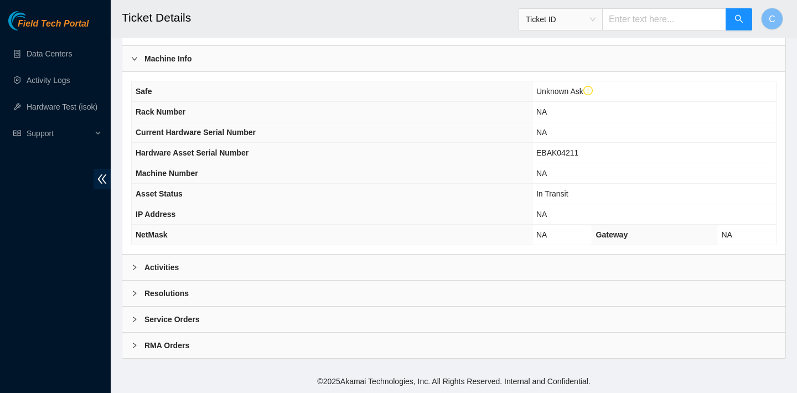
click at [326, 258] on div "Activities" at bounding box center [453, 266] width 663 height 25
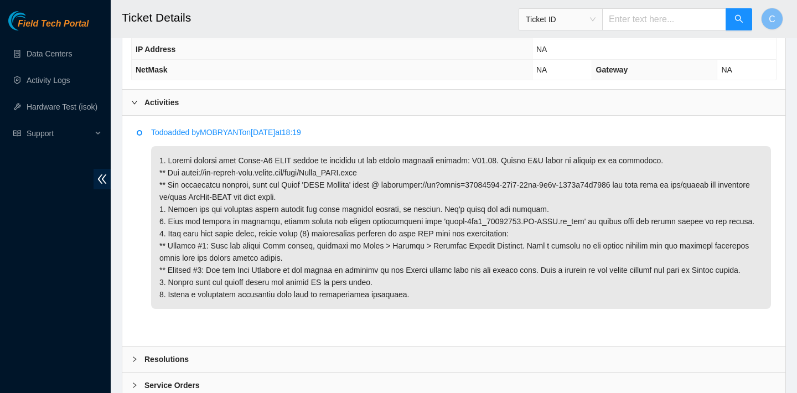
scroll to position [561, 0]
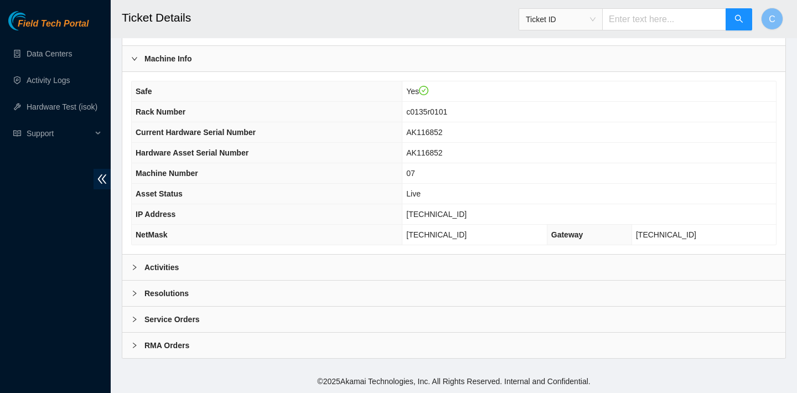
click at [238, 269] on div "Activities" at bounding box center [453, 266] width 663 height 25
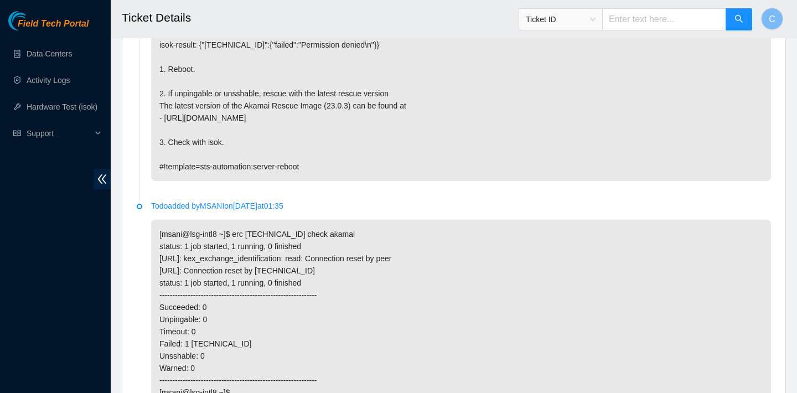
scroll to position [558, 0]
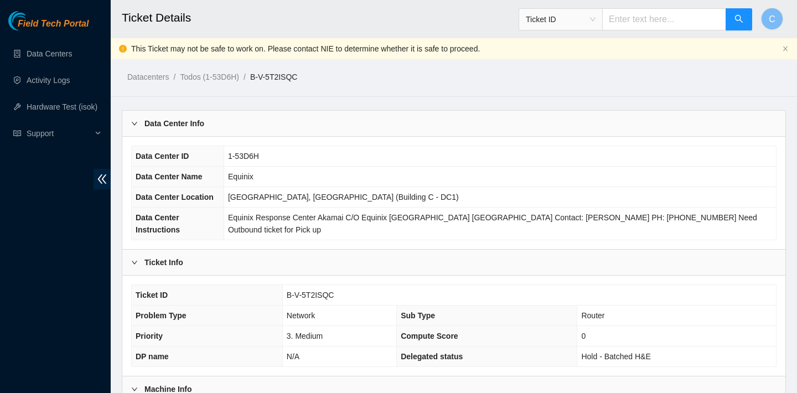
scroll to position [330, 0]
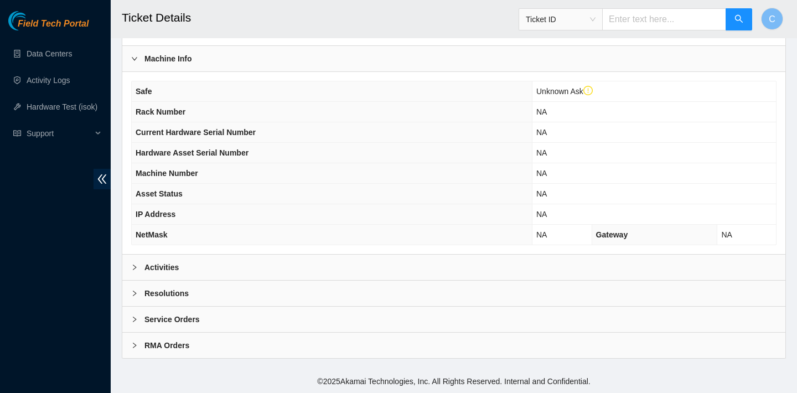
click at [318, 262] on div "Activities" at bounding box center [453, 266] width 663 height 25
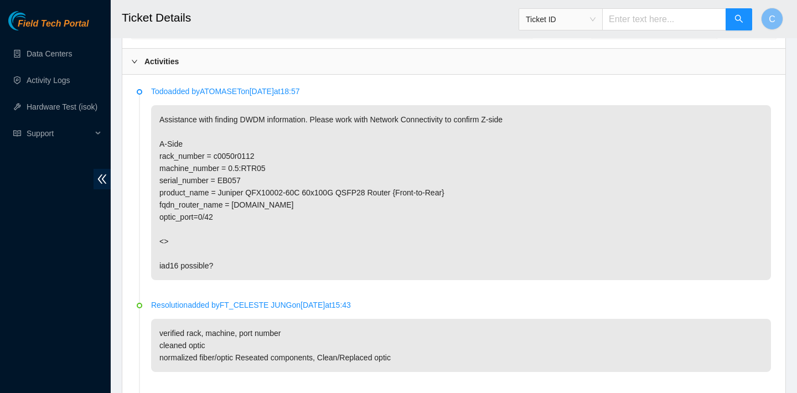
scroll to position [538, 0]
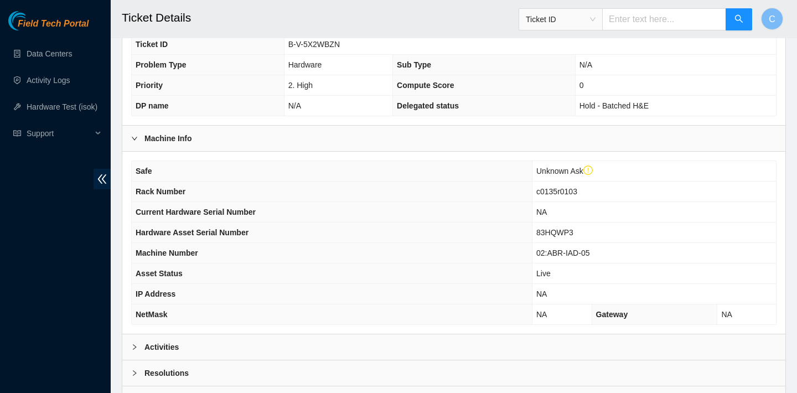
scroll to position [287, 0]
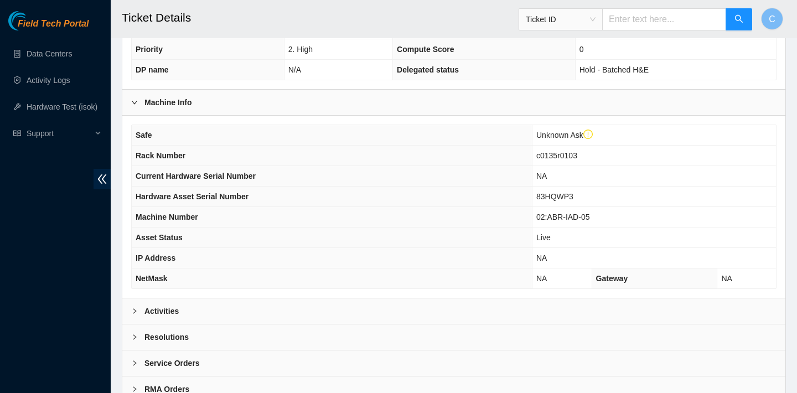
click at [237, 304] on div "Activities" at bounding box center [453, 310] width 663 height 25
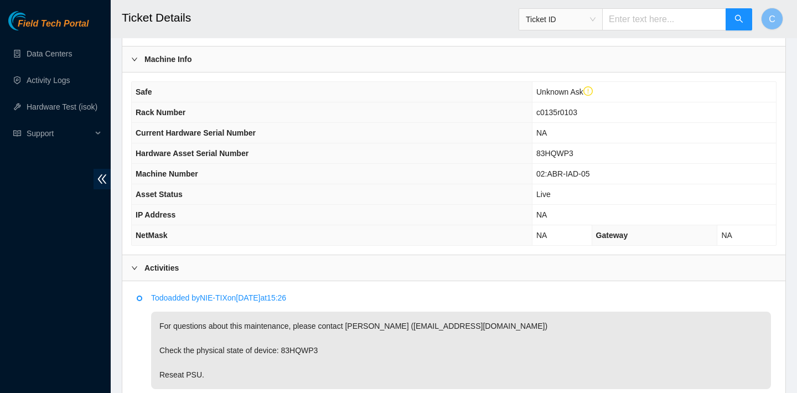
scroll to position [266, 0]
